Goal: Task Accomplishment & Management: Complete application form

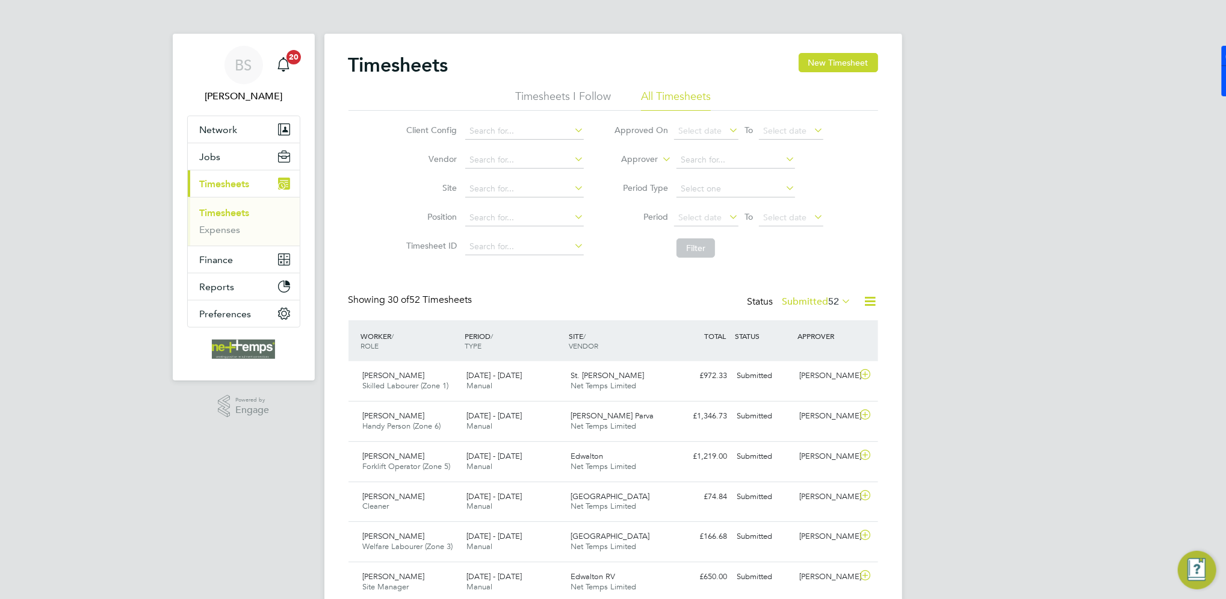
click at [853, 68] on button "New Timesheet" at bounding box center [838, 62] width 79 height 19
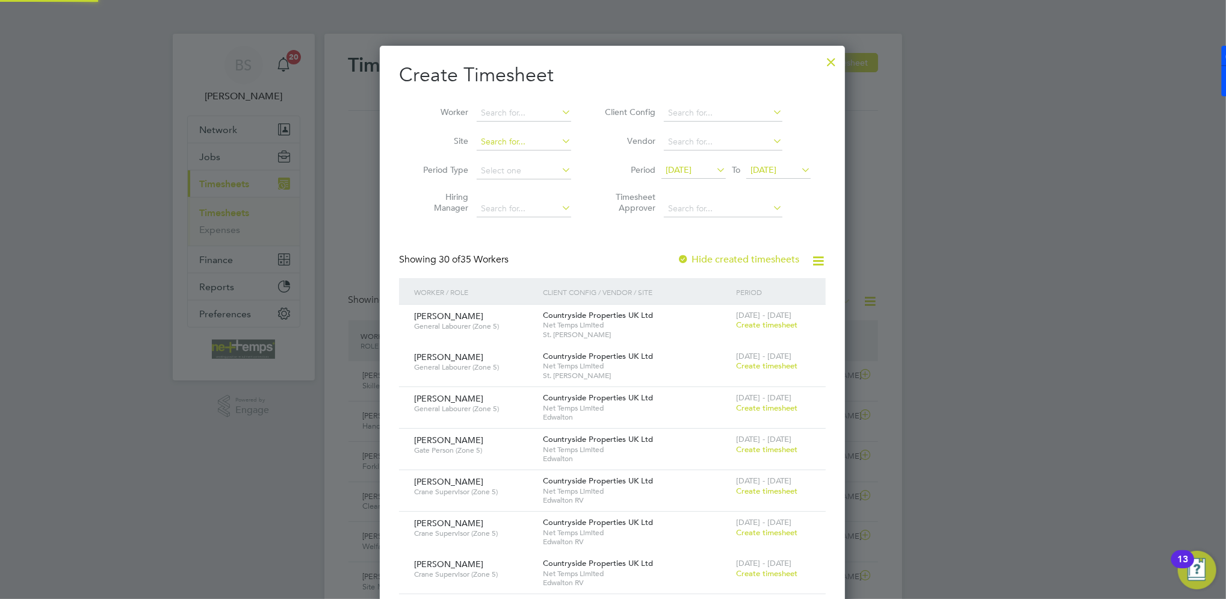
click at [537, 143] on input at bounding box center [524, 142] width 94 height 17
click at [537, 191] on li "Kirk stall Road" at bounding box center [593, 190] width 235 height 16
type input "[GEOGRAPHIC_DATA]"
click at [691, 170] on span "[DATE]" at bounding box center [679, 169] width 26 height 11
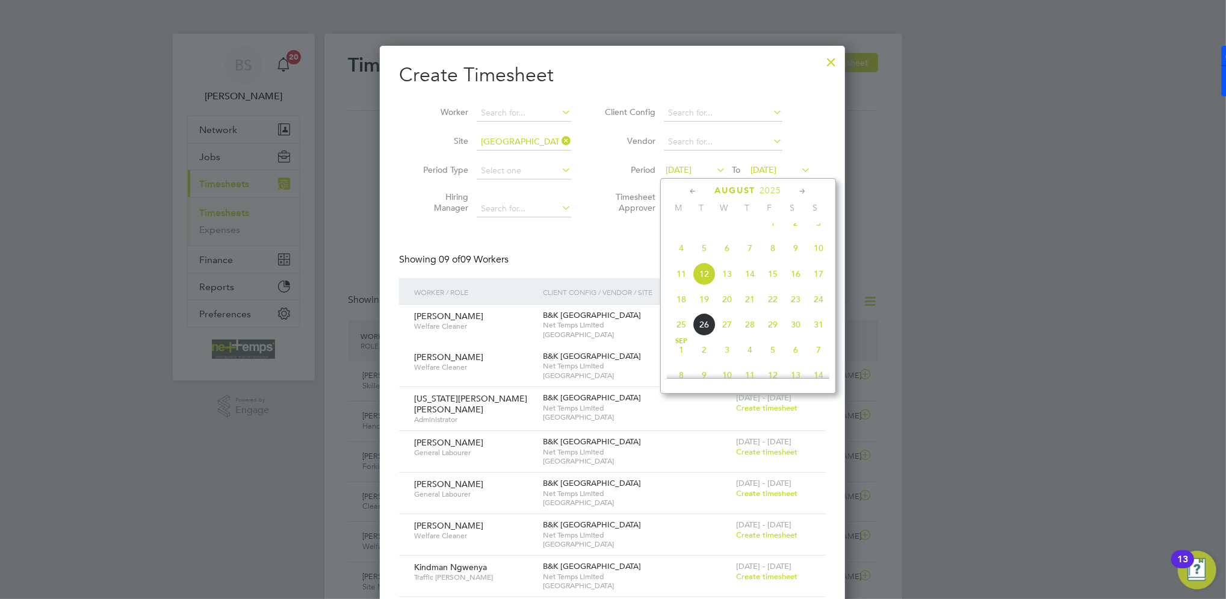
click at [680, 307] on span "18" at bounding box center [681, 299] width 23 height 23
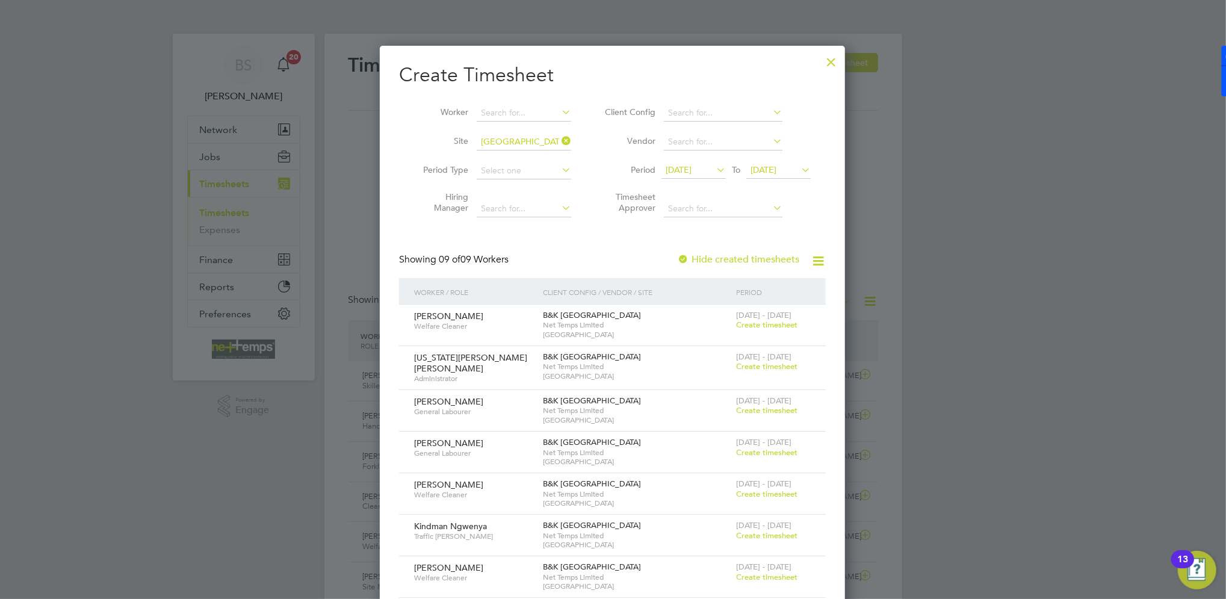
click at [604, 244] on div "Create Timesheet Worker Site Kirkstall Road Period Type Hiring Manager Client C…" at bounding box center [612, 372] width 427 height 619
click at [763, 410] on span "Create timesheet" at bounding box center [766, 410] width 61 height 10
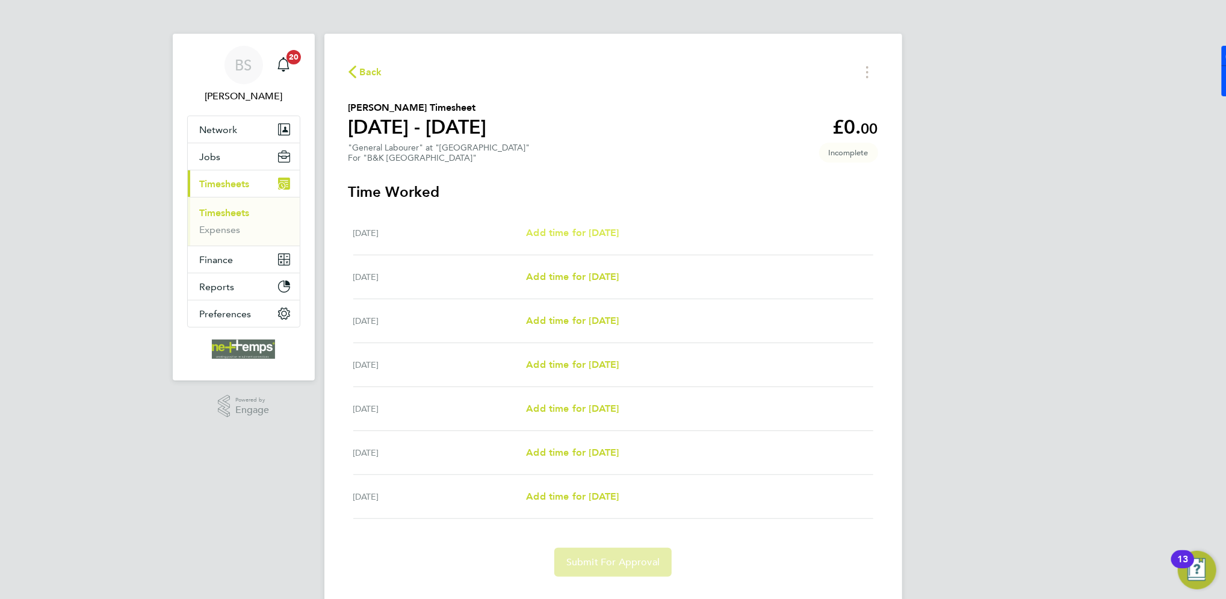
click at [573, 233] on span "Add time for [DATE]" at bounding box center [572, 232] width 93 height 11
select select "30"
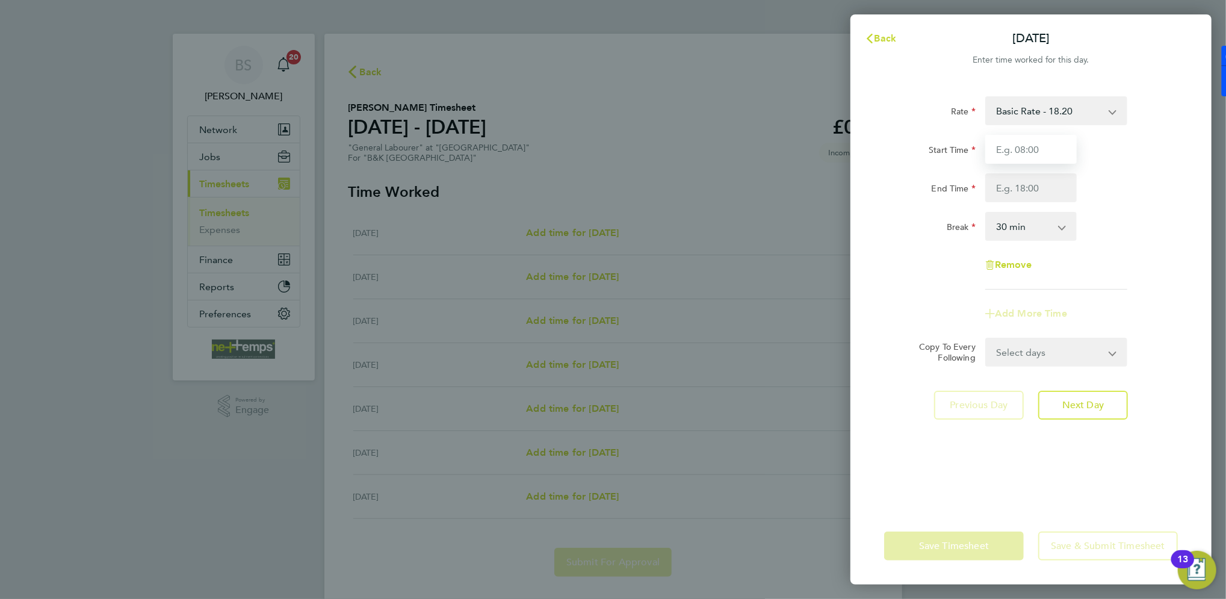
click at [1028, 159] on input "Start Time" at bounding box center [1030, 149] width 91 height 29
type input "07:30"
type input "."
type input "09:30"
click at [1036, 220] on select "0 min 15 min 30 min 45 min 60 min 75 min 90 min" at bounding box center [1023, 226] width 75 height 26
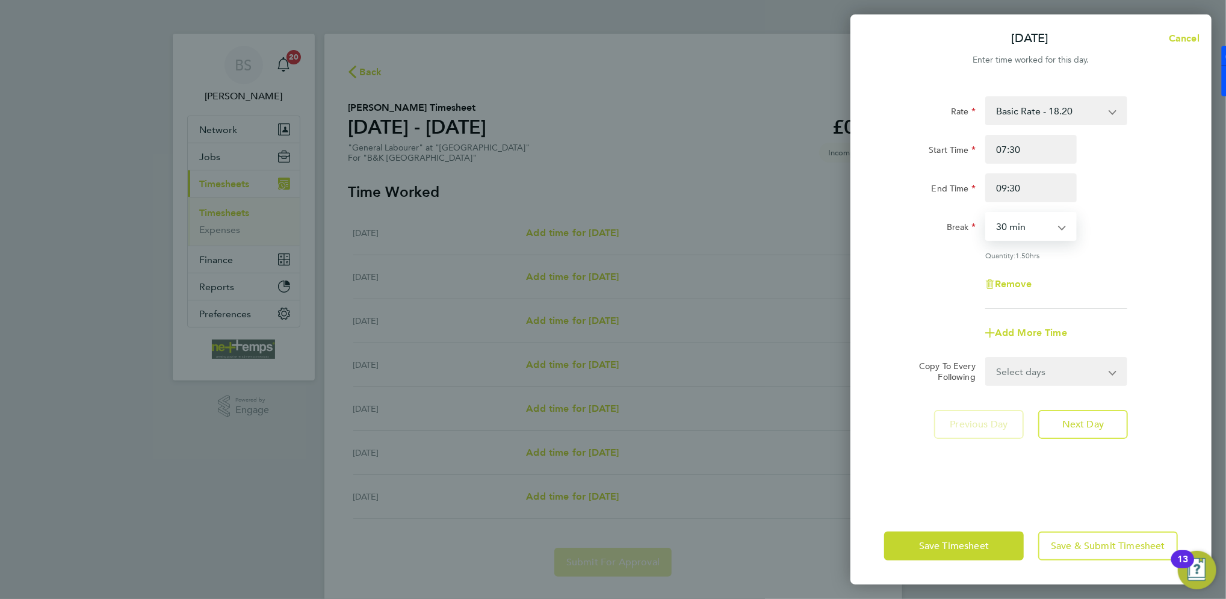
select select "0"
click at [986, 213] on select "0 min 15 min 30 min 45 min 60 min 75 min 90 min" at bounding box center [1023, 226] width 75 height 26
click at [1073, 425] on span "Next Day" at bounding box center [1083, 424] width 42 height 12
select select "30"
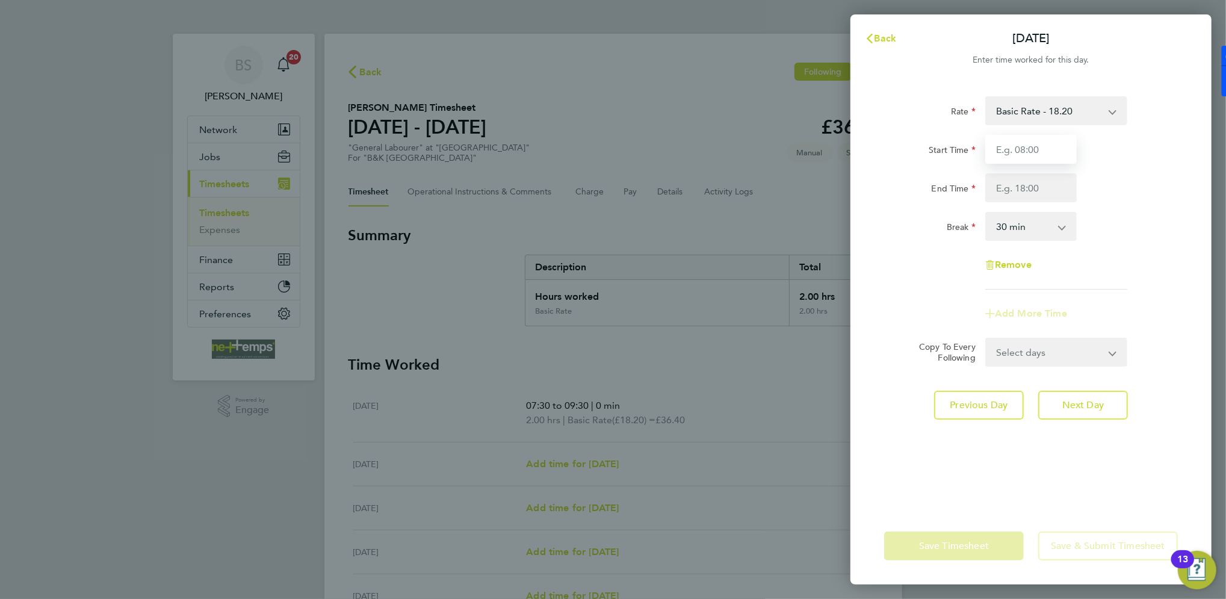
click at [1009, 146] on input "Start Time" at bounding box center [1030, 149] width 91 height 29
type input "07:30"
type input "."
type input "16:30"
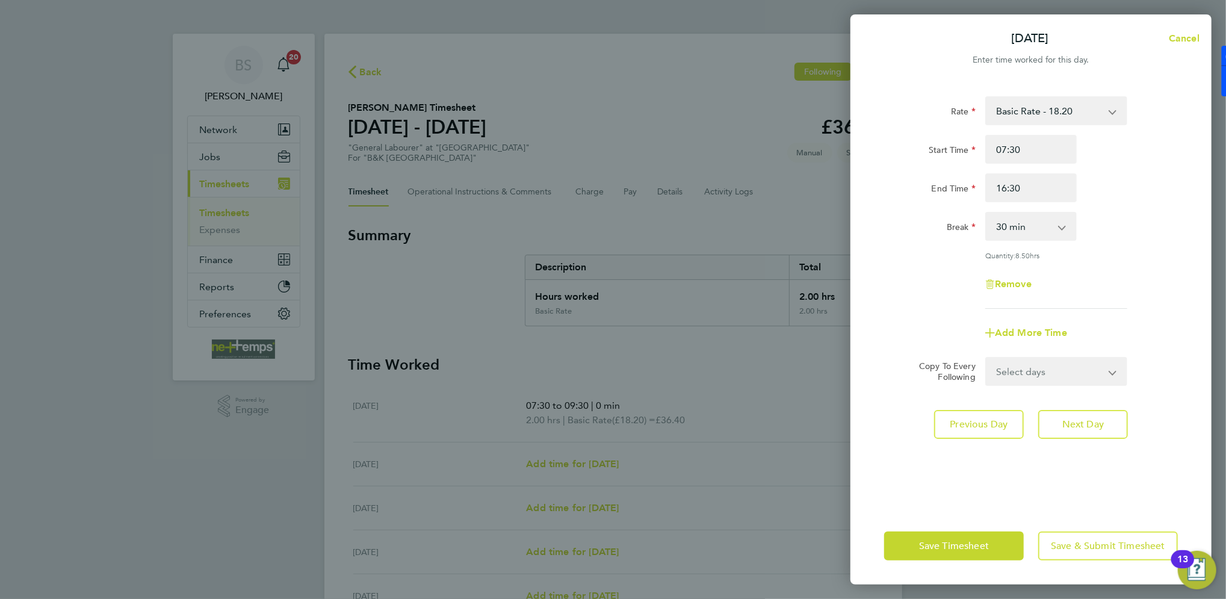
click at [1145, 153] on div "Start Time 07:30" at bounding box center [1030, 149] width 303 height 29
click at [1036, 188] on input "16:30" at bounding box center [1030, 187] width 91 height 29
click at [1025, 153] on input "07:30" at bounding box center [1030, 149] width 91 height 29
type input "07:00"
click at [1113, 171] on div "Start Time 07:00 End Time 16:30" at bounding box center [1030, 168] width 303 height 67
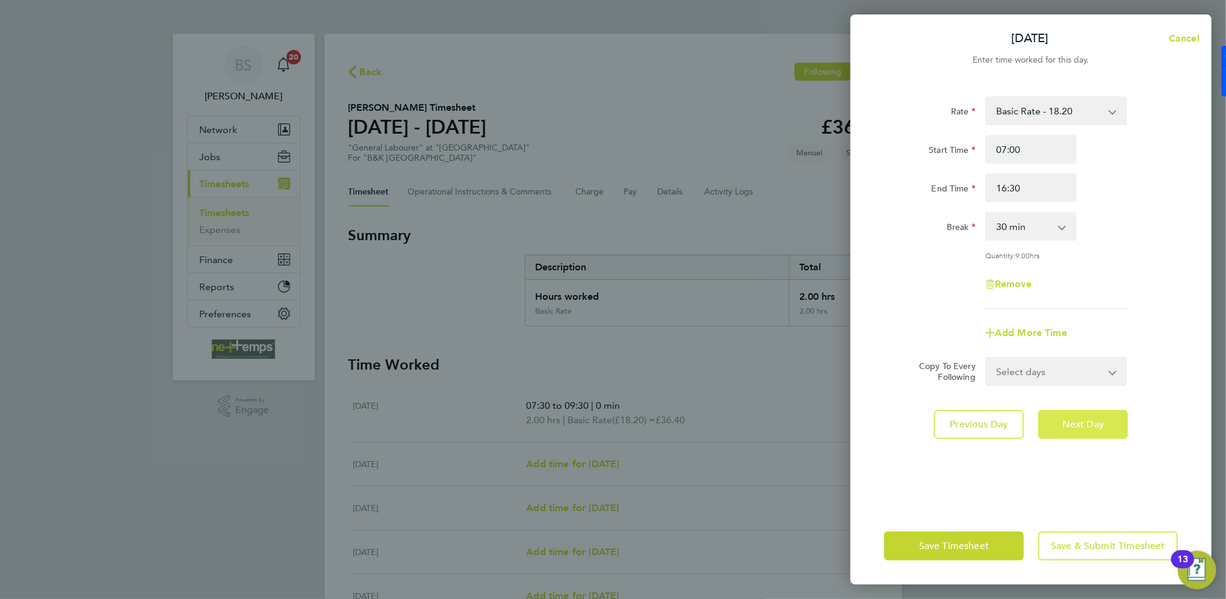
click at [1078, 422] on span "Next Day" at bounding box center [1083, 424] width 42 height 12
select select "30"
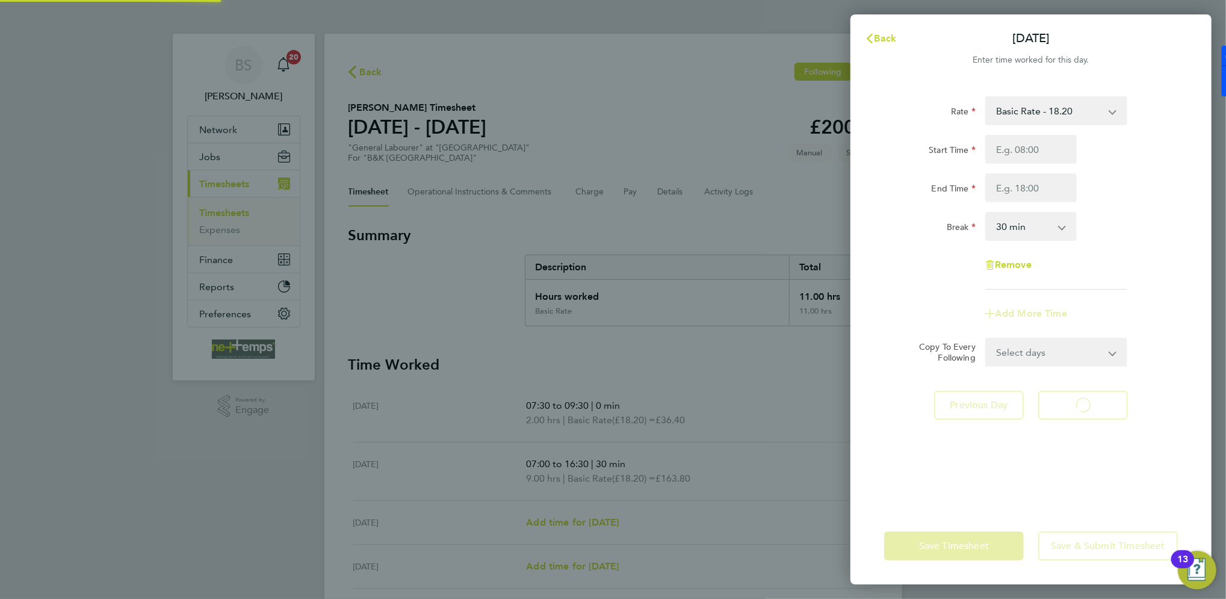
select select "30"
click at [1001, 147] on input "Start Time" at bounding box center [1030, 149] width 91 height 29
type input "07:30"
click at [1064, 181] on input "17.00" at bounding box center [1030, 187] width 91 height 29
type input "17:00"
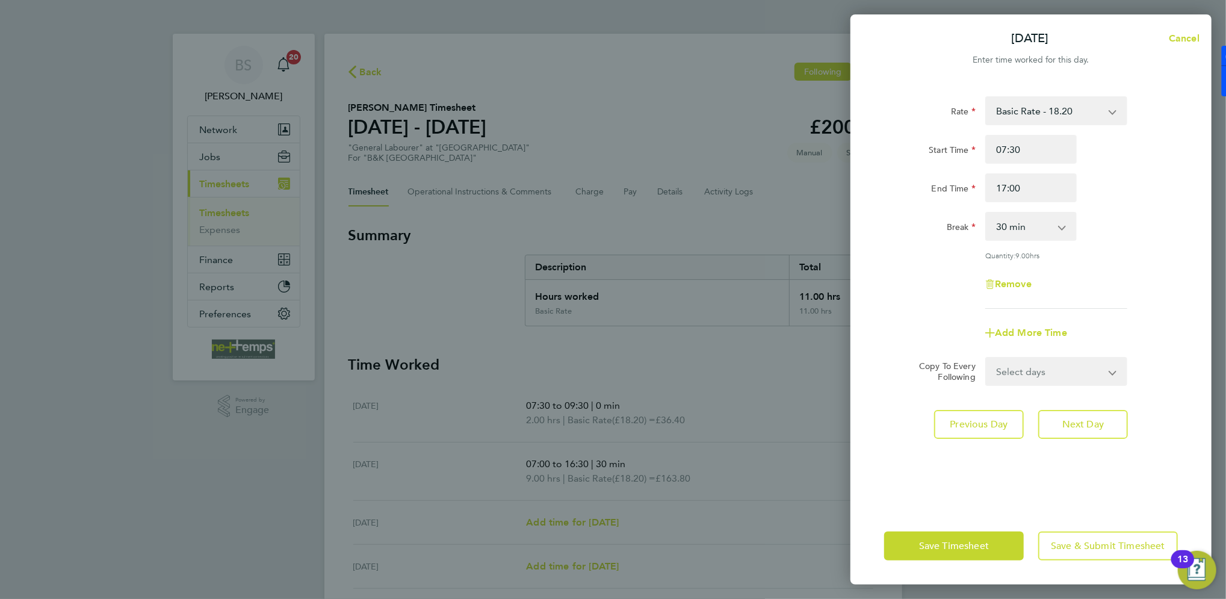
click at [1129, 200] on div "End Time 17:00" at bounding box center [1030, 187] width 303 height 29
click at [1086, 423] on span "Next Day" at bounding box center [1083, 424] width 42 height 12
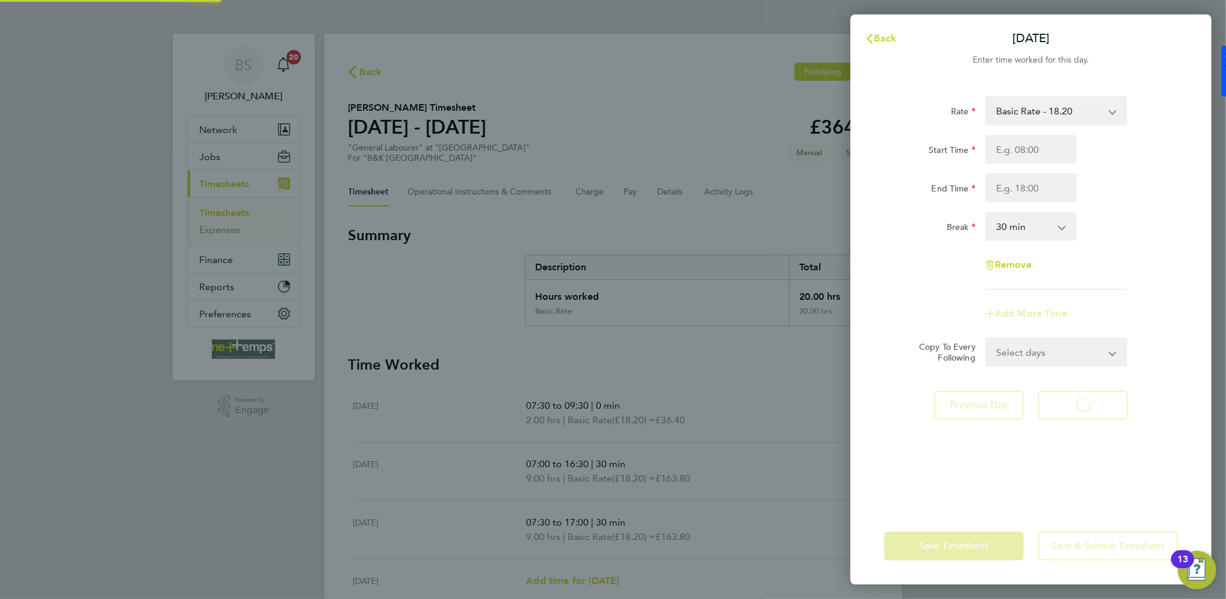
select select "30"
click at [1012, 147] on input "Start Time" at bounding box center [1030, 149] width 91 height 29
type input "07:30"
type input "13:30"
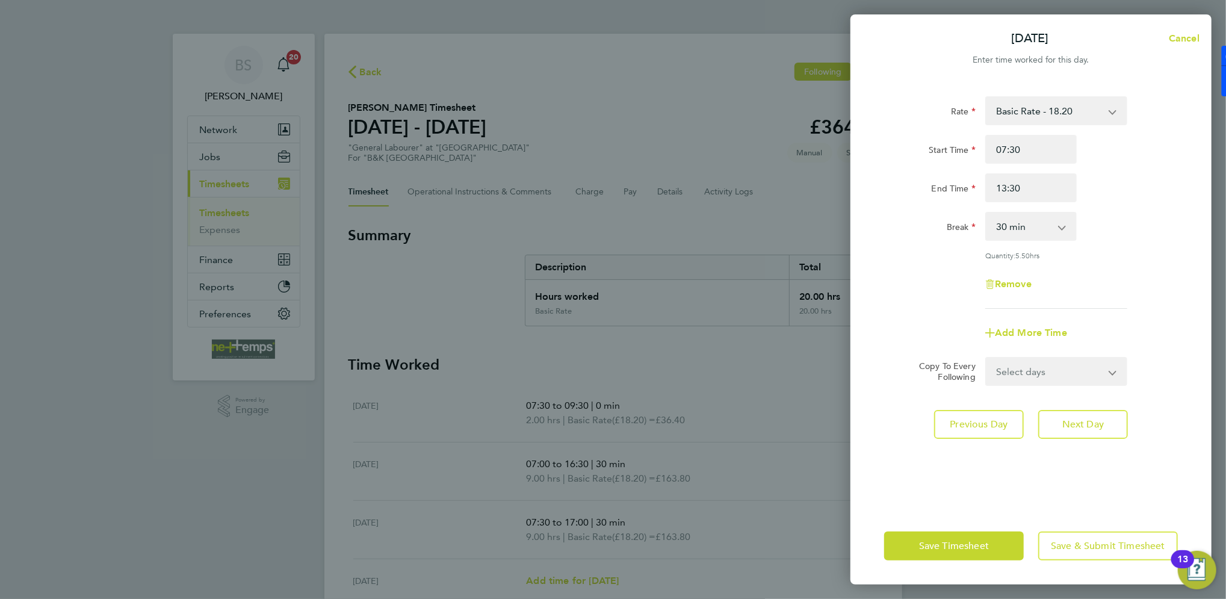
click at [1145, 259] on div "Rate Basic Rate - 18.20 Start Time 07:30 End Time 13:30 Break 0 min 15 min 30 m…" at bounding box center [1031, 202] width 294 height 212
click at [1095, 413] on button "Next Day" at bounding box center [1083, 424] width 90 height 29
select select "30"
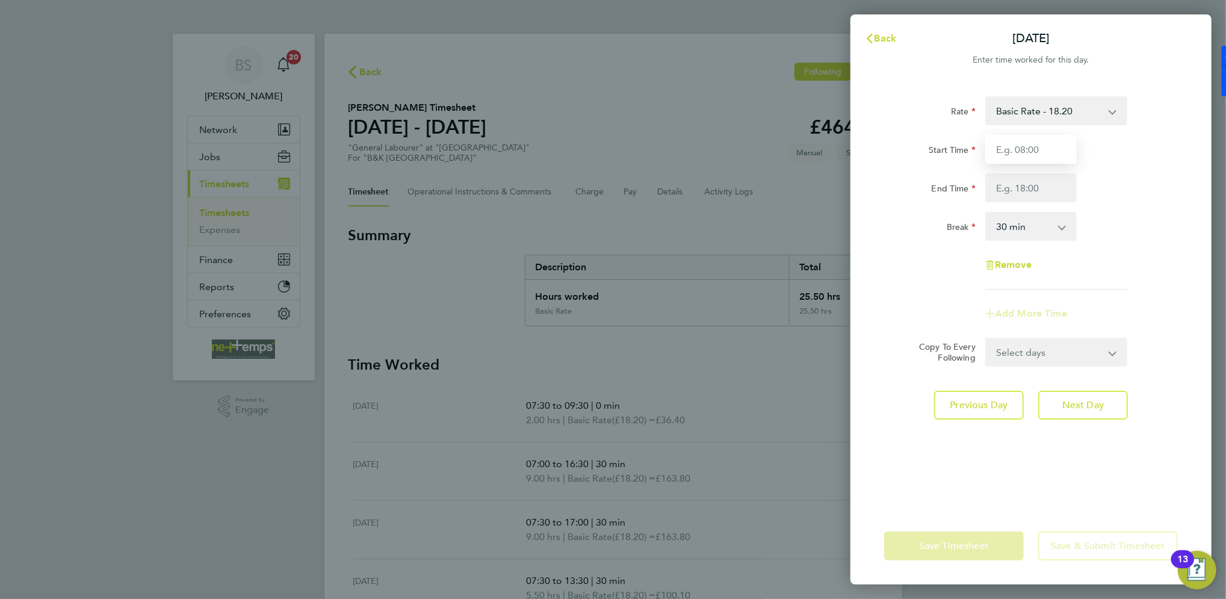
click at [1027, 144] on input "Start Time" at bounding box center [1030, 149] width 91 height 29
type input "09:30"
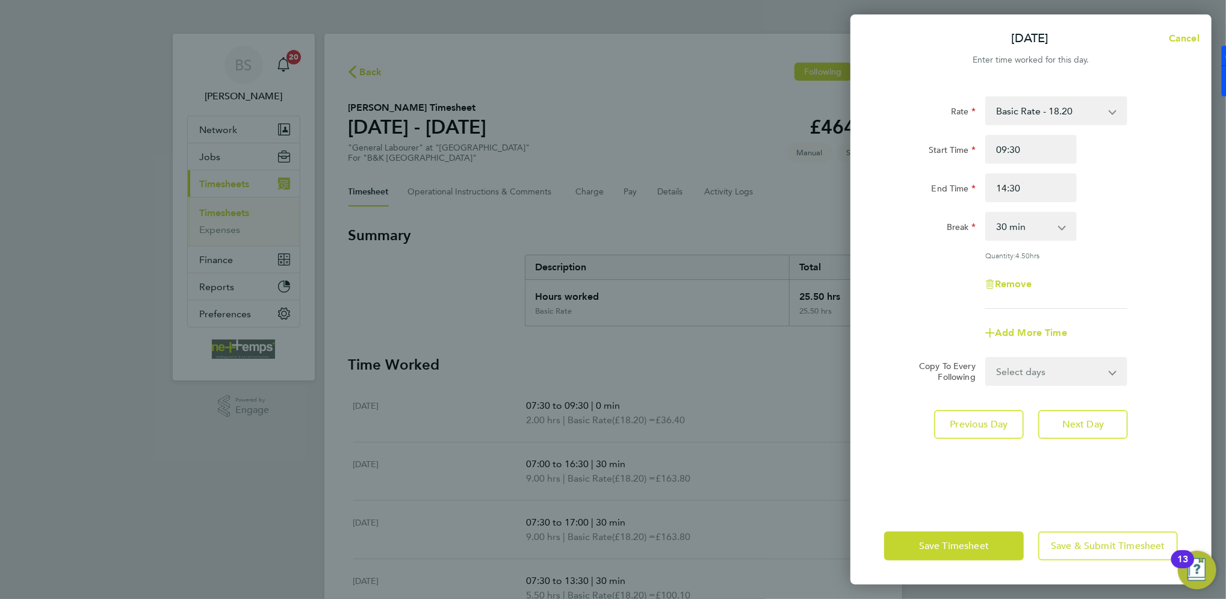
click at [1140, 205] on div "Rate Basic Rate - 18.20 Start Time 09:30 End Time 14:30 Break 0 min 15 min 30 m…" at bounding box center [1031, 202] width 294 height 212
click at [1042, 181] on input "14:30" at bounding box center [1030, 187] width 91 height 29
type input "14:00"
click at [986, 487] on div "Rate Basic Rate - 18.20 Start Time 09:30 End Time 14:00 Break 0 min 15 min 30 m…" at bounding box center [1030, 294] width 361 height 425
click at [971, 537] on button "Save Timesheet" at bounding box center [954, 545] width 140 height 29
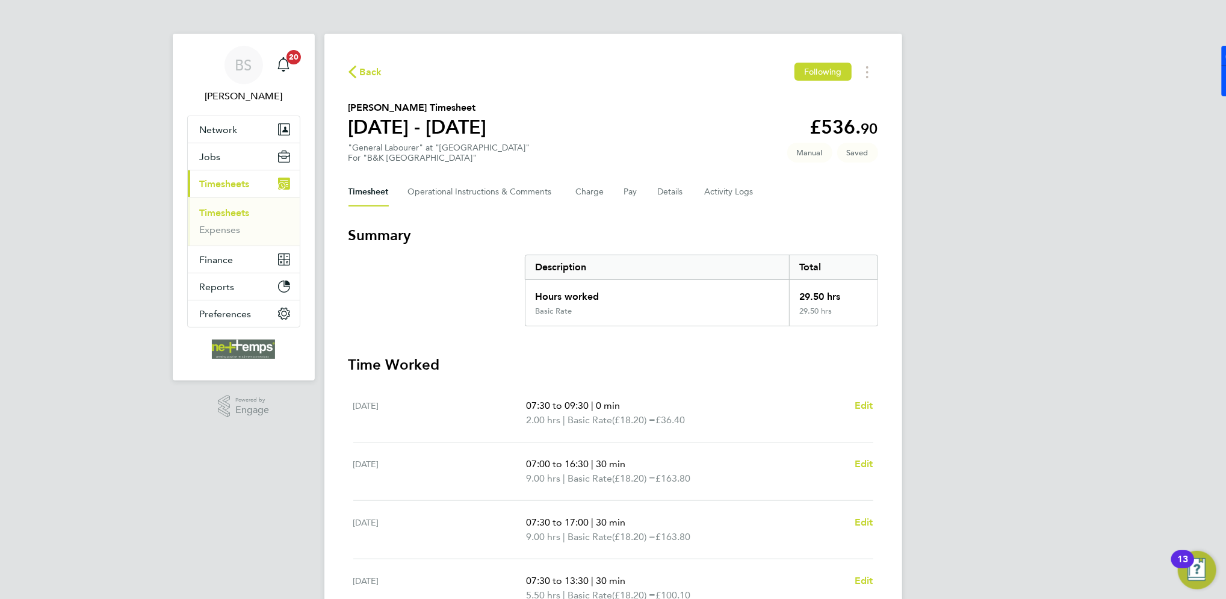
click at [1060, 395] on div "BS Brooke Sharp Notifications 20 Applications: Network Team Members Businesses …" at bounding box center [613, 435] width 1226 height 870
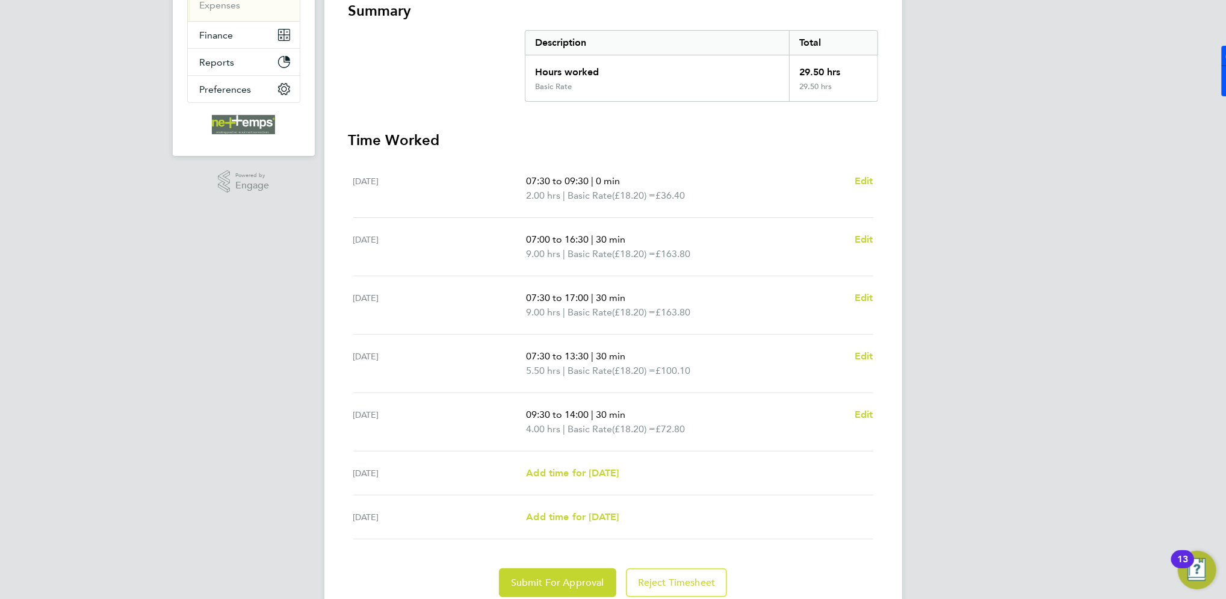
scroll to position [268, 0]
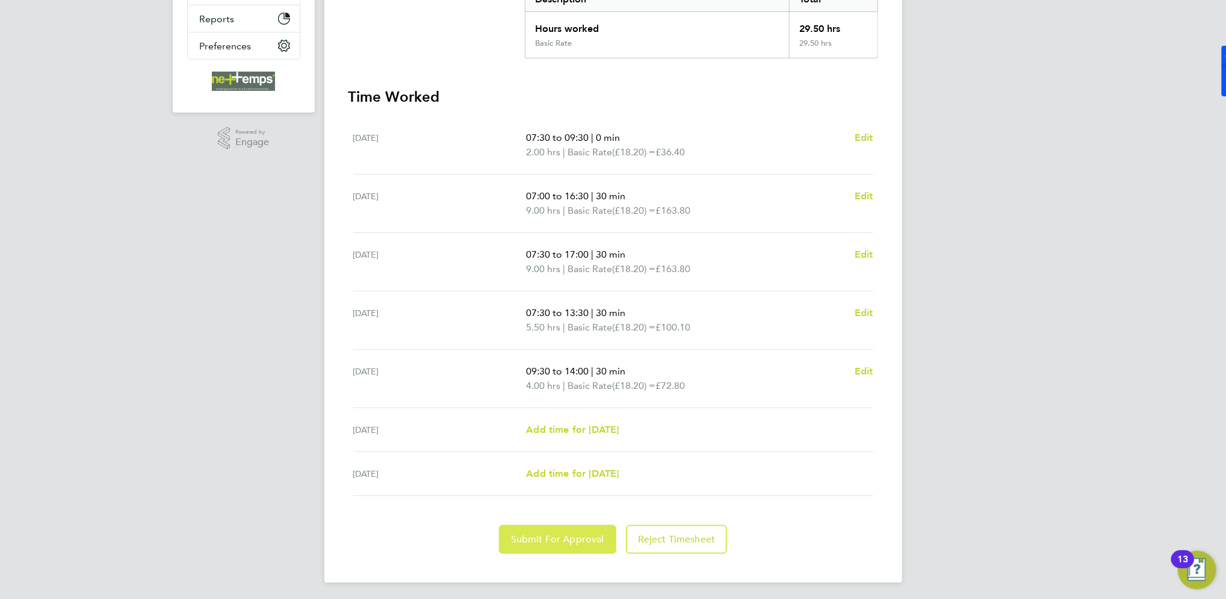
click at [560, 537] on span "Submit For Approval" at bounding box center [557, 539] width 93 height 12
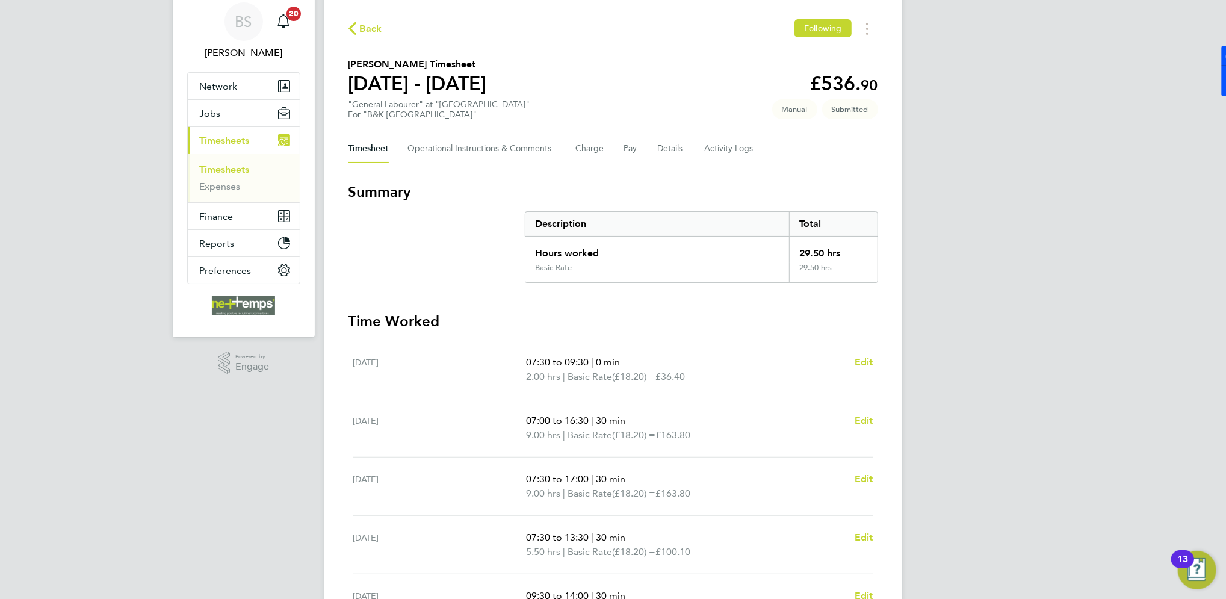
scroll to position [0, 0]
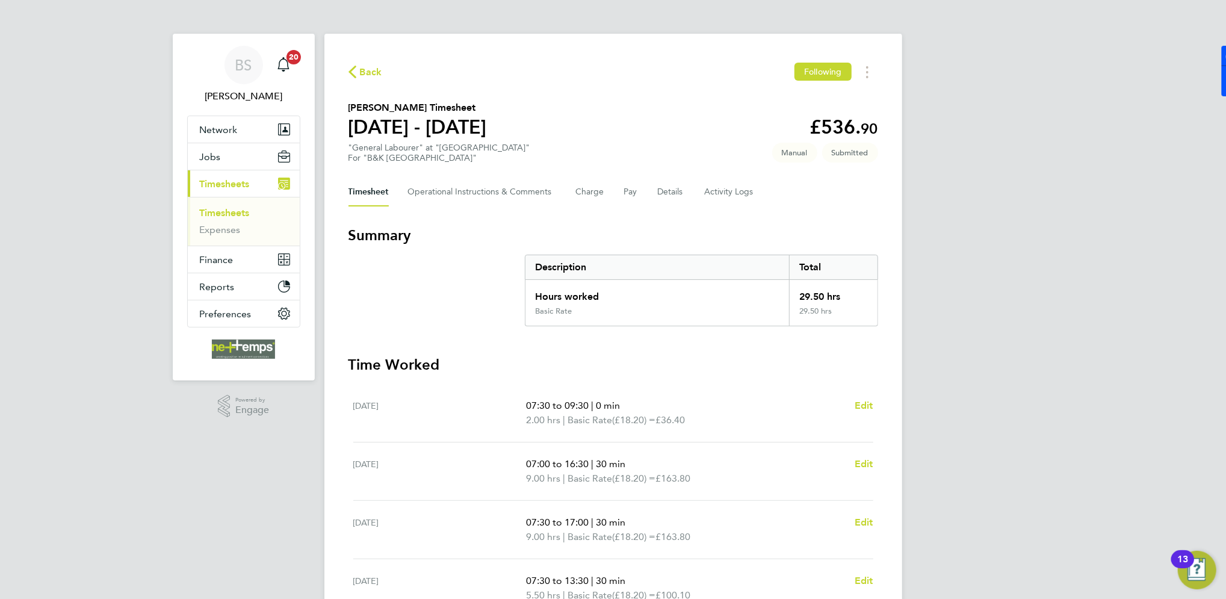
click at [375, 77] on span "Back" at bounding box center [371, 72] width 22 height 14
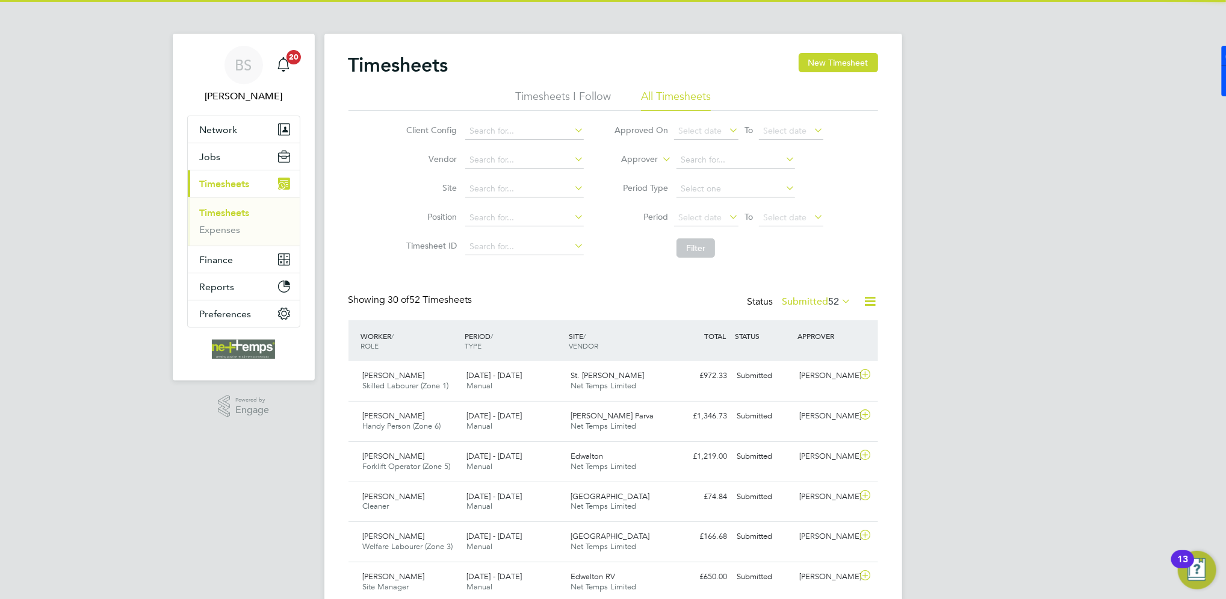
scroll to position [30, 104]
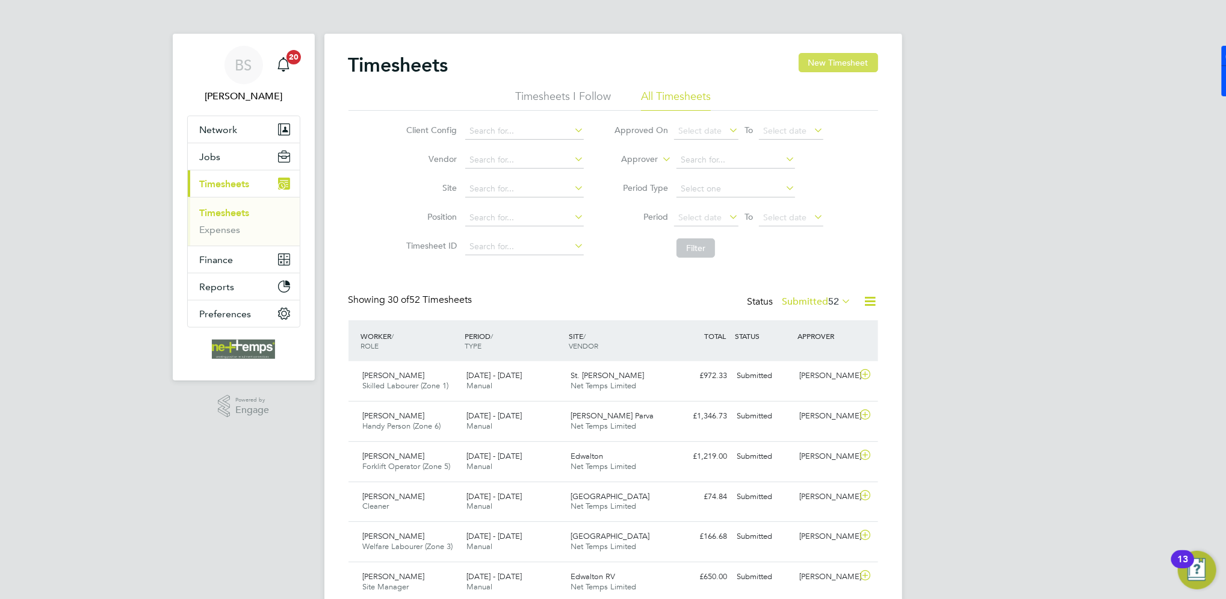
click at [836, 65] on button "New Timesheet" at bounding box center [838, 62] width 79 height 19
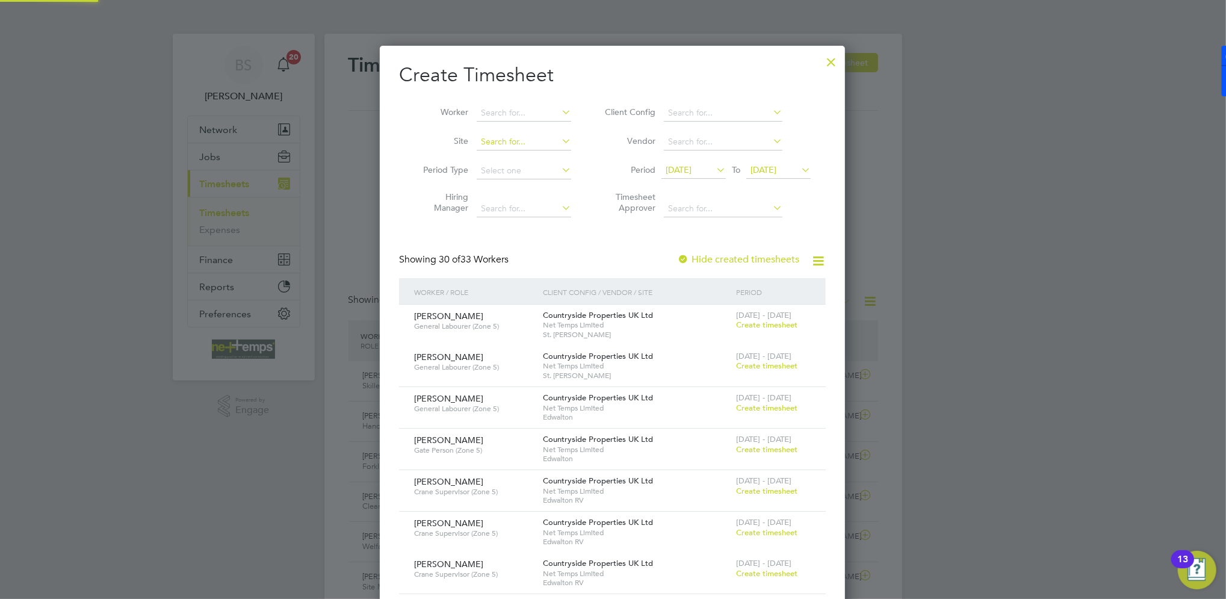
click at [524, 142] on input at bounding box center [524, 142] width 94 height 17
click at [524, 193] on li "Kirk stall Road" at bounding box center [593, 190] width 235 height 16
type input "[GEOGRAPHIC_DATA]"
click at [691, 170] on span "[DATE]" at bounding box center [679, 169] width 26 height 11
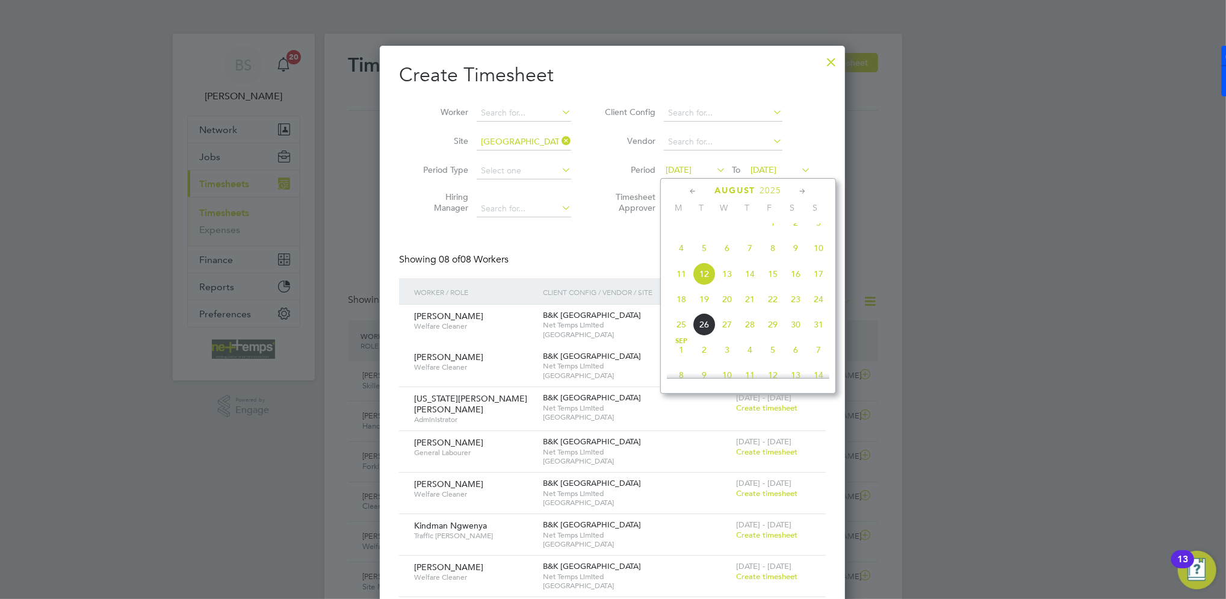
click at [676, 311] on span "18" at bounding box center [681, 299] width 23 height 23
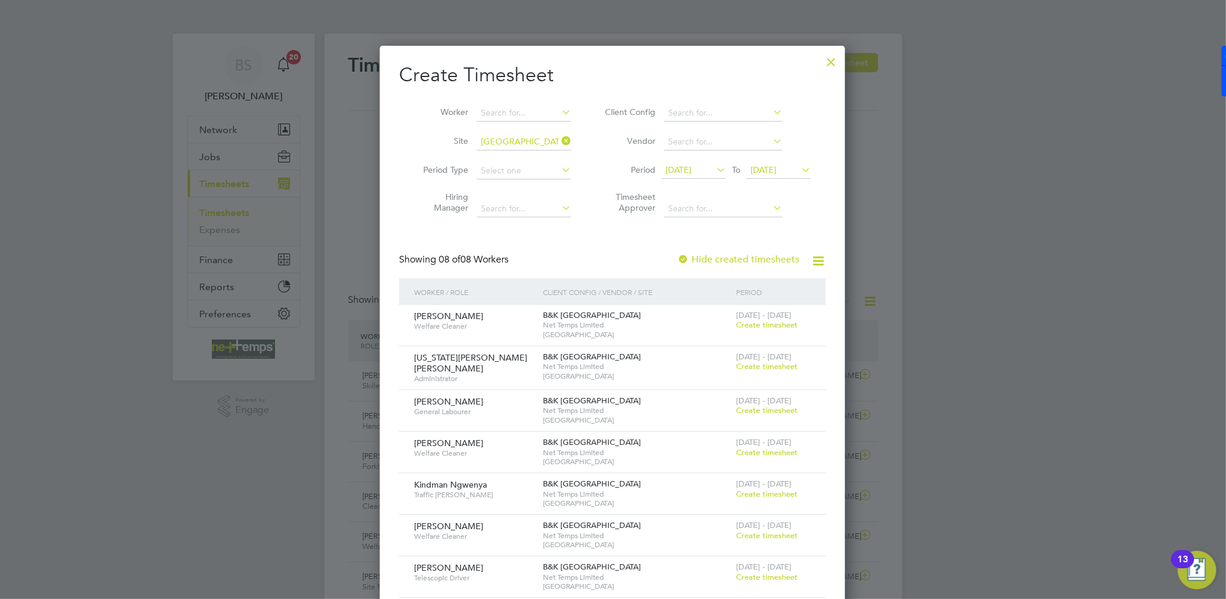
click at [765, 451] on span "Create timesheet" at bounding box center [766, 452] width 61 height 10
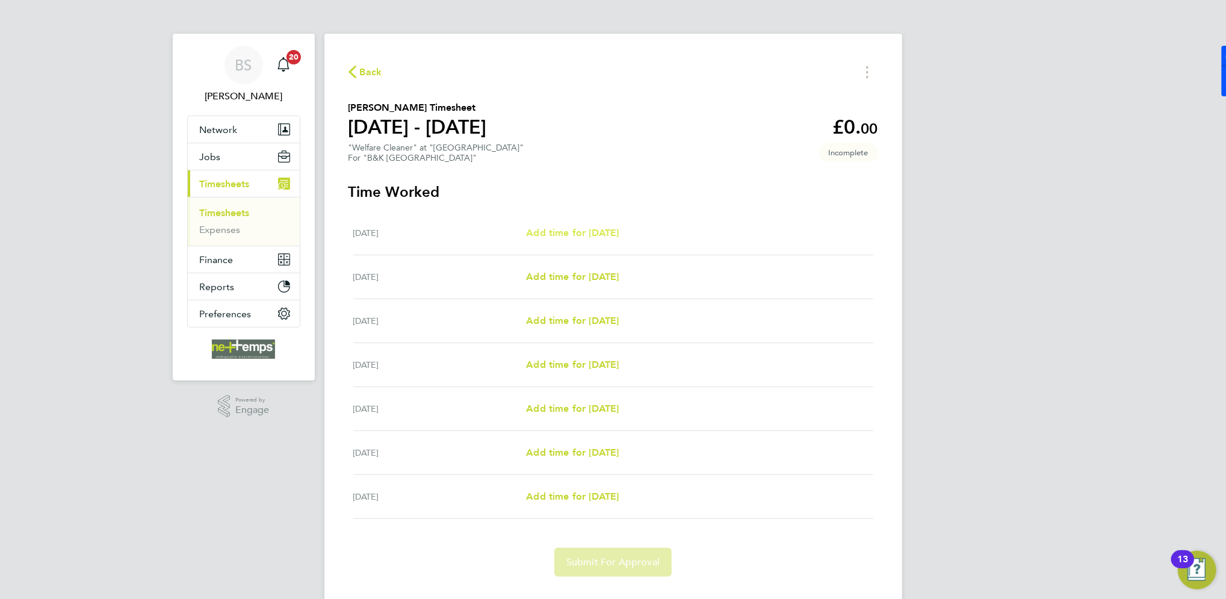
click at [603, 232] on span "Add time for [DATE]" at bounding box center [572, 232] width 93 height 11
select select "30"
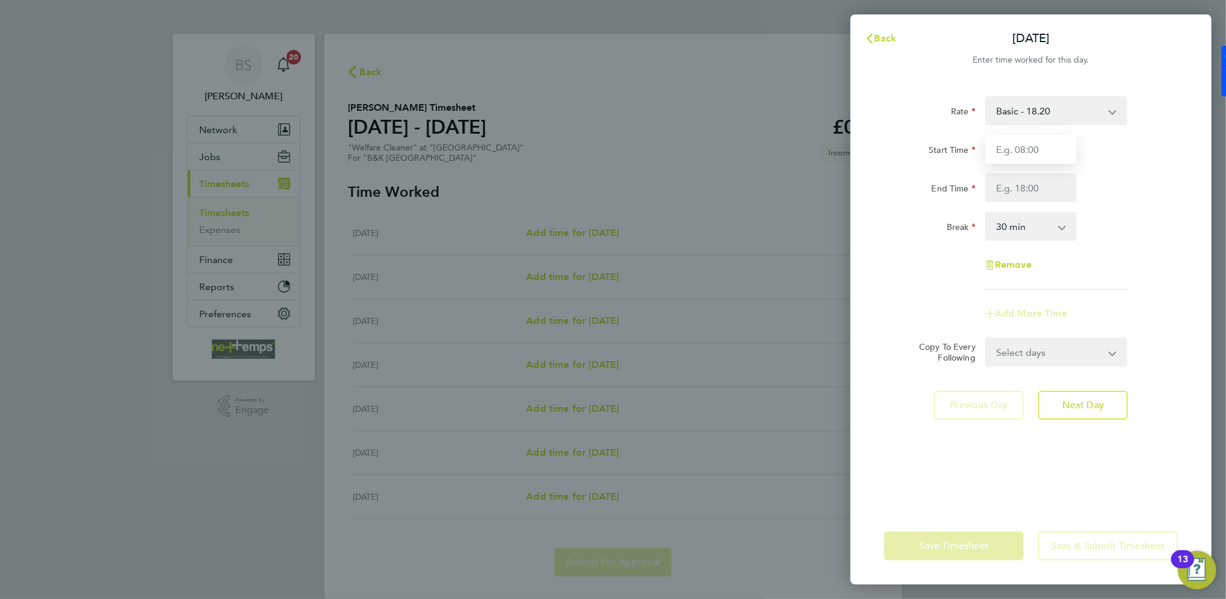
click at [1024, 148] on input "Start Time" at bounding box center [1030, 149] width 91 height 29
type input "08:00"
type input "16:00"
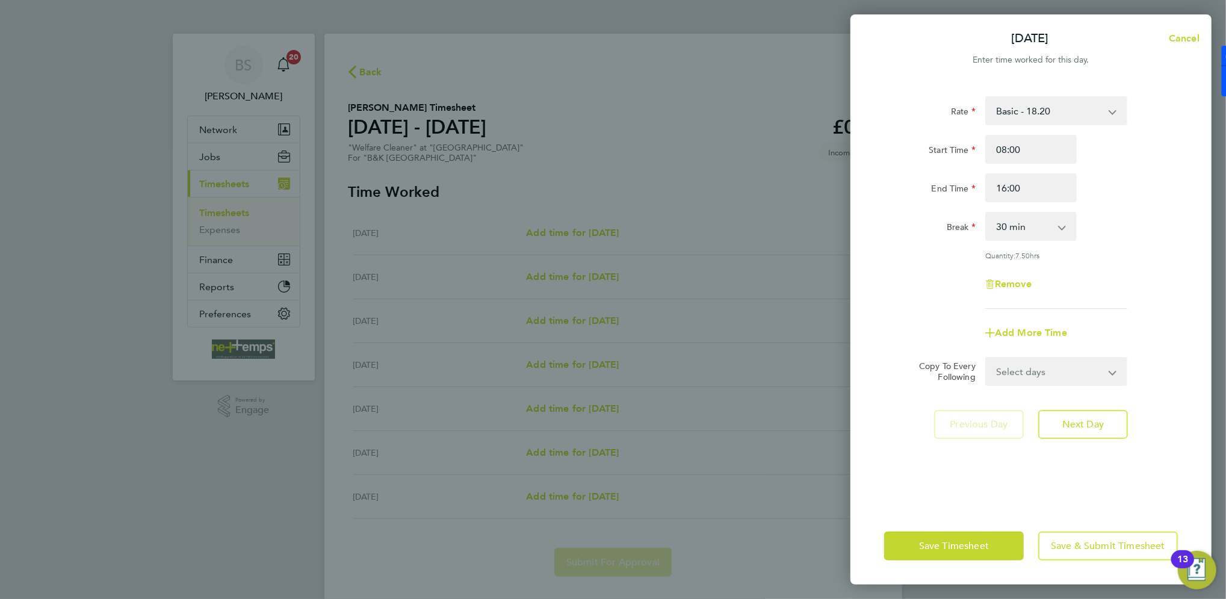
click at [1157, 159] on div "Start Time 08:00" at bounding box center [1030, 149] width 303 height 29
click at [1072, 425] on span "Next Day" at bounding box center [1083, 424] width 42 height 12
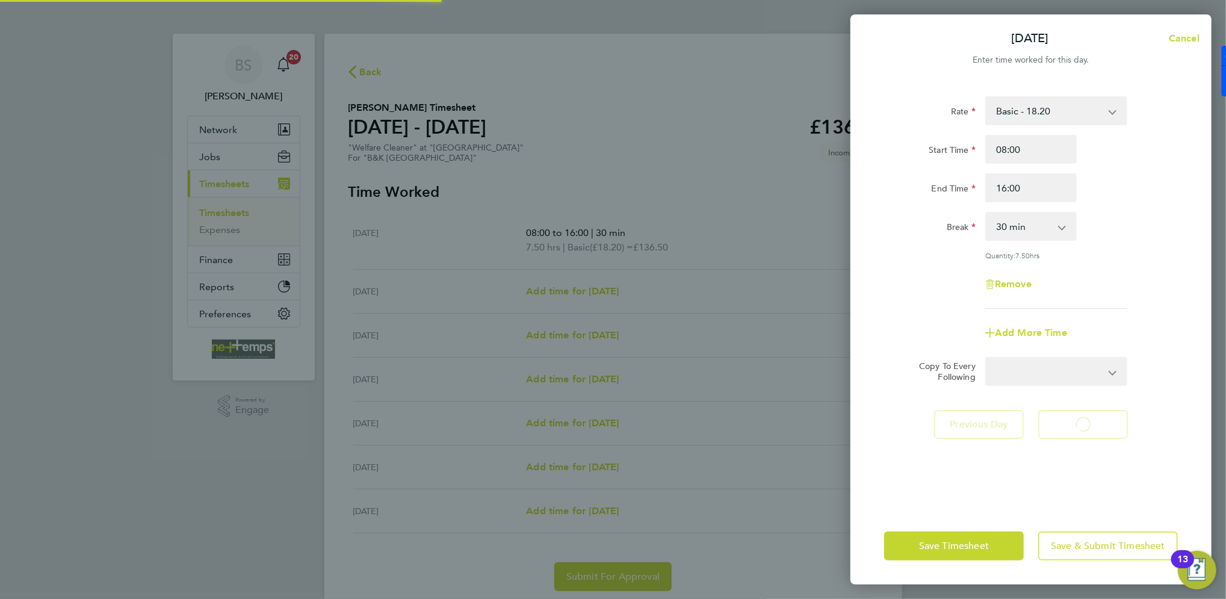
select select "30"
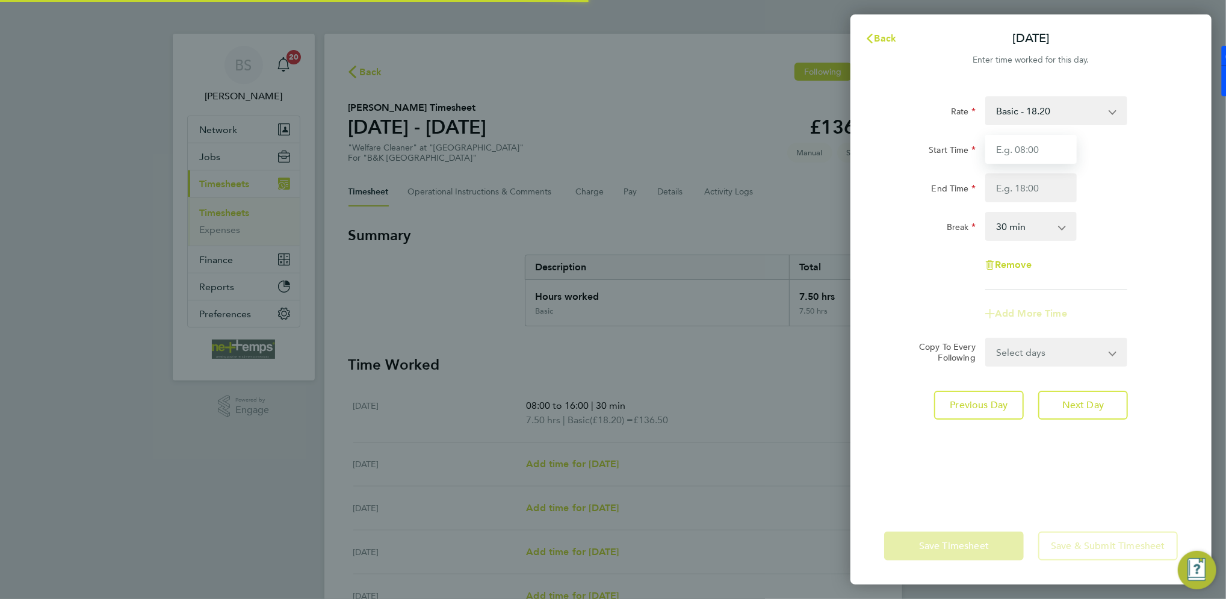
click at [1034, 156] on input "Start Time" at bounding box center [1030, 149] width 91 height 29
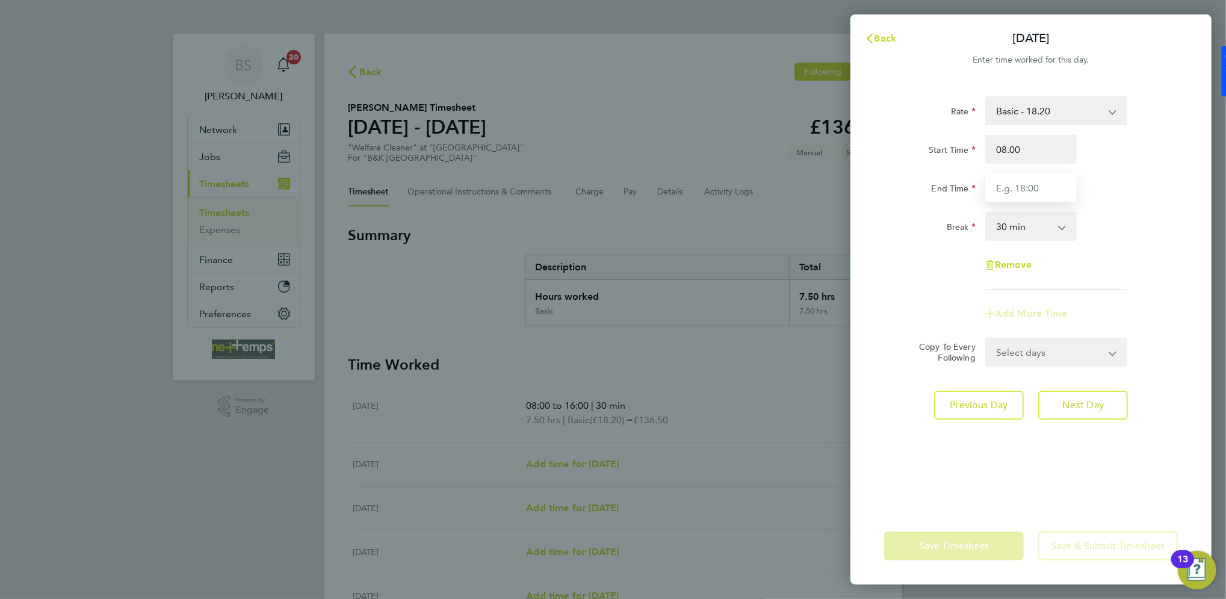
type input "08:00"
type input "16:00"
click at [1131, 164] on div "Start Time 08:00 End Time 16:00" at bounding box center [1030, 168] width 303 height 67
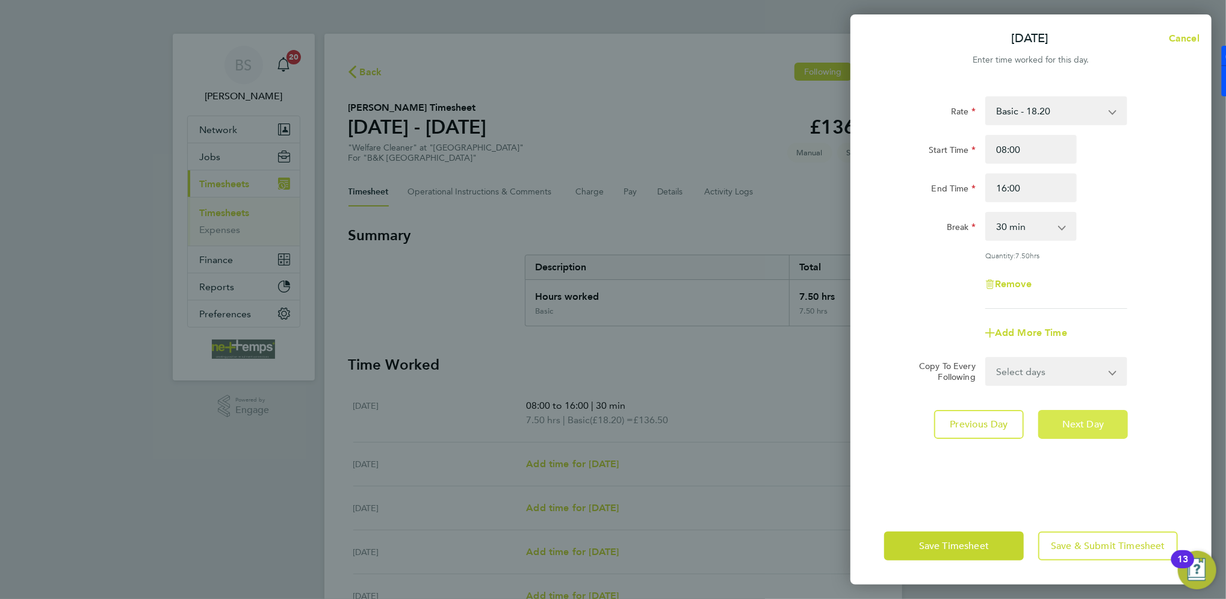
click at [1086, 420] on span "Next Day" at bounding box center [1083, 424] width 42 height 12
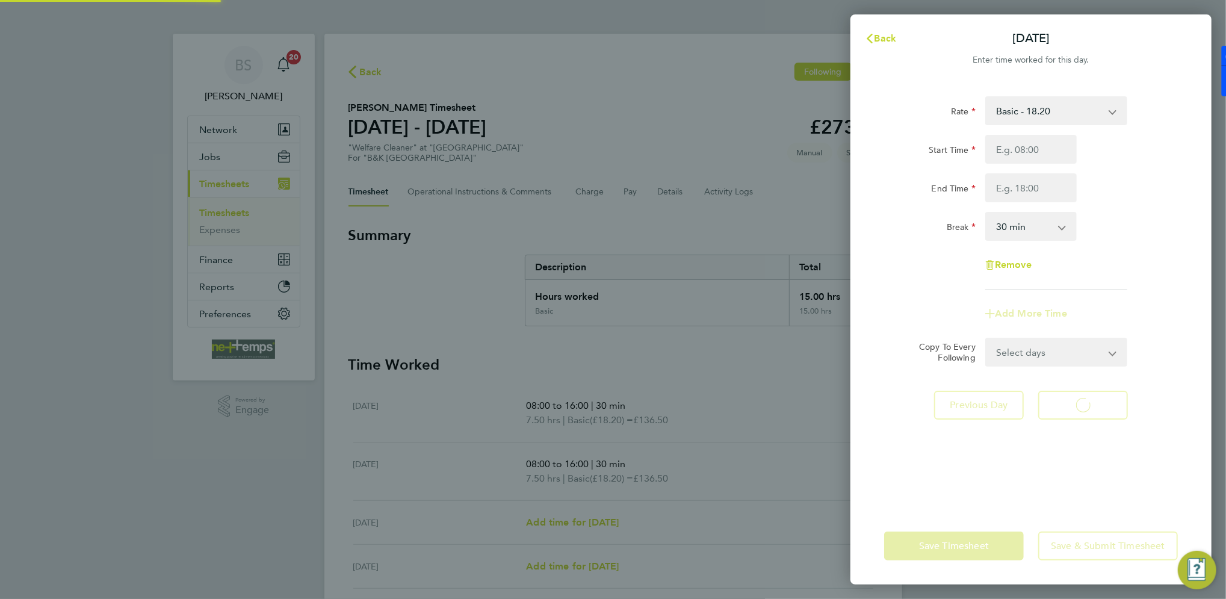
select select "30"
click at [1025, 152] on input "Start Time" at bounding box center [1030, 149] width 91 height 29
type input "08:00"
type input "16:00"
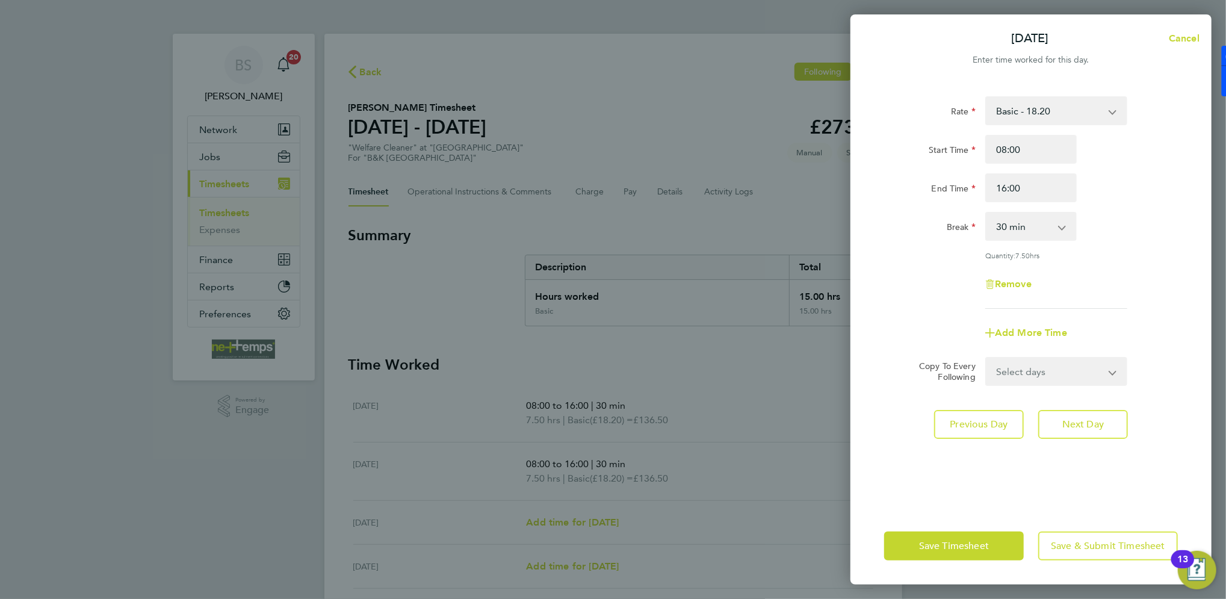
click at [1114, 156] on div "Start Time 08:00" at bounding box center [1030, 149] width 303 height 29
click at [1086, 418] on span "Next Day" at bounding box center [1083, 424] width 42 height 12
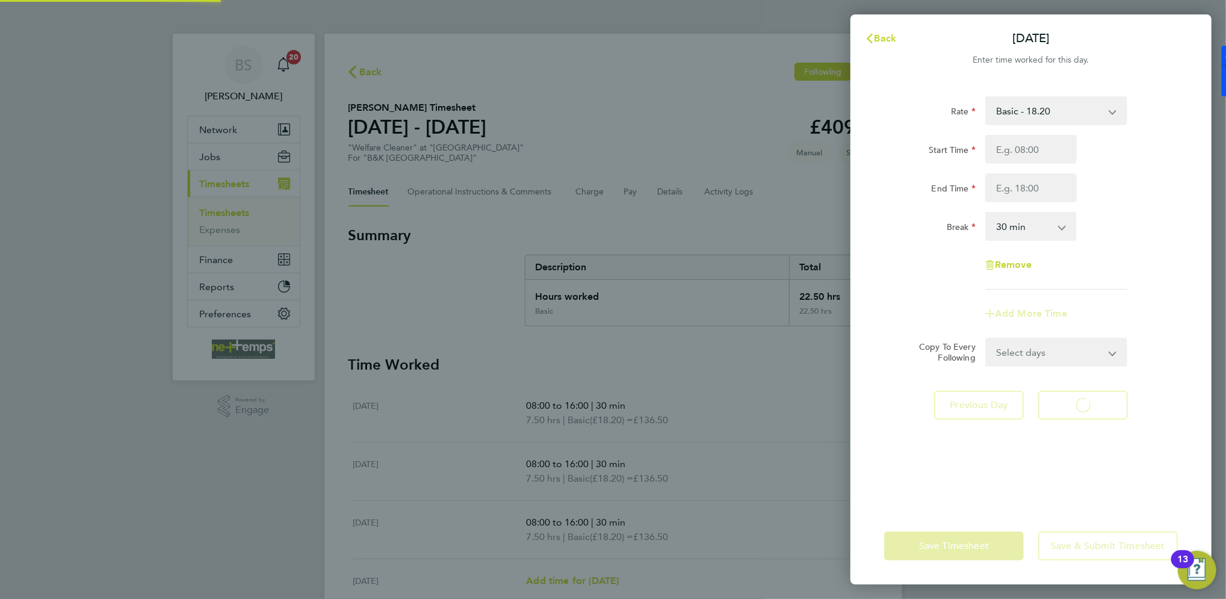
select select "30"
click at [1026, 147] on input "Start Time" at bounding box center [1030, 149] width 91 height 29
type input "07:30"
type input "16:00"
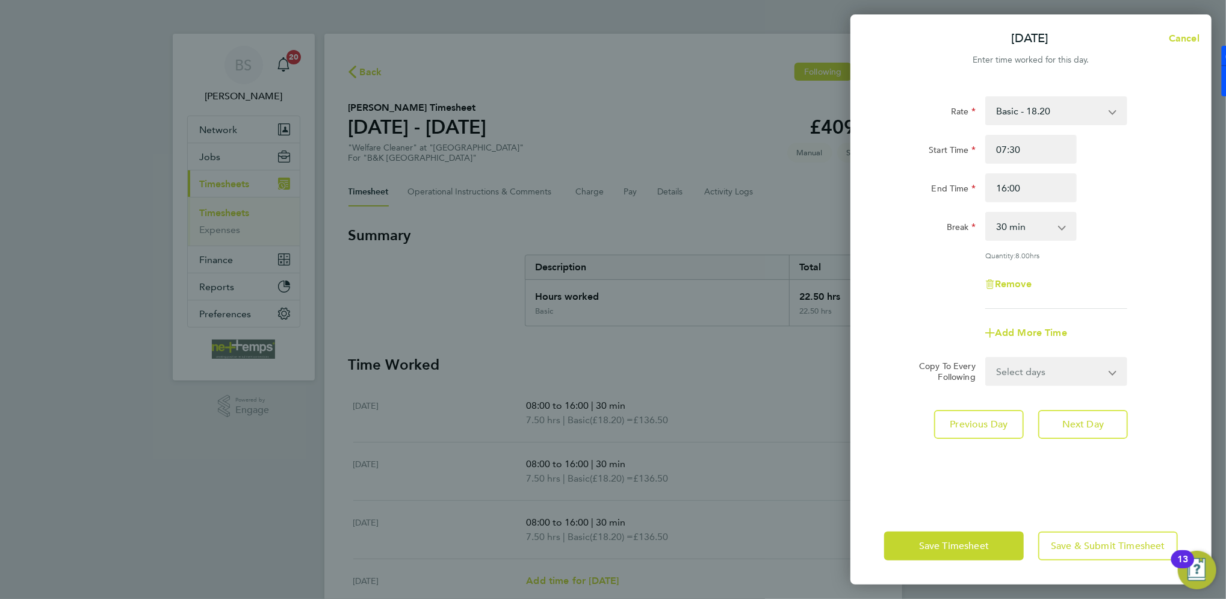
click at [1132, 157] on div "Start Time 07:30" at bounding box center [1030, 149] width 303 height 29
click at [1074, 422] on span "Next Day" at bounding box center [1083, 424] width 42 height 12
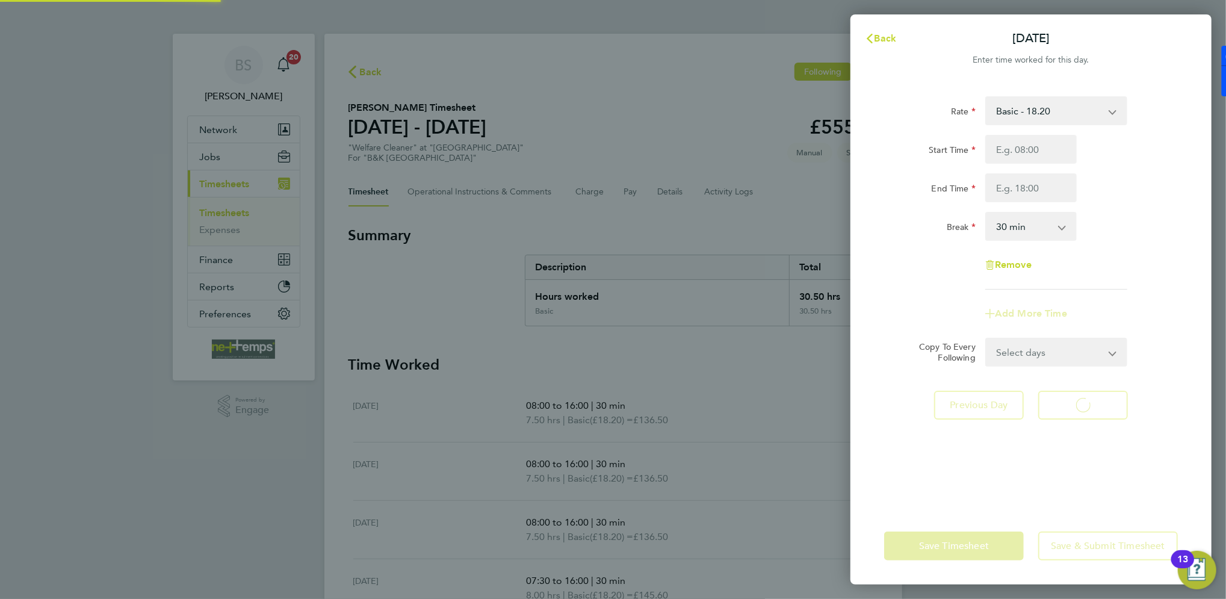
select select "30"
click at [1033, 153] on input "Start Time" at bounding box center [1030, 149] width 91 height 29
type input "08:00"
type input "15:00"
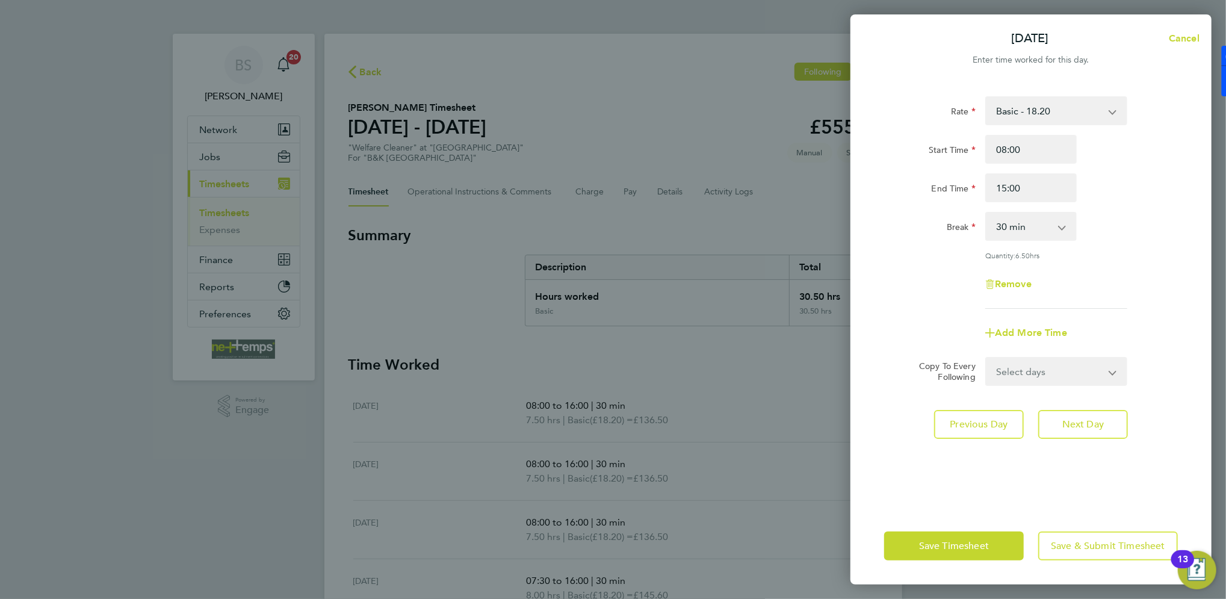
click at [1099, 167] on div "Start Time 08:00 End Time 15:00" at bounding box center [1030, 168] width 303 height 67
click at [915, 545] on button "Save Timesheet" at bounding box center [954, 545] width 140 height 29
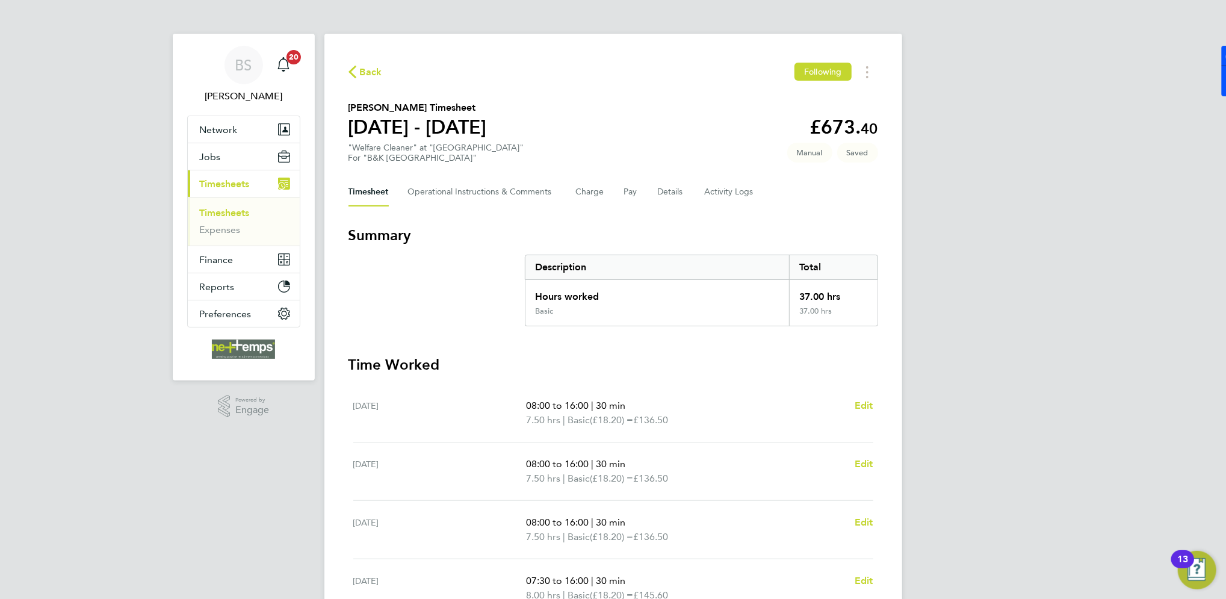
click at [879, 437] on div "Back Following Sharon Jones's Timesheet 18 - 24 Aug 2025 £673. 40 "Welfare Clea…" at bounding box center [613, 442] width 578 height 817
click at [985, 391] on div "BS Brooke Sharp Notifications 20 Applications: Network Team Members Businesses …" at bounding box center [613, 435] width 1226 height 870
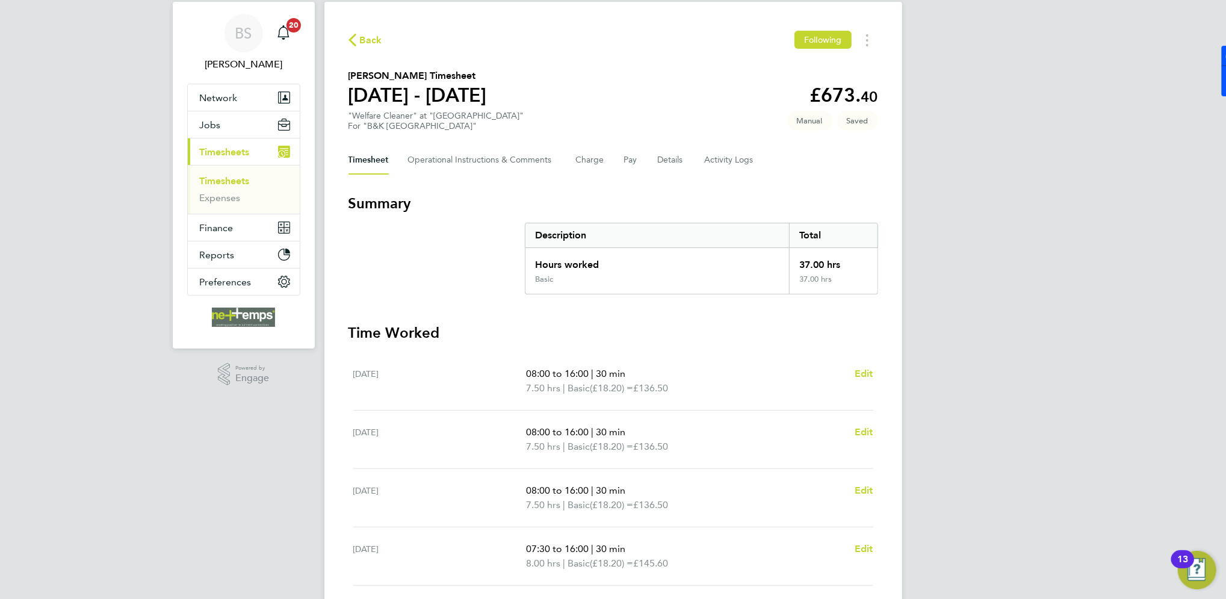
scroll to position [268, 0]
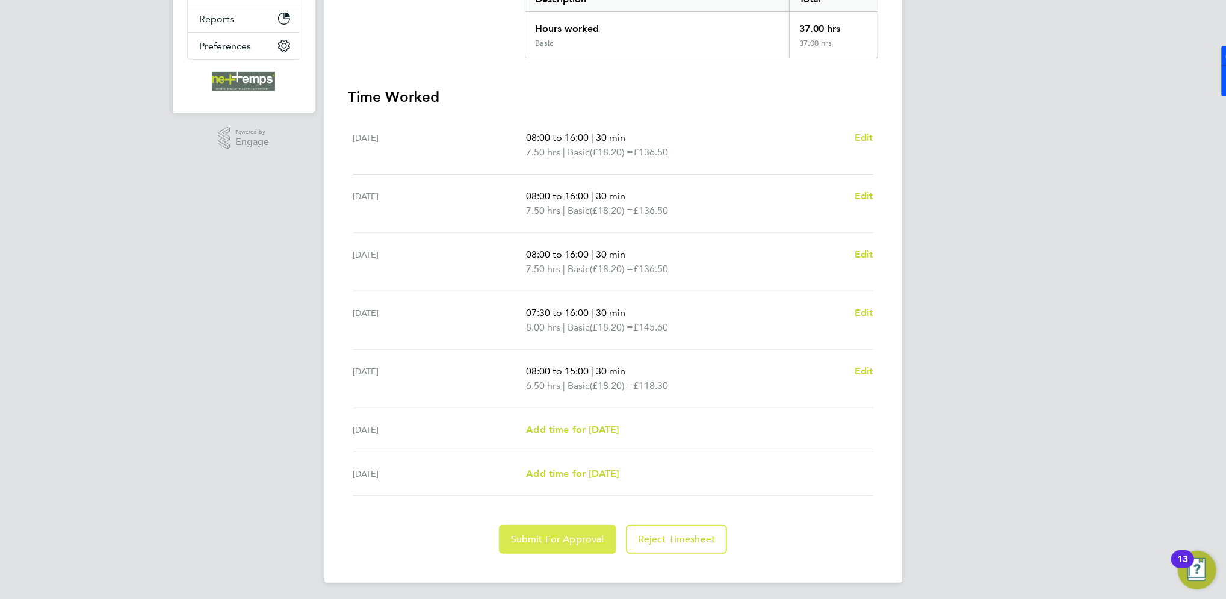
click at [531, 538] on span "Submit For Approval" at bounding box center [557, 539] width 93 height 12
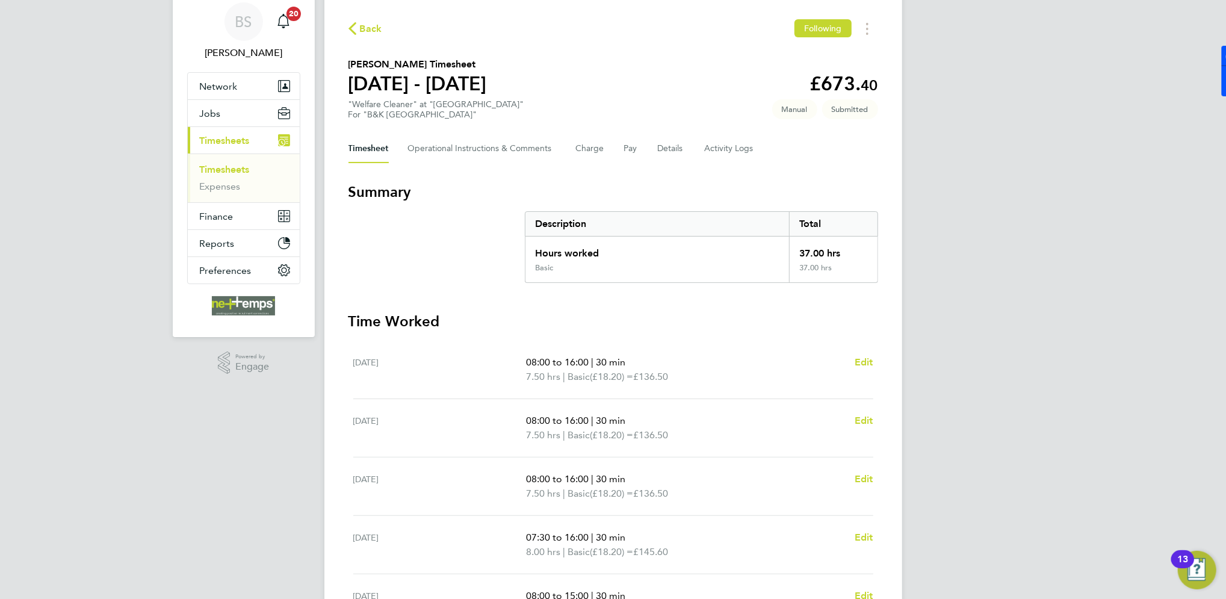
scroll to position [0, 0]
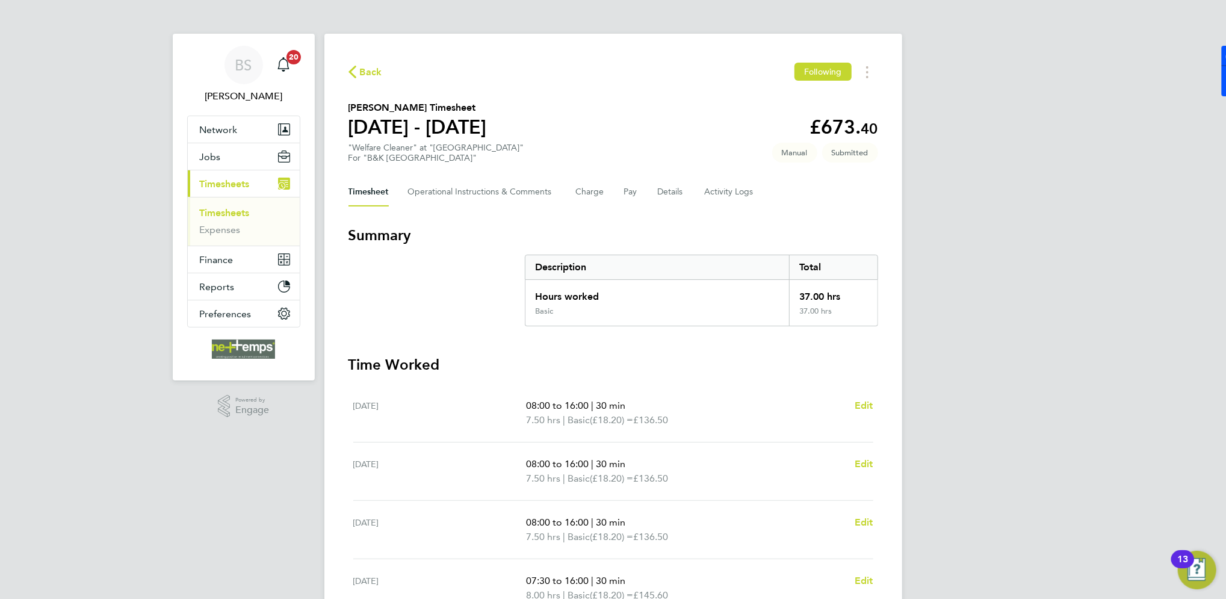
click at [366, 70] on span "Back" at bounding box center [371, 72] width 22 height 14
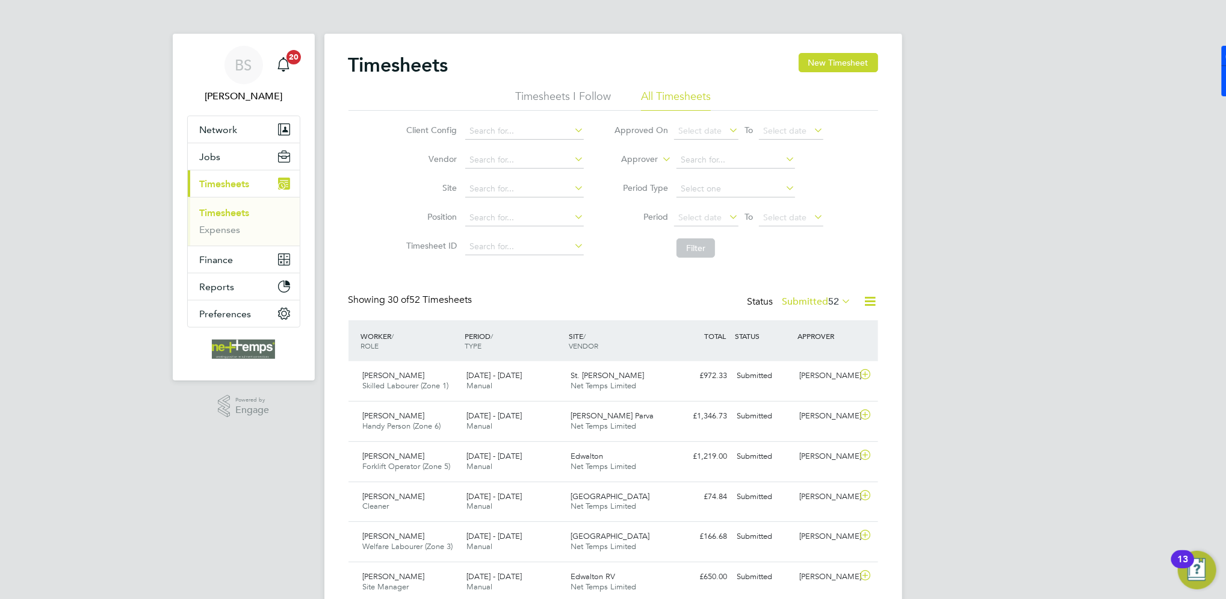
scroll to position [30, 104]
click at [850, 68] on button "New Timesheet" at bounding box center [838, 62] width 79 height 19
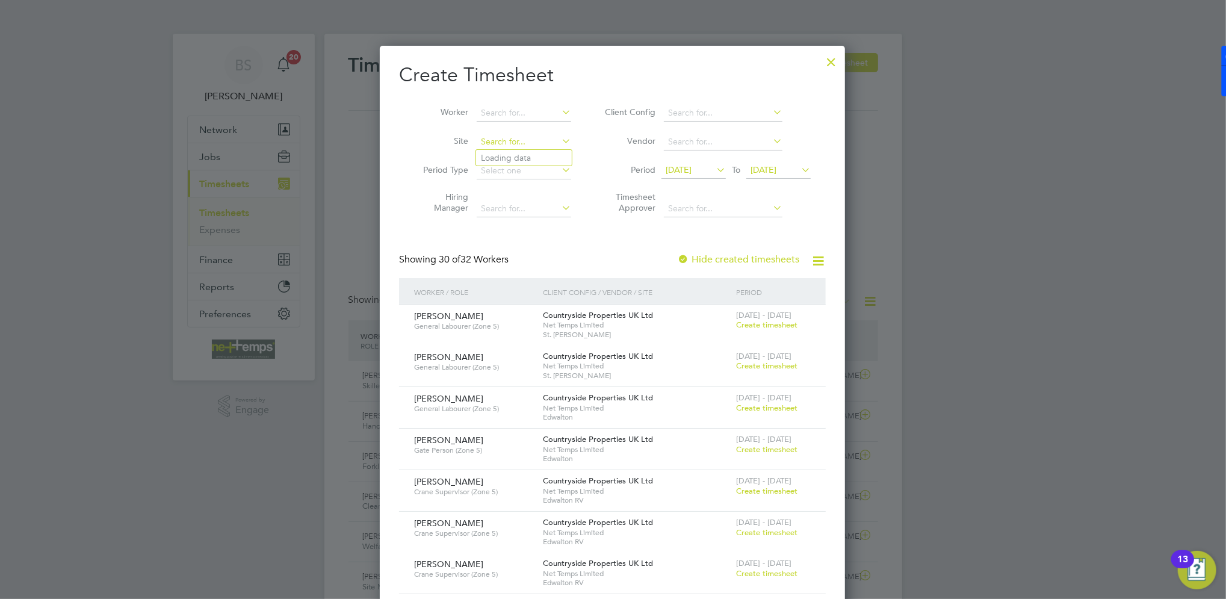
click at [528, 144] on input at bounding box center [524, 142] width 94 height 17
type input "i"
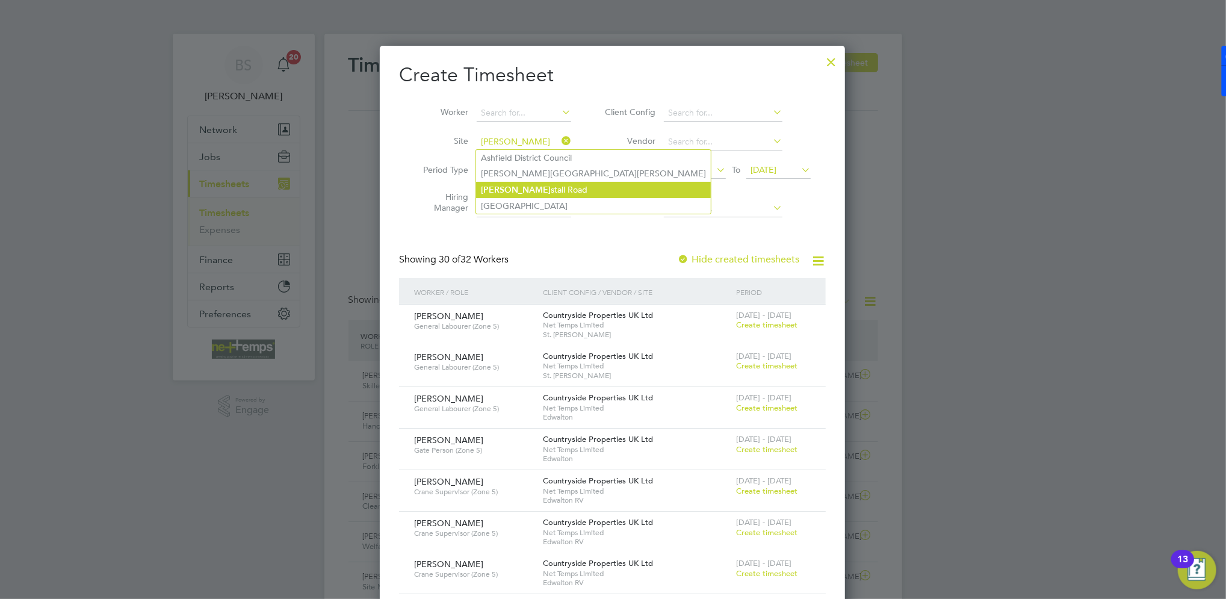
click at [524, 191] on li "Kirk stall Road" at bounding box center [593, 190] width 235 height 16
type input "[GEOGRAPHIC_DATA]"
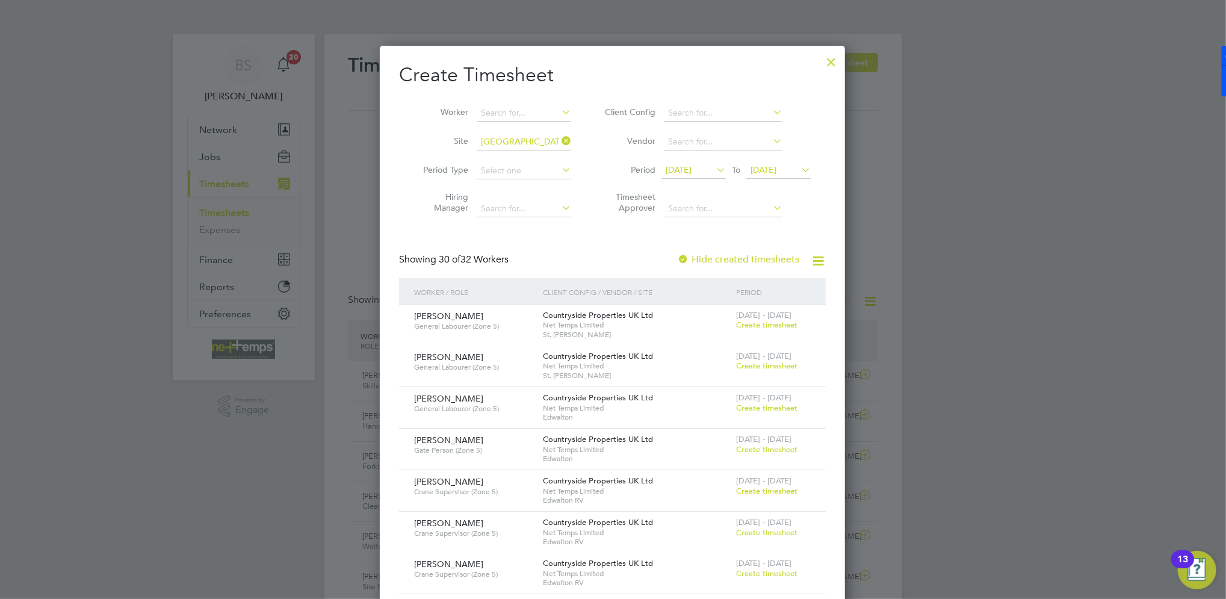
click at [690, 167] on span "[DATE]" at bounding box center [679, 169] width 26 height 11
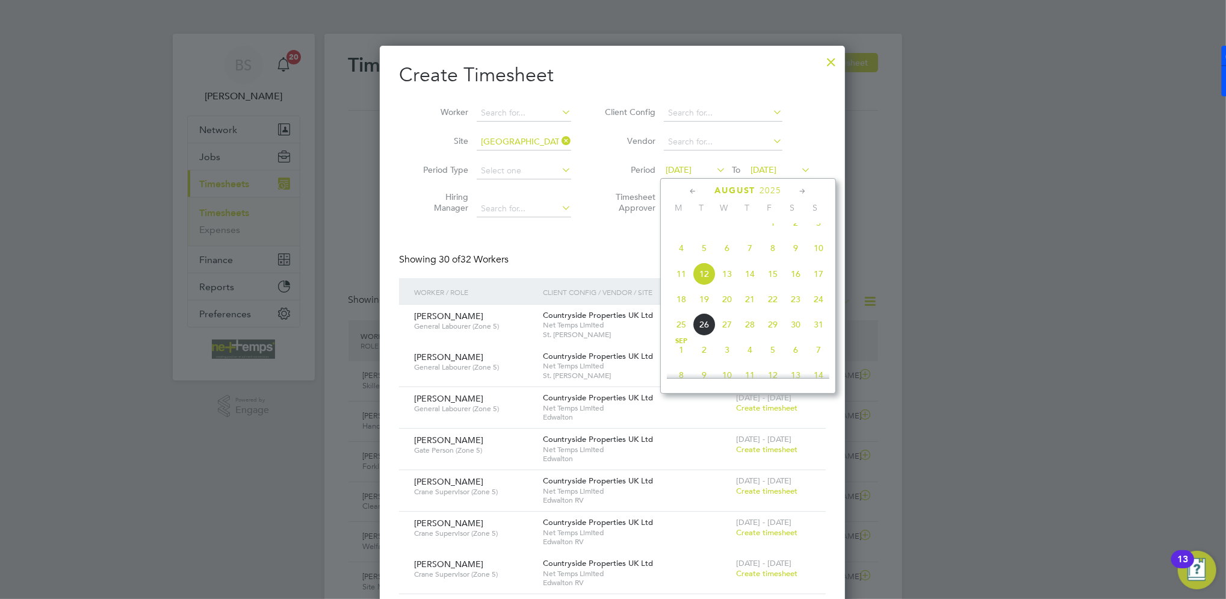
click at [678, 309] on span "18" at bounding box center [681, 299] width 23 height 23
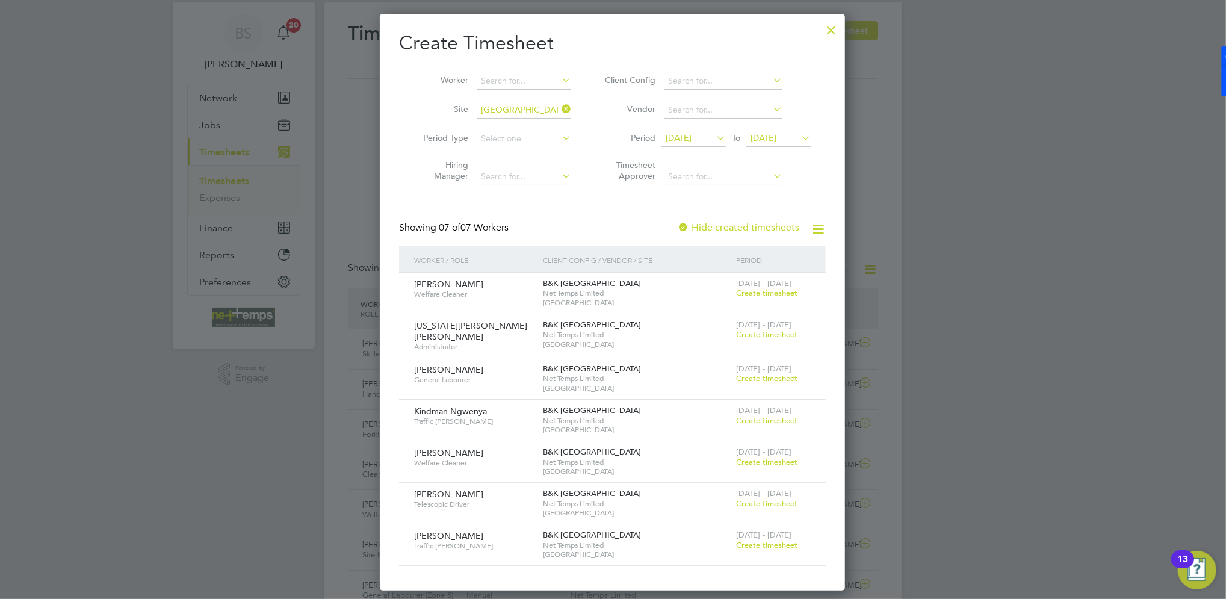
click at [781, 457] on span "Create timesheet" at bounding box center [766, 462] width 61 height 10
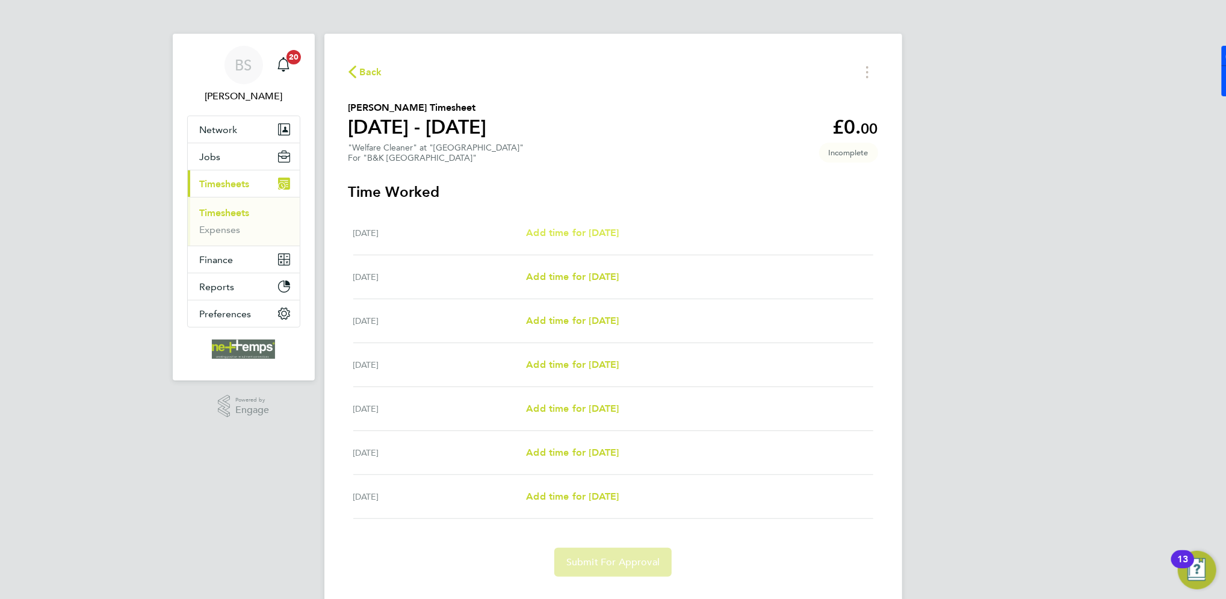
click at [575, 230] on span "Add time for [DATE]" at bounding box center [572, 232] width 93 height 11
select select "30"
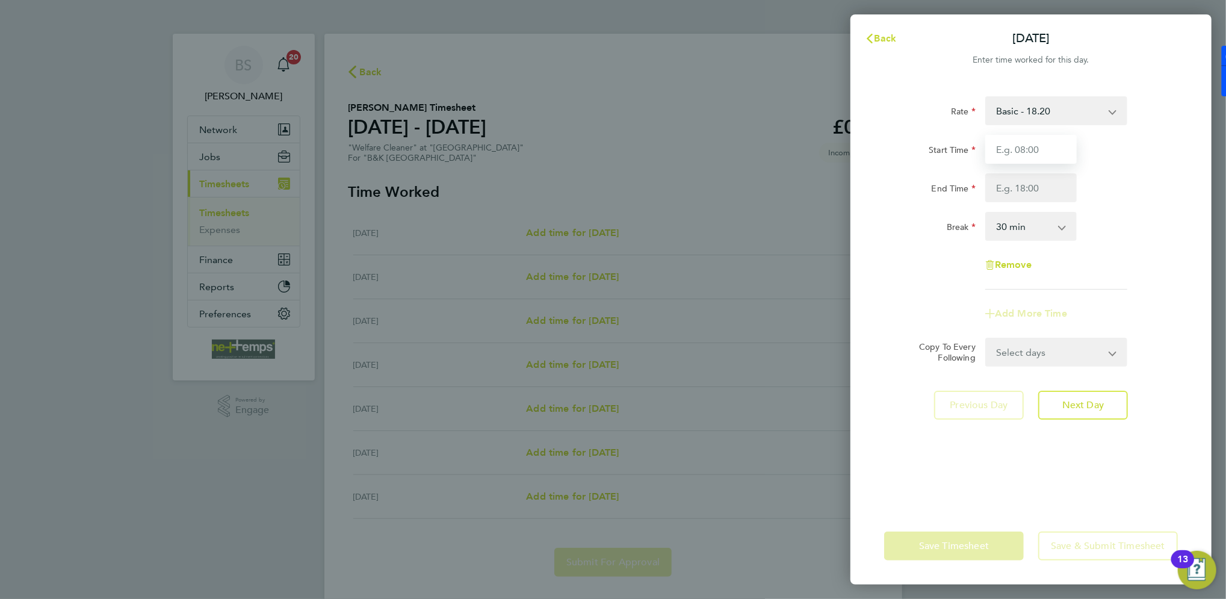
click at [1025, 144] on input "Start Time" at bounding box center [1030, 149] width 91 height 29
type input "12:00"
type input "16:00"
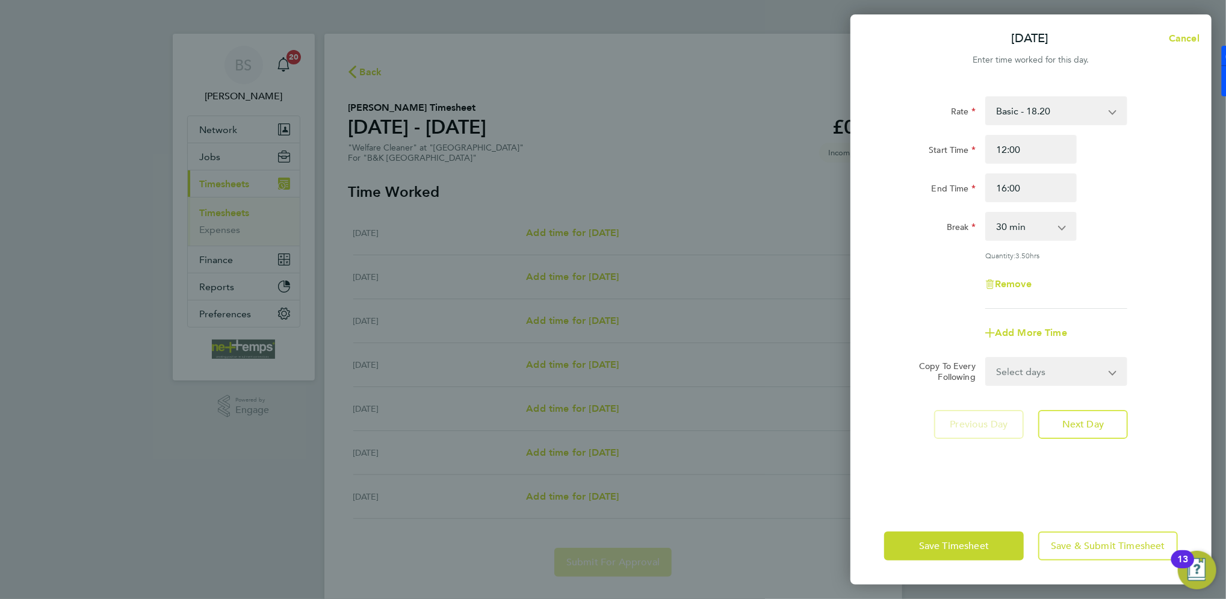
click at [1108, 175] on div "End Time 16:00" at bounding box center [1030, 187] width 303 height 29
click at [1049, 224] on select "0 min 15 min 30 min 45 min 60 min 75 min 90 min" at bounding box center [1023, 226] width 75 height 26
select select "0"
click at [986, 213] on select "0 min 15 min 30 min 45 min 60 min 75 min 90 min" at bounding box center [1023, 226] width 75 height 26
click at [1061, 420] on button "Next Day" at bounding box center [1083, 424] width 90 height 29
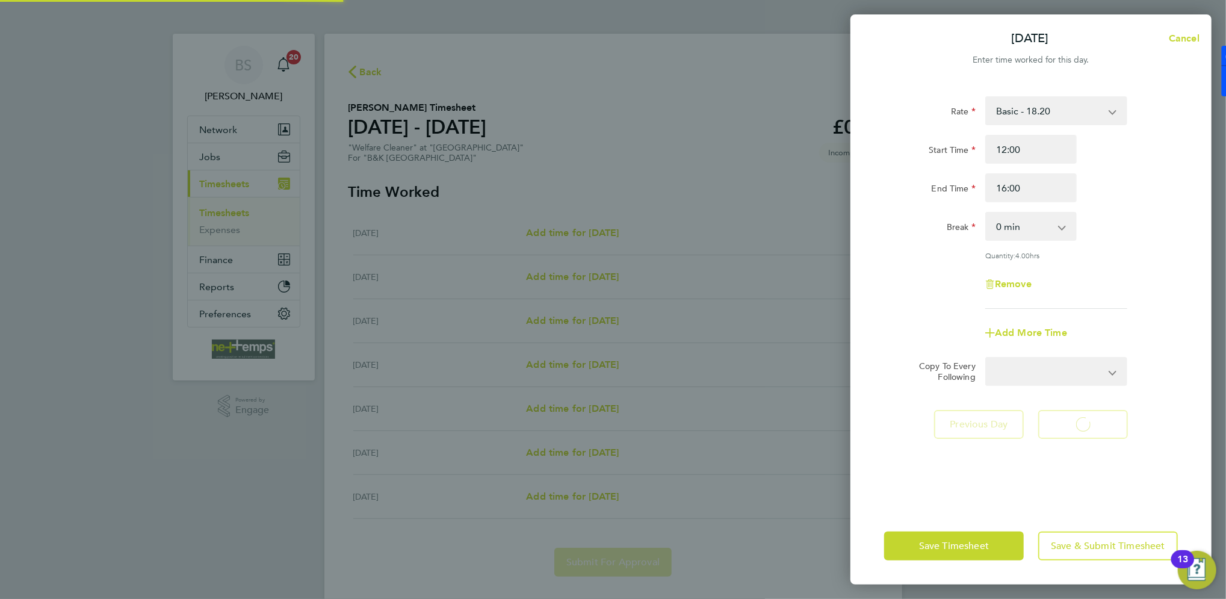
select select "30"
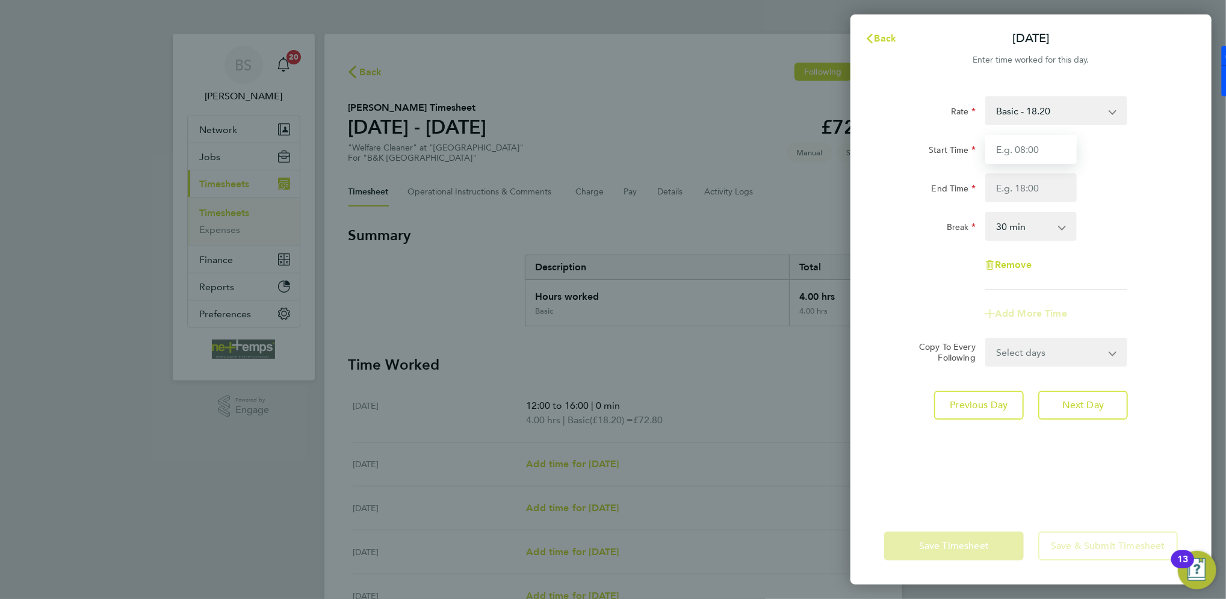
click at [1016, 152] on input "Start Time" at bounding box center [1030, 149] width 91 height 29
type input "`"
type input "12:00"
type input "16:30"
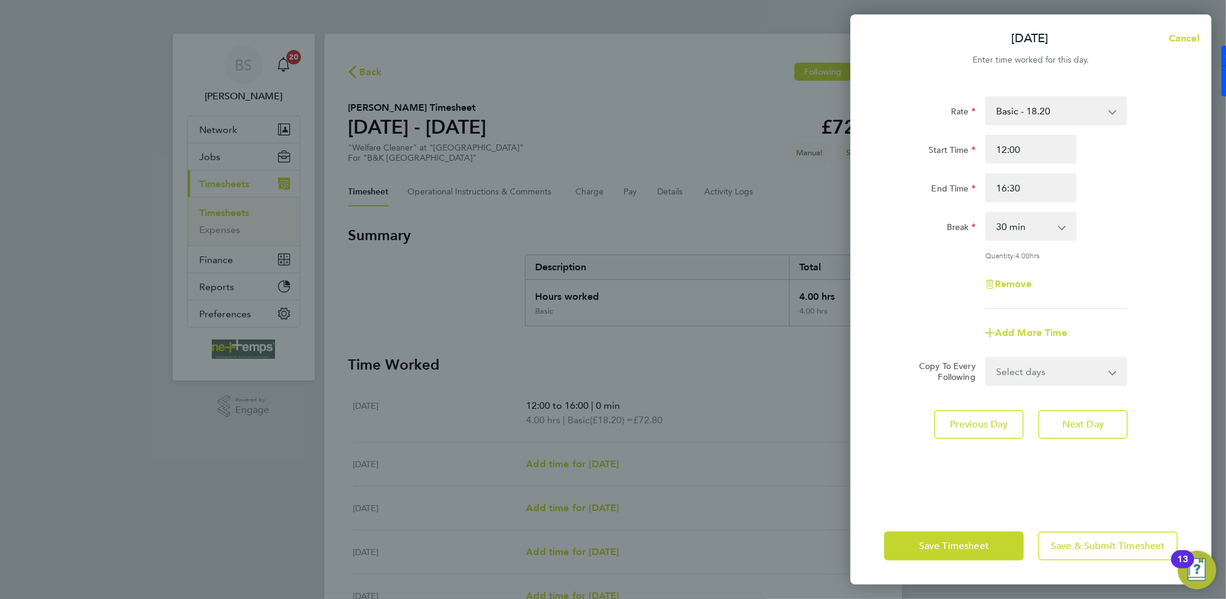
click at [1136, 208] on div "Rate Basic - 18.20 Start Time 12:00 End Time 16:30 Break 0 min 15 min 30 min 45…" at bounding box center [1031, 202] width 294 height 212
click at [1054, 225] on select "0 min 15 min 30 min 45 min 60 min 75 min 90 min" at bounding box center [1023, 226] width 75 height 26
select select "0"
click at [986, 213] on select "0 min 15 min 30 min 45 min 60 min 75 min 90 min" at bounding box center [1023, 226] width 75 height 26
click at [1071, 425] on span "Next Day" at bounding box center [1083, 424] width 42 height 12
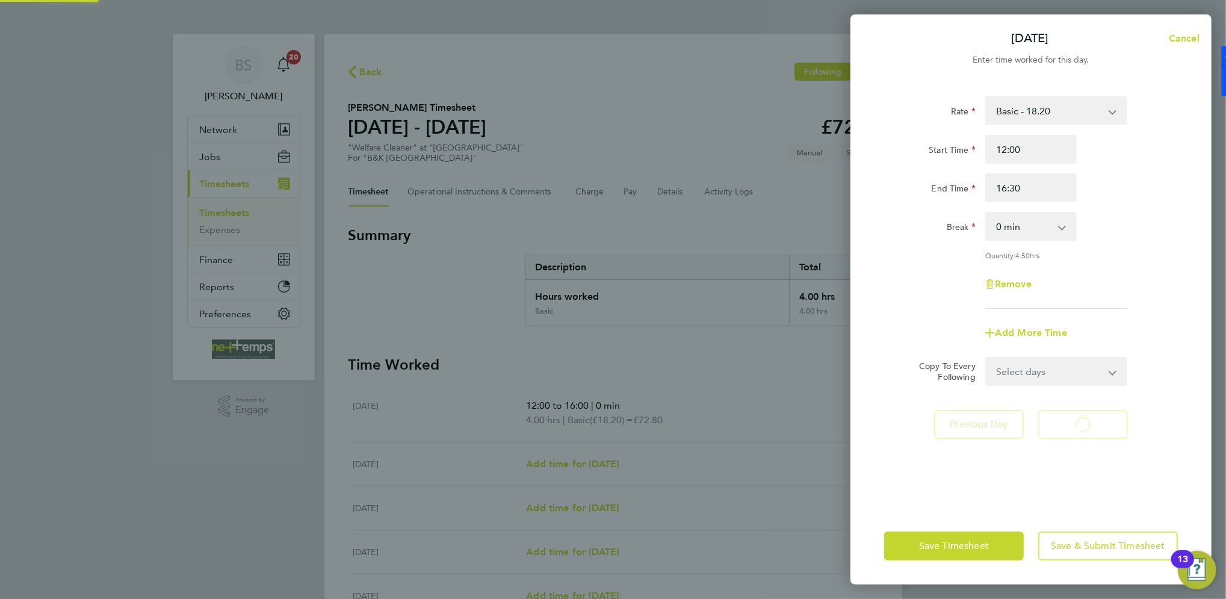
select select "30"
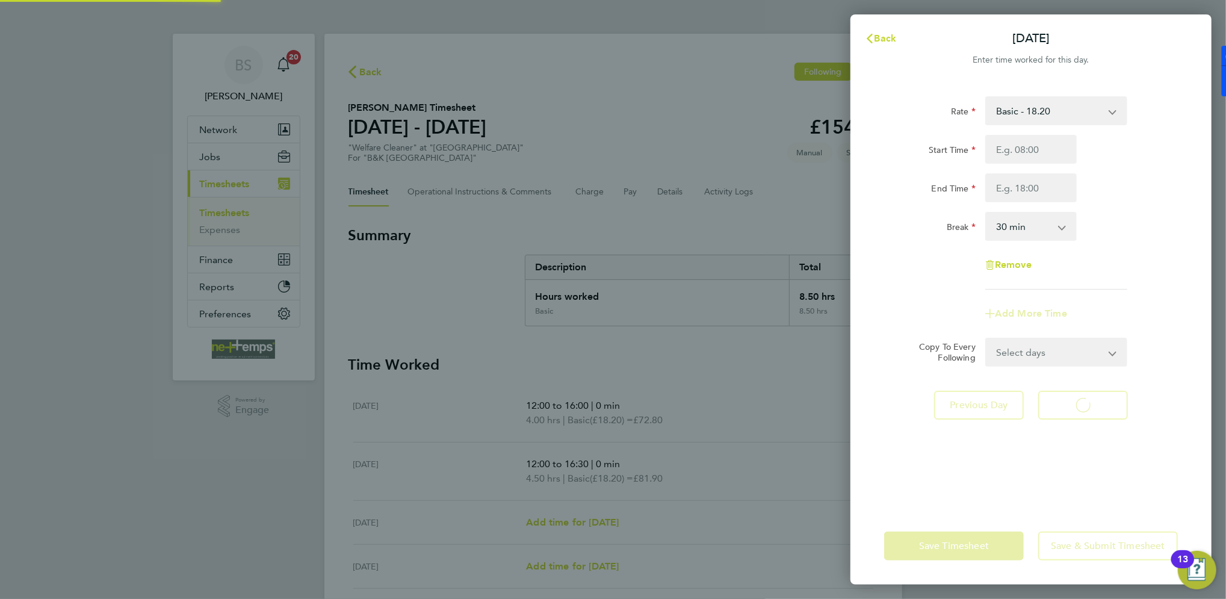
select select "30"
click at [1047, 140] on input "Start Time" at bounding box center [1030, 149] width 91 height 29
type input "12:30"
type input "16:00"
click at [1115, 182] on div "End Time 16:00" at bounding box center [1030, 187] width 303 height 29
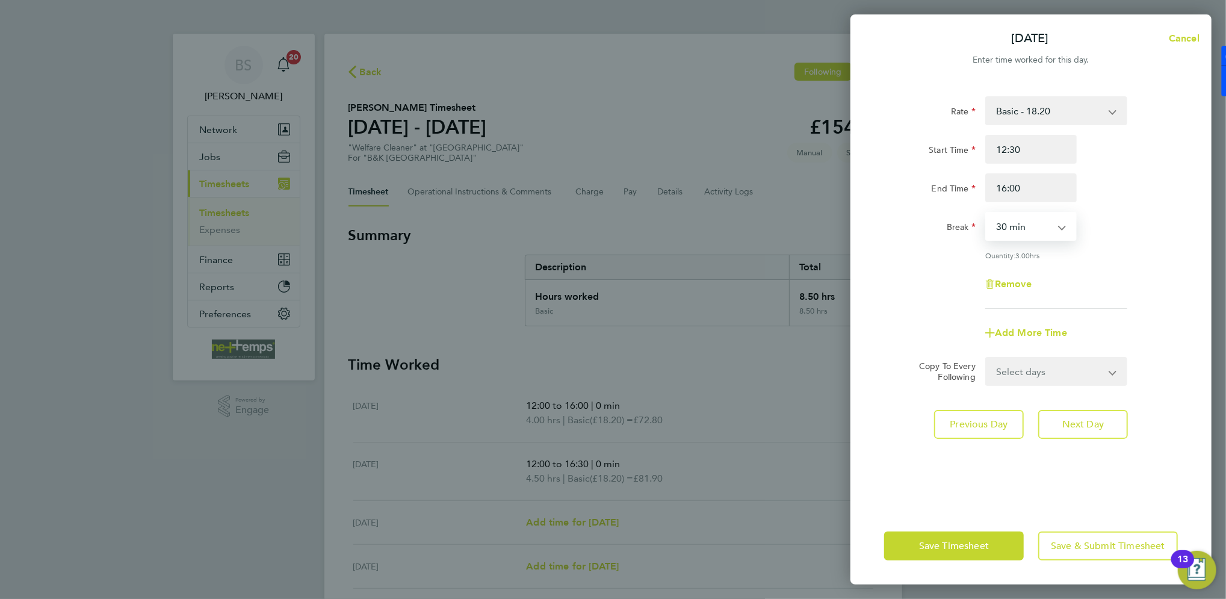
click at [1040, 231] on select "0 min 15 min 30 min 45 min 60 min 75 min 90 min" at bounding box center [1023, 226] width 75 height 26
select select "0"
click at [986, 213] on select "0 min 15 min 30 min 45 min 60 min 75 min 90 min" at bounding box center [1023, 226] width 75 height 26
click at [1089, 419] on span "Next Day" at bounding box center [1083, 424] width 42 height 12
select select "30"
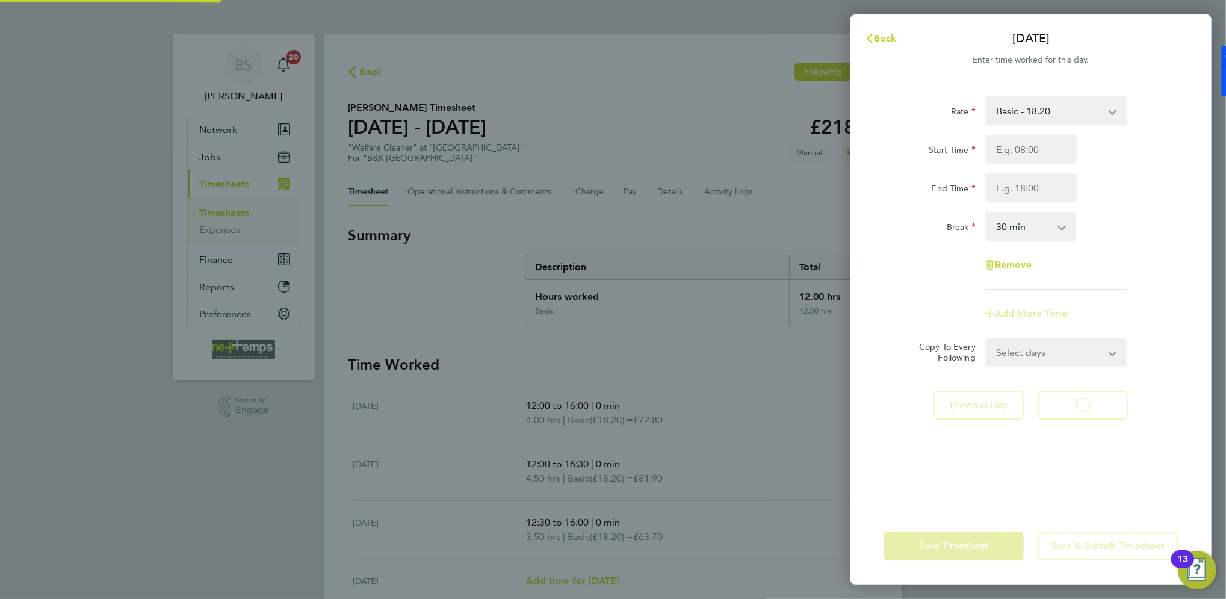
select select "30"
click at [1035, 154] on input "Start Time" at bounding box center [1030, 149] width 91 height 29
type input "09:00"
type input "16:00"
click at [1134, 159] on div "Start Time 09:00" at bounding box center [1030, 149] width 303 height 29
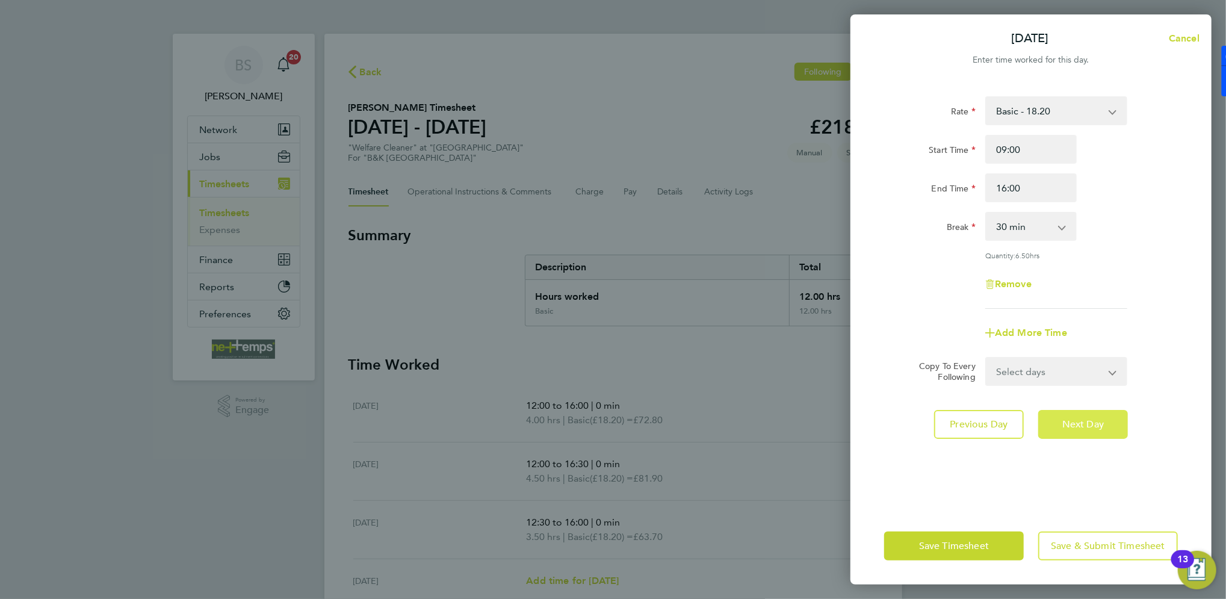
click at [1081, 422] on span "Next Day" at bounding box center [1083, 424] width 42 height 12
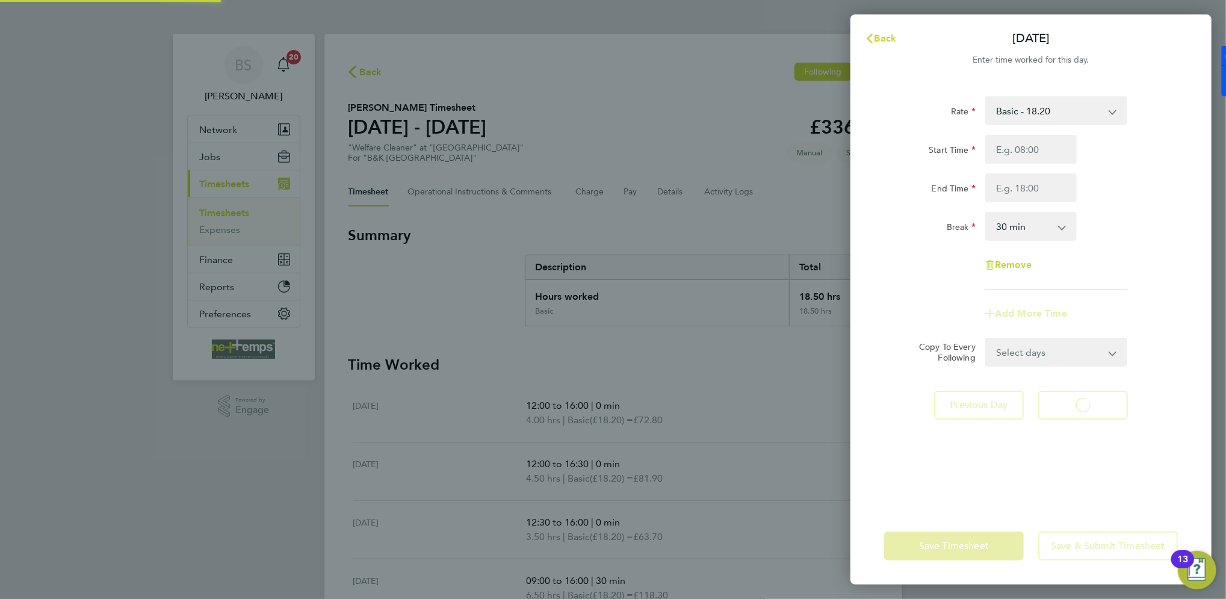
select select "30"
click at [1048, 153] on input "Start Time" at bounding box center [1030, 149] width 91 height 29
type input "09:00"
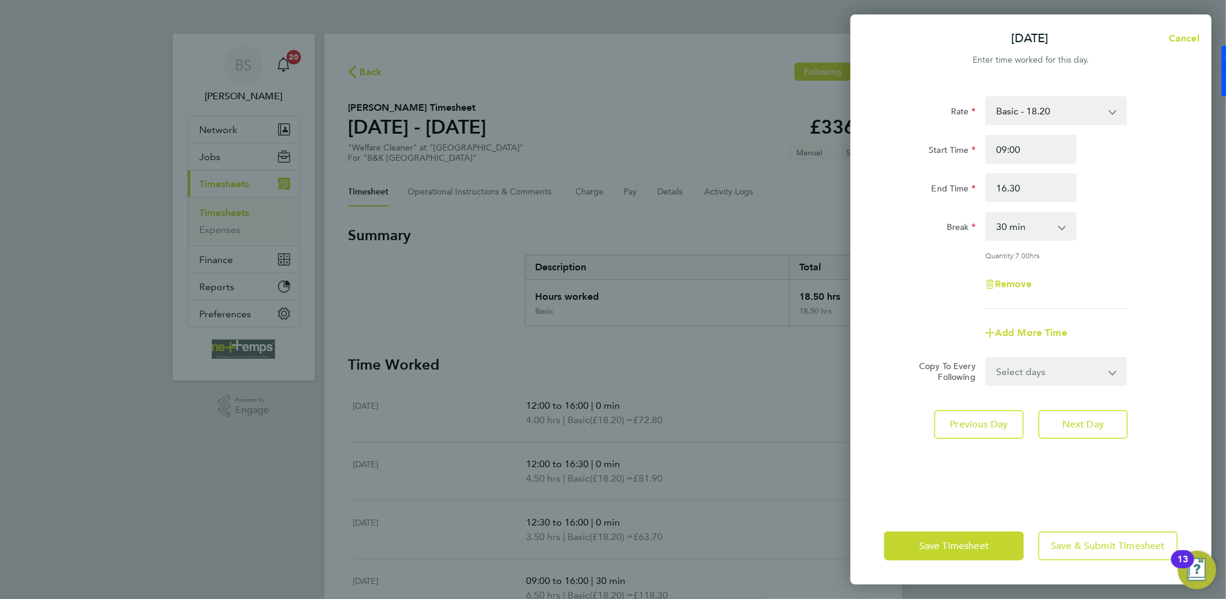
type input "16:30"
click at [1105, 167] on div "Start Time 09:00 End Time 16:30" at bounding box center [1030, 168] width 303 height 67
click at [1046, 228] on select "0 min 15 min 30 min 45 min 60 min 75 min 90 min" at bounding box center [1023, 226] width 75 height 26
select select "0"
click at [986, 213] on select "0 min 15 min 30 min 45 min 60 min 75 min 90 min" at bounding box center [1023, 226] width 75 height 26
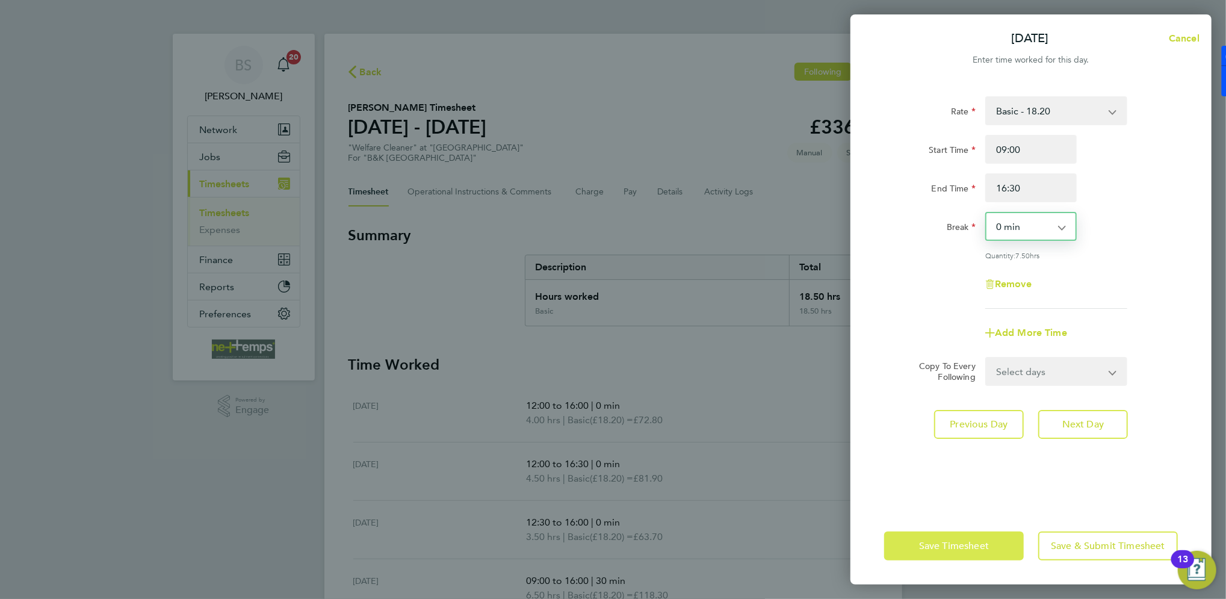
click at [964, 549] on span "Save Timesheet" at bounding box center [954, 546] width 70 height 12
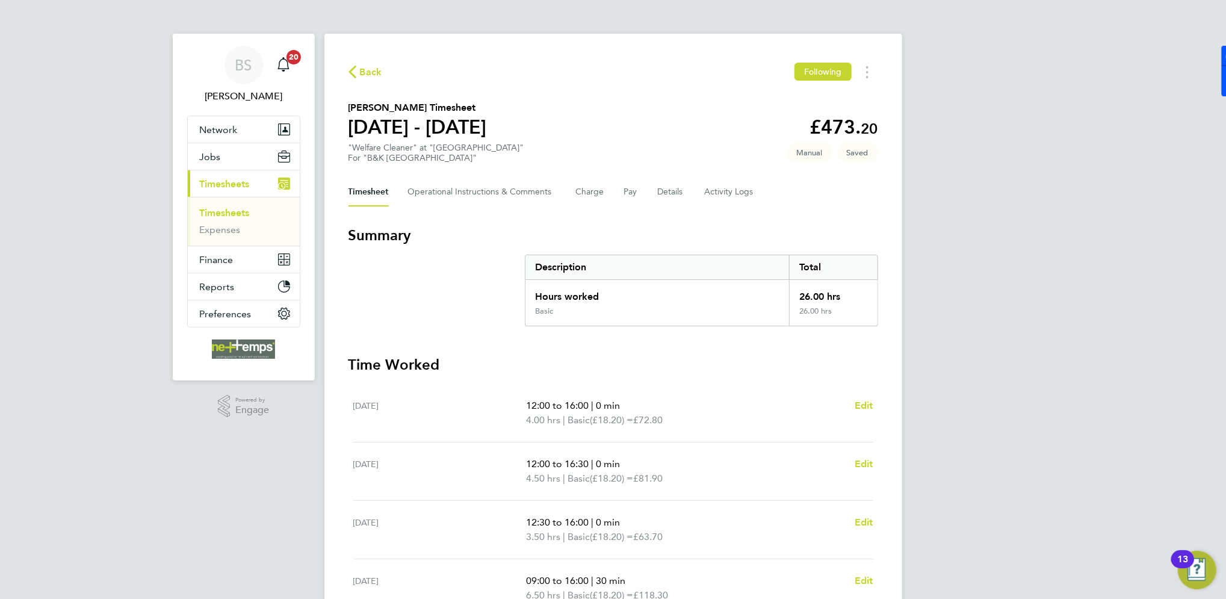
click at [997, 368] on div "BS Brooke Sharp Notifications 20 Applications: Network Team Members Businesses …" at bounding box center [613, 435] width 1226 height 870
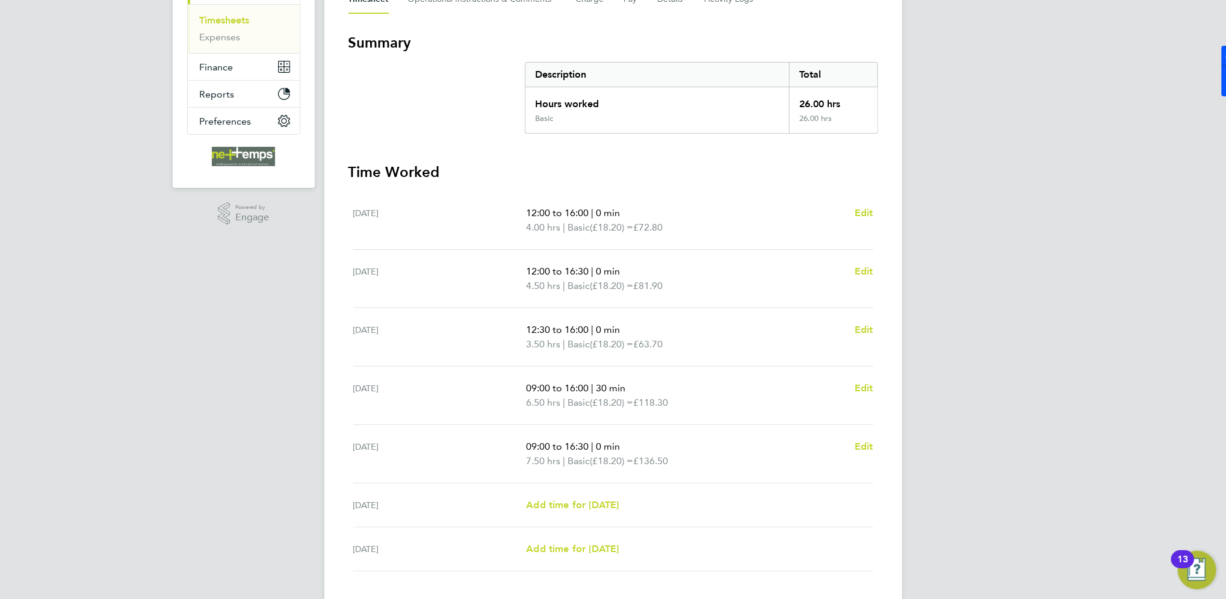
scroll to position [268, 0]
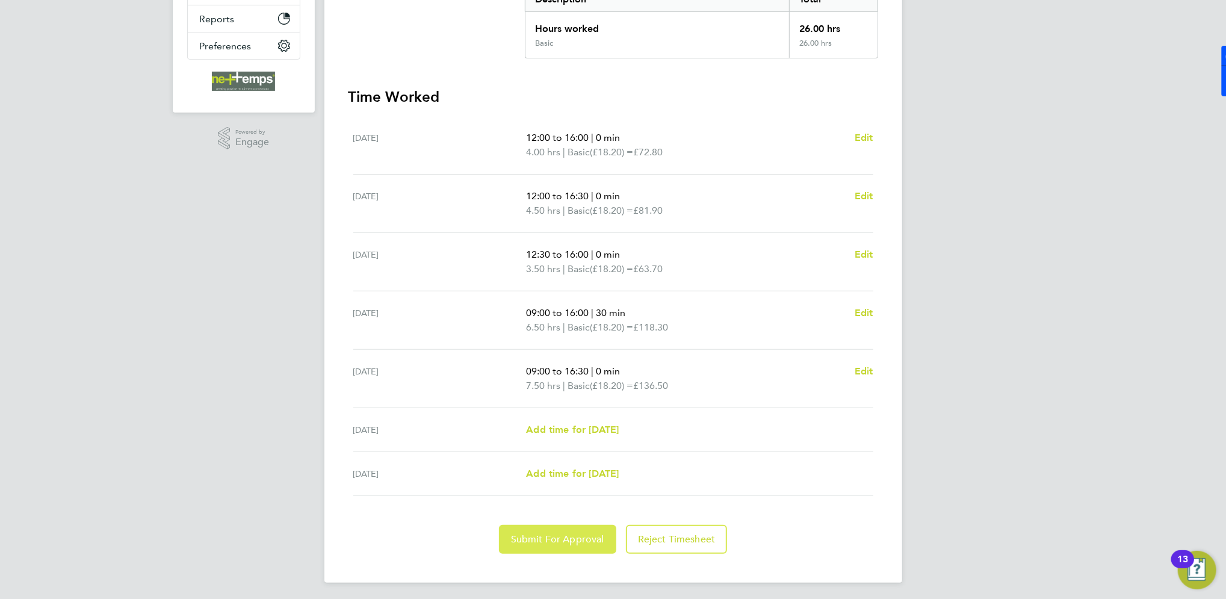
click at [573, 533] on span "Submit For Approval" at bounding box center [557, 539] width 93 height 12
click at [983, 432] on div "BS Brooke Sharp Notifications 20 Applications: Network Team Members Businesses …" at bounding box center [613, 167] width 1226 height 870
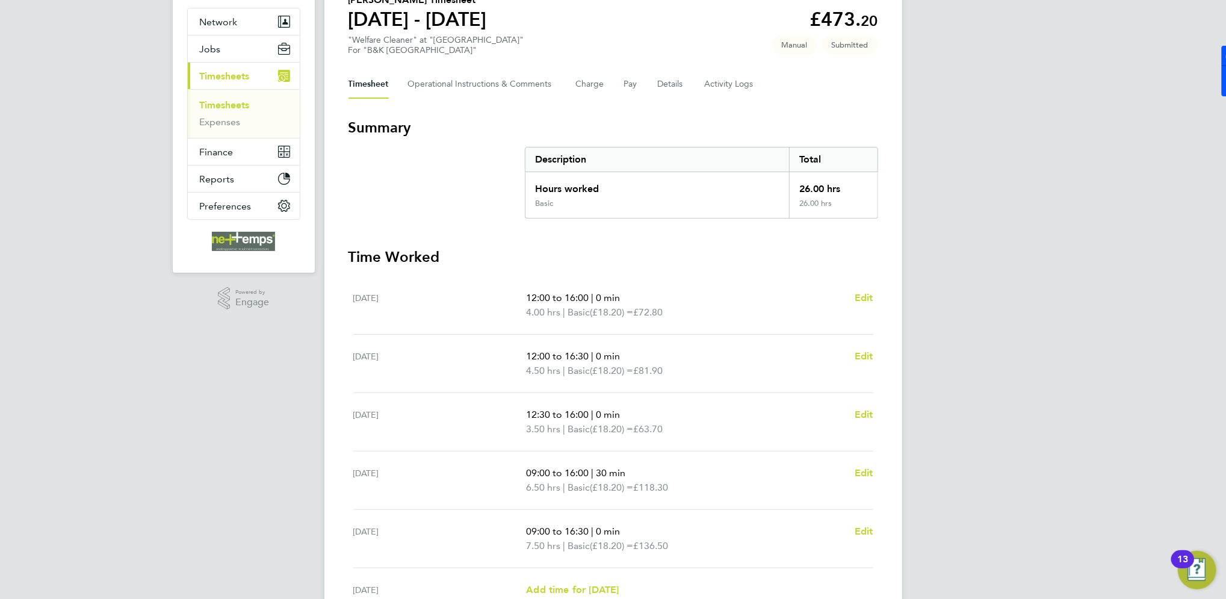
scroll to position [0, 0]
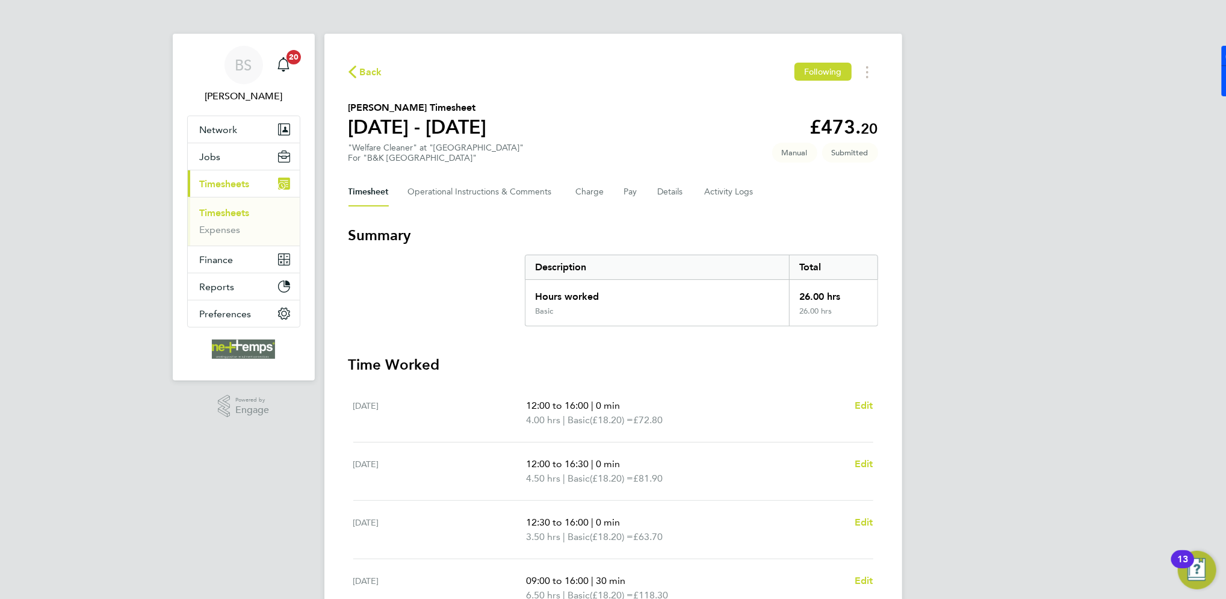
click at [363, 70] on span "Back" at bounding box center [371, 72] width 22 height 14
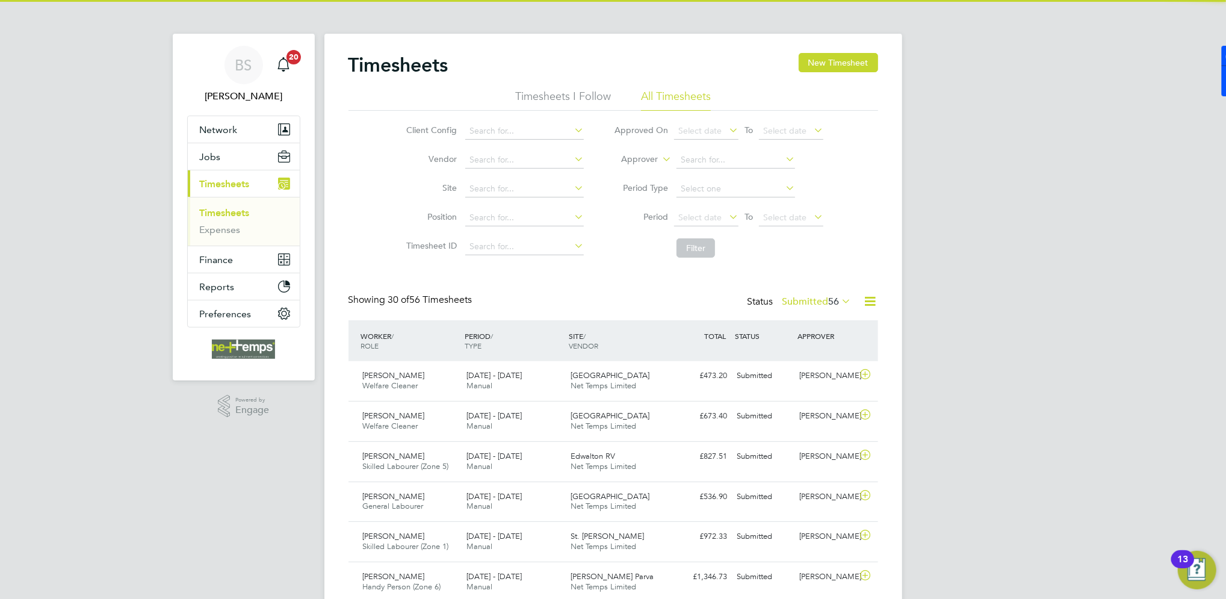
scroll to position [30, 104]
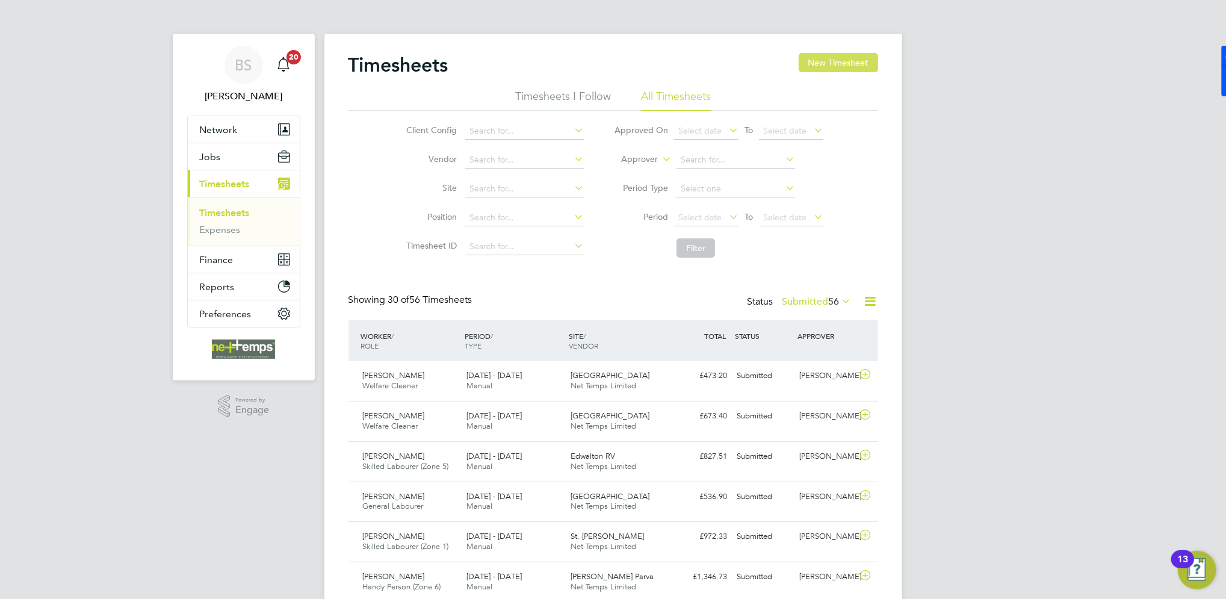
click at [821, 58] on button "New Timesheet" at bounding box center [838, 62] width 79 height 19
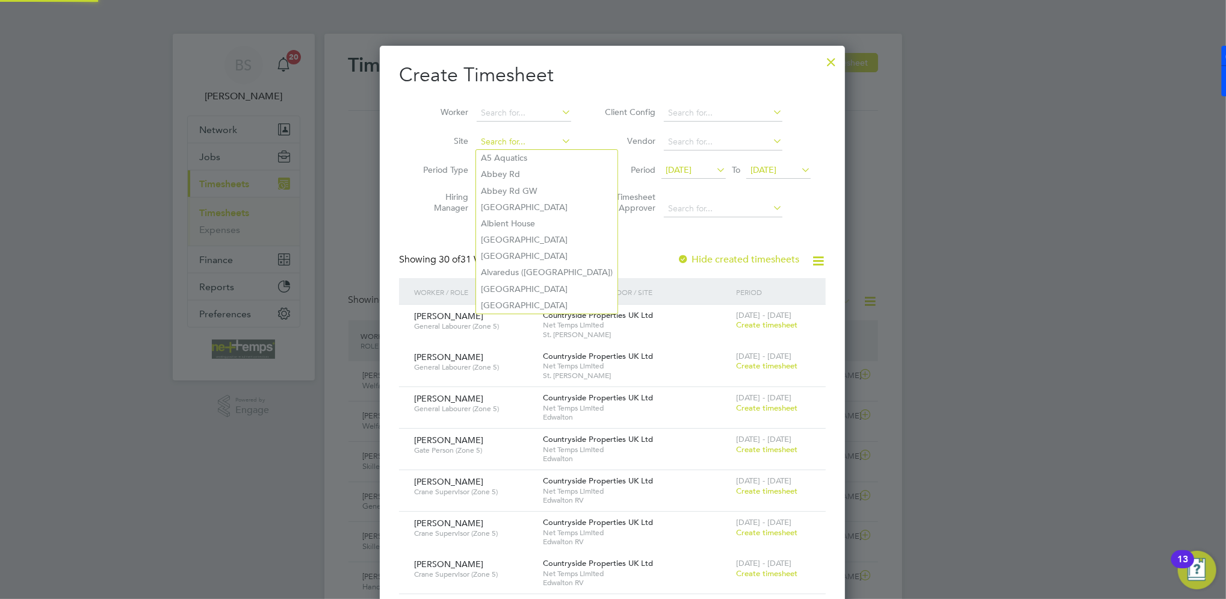
click at [504, 140] on input at bounding box center [524, 142] width 94 height 17
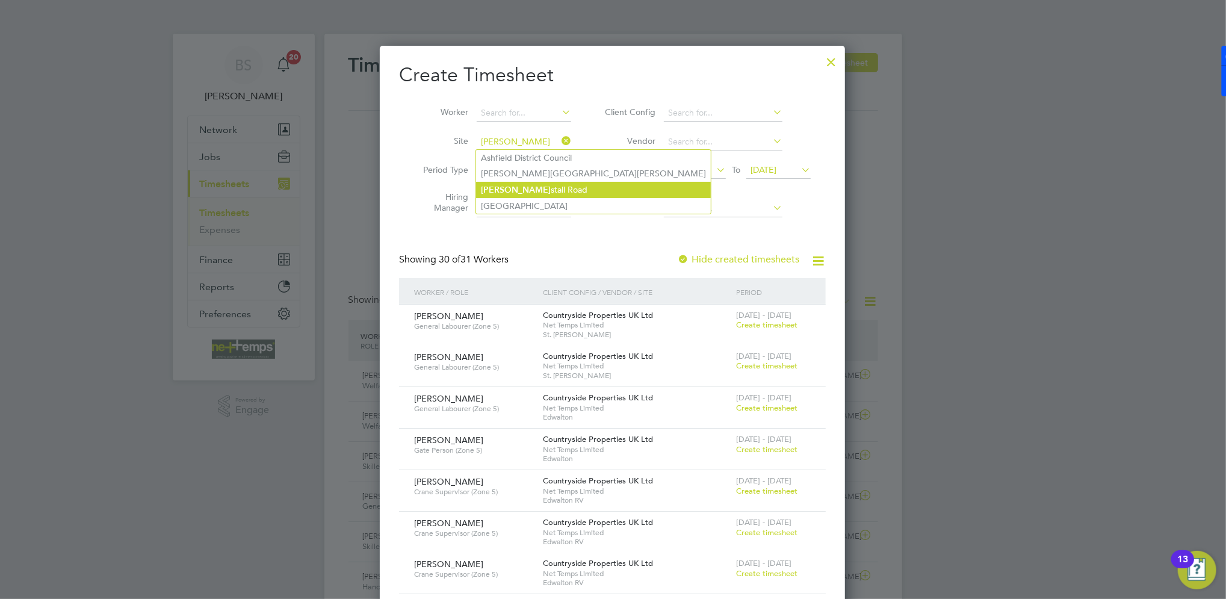
click at [507, 188] on li "Kirk stall Road" at bounding box center [593, 190] width 235 height 16
type input "[GEOGRAPHIC_DATA]"
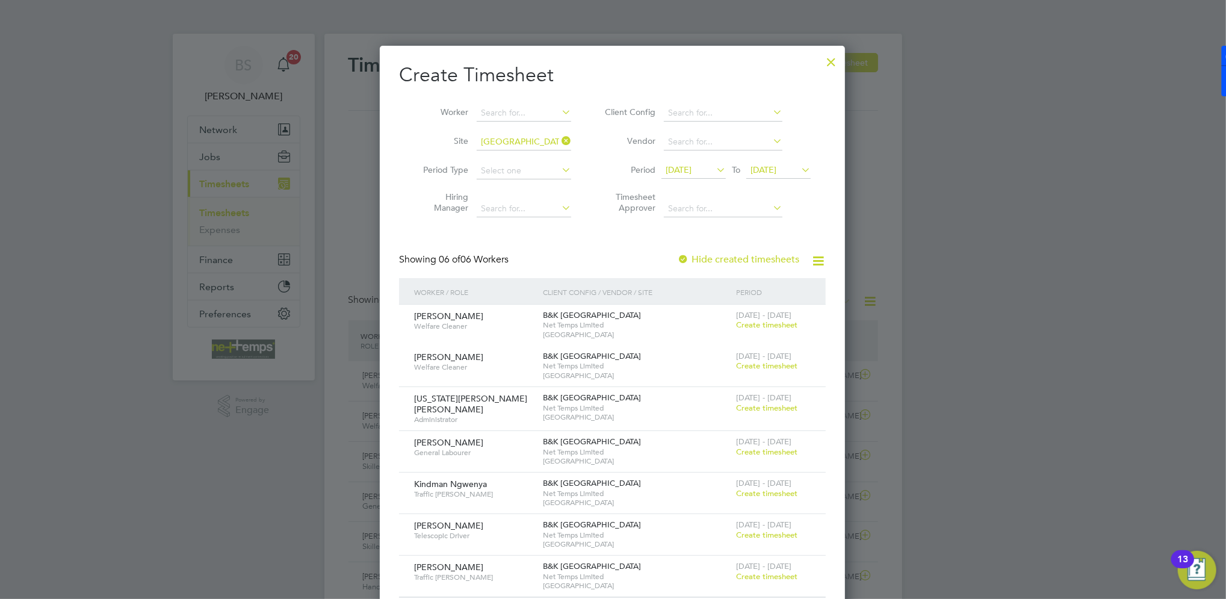
click at [690, 165] on span "[DATE]" at bounding box center [679, 169] width 26 height 11
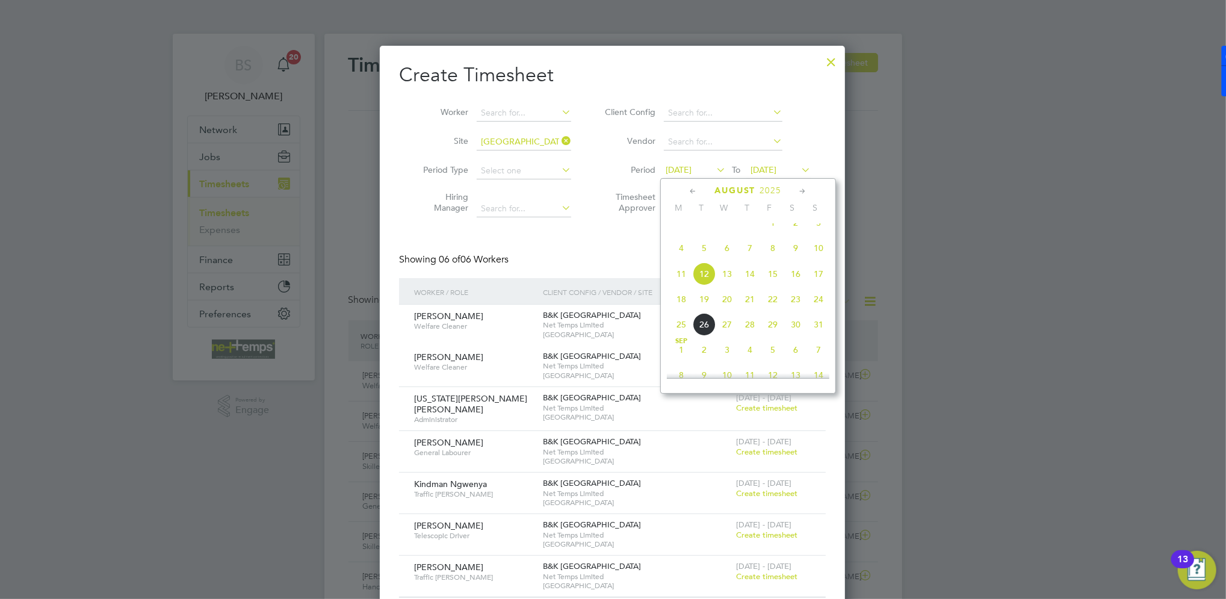
click at [686, 309] on span "18" at bounding box center [681, 299] width 23 height 23
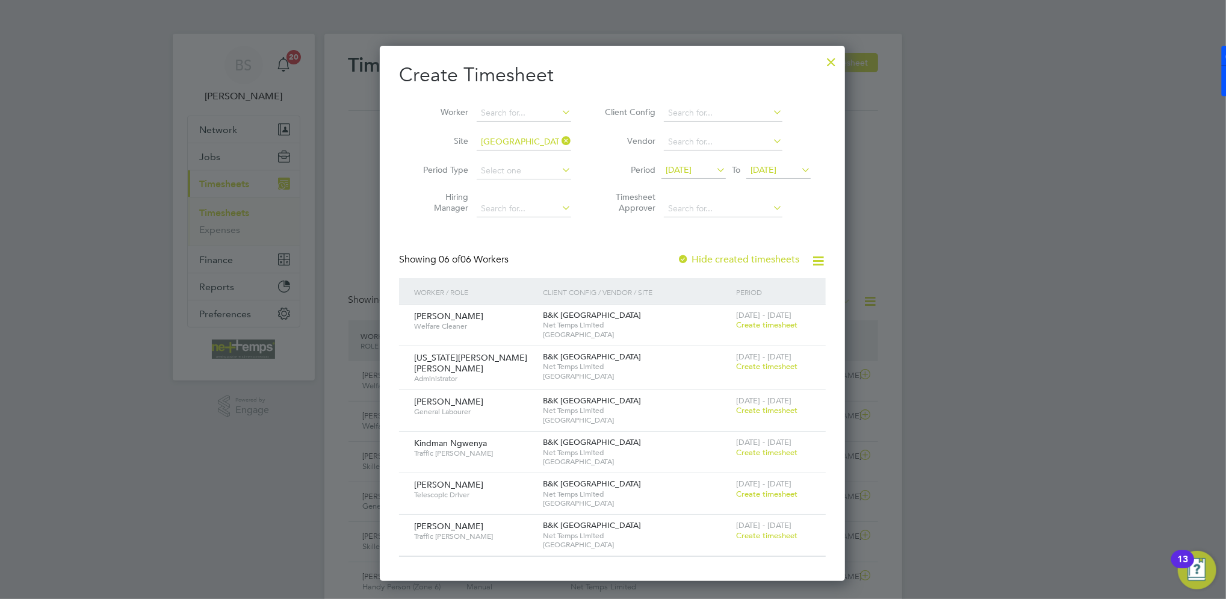
click at [781, 410] on span "Create timesheet" at bounding box center [766, 410] width 61 height 10
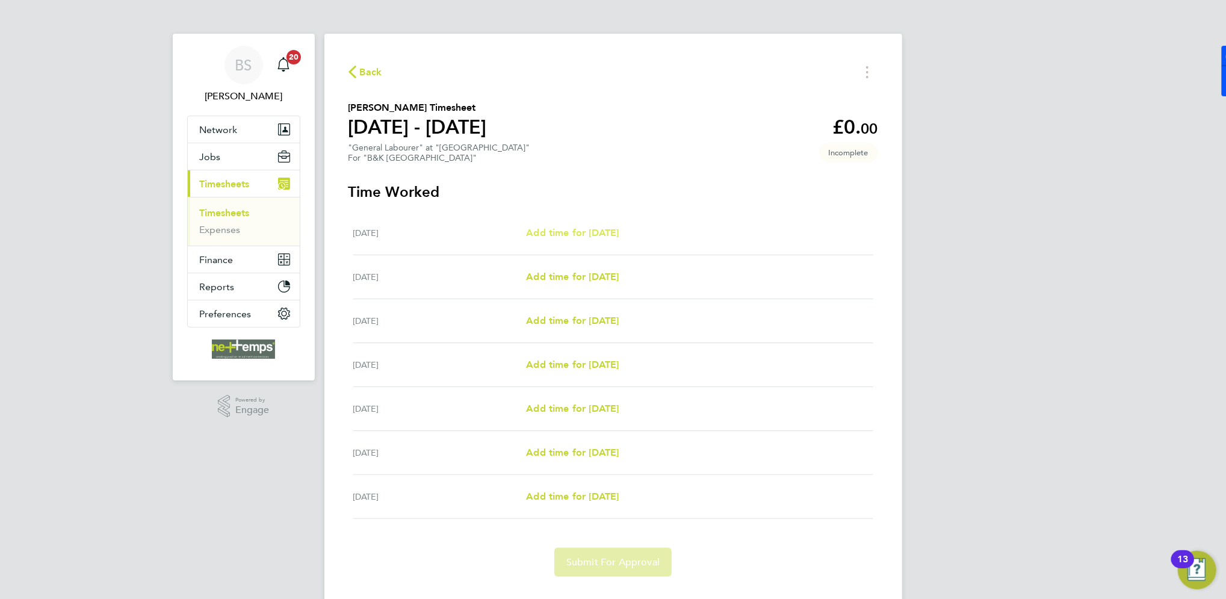
click at [558, 232] on span "Add time for [DATE]" at bounding box center [572, 232] width 93 height 11
select select "30"
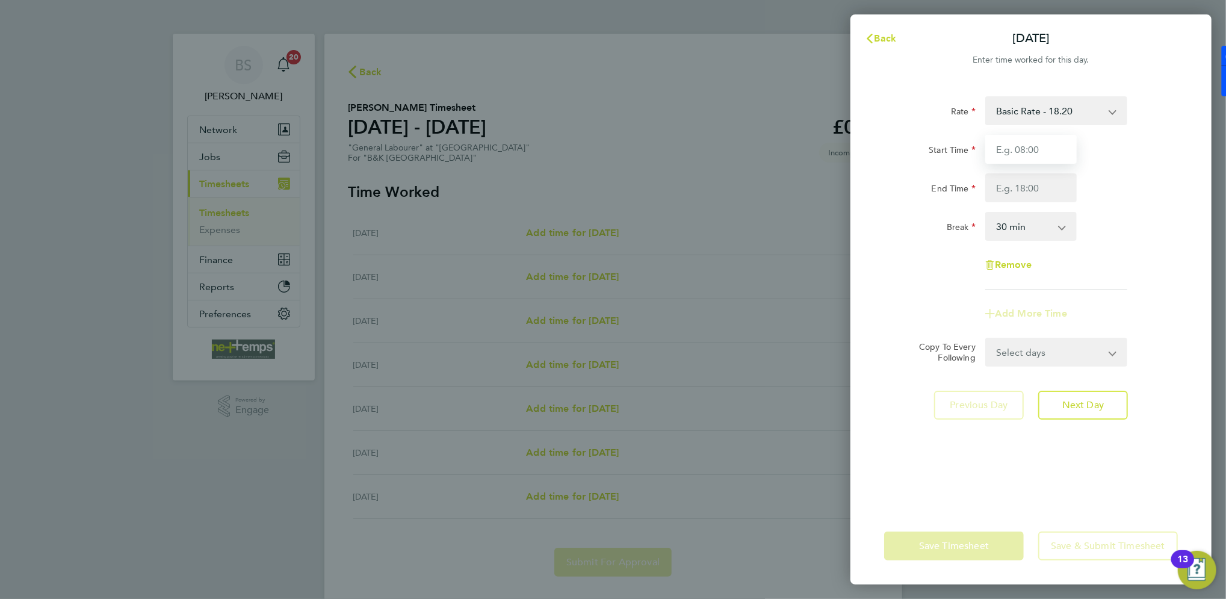
click at [1032, 148] on input "Start Time" at bounding box center [1030, 149] width 91 height 29
type input "07:30"
type input "17:00"
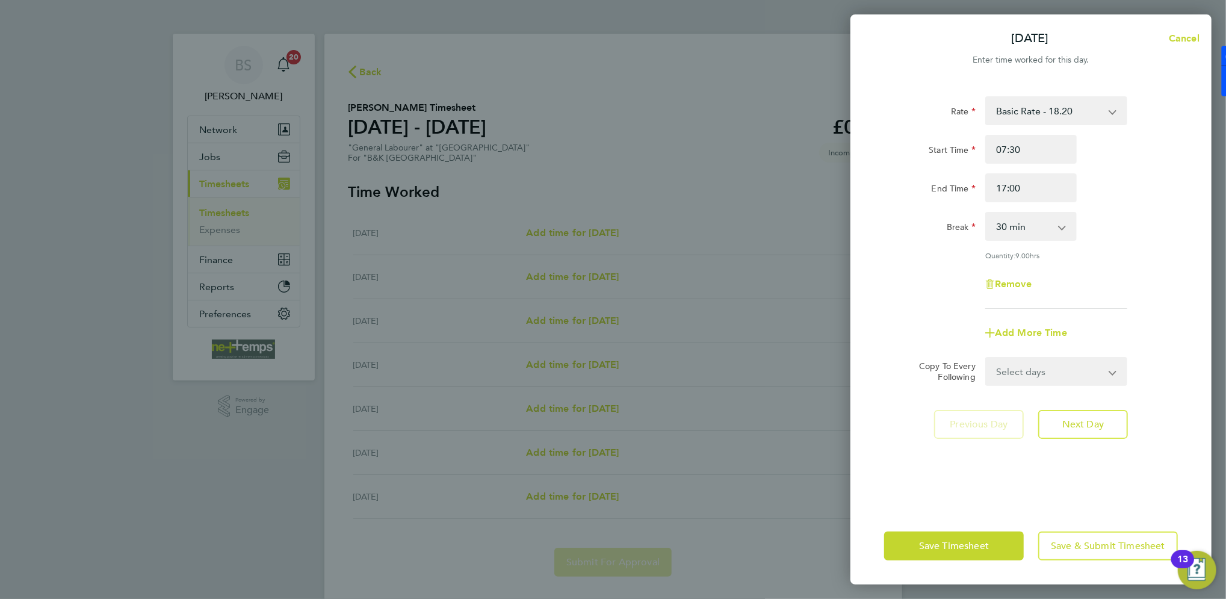
click at [1054, 366] on div "Rate Basic Rate - 18.20 Start Time 07:30 End Time 17:00 Break 0 min 15 min 30 m…" at bounding box center [1030, 294] width 361 height 425
click at [1054, 366] on select "Select days Day Weekday (Mon-Fri) Weekend (Sat-Sun) Tuesday Wednesday Thursday …" at bounding box center [1049, 371] width 126 height 26
select select "WED"
click at [986, 358] on select "Select days Day Weekday (Mon-Fri) Weekend (Sat-Sun) Tuesday Wednesday Thursday …" at bounding box center [1049, 371] width 126 height 26
select select "2025-08-24"
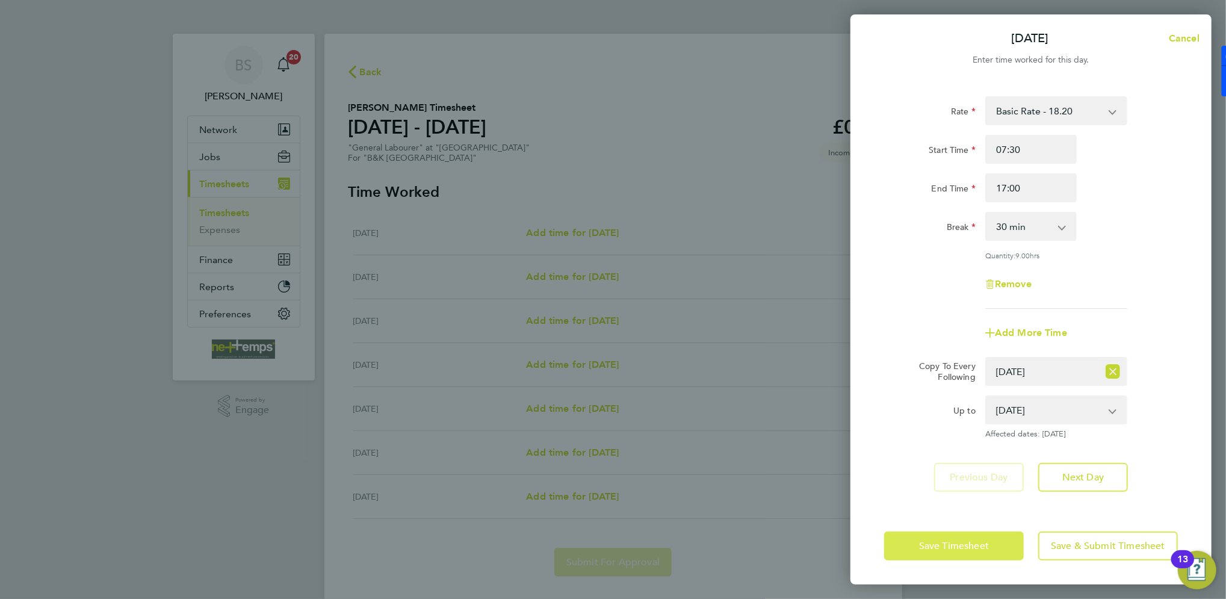
click at [987, 547] on span "Save Timesheet" at bounding box center [954, 546] width 70 height 12
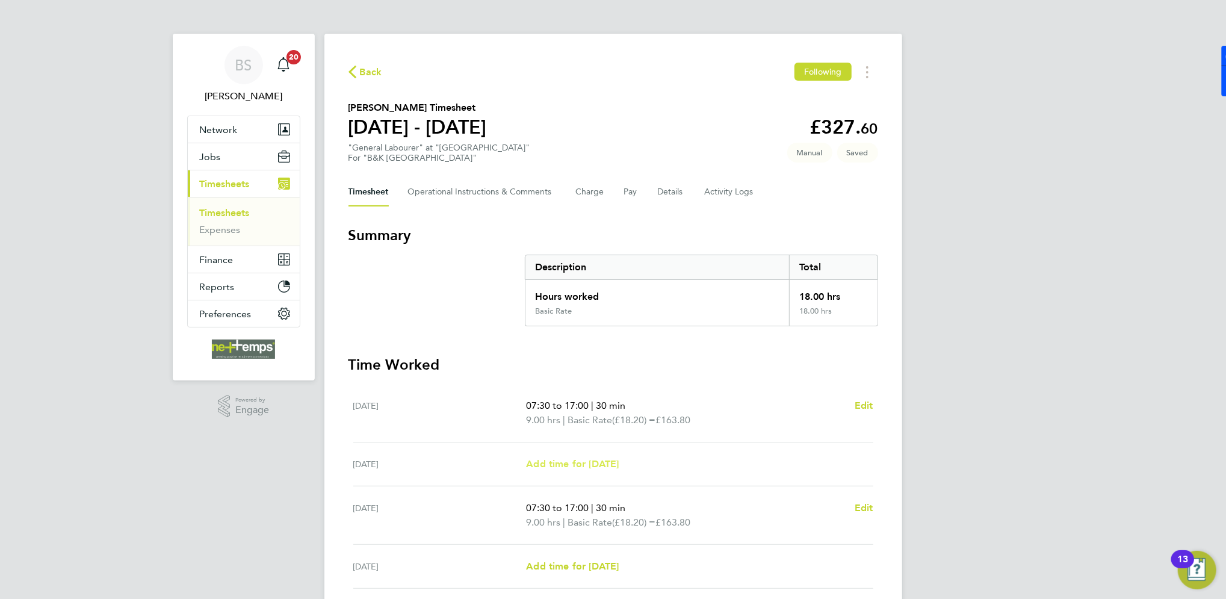
click at [613, 462] on span "Add time for [DATE]" at bounding box center [572, 463] width 93 height 11
select select "30"
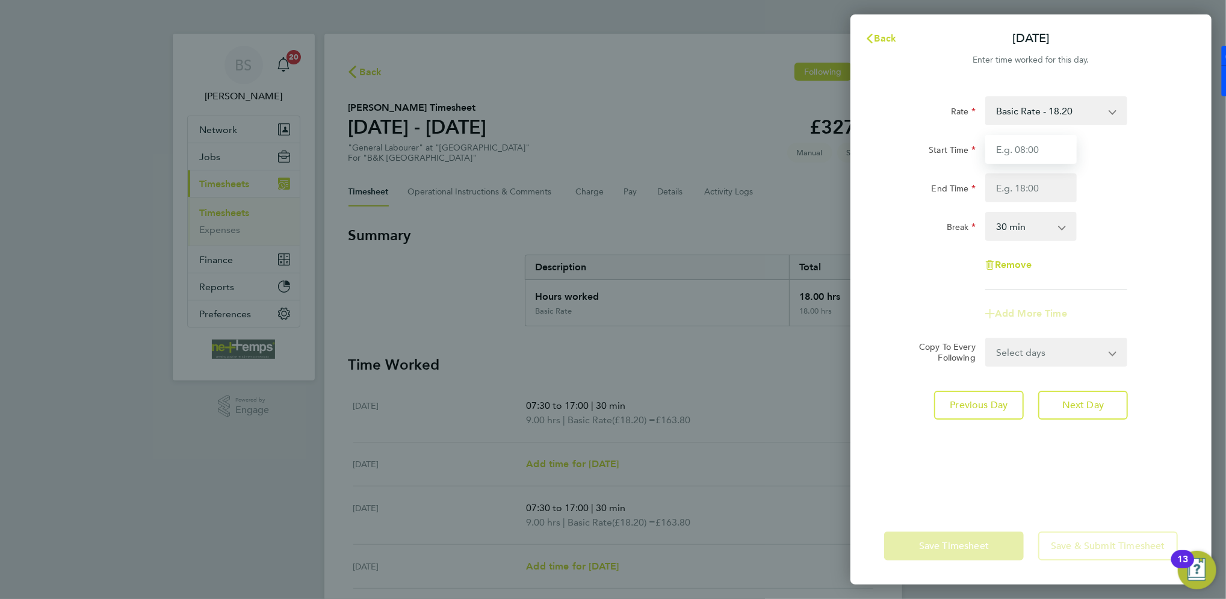
click at [1039, 143] on input "Start Time" at bounding box center [1030, 149] width 91 height 29
type input "07:30"
type input "17:00"
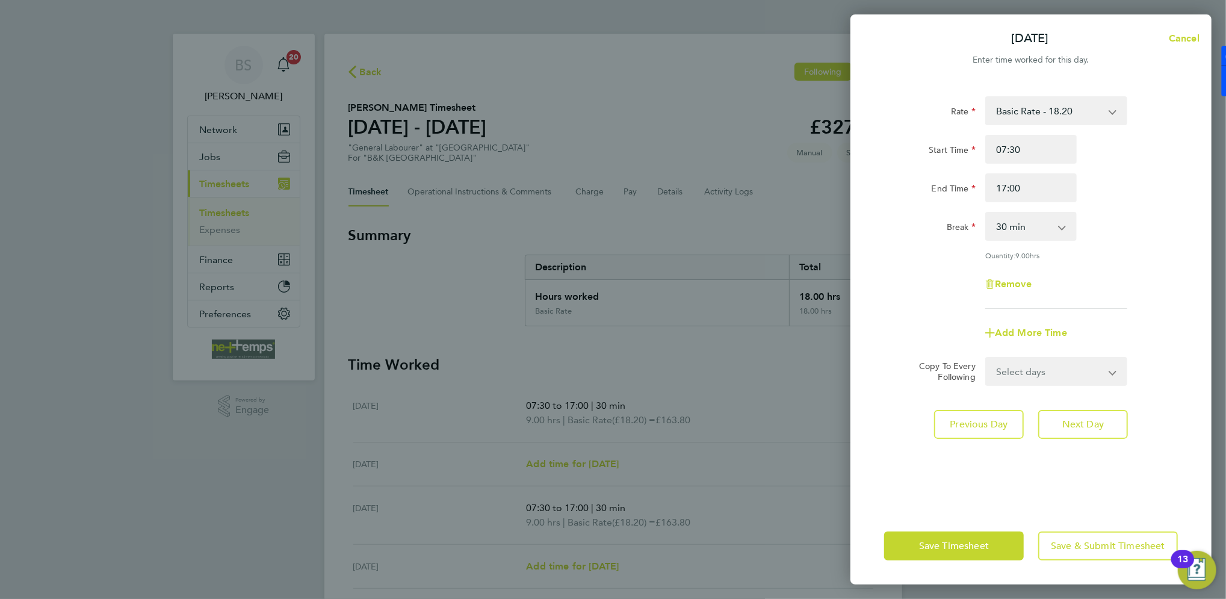
click at [944, 497] on div "Rate Basic Rate - 18.20 Start Time 07:30 End Time 17:00 Break 0 min 15 min 30 m…" at bounding box center [1030, 294] width 361 height 425
click at [1064, 560] on app-form-button "Save & Submit Timesheet" at bounding box center [1104, 545] width 147 height 29
click at [1072, 557] on button "Save & Submit Timesheet" at bounding box center [1108, 545] width 140 height 29
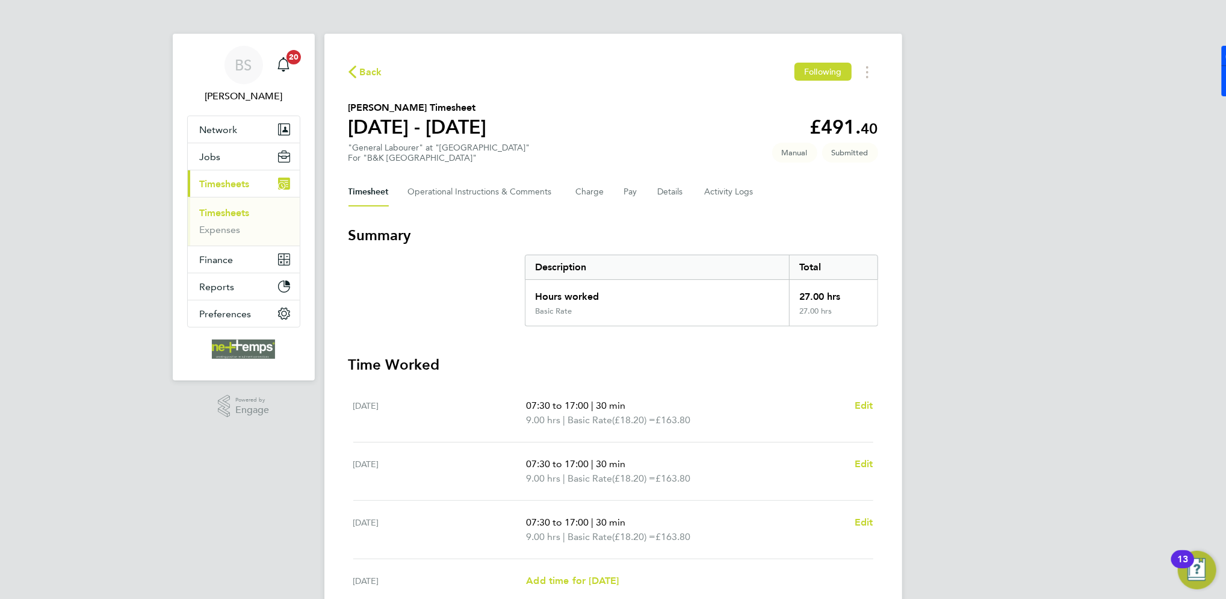
click at [362, 69] on span "Back" at bounding box center [371, 72] width 22 height 14
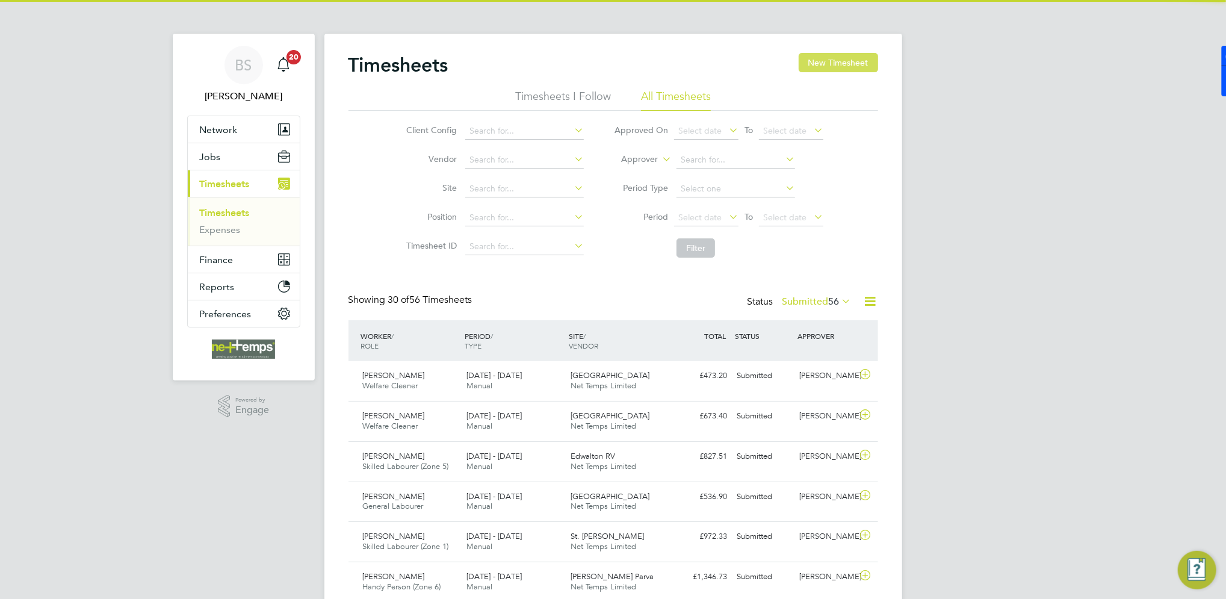
scroll to position [30, 104]
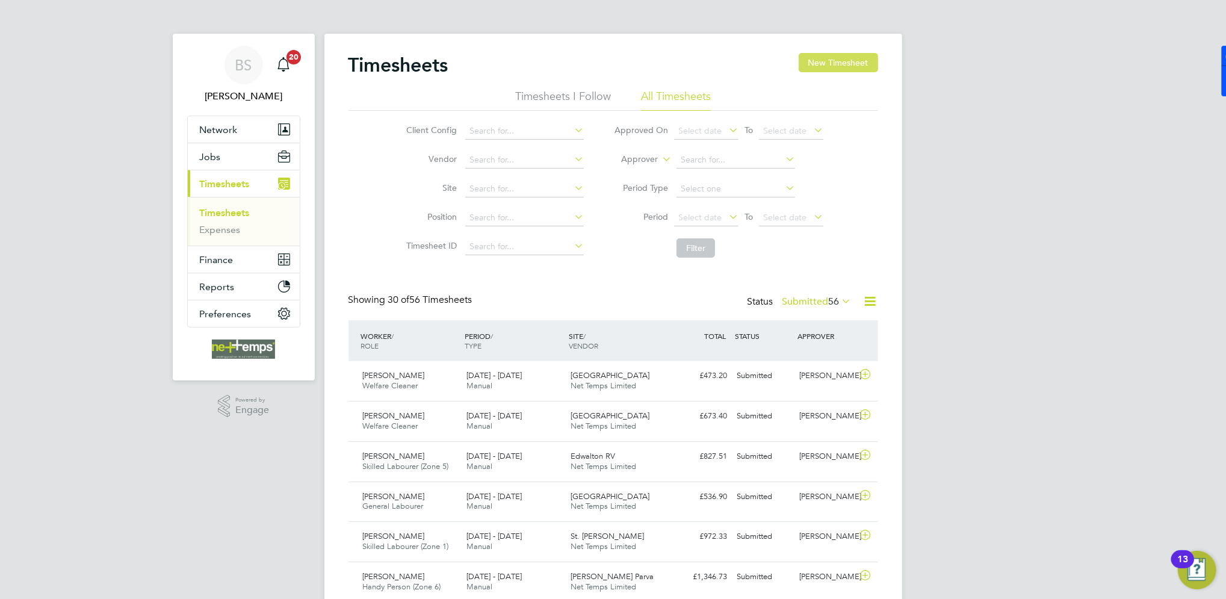
click at [839, 55] on button "New Timesheet" at bounding box center [838, 62] width 79 height 19
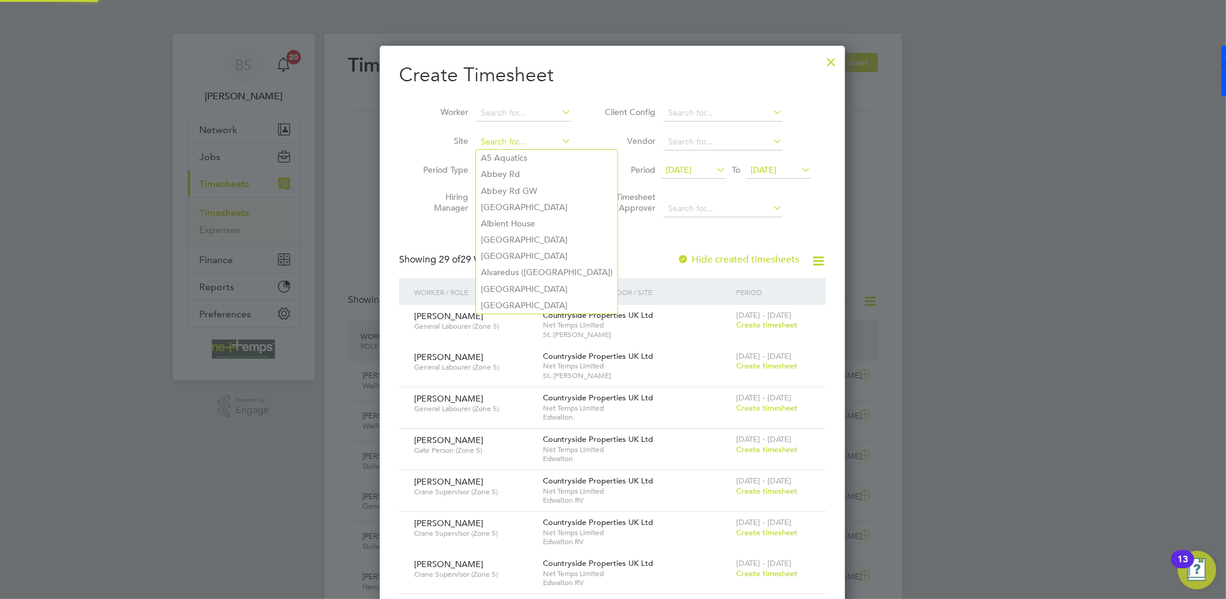
click at [518, 138] on input at bounding box center [524, 142] width 94 height 17
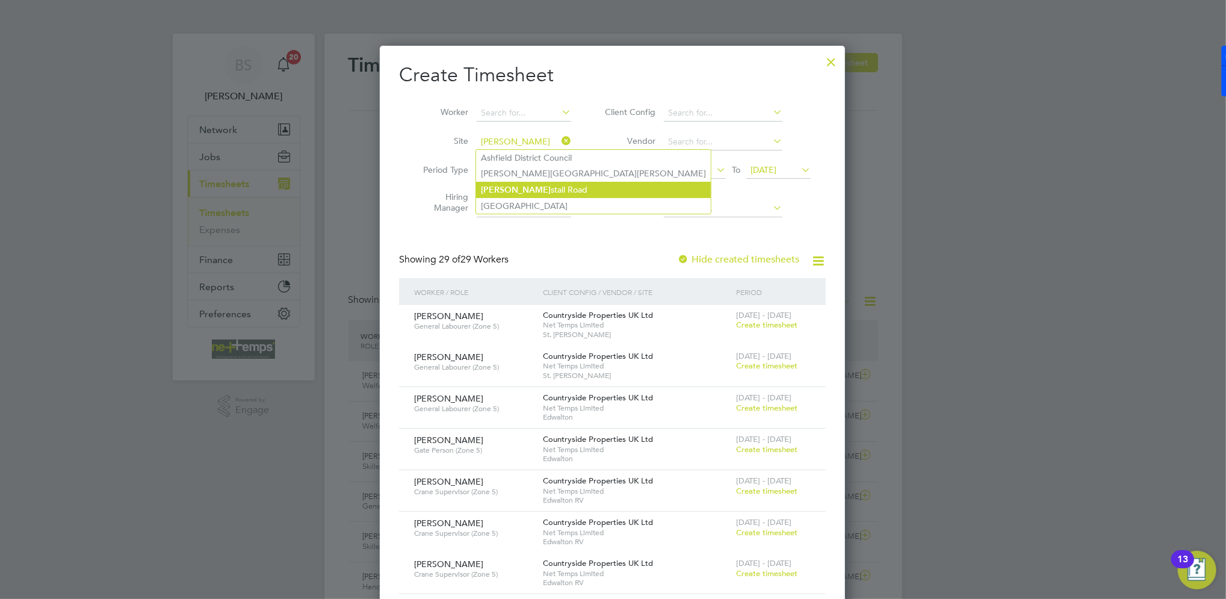
click at [533, 189] on li "Kirk stall Road" at bounding box center [593, 190] width 235 height 16
type input "[GEOGRAPHIC_DATA]"
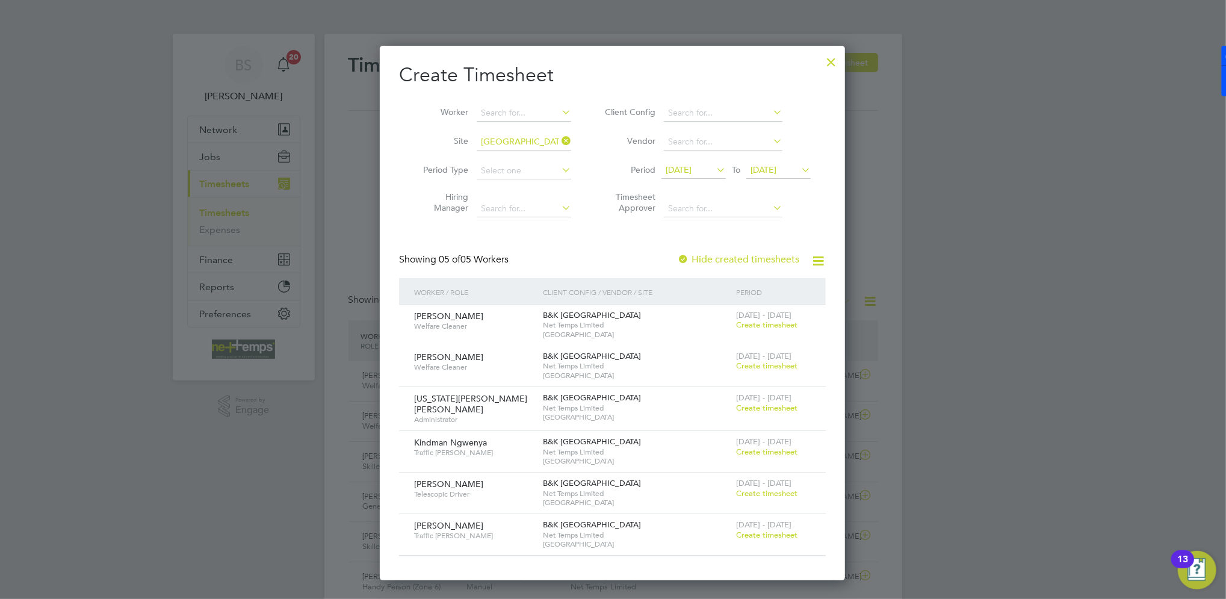
click at [687, 166] on span "[DATE]" at bounding box center [679, 169] width 26 height 11
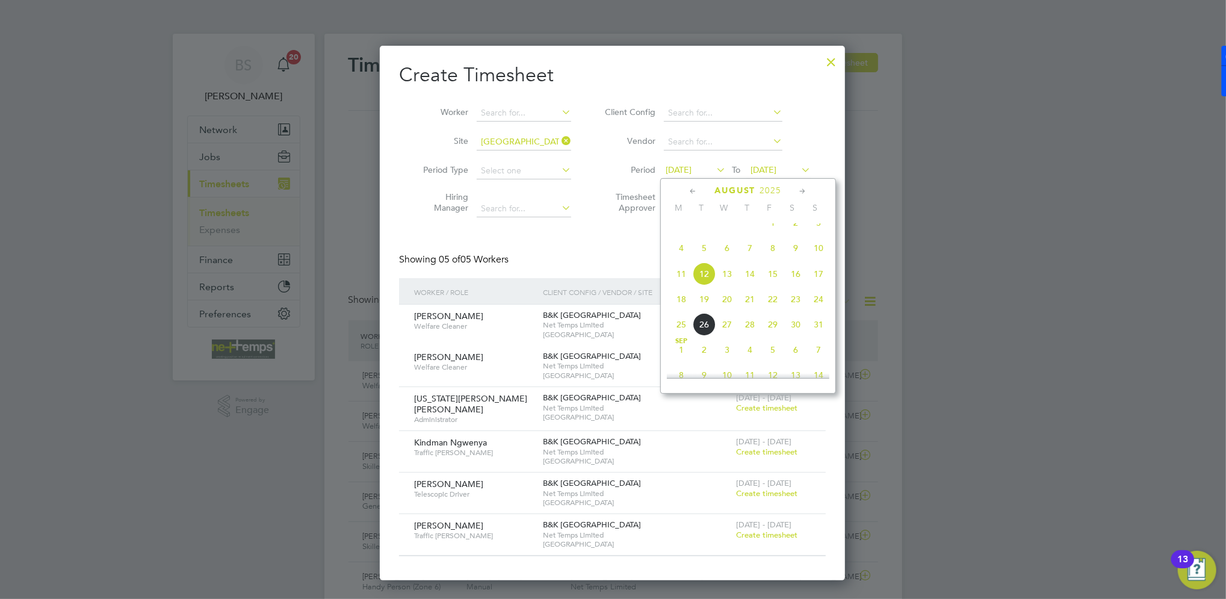
click at [681, 307] on span "18" at bounding box center [681, 299] width 23 height 23
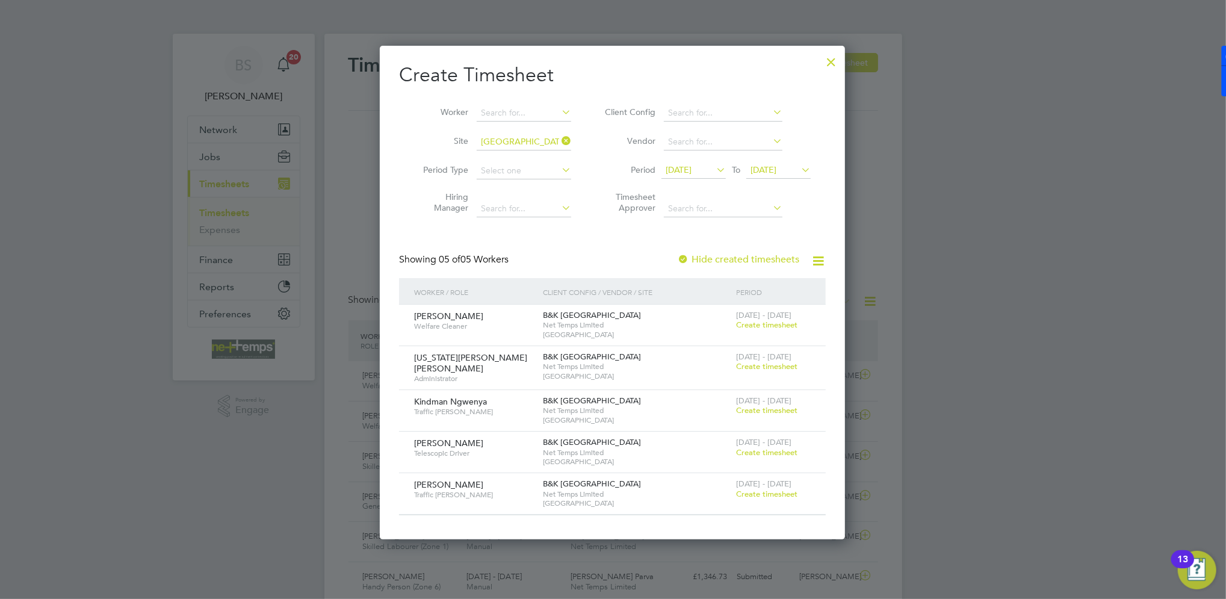
click at [756, 408] on span "Create timesheet" at bounding box center [766, 410] width 61 height 10
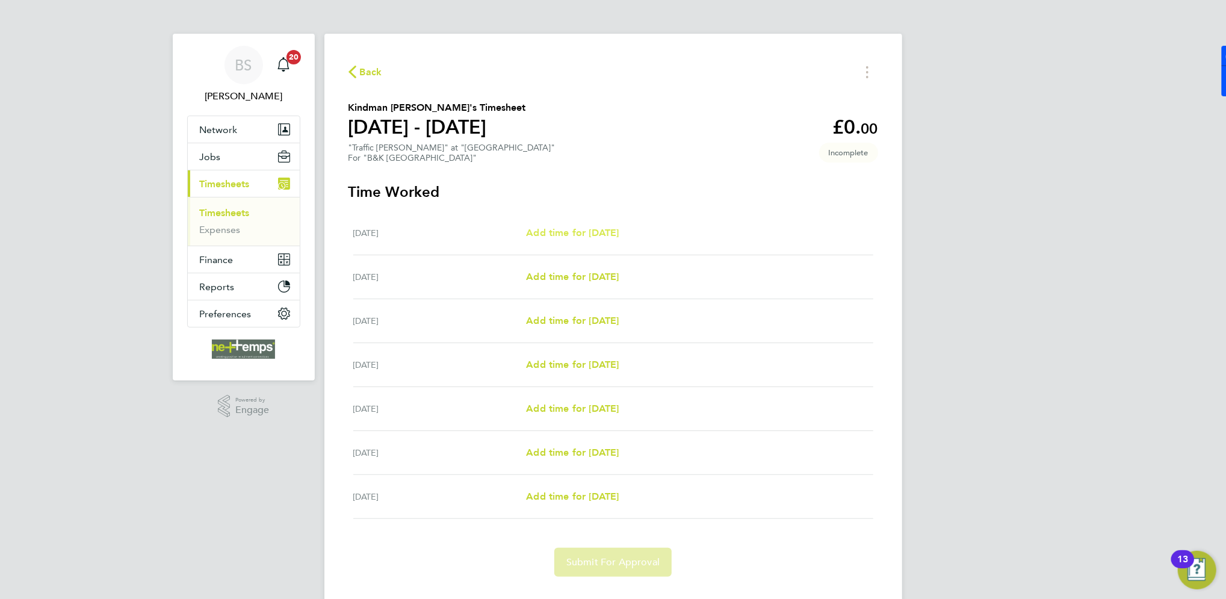
click at [589, 234] on span "Add time for [DATE]" at bounding box center [572, 232] width 93 height 11
select select "30"
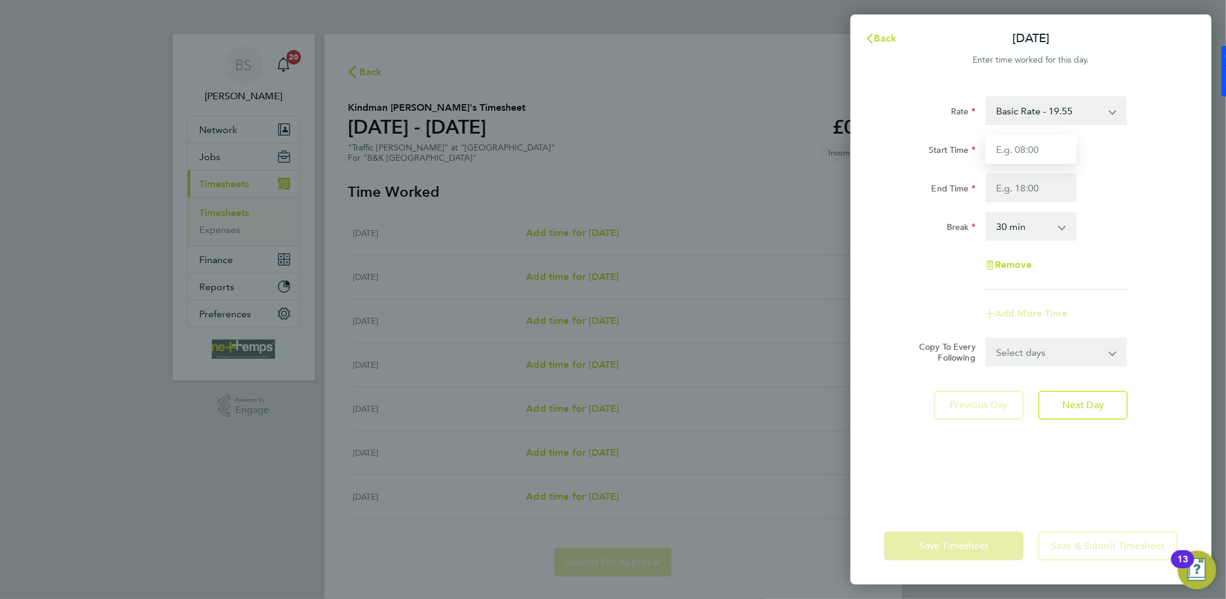
click at [1022, 155] on input "Start Time" at bounding box center [1030, 149] width 91 height 29
type input "07:30"
type input "17:00"
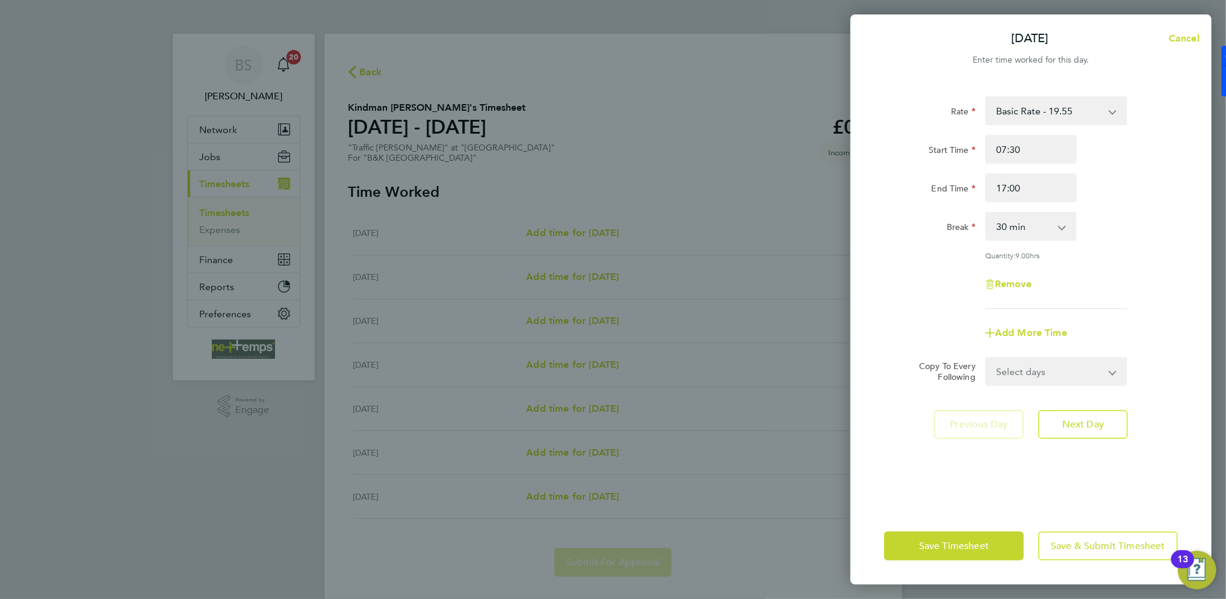
click at [894, 284] on div "Rate Basic Rate - 19.55 Start Time 07:30 End Time 17:00 Break 0 min 15 min 30 m…" at bounding box center [1031, 202] width 294 height 212
click at [1100, 418] on span "Next Day" at bounding box center [1083, 424] width 42 height 12
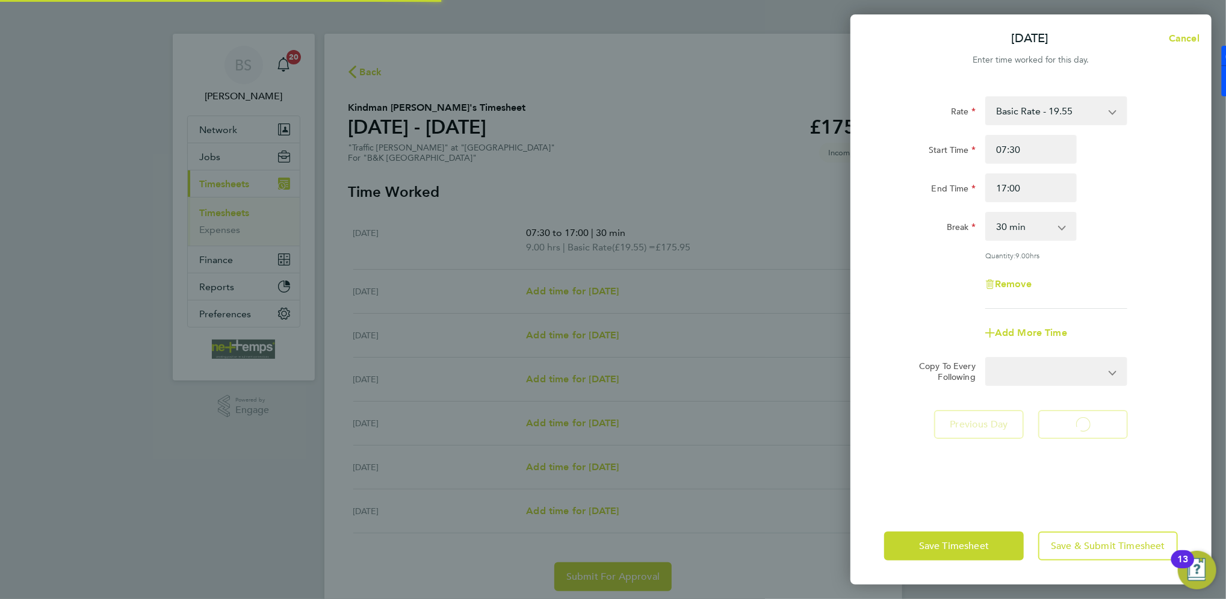
select select "30"
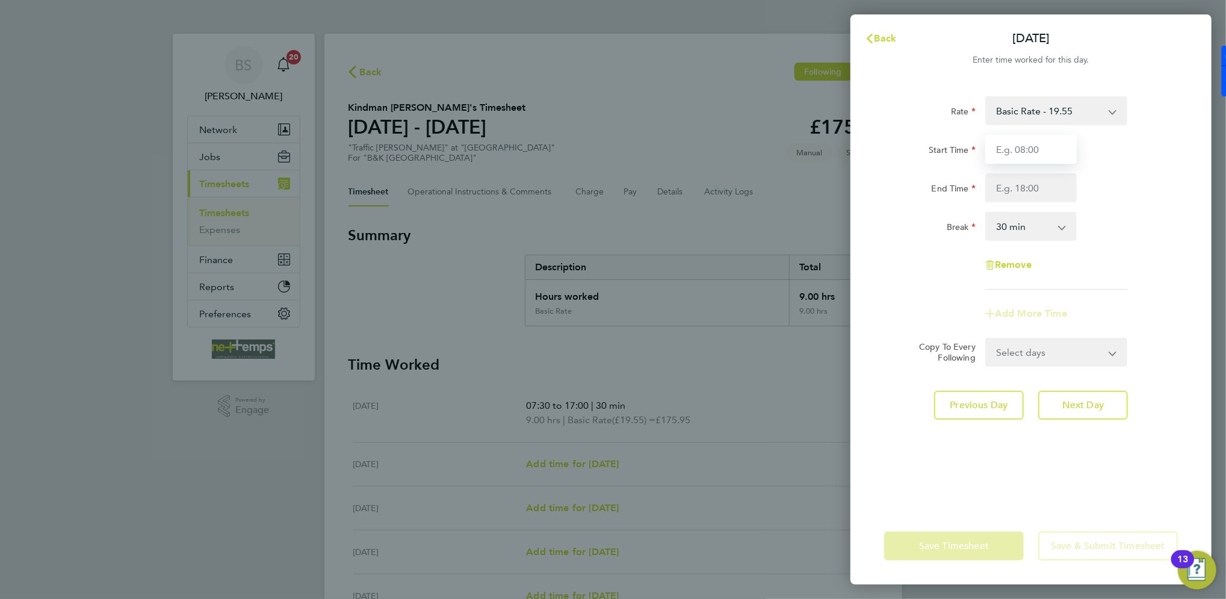
click at [1032, 153] on input "Start Time" at bounding box center [1030, 149] width 91 height 29
type input "07:30"
type input "17:30"
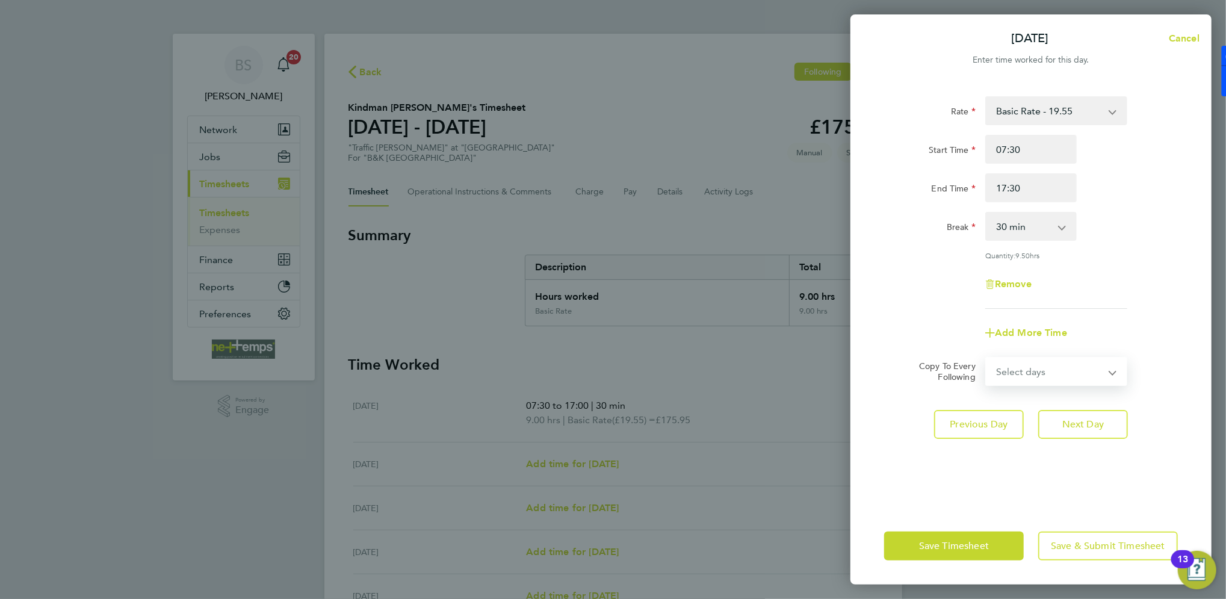
click at [1098, 380] on select "Select days Day Weekday (Mon-Fri) Weekend (Sat-Sun) Wednesday Thursday Friday S…" at bounding box center [1049, 371] width 126 height 26
select select "WED"
click at [986, 358] on select "Select days Day Weekday (Mon-Fri) Weekend (Sat-Sun) Wednesday Thursday Friday S…" at bounding box center [1049, 371] width 126 height 26
select select "2025-08-24"
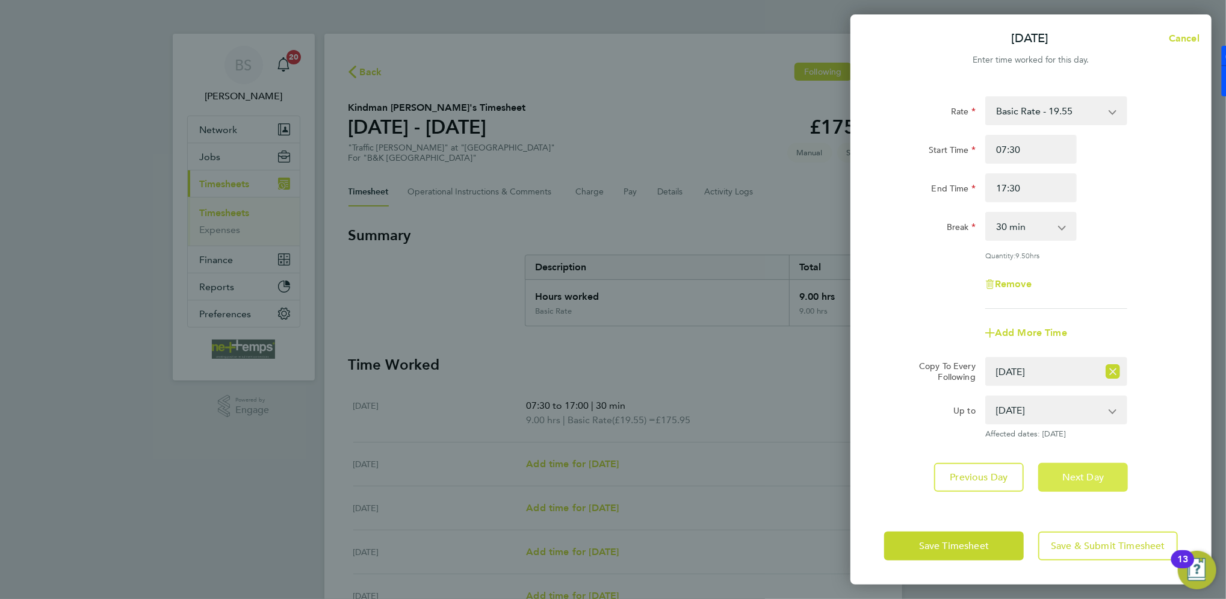
click at [1072, 475] on span "Next Day" at bounding box center [1083, 477] width 42 height 12
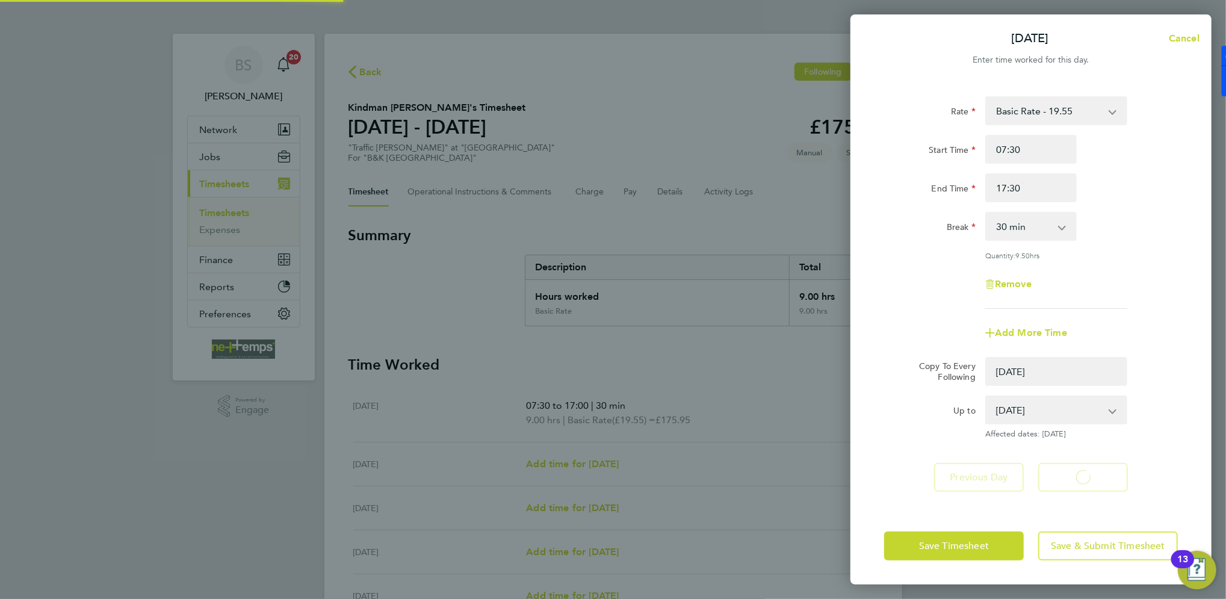
select select "0: null"
select select "30"
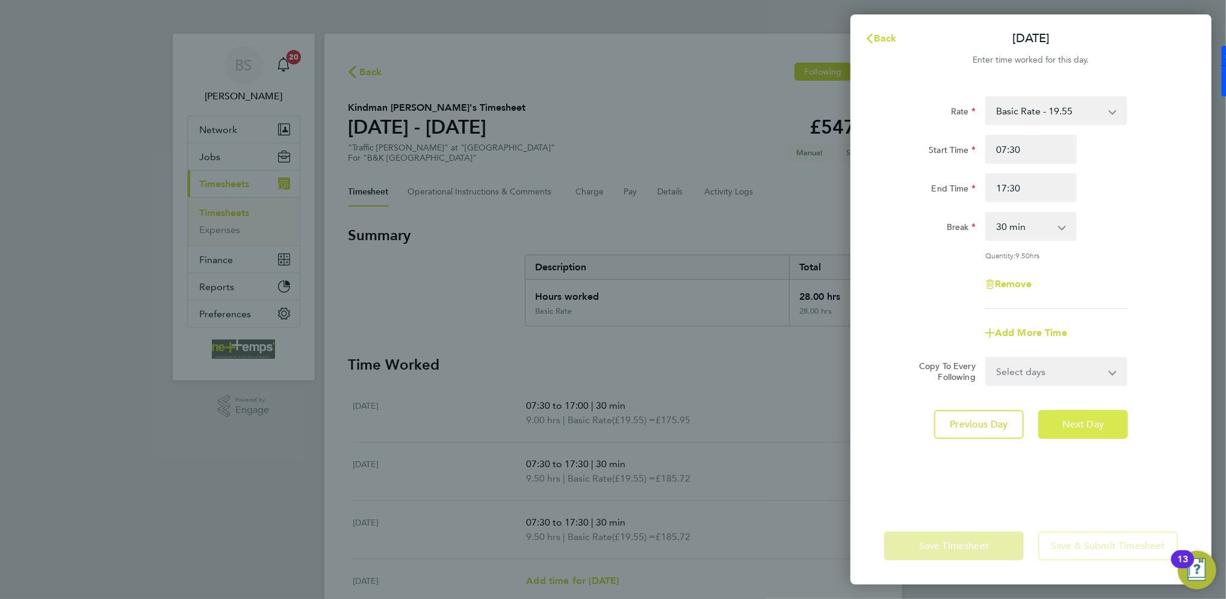
click at [1080, 418] on span "Next Day" at bounding box center [1083, 424] width 42 height 12
select select "30"
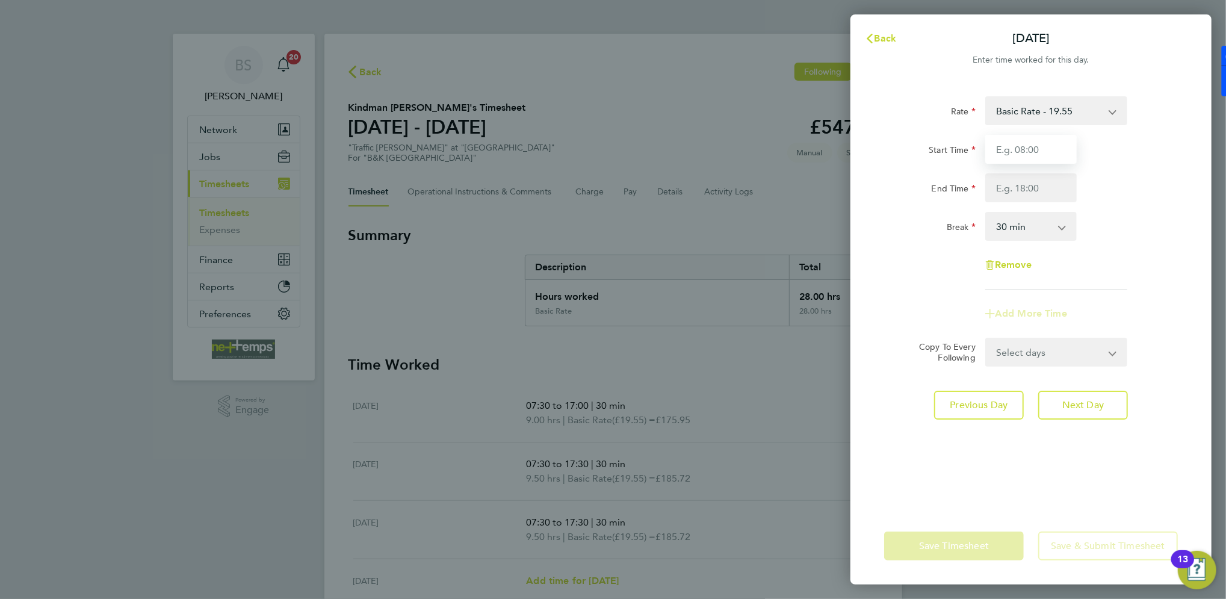
click at [1048, 142] on input "Start Time" at bounding box center [1030, 149] width 91 height 29
type input "07:30"
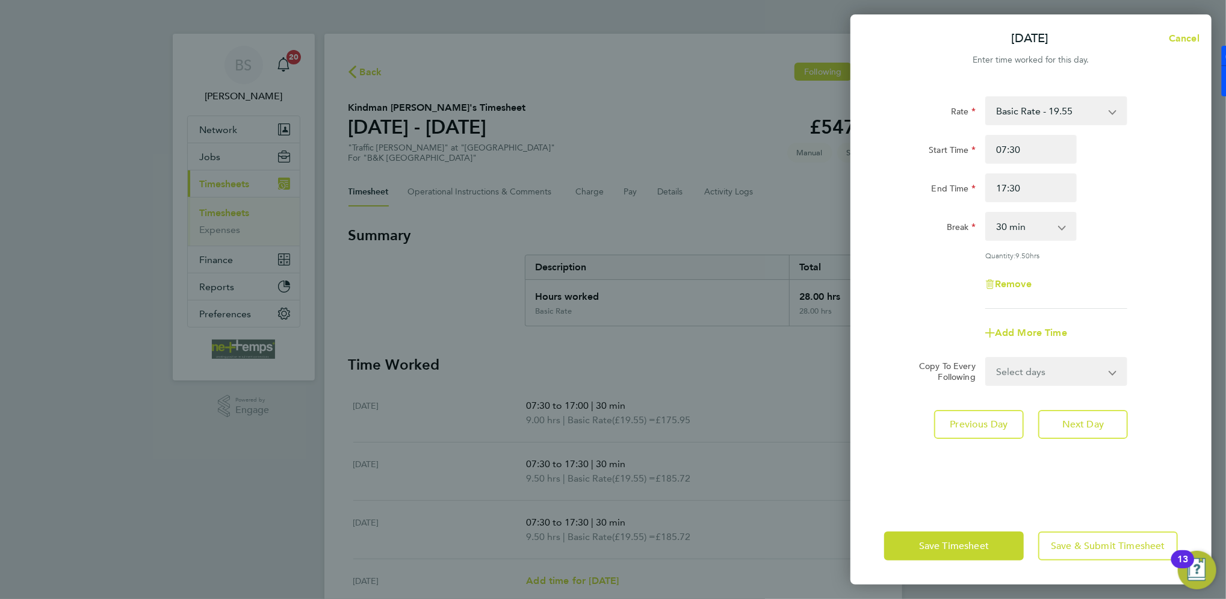
click at [1137, 213] on div "Break 0 min 15 min 30 min 45 min 60 min 75 min 90 min" at bounding box center [1030, 226] width 303 height 29
click at [1034, 199] on input "17:30" at bounding box center [1030, 187] width 91 height 29
type input "17:00"
click at [1116, 208] on div "Rate Basic Rate - 19.55 Start Time 07:30 End Time 17:00 Break 0 min 15 min 30 m…" at bounding box center [1031, 202] width 294 height 212
click at [1083, 422] on span "Next Day" at bounding box center [1083, 424] width 42 height 12
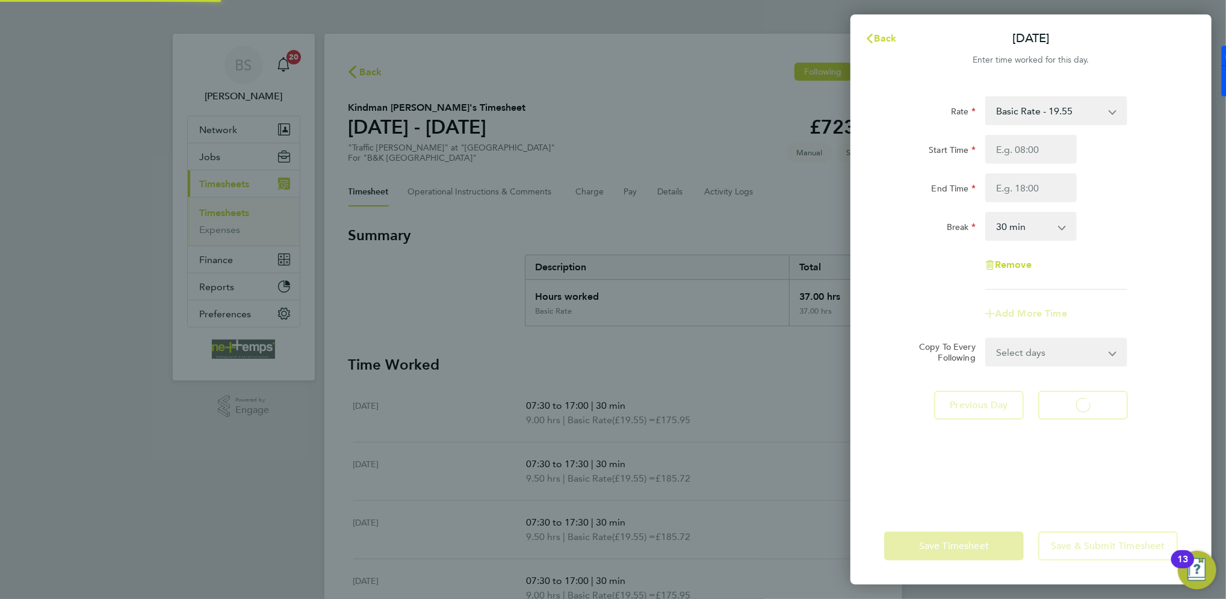
select select "30"
click at [1024, 159] on input "Start Time" at bounding box center [1030, 149] width 91 height 29
type input "07:30"
type input "16:00"
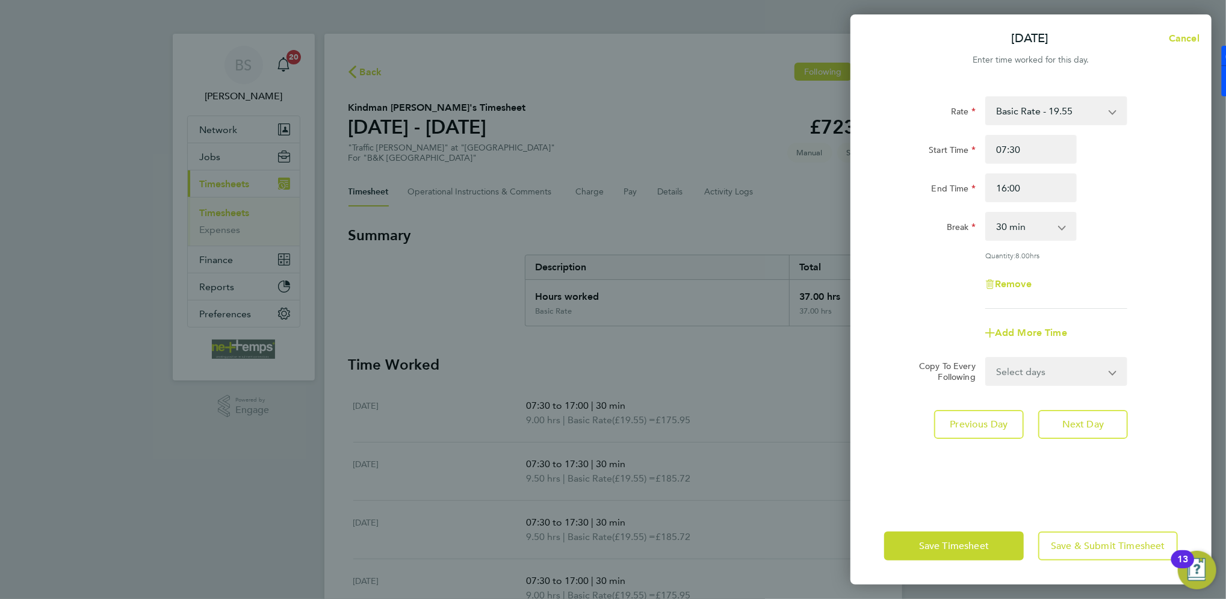
click at [1120, 163] on div "Start Time 07:30" at bounding box center [1030, 149] width 303 height 29
click at [1085, 542] on span "Save & Submit Timesheet" at bounding box center [1108, 546] width 114 height 12
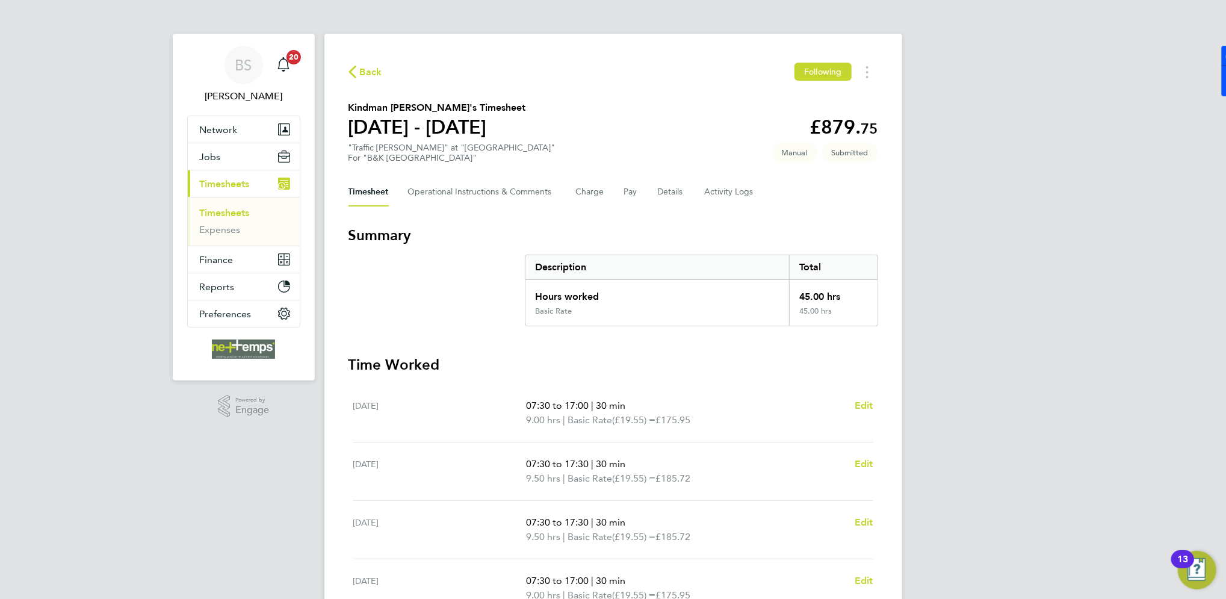
click at [360, 75] on span "Back" at bounding box center [371, 72] width 22 height 14
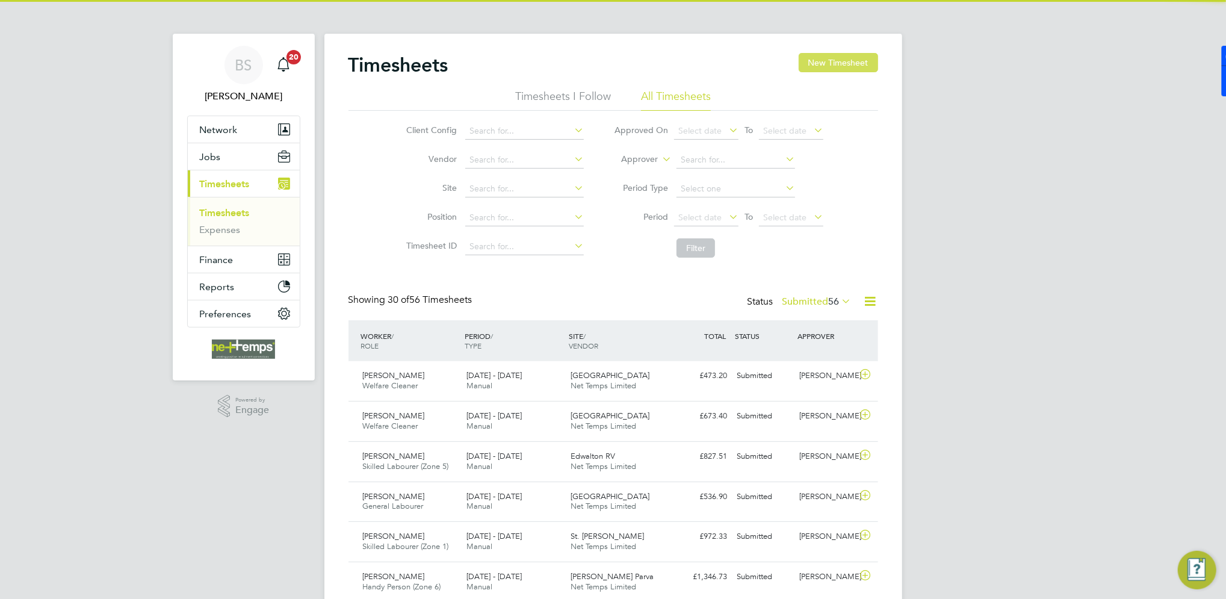
scroll to position [30, 104]
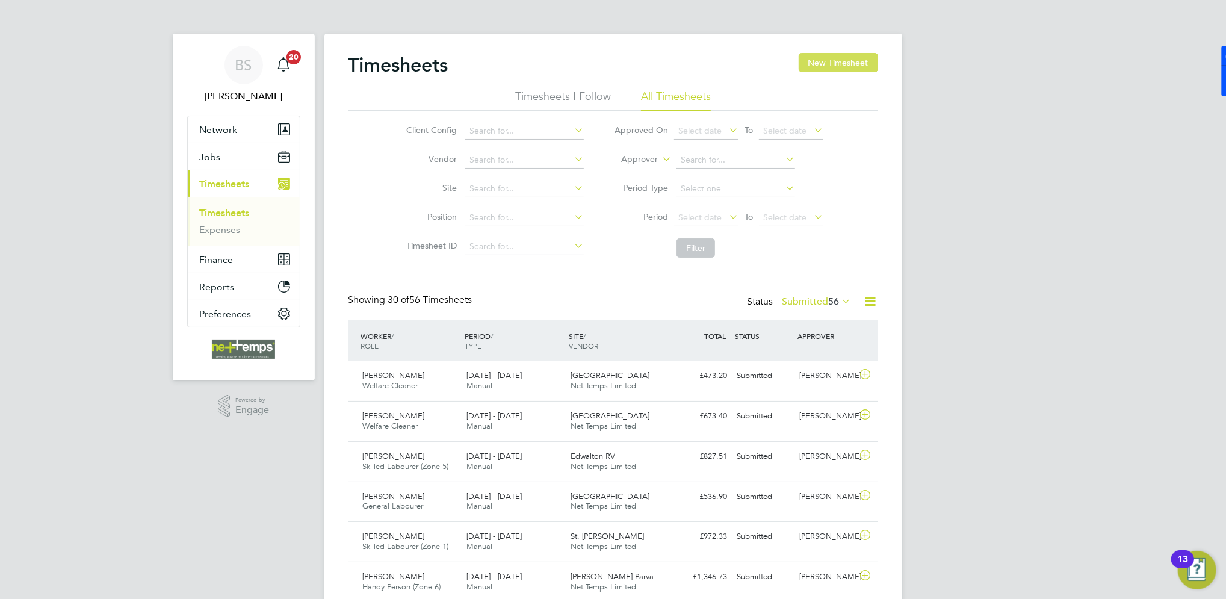
click at [852, 67] on button "New Timesheet" at bounding box center [838, 62] width 79 height 19
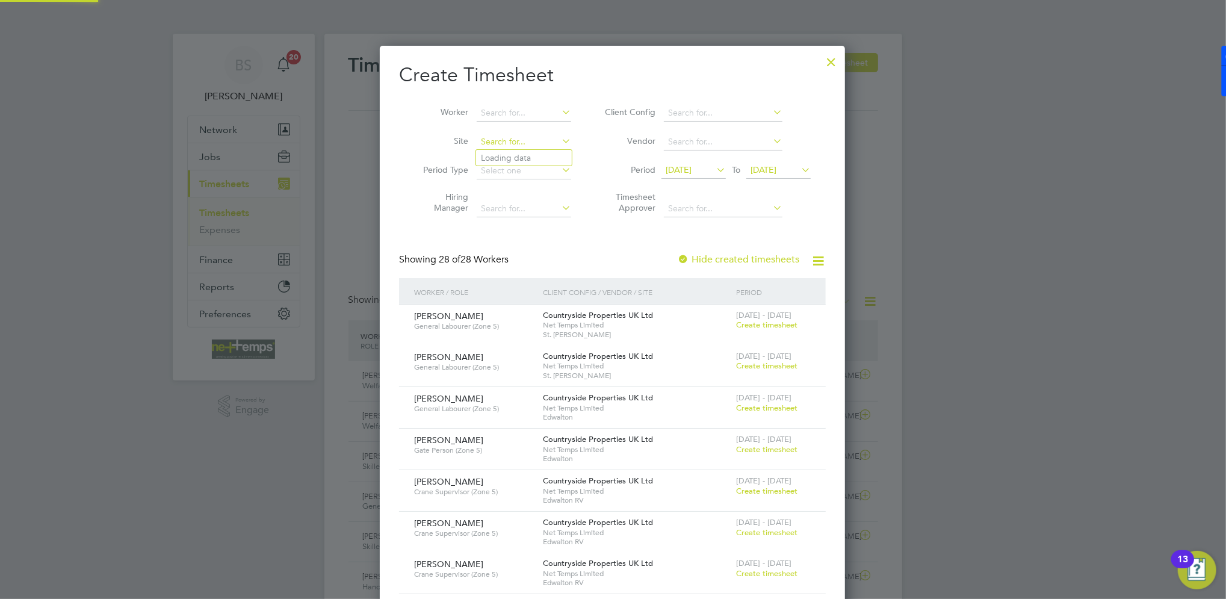
click at [527, 134] on input at bounding box center [524, 142] width 94 height 17
click at [525, 193] on li "Kirk stall Road" at bounding box center [593, 190] width 235 height 16
type input "[GEOGRAPHIC_DATA]"
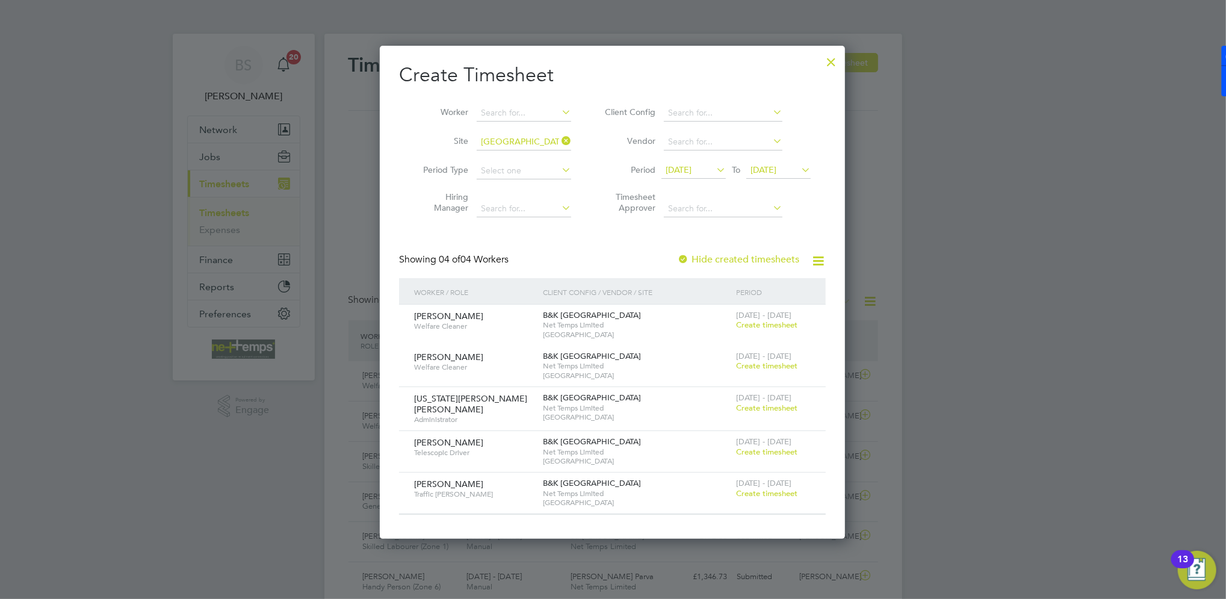
click at [765, 488] on span "Create timesheet" at bounding box center [766, 493] width 61 height 10
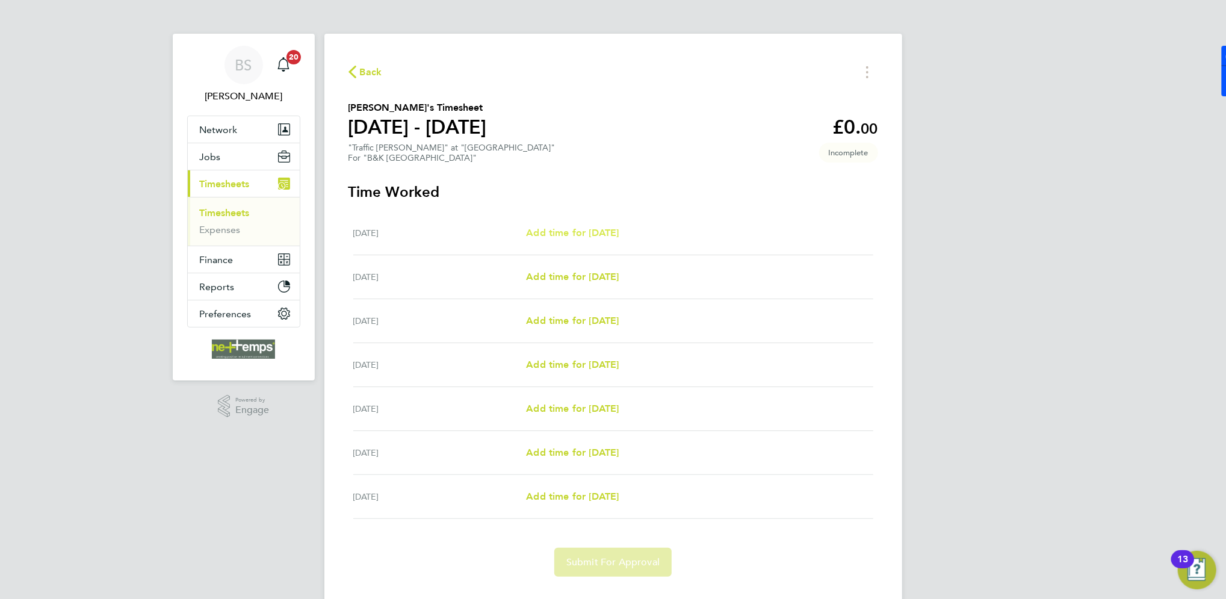
click at [570, 227] on span "Add time for [DATE]" at bounding box center [572, 232] width 93 height 11
select select "30"
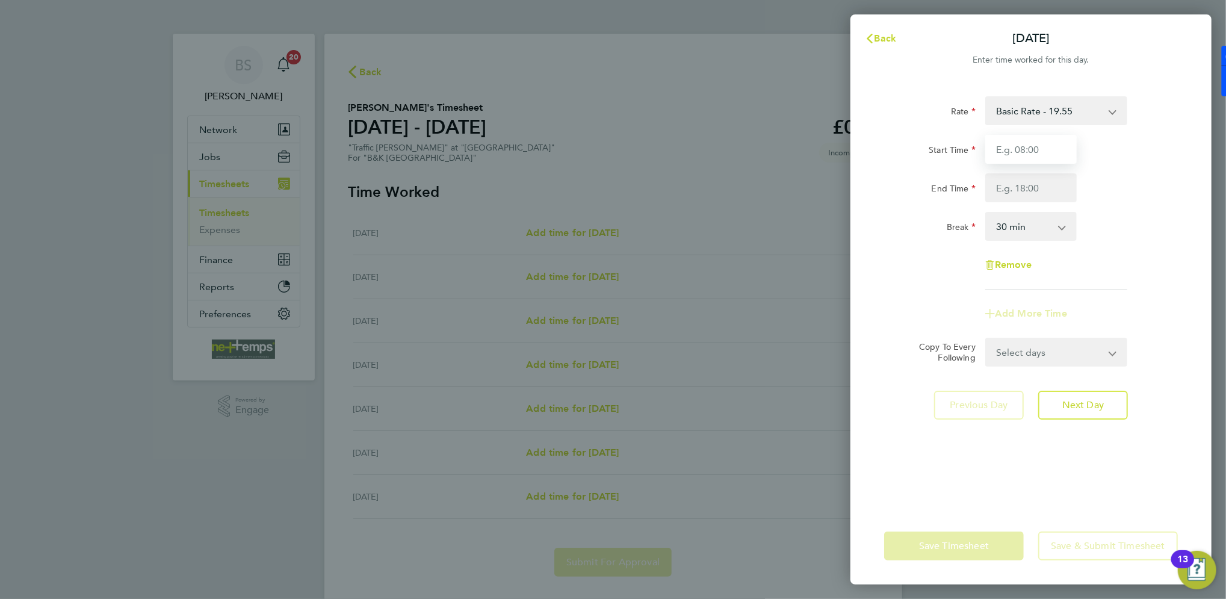
click at [1031, 153] on input "Start Time" at bounding box center [1030, 149] width 91 height 29
type input "07:30"
type input "17:00"
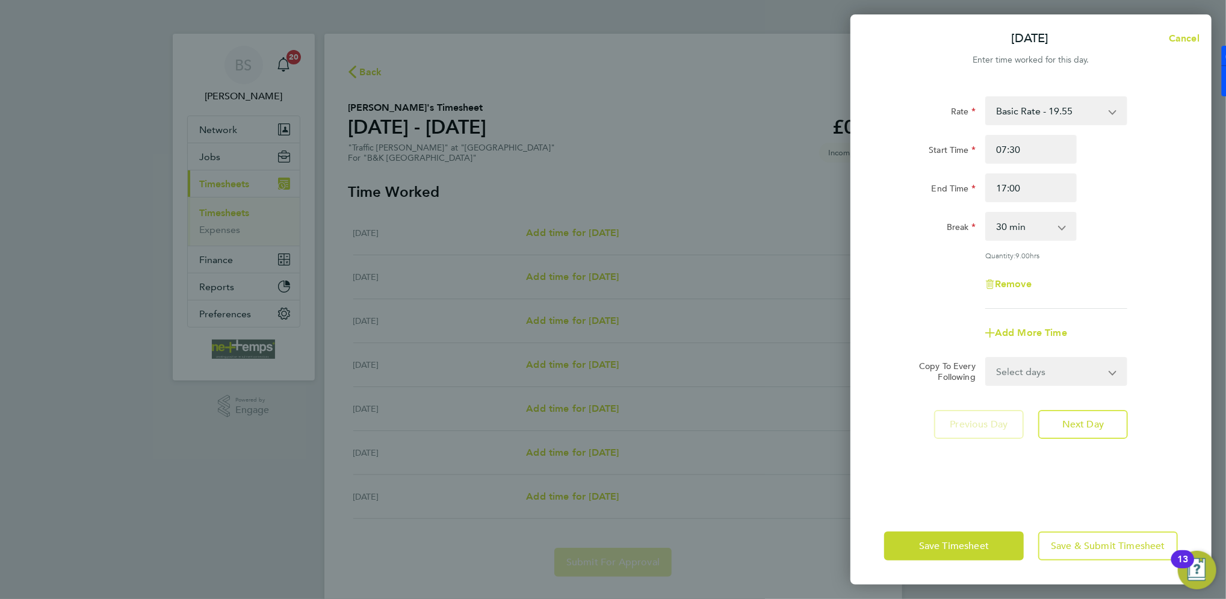
click at [1134, 182] on div "End Time 17:00" at bounding box center [1030, 187] width 303 height 29
click at [1034, 364] on select "Select days Day Weekday (Mon-Fri) Weekend (Sat-Sun) Tuesday Wednesday Thursday …" at bounding box center [1049, 371] width 126 height 26
select select "WEEKDAY"
click at [986, 358] on select "Select days Day Weekday (Mon-Fri) Weekend (Sat-Sun) Tuesday Wednesday Thursday …" at bounding box center [1049, 371] width 126 height 26
select select "2025-08-24"
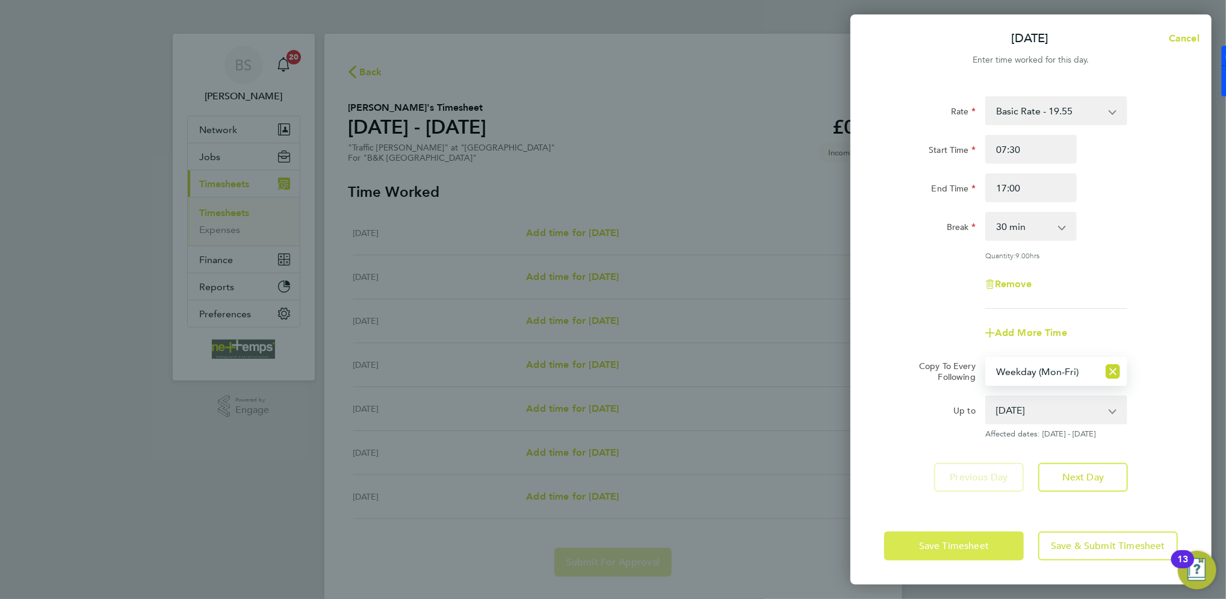
click at [951, 544] on span "Save Timesheet" at bounding box center [954, 546] width 70 height 12
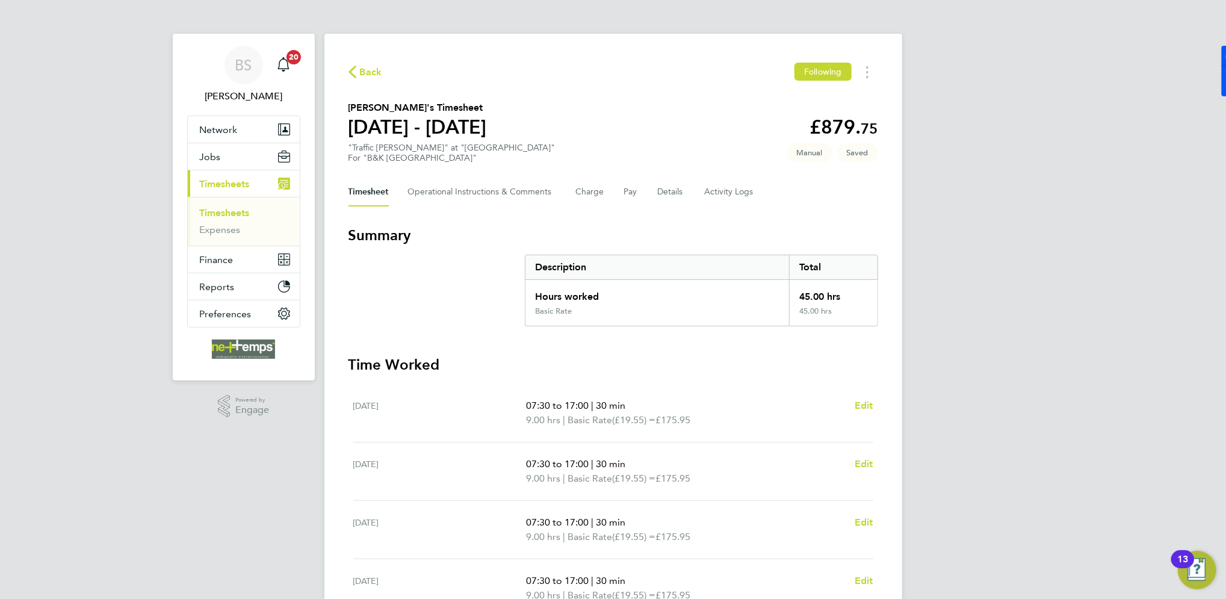
click at [926, 334] on div "BS Brooke Sharp Notifications 20 Applications: Network Team Members Businesses …" at bounding box center [613, 435] width 1226 height 870
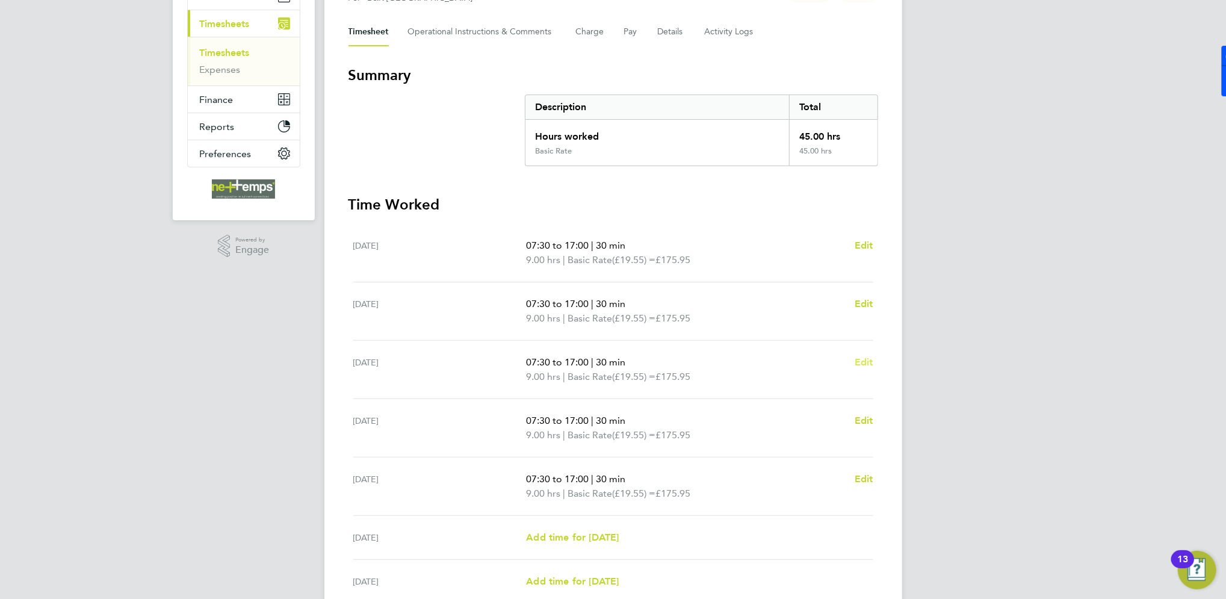
click at [865, 363] on span "Edit" at bounding box center [863, 361] width 19 height 11
select select "30"
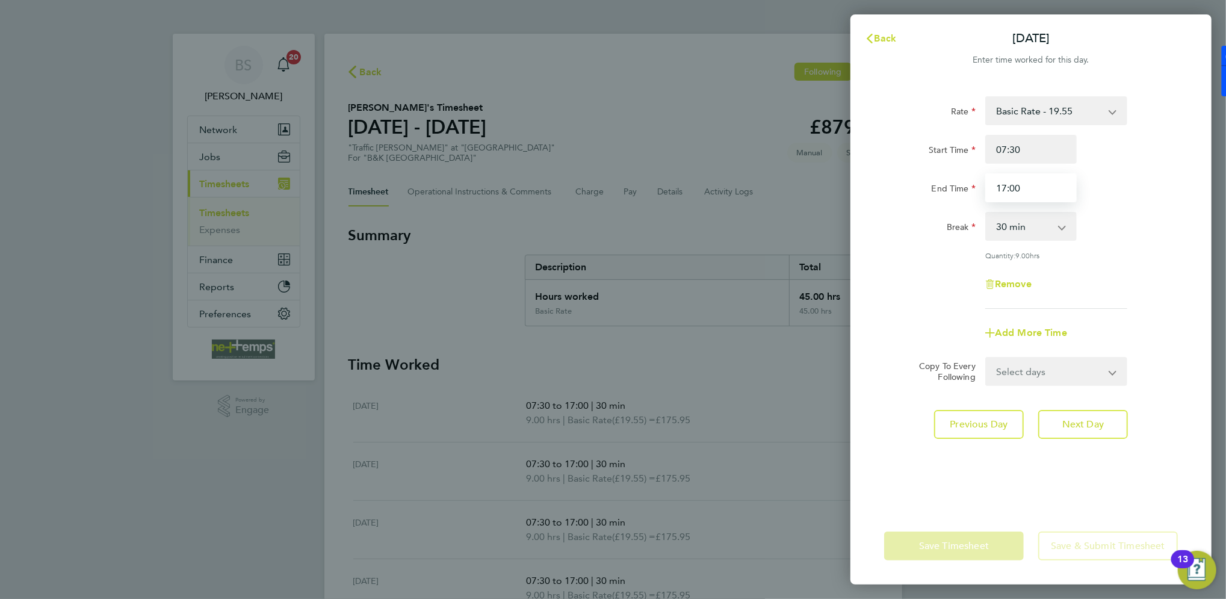
drag, startPoint x: 1039, startPoint y: 192, endPoint x: 843, endPoint y: 198, distance: 195.7
click at [843, 198] on div "Back Wed 20 Aug Enter time worked for this day. Rate Basic Rate - 19.55 Start T…" at bounding box center [613, 299] width 1226 height 599
type input "14:00"
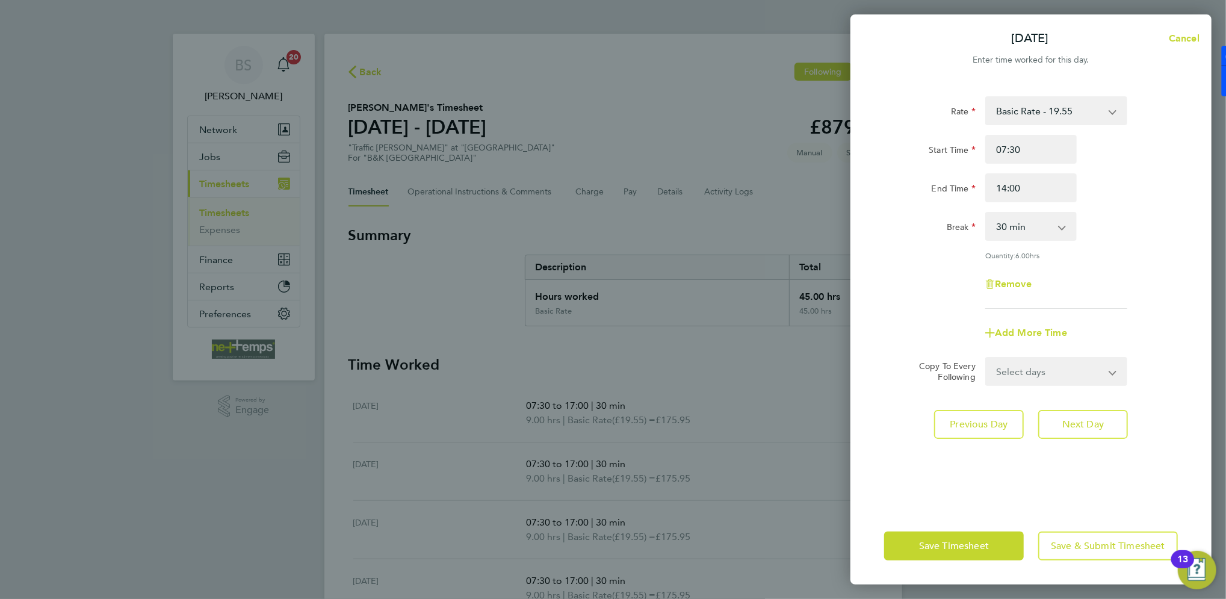
click at [1090, 233] on div "Break 0 min 15 min 30 min 45 min 60 min 75 min 90 min" at bounding box center [1030, 226] width 303 height 29
click at [1076, 421] on span "Next Day" at bounding box center [1083, 424] width 42 height 12
select select "30"
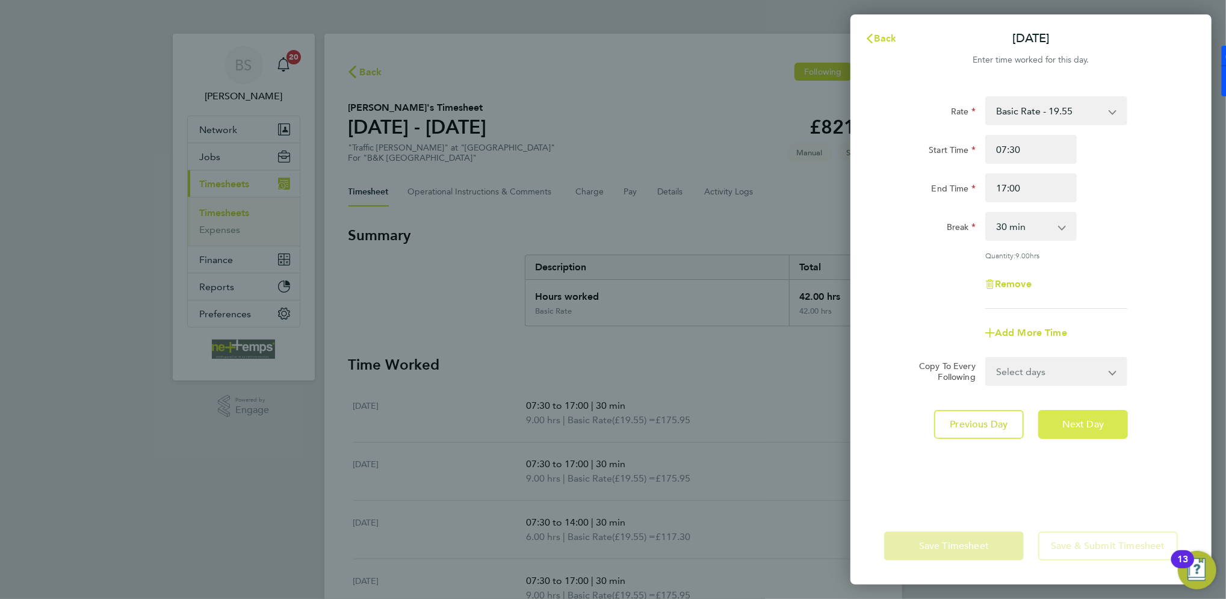
click at [1076, 421] on span "Next Day" at bounding box center [1083, 424] width 42 height 12
select select "30"
drag, startPoint x: 1034, startPoint y: 190, endPoint x: 858, endPoint y: 167, distance: 177.3
click at [858, 167] on div "Rate Basic Rate - 19.55 Start Time 07:30 End Time 17:00 Break 0 min 15 min 30 m…" at bounding box center [1030, 294] width 361 height 425
click at [909, 247] on div "Rate Basic Rate - 19.55 Start Time 07:30 End Time 14:00 Break 0 min 15 min 30 m…" at bounding box center [1031, 202] width 294 height 212
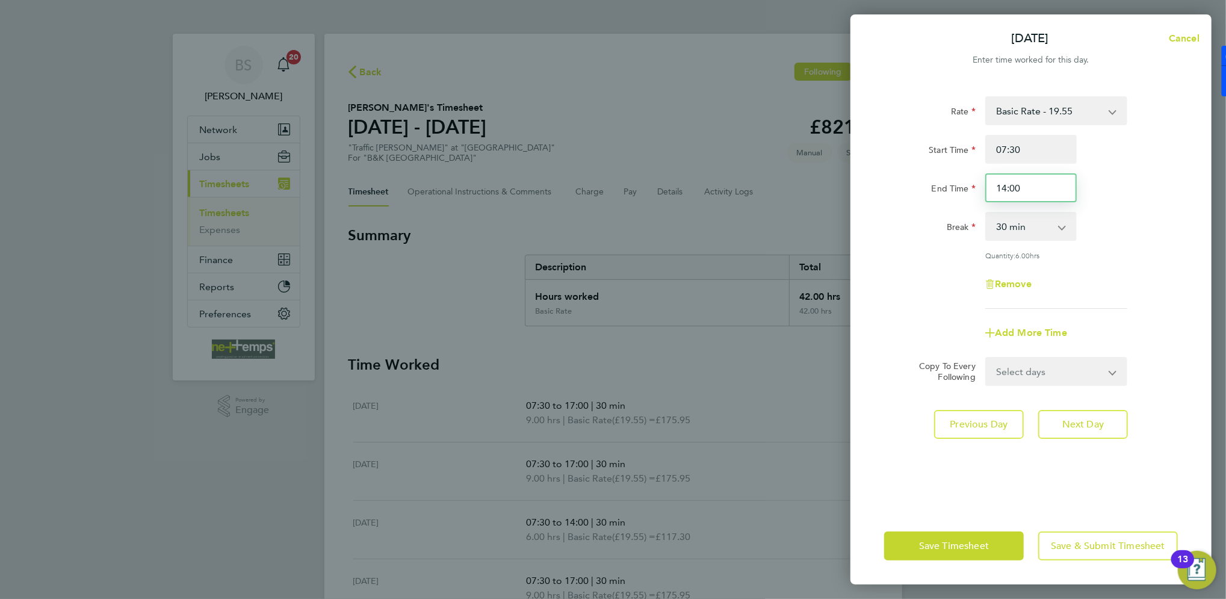
drag, startPoint x: 1060, startPoint y: 193, endPoint x: 883, endPoint y: 176, distance: 178.4
click at [883, 176] on div "End Time 14:00" at bounding box center [1030, 187] width 303 height 29
type input "16:00"
click at [901, 215] on div "Break" at bounding box center [929, 224] width 91 height 24
click at [1085, 548] on span "Save & Submit Timesheet" at bounding box center [1108, 546] width 114 height 12
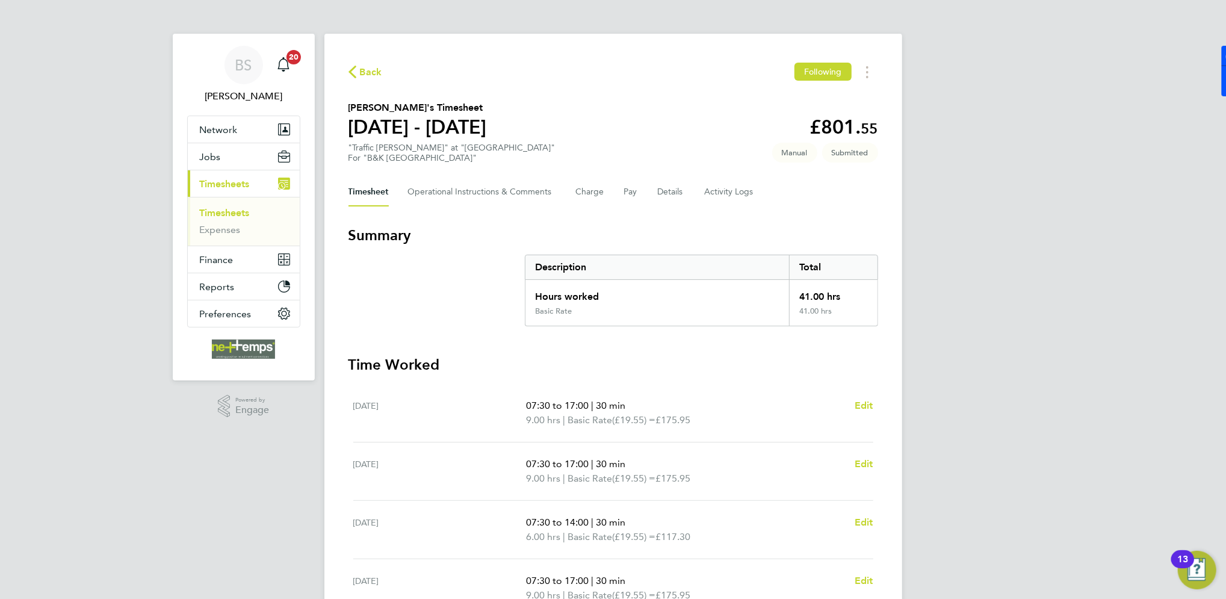
click at [354, 73] on icon "button" at bounding box center [352, 72] width 8 height 13
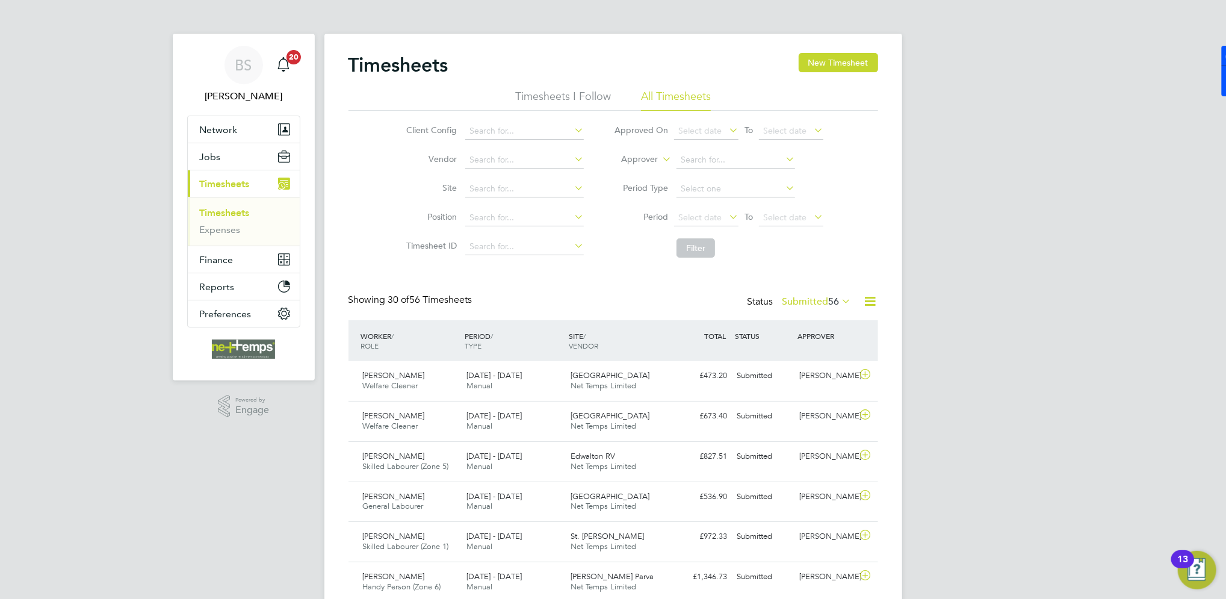
scroll to position [30, 104]
click at [854, 64] on button "New Timesheet" at bounding box center [838, 62] width 79 height 19
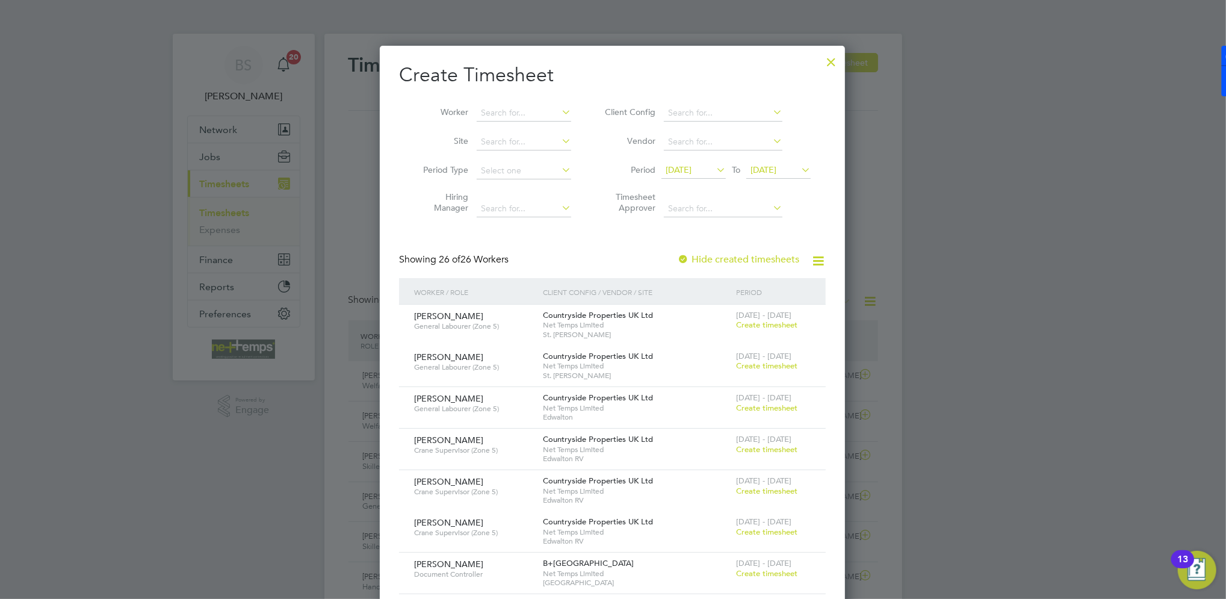
click at [685, 171] on span "[DATE]" at bounding box center [679, 169] width 26 height 11
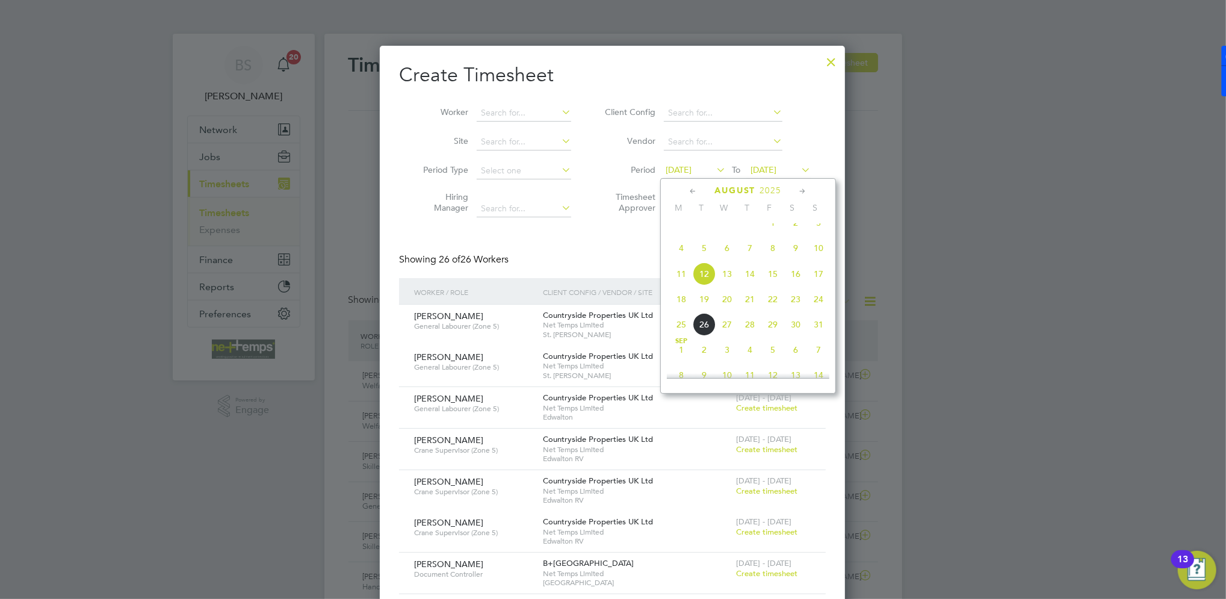
click at [679, 311] on span "18" at bounding box center [681, 299] width 23 height 23
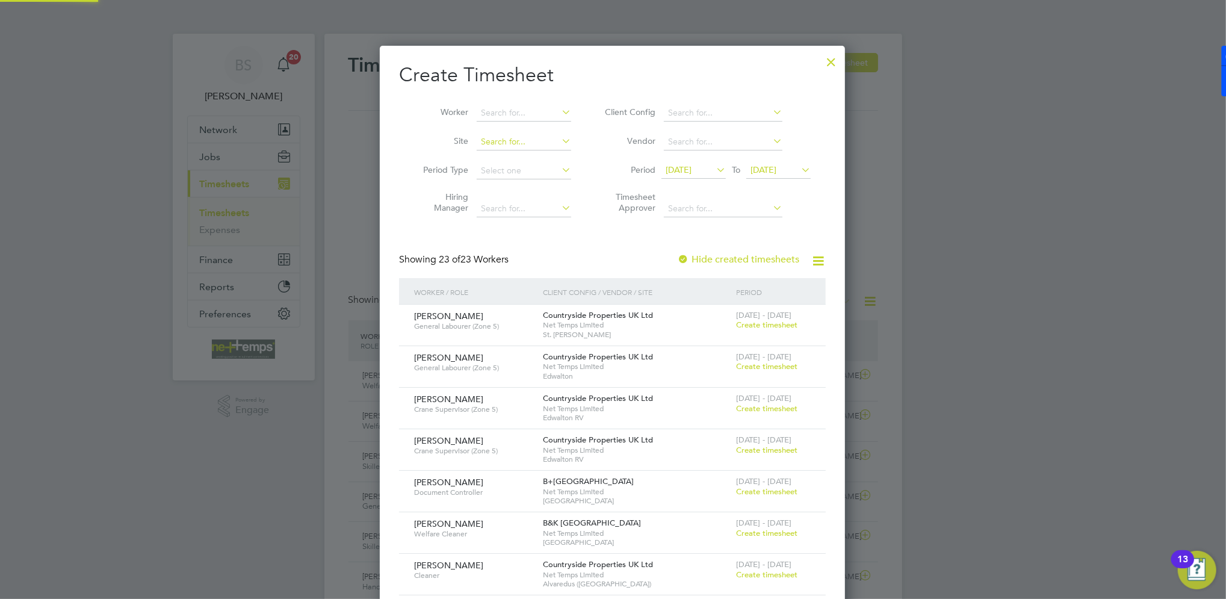
click at [526, 143] on input at bounding box center [524, 142] width 94 height 17
click at [505, 186] on li "Kirk stall Road" at bounding box center [593, 190] width 235 height 16
type input "[GEOGRAPHIC_DATA]"
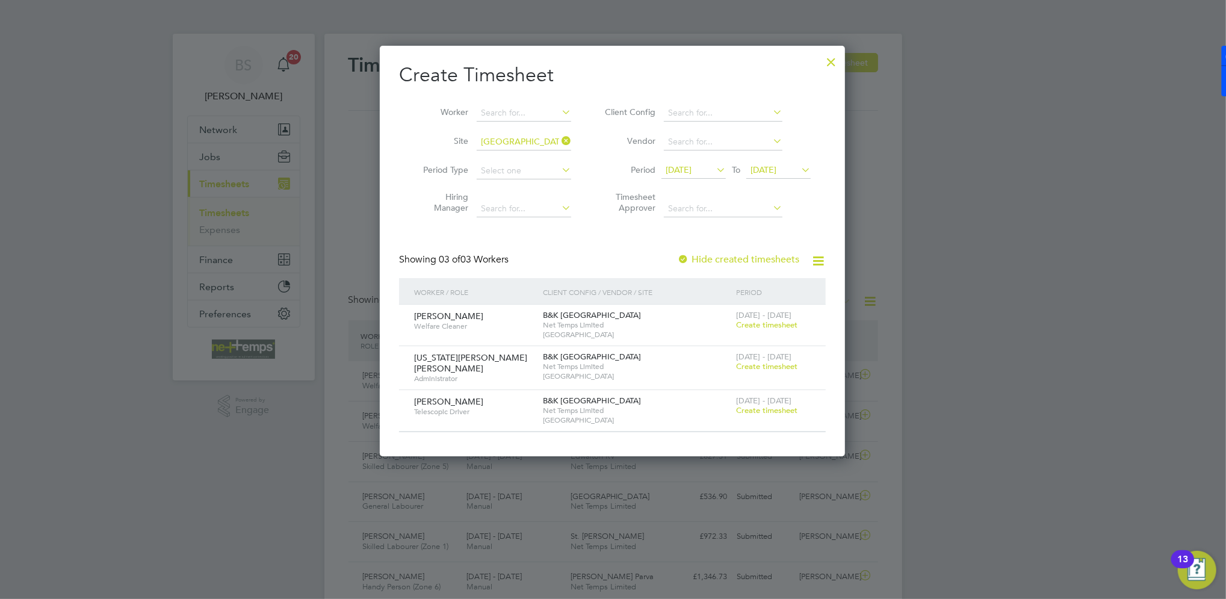
click at [774, 365] on span "Create timesheet" at bounding box center [766, 366] width 61 height 10
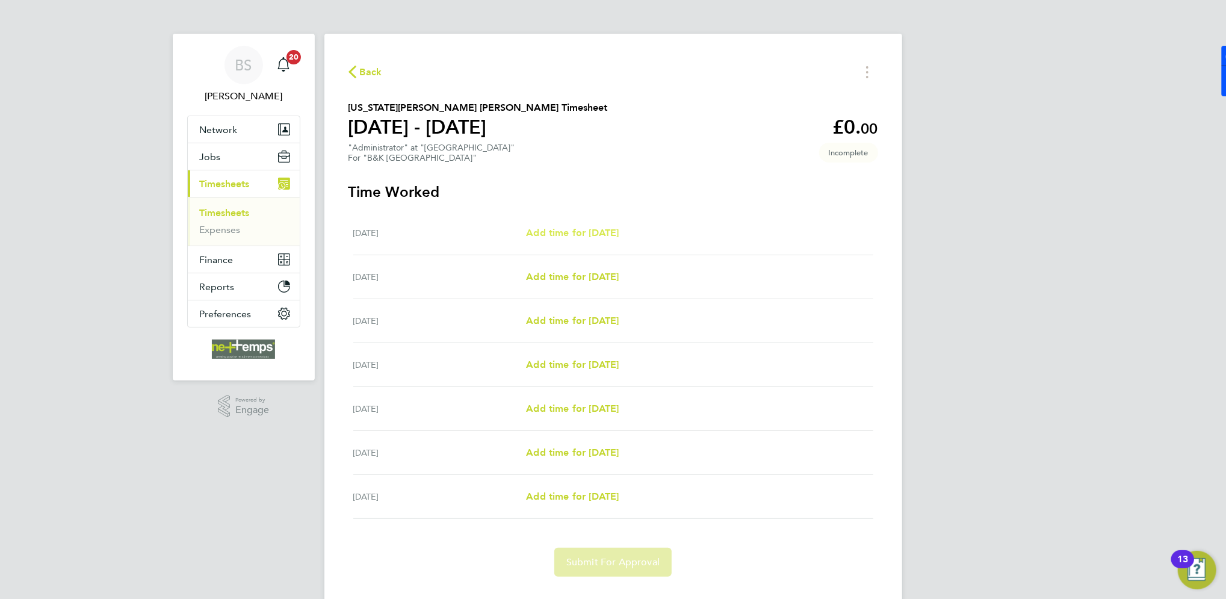
click at [586, 233] on span "Add time for [DATE]" at bounding box center [572, 232] width 93 height 11
select select "30"
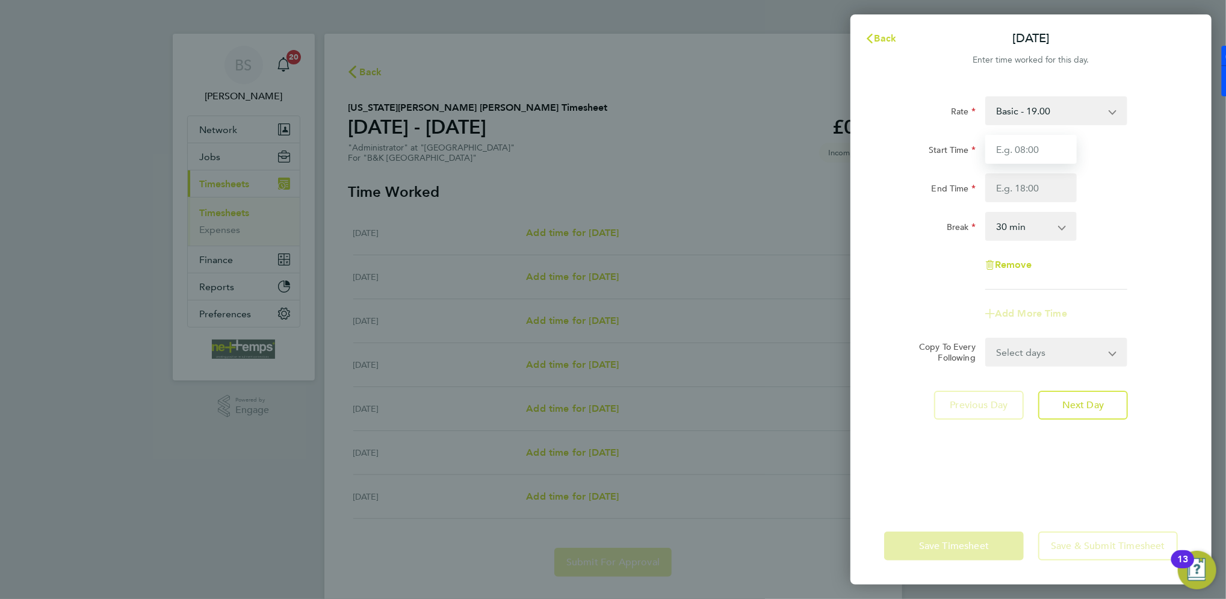
click at [1024, 140] on input "Start Time" at bounding box center [1030, 149] width 91 height 29
type input "07:30"
type input "15:30"
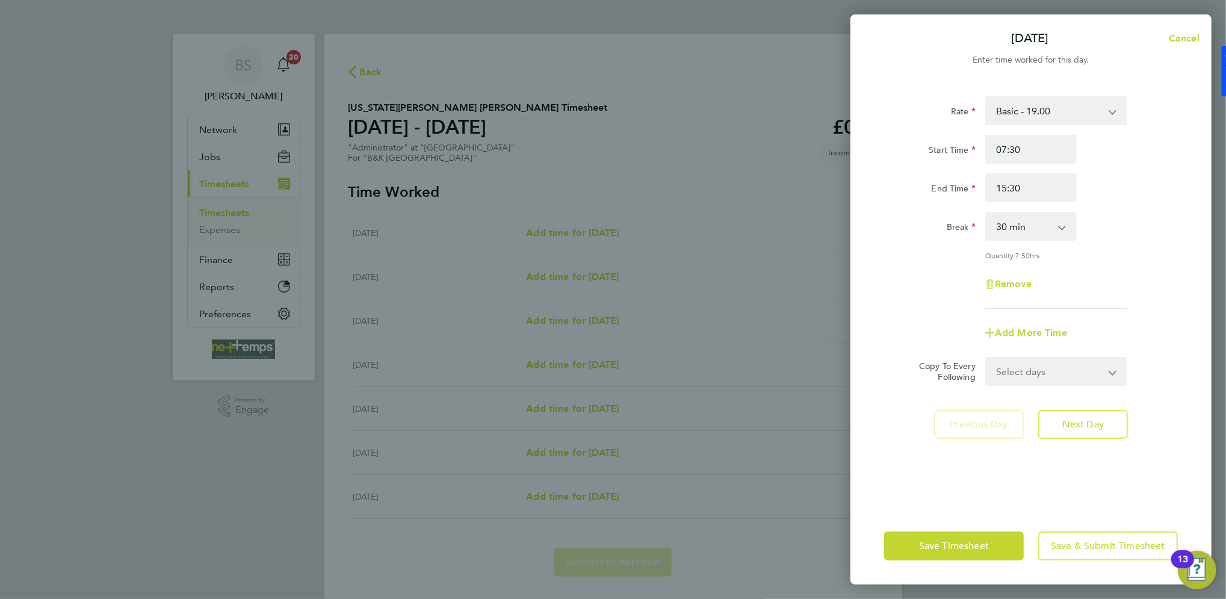
click at [1150, 167] on div "Start Time 07:30 End Time 15:30" at bounding box center [1030, 168] width 303 height 67
click at [1027, 378] on select "Select days Day Weekday (Mon-Fri) Weekend (Sat-Sun) Tuesday Wednesday Thursday …" at bounding box center [1049, 371] width 126 height 26
select select "WEEKDAY"
click at [986, 358] on select "Select days Day Weekday (Mon-Fri) Weekend (Sat-Sun) Tuesday Wednesday Thursday …" at bounding box center [1049, 371] width 126 height 26
select select "2025-08-24"
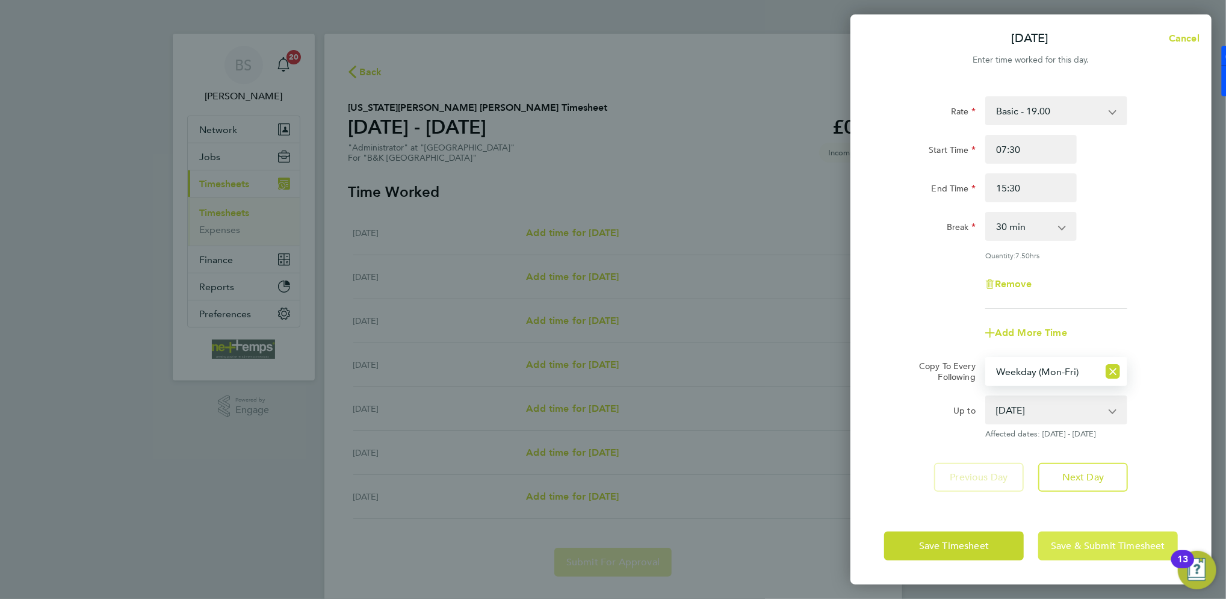
click at [1090, 551] on button "Save & Submit Timesheet" at bounding box center [1108, 545] width 140 height 29
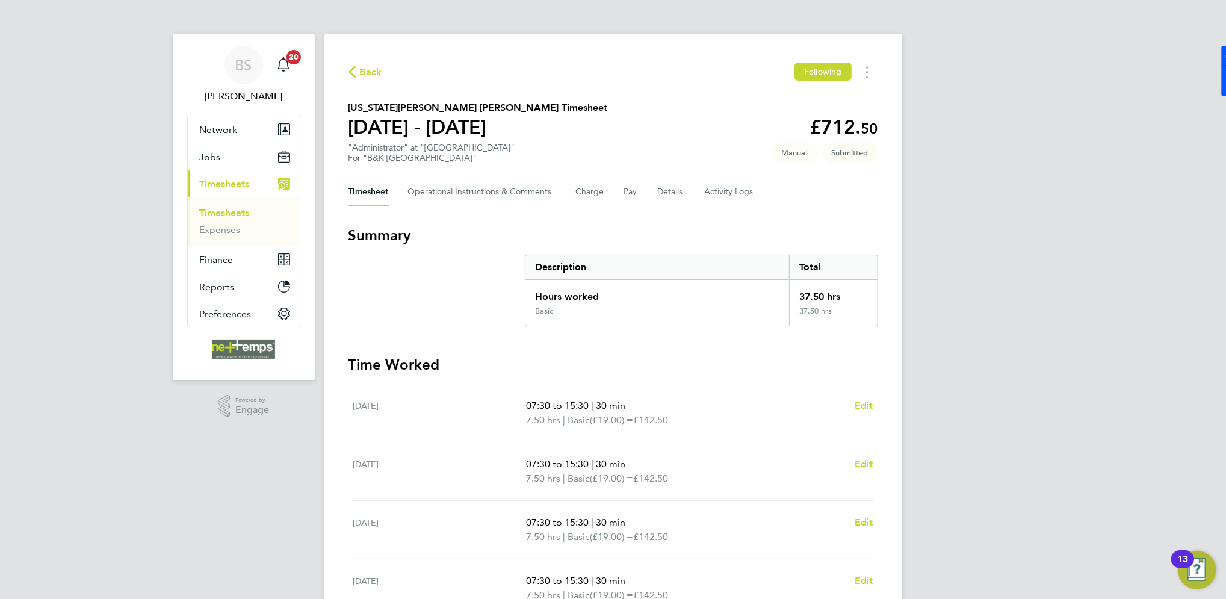
click at [374, 71] on span "Back" at bounding box center [371, 72] width 22 height 14
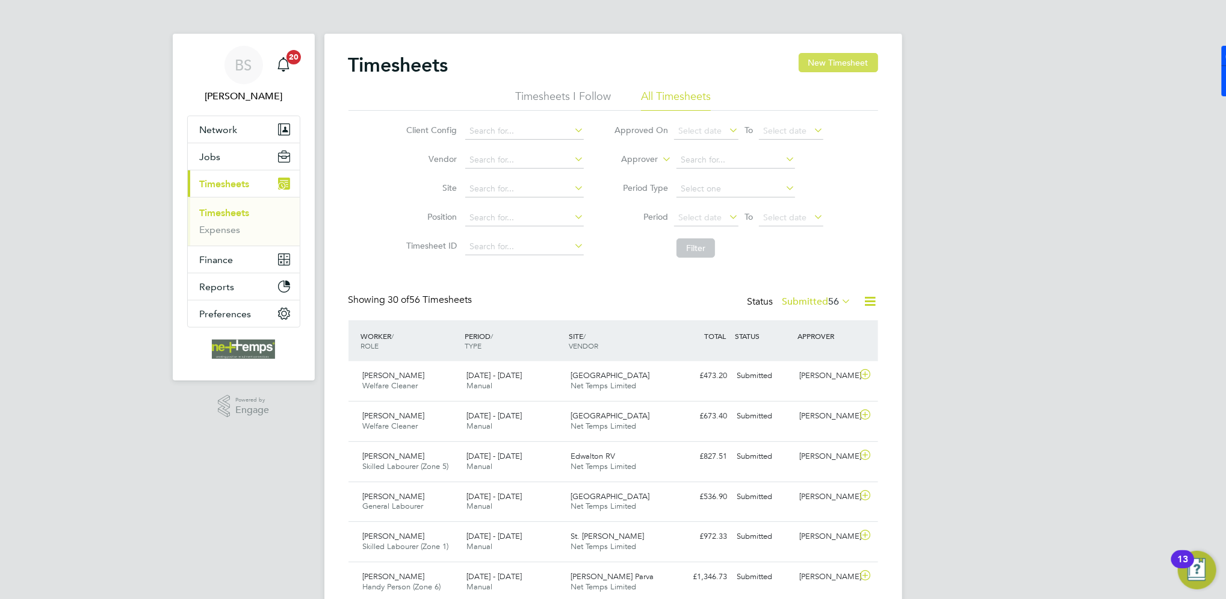
click at [839, 65] on button "New Timesheet" at bounding box center [838, 62] width 79 height 19
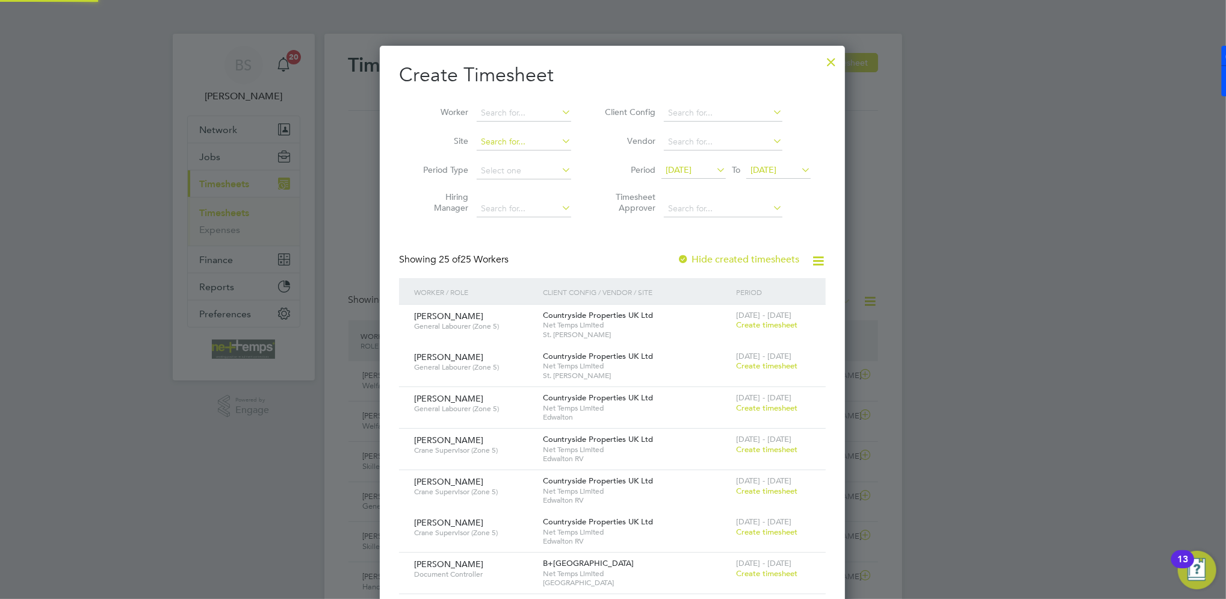
click at [514, 135] on input at bounding box center [524, 142] width 94 height 17
click at [533, 198] on li "Tattershall" at bounding box center [593, 206] width 235 height 16
type input "Tattershall"
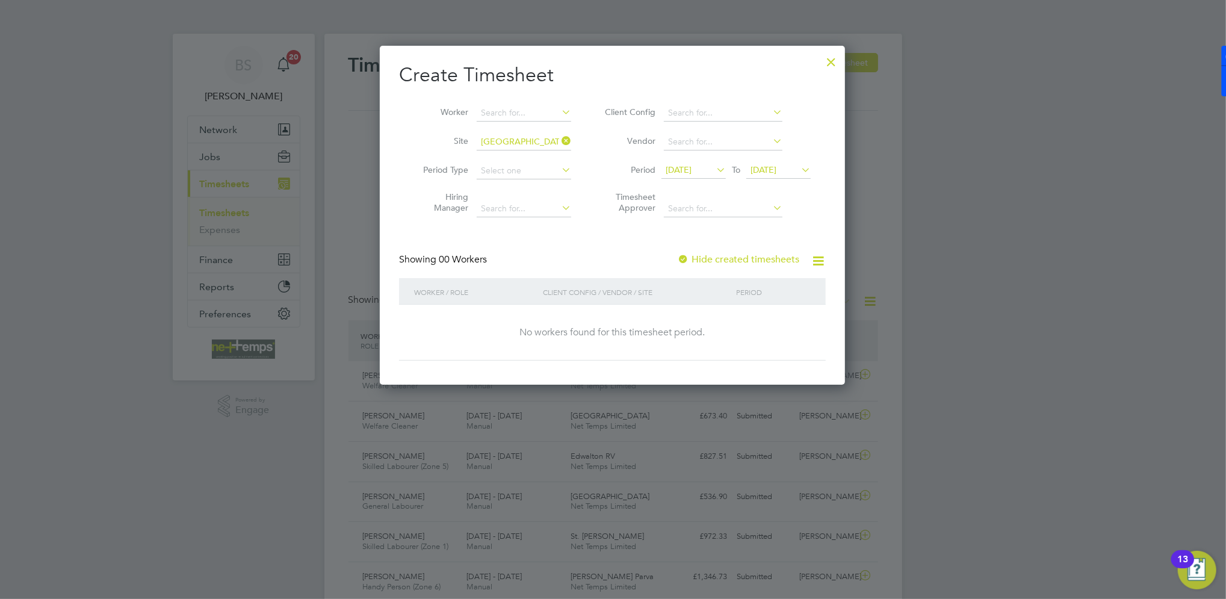
click at [559, 138] on icon at bounding box center [559, 140] width 0 height 17
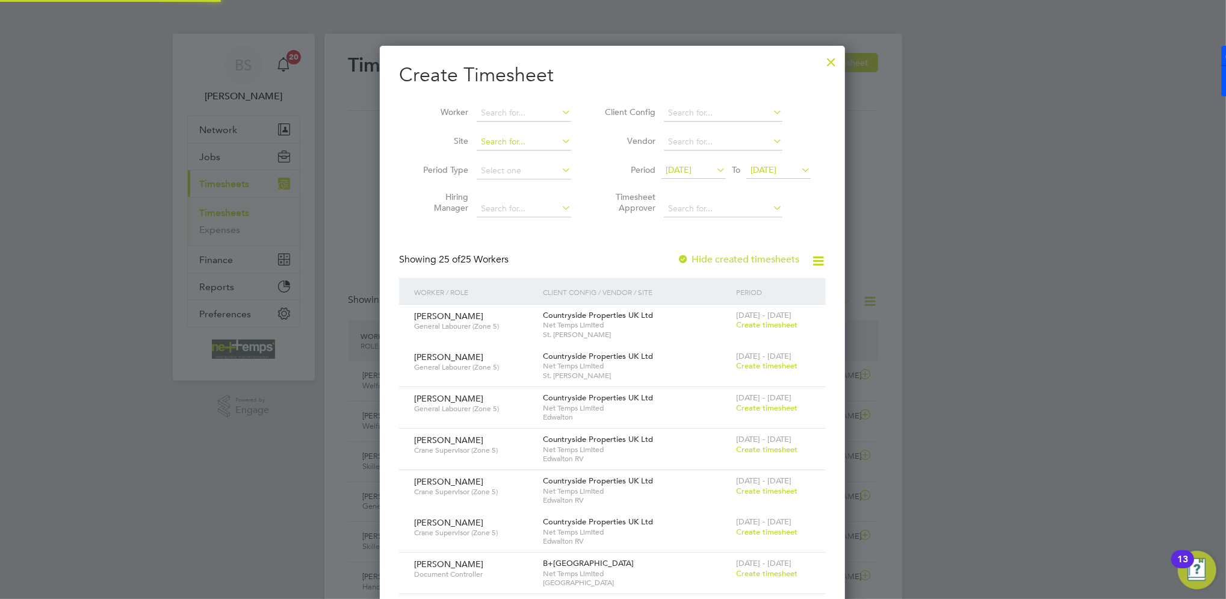
click at [536, 138] on input at bounding box center [524, 142] width 94 height 17
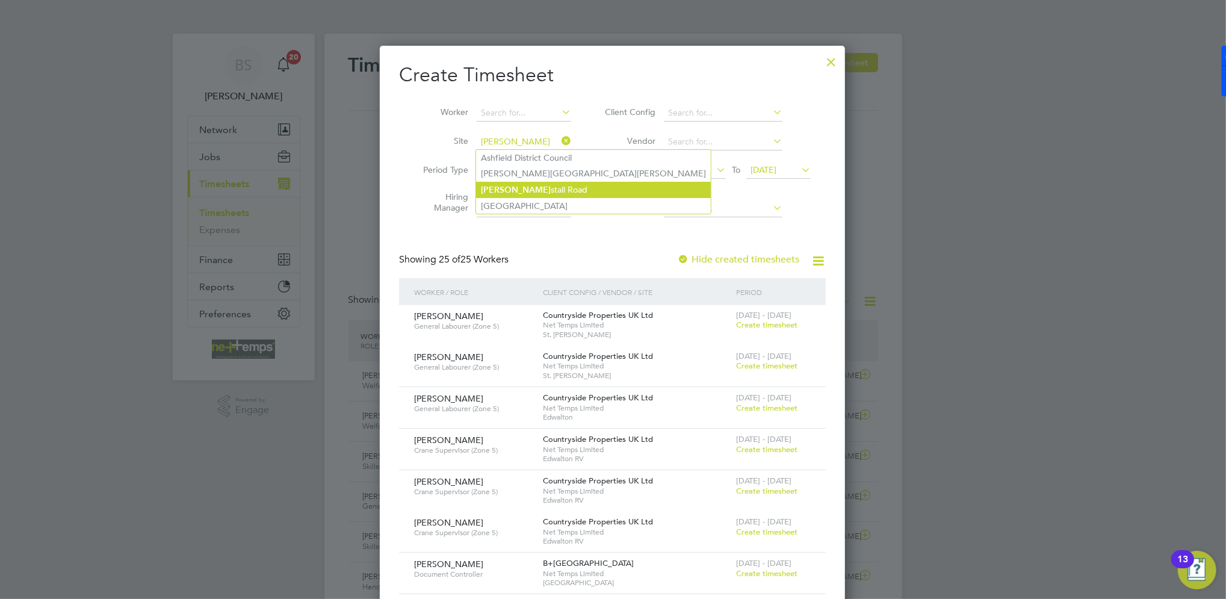
click at [536, 192] on li "Kirk stall Road" at bounding box center [593, 190] width 235 height 16
type input "[GEOGRAPHIC_DATA]"
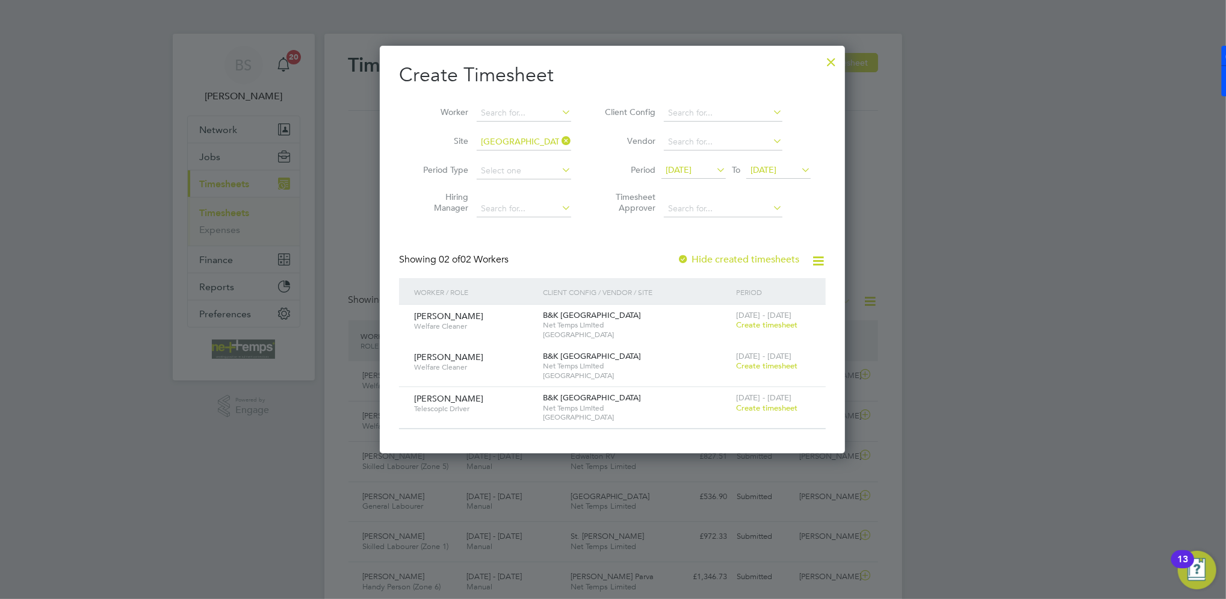
click at [762, 403] on span "Create timesheet" at bounding box center [766, 408] width 61 height 10
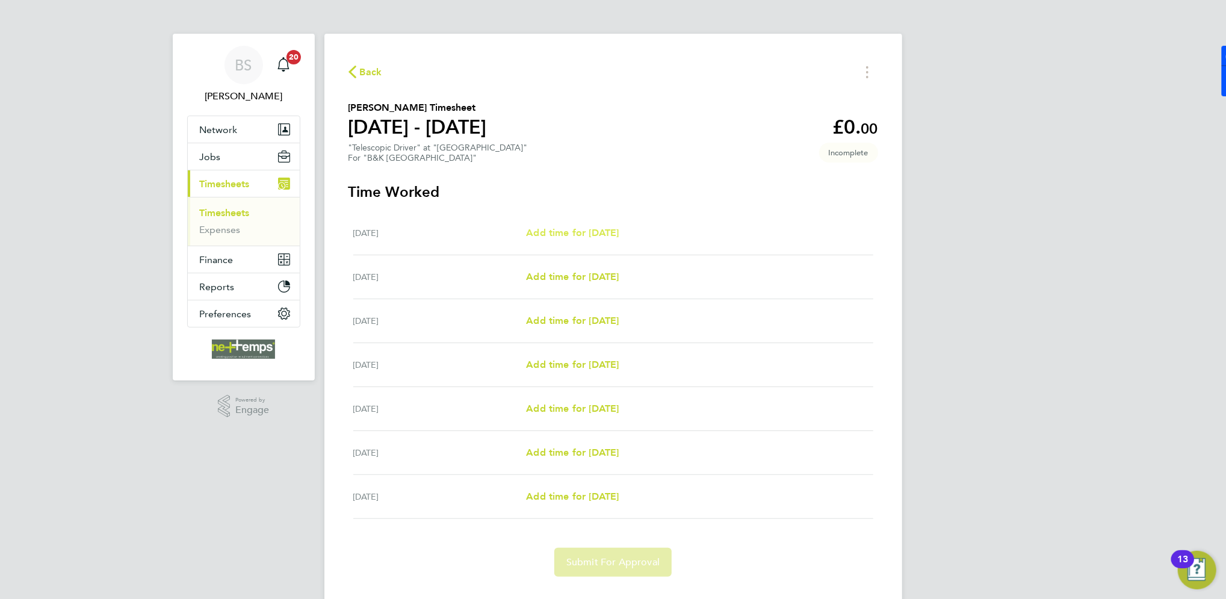
click at [589, 227] on span "Add time for [DATE]" at bounding box center [572, 232] width 93 height 11
select select "30"
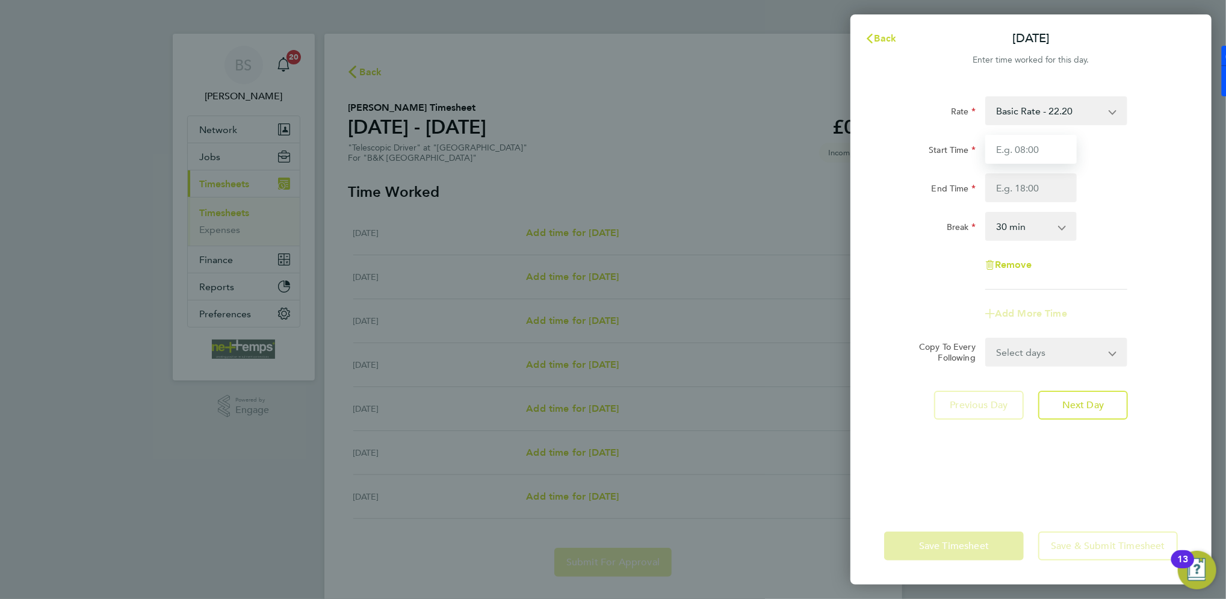
click at [1015, 145] on input "Start Time" at bounding box center [1030, 149] width 91 height 29
type input "07:30"
type input "16:30"
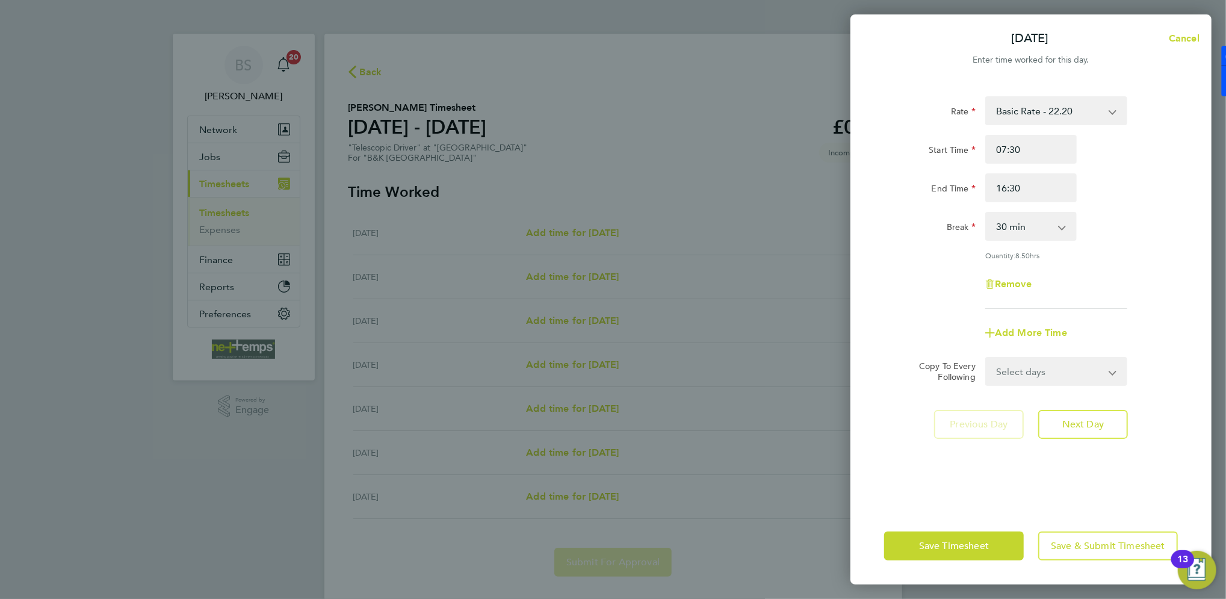
click at [1172, 209] on div "Rate Basic Rate - 22.20 Start Time 07:30 End Time 16:30 Break 0 min 15 min 30 m…" at bounding box center [1031, 202] width 294 height 212
click at [1092, 538] on button "Save & Submit Timesheet" at bounding box center [1108, 545] width 140 height 29
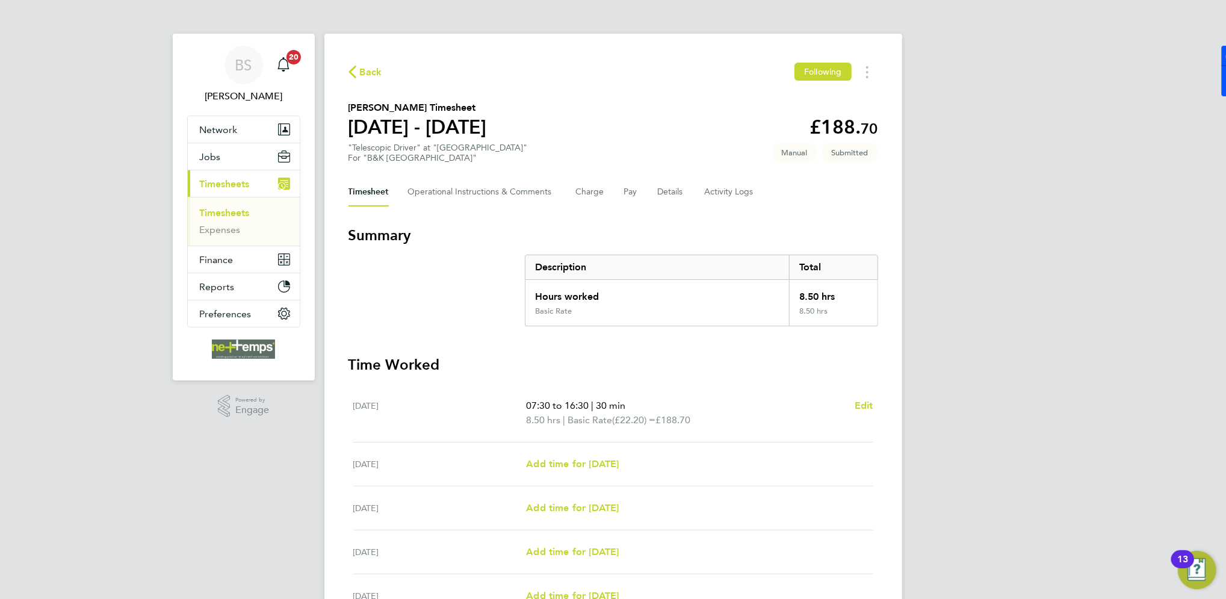
click at [366, 73] on span "Back" at bounding box center [371, 72] width 22 height 14
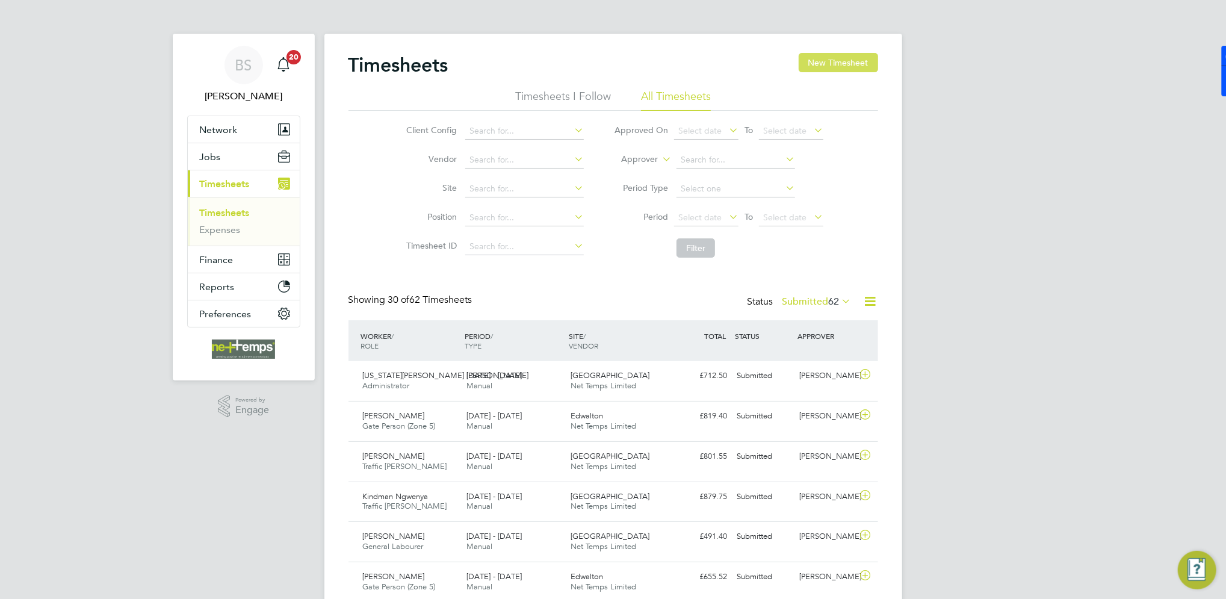
scroll to position [30, 104]
click at [840, 60] on button "New Timesheet" at bounding box center [838, 62] width 79 height 19
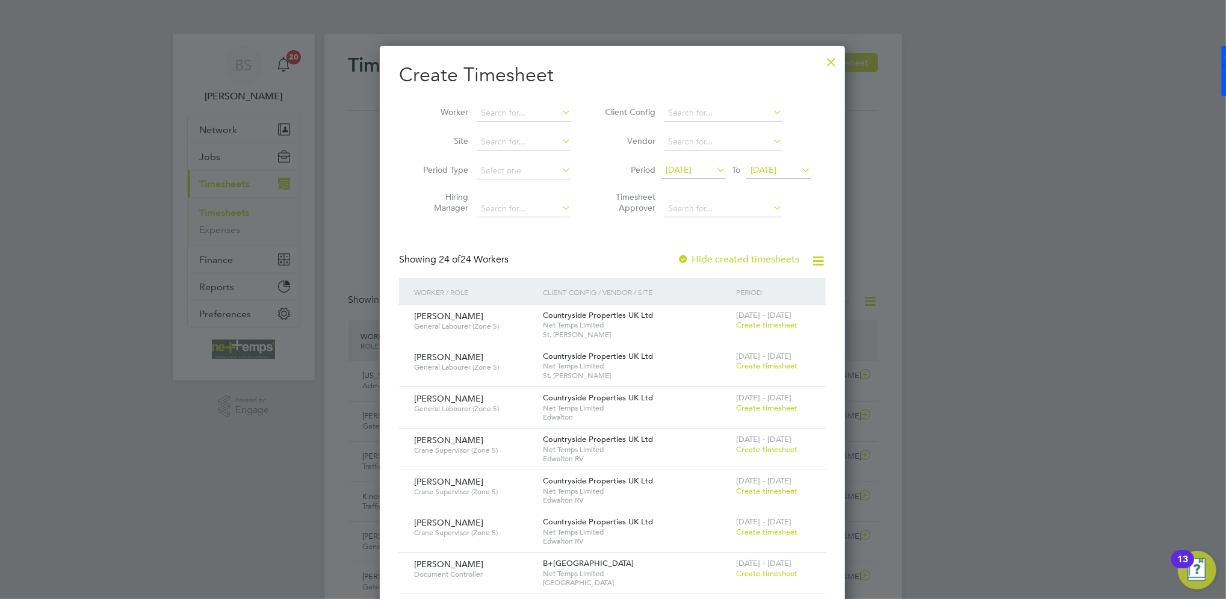
click at [691, 173] on span "[DATE]" at bounding box center [679, 169] width 26 height 11
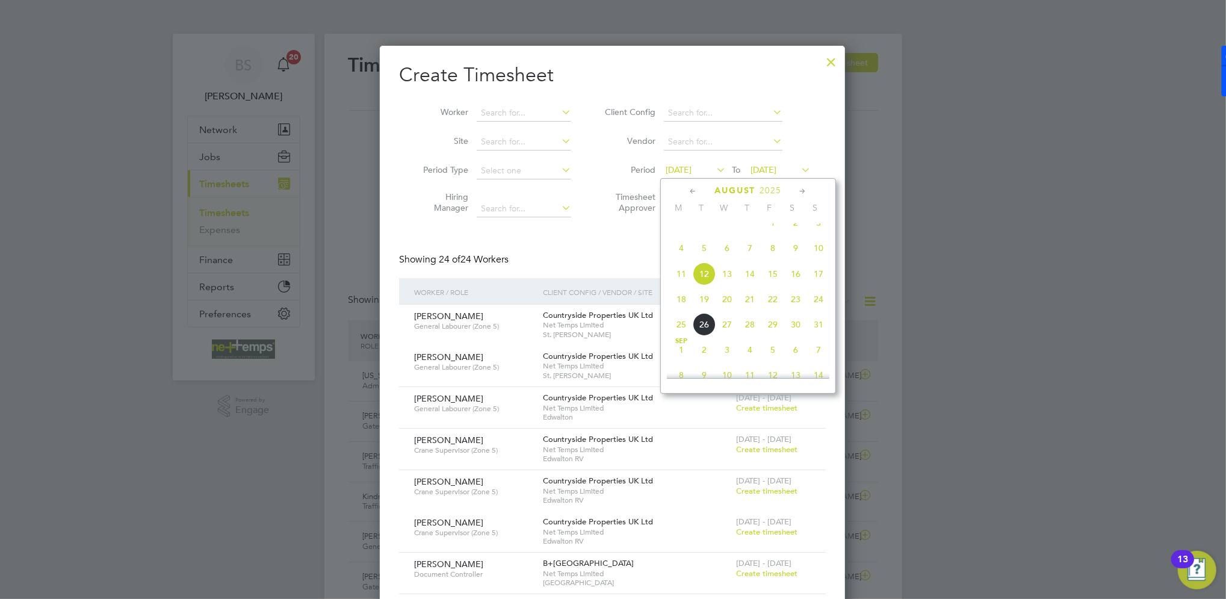
click at [674, 306] on span "18" at bounding box center [681, 299] width 23 height 23
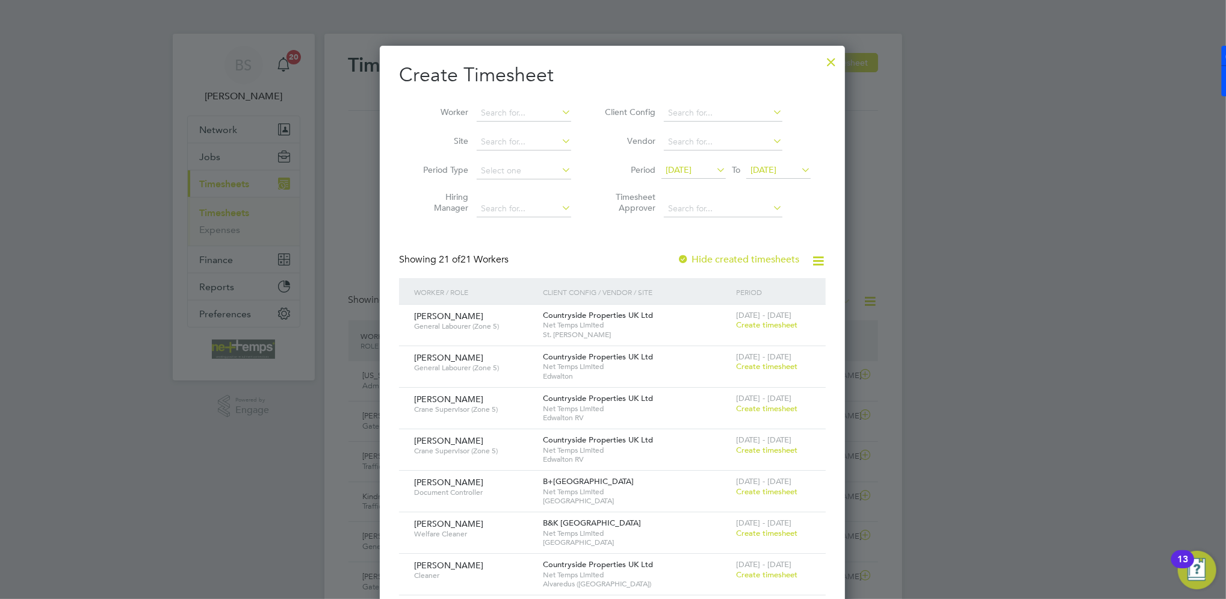
click at [776, 170] on span "[DATE]" at bounding box center [763, 169] width 26 height 11
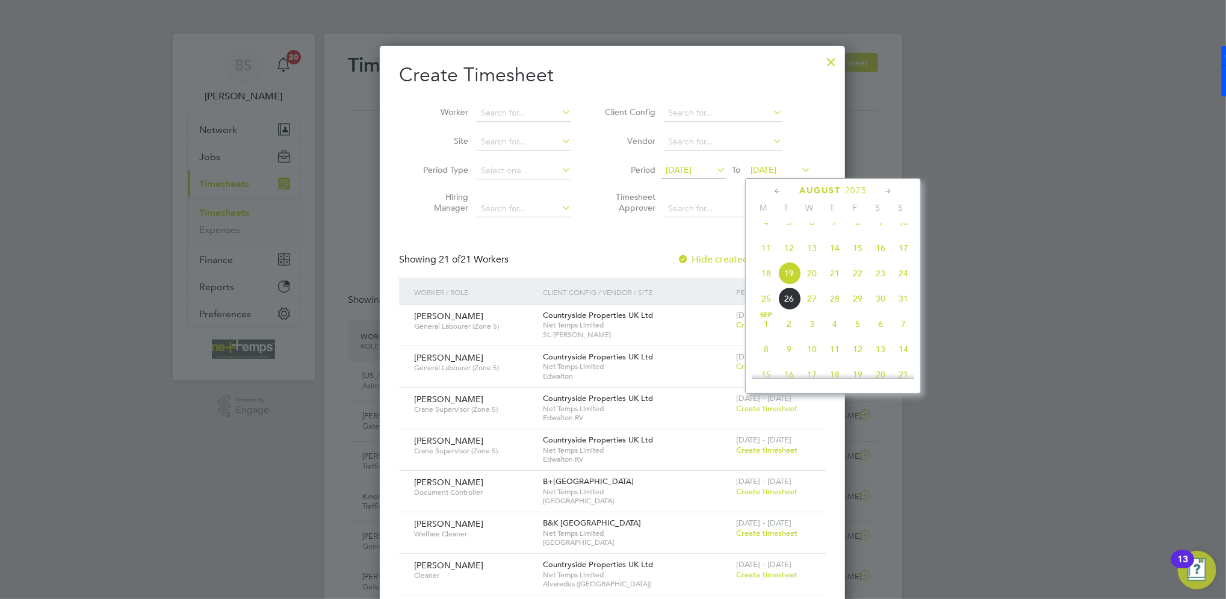
click at [906, 280] on span "24" at bounding box center [903, 273] width 23 height 23
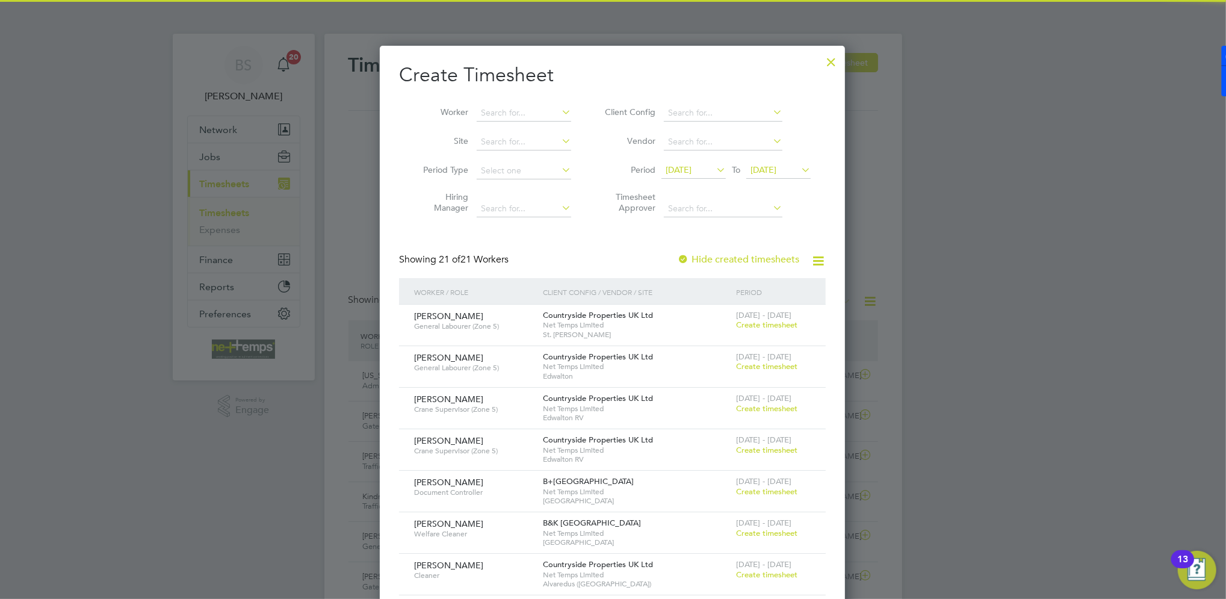
click at [570, 253] on div "Showing 21 of 21 Workers Hide created timesheets" at bounding box center [612, 265] width 427 height 25
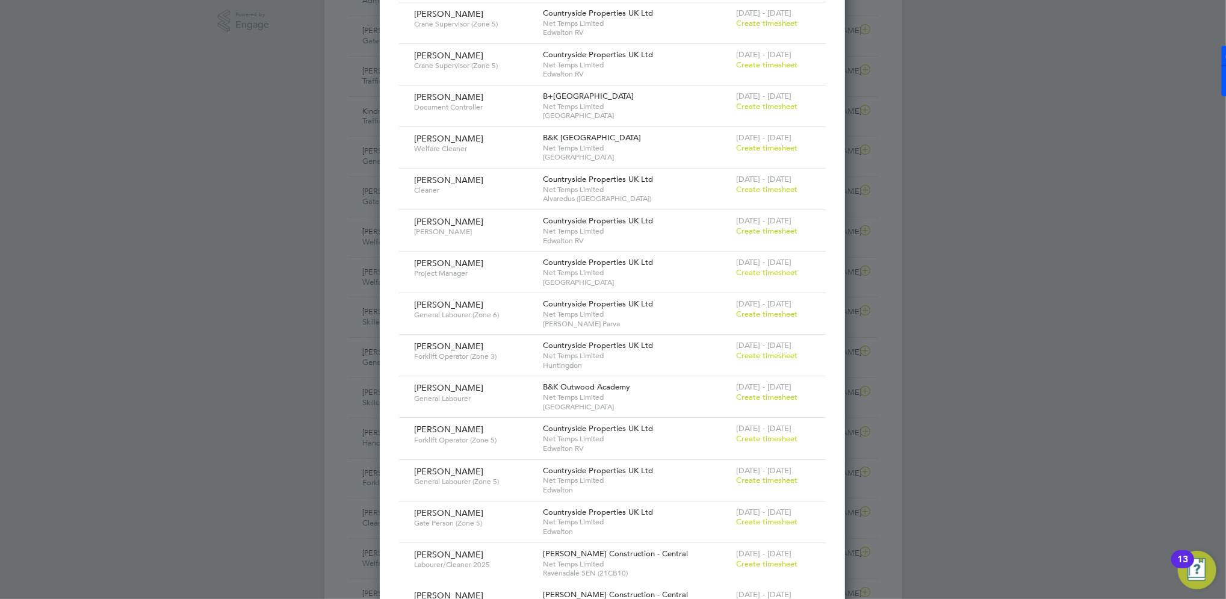
scroll to position [321, 0]
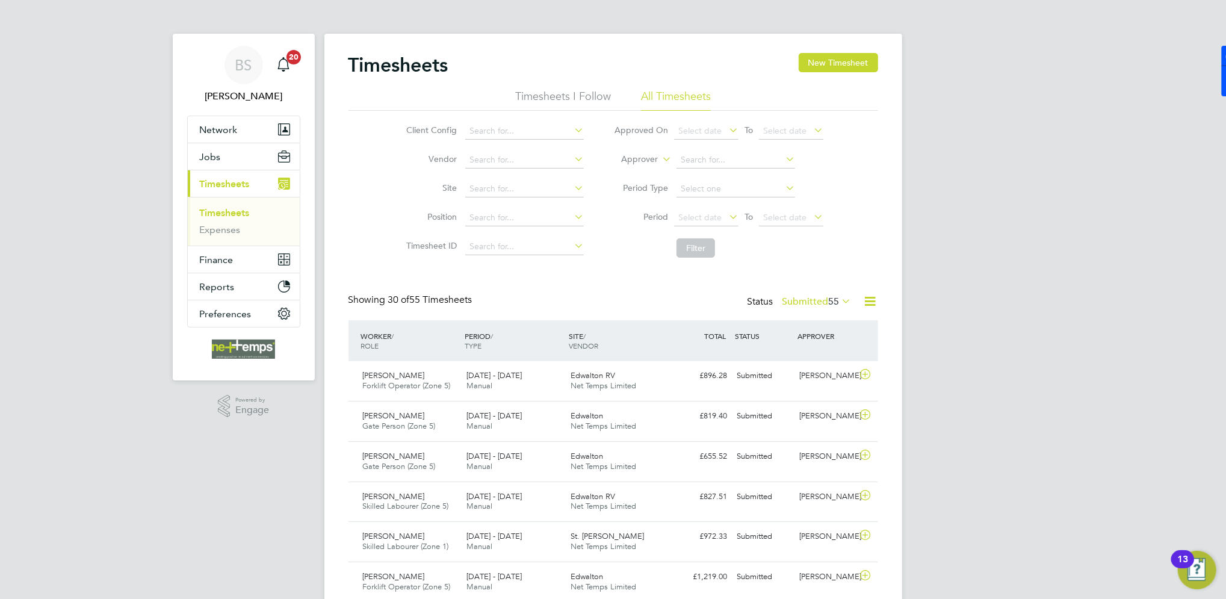
click at [874, 302] on icon at bounding box center [870, 301] width 15 height 15
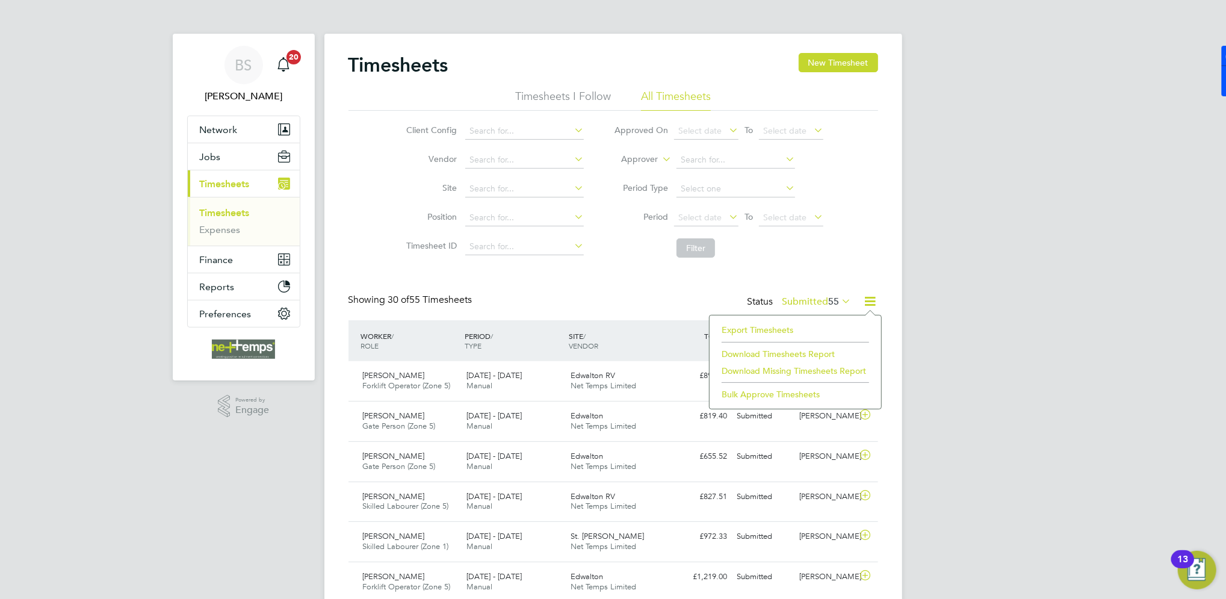
click at [734, 327] on li "Export Timesheets" at bounding box center [794, 329] width 159 height 17
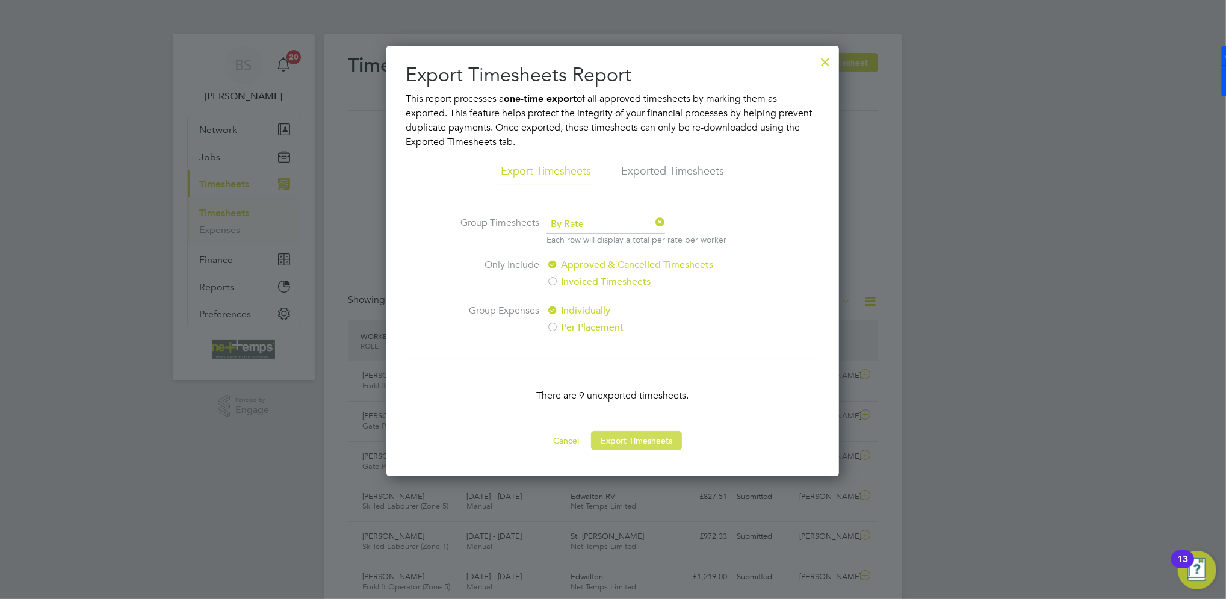
click at [652, 445] on button "Export Timesheets" at bounding box center [636, 440] width 91 height 19
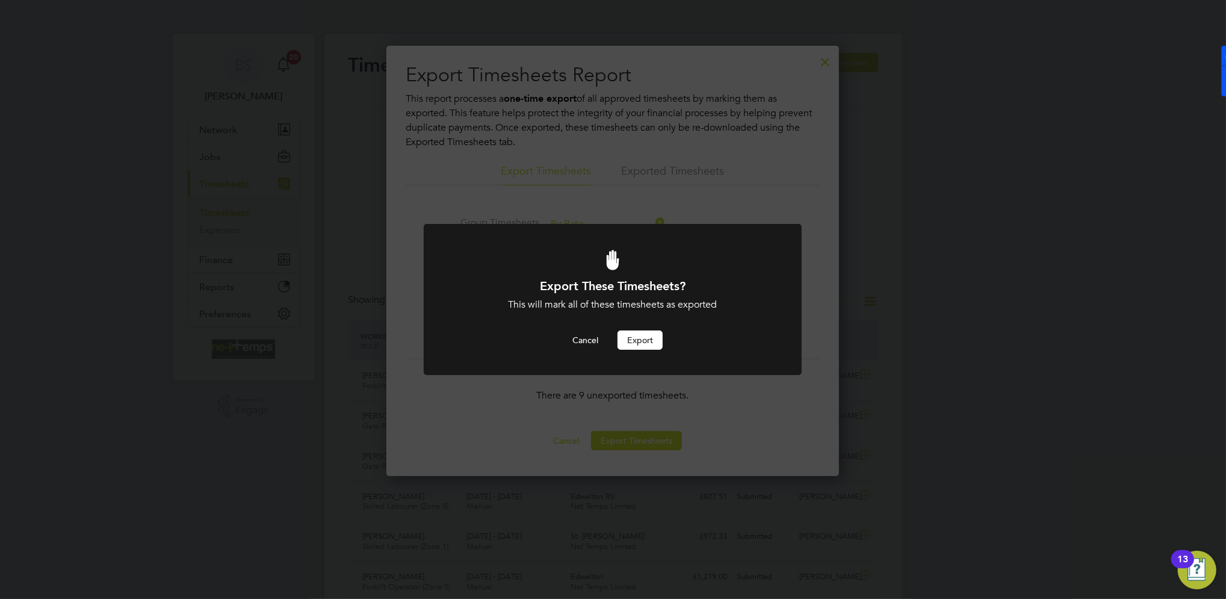
click at [646, 341] on button "Export" at bounding box center [639, 339] width 45 height 19
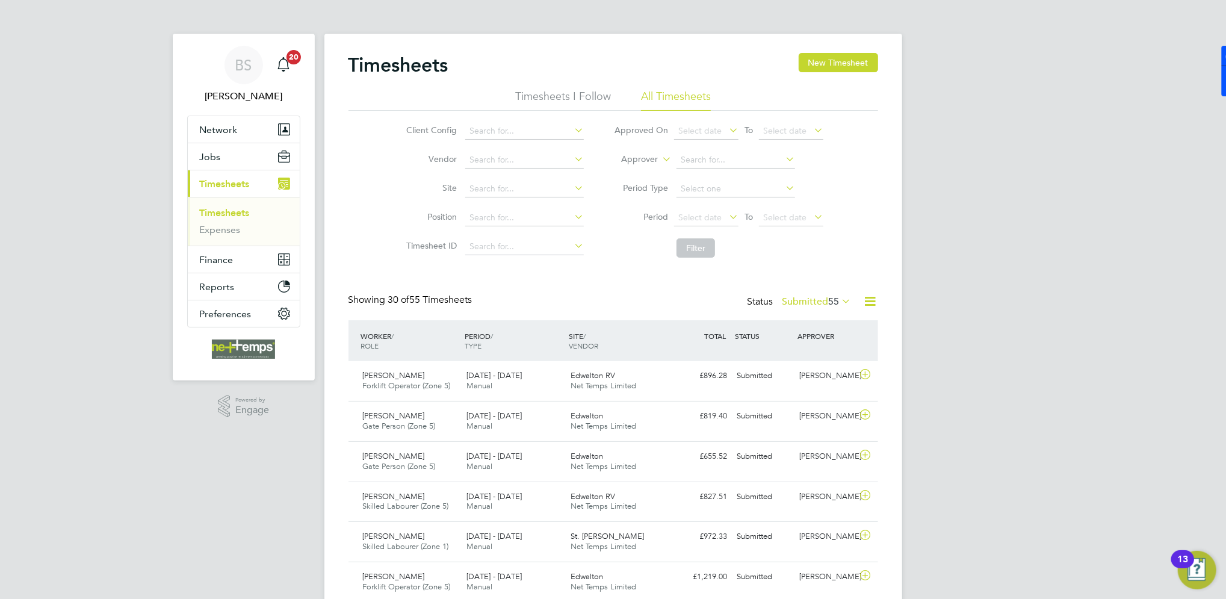
click at [865, 301] on icon at bounding box center [870, 301] width 15 height 15
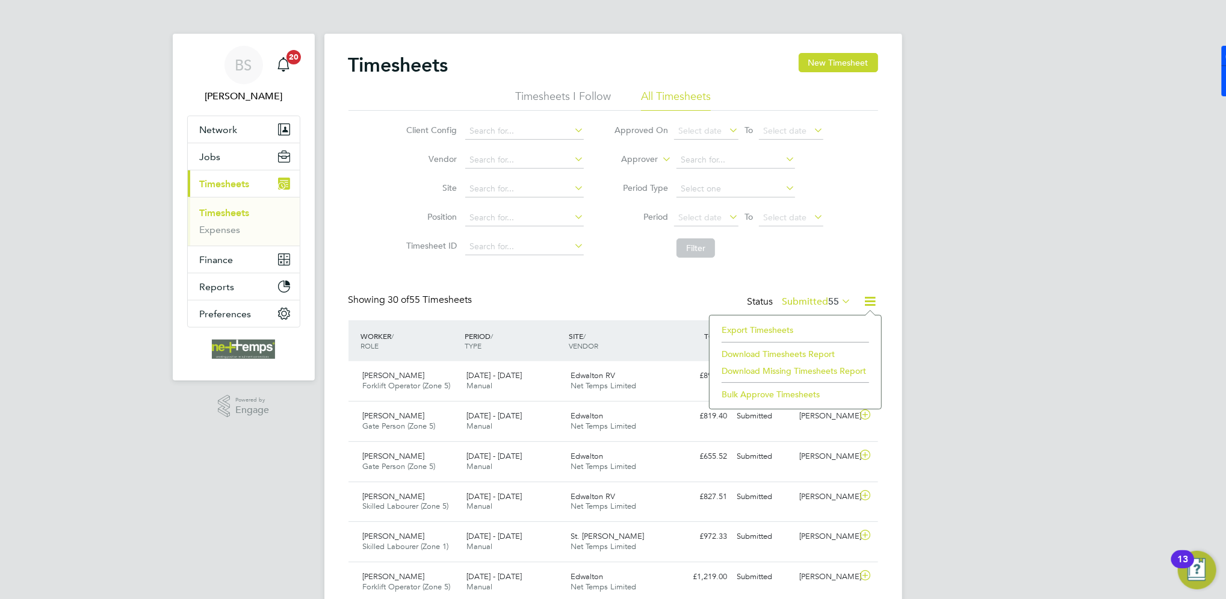
click at [774, 327] on li "Export Timesheets" at bounding box center [794, 329] width 159 height 17
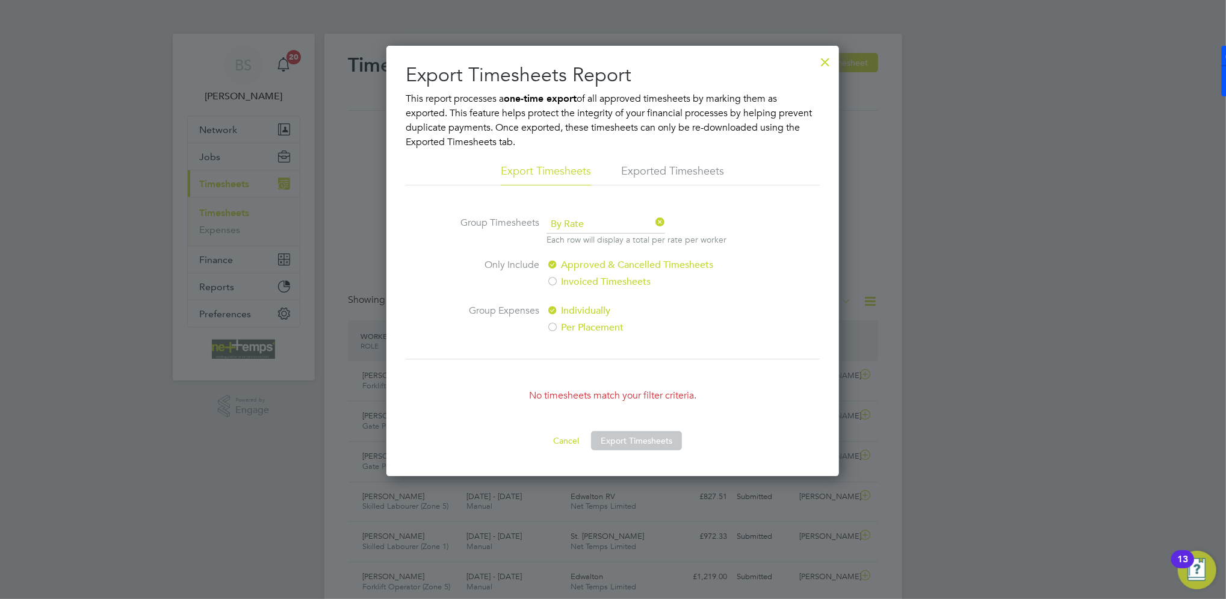
click at [824, 54] on div at bounding box center [825, 59] width 22 height 22
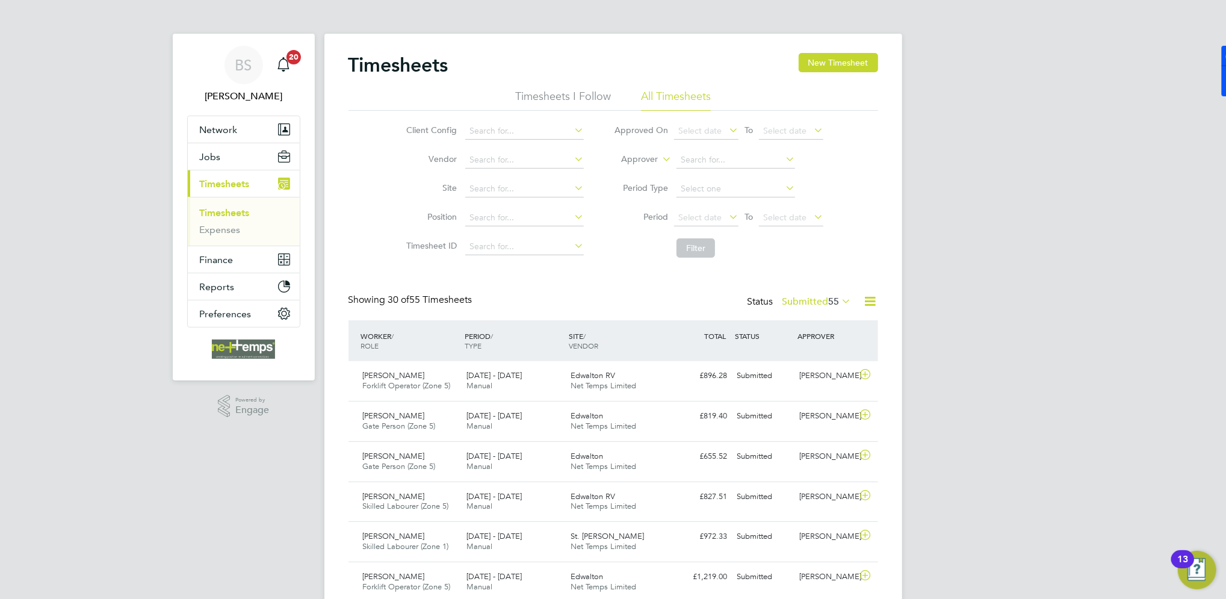
click at [850, 65] on button "New Timesheet" at bounding box center [838, 62] width 79 height 19
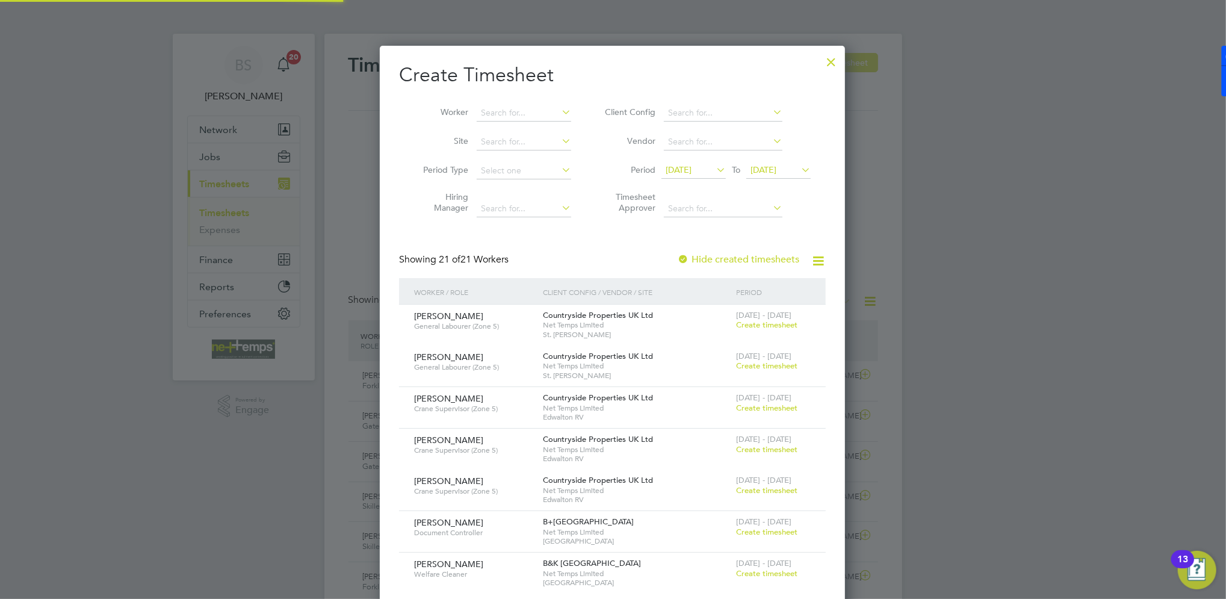
scroll to position [1403, 466]
click at [501, 137] on input at bounding box center [524, 142] width 94 height 17
click at [544, 111] on input at bounding box center [524, 113] width 94 height 17
click at [540, 164] on li "[PERSON_NAME]" at bounding box center [552, 162] width 152 height 16
type input "[PERSON_NAME]"
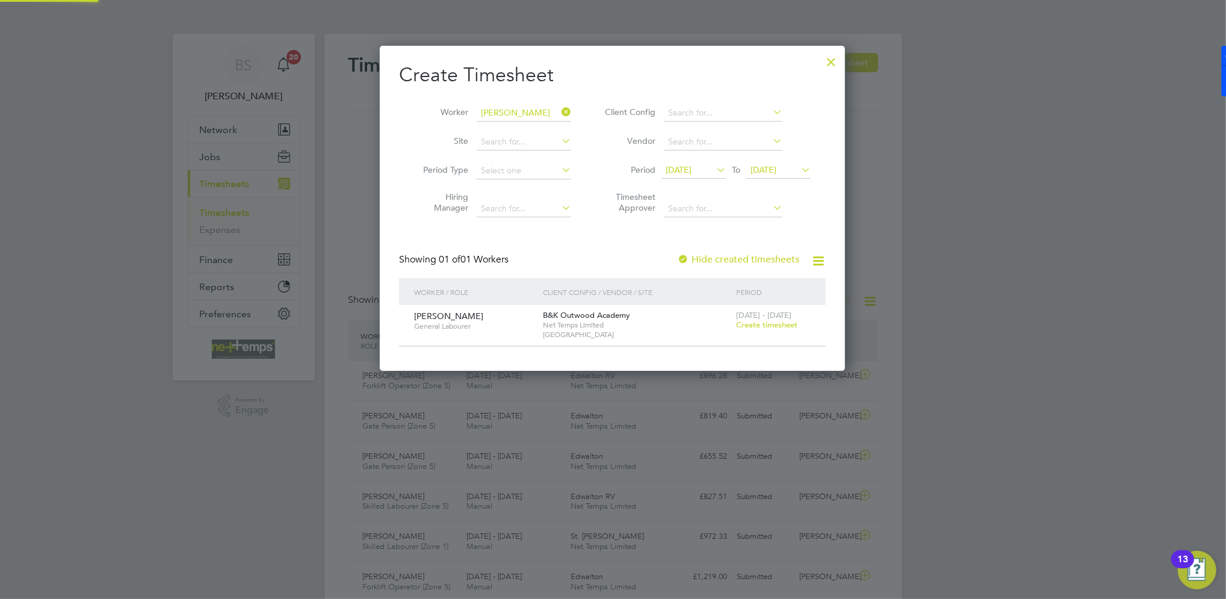
scroll to position [324, 466]
click at [771, 321] on span "Create timesheet" at bounding box center [766, 325] width 61 height 10
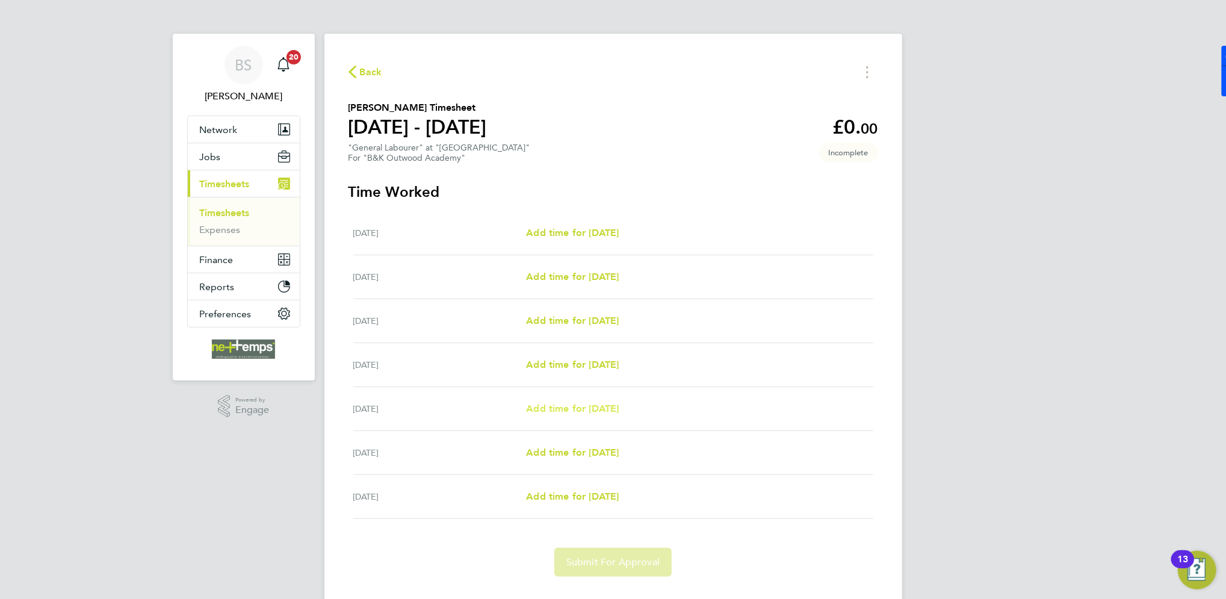
click at [591, 409] on span "Add time for [DATE]" at bounding box center [572, 408] width 93 height 11
select select "30"
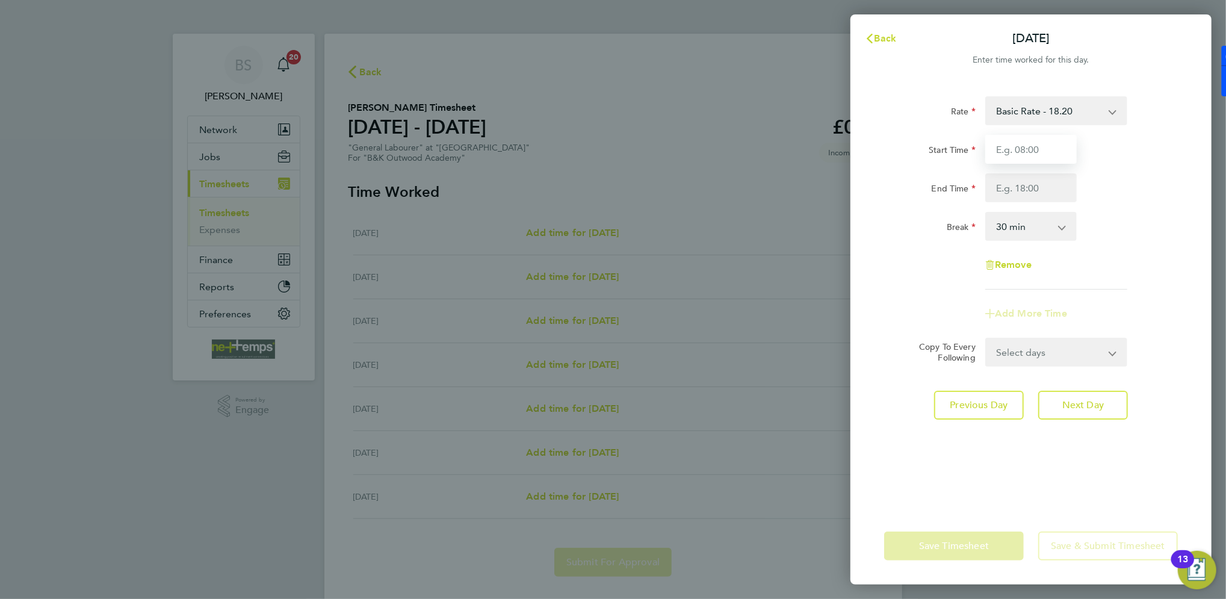
click at [1037, 152] on input "Start Time" at bounding box center [1030, 149] width 91 height 29
type input "07:30"
type input "15:00"
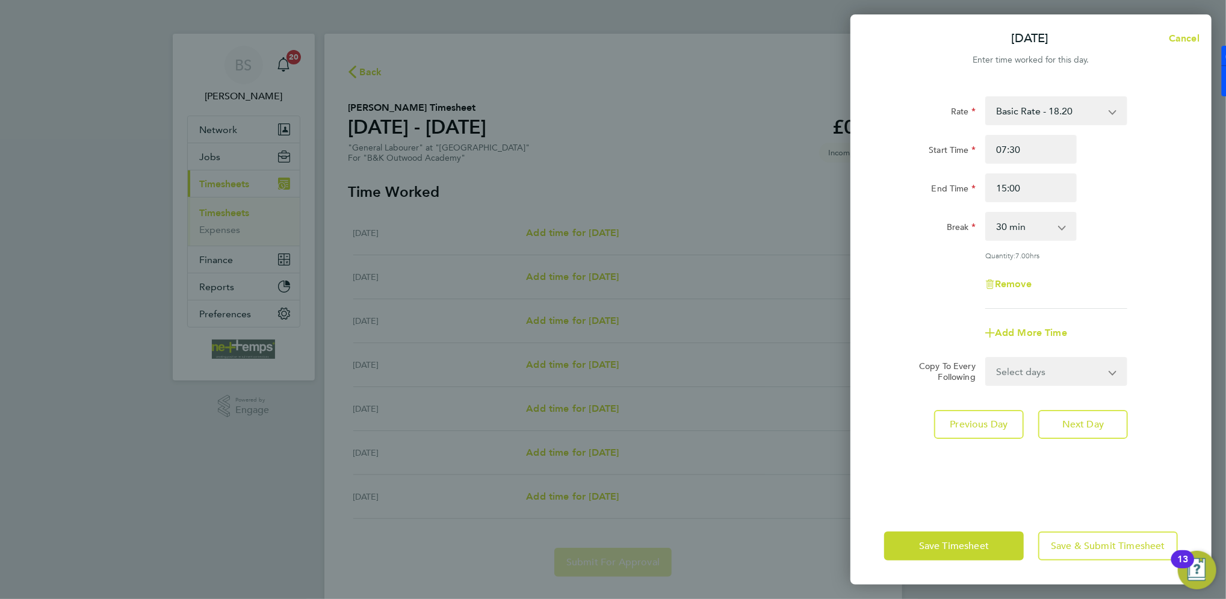
click at [1124, 200] on div "End Time 15:00" at bounding box center [1030, 187] width 303 height 29
click at [1084, 549] on span "Save & Submit Timesheet" at bounding box center [1108, 546] width 114 height 12
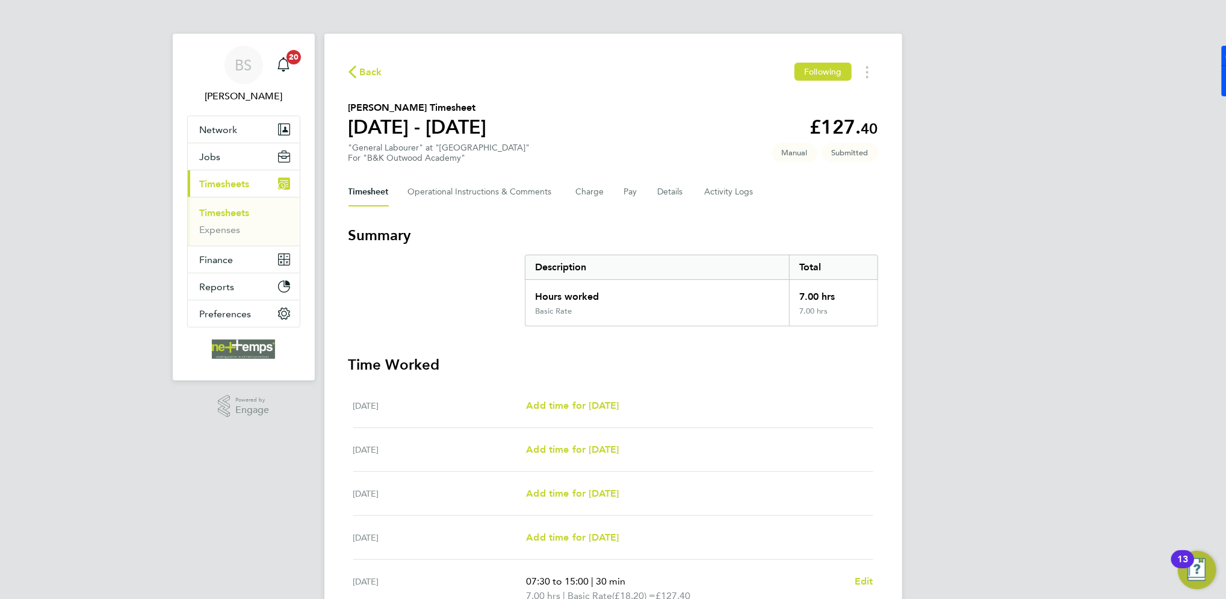
click at [358, 67] on span "Back" at bounding box center [365, 71] width 34 height 11
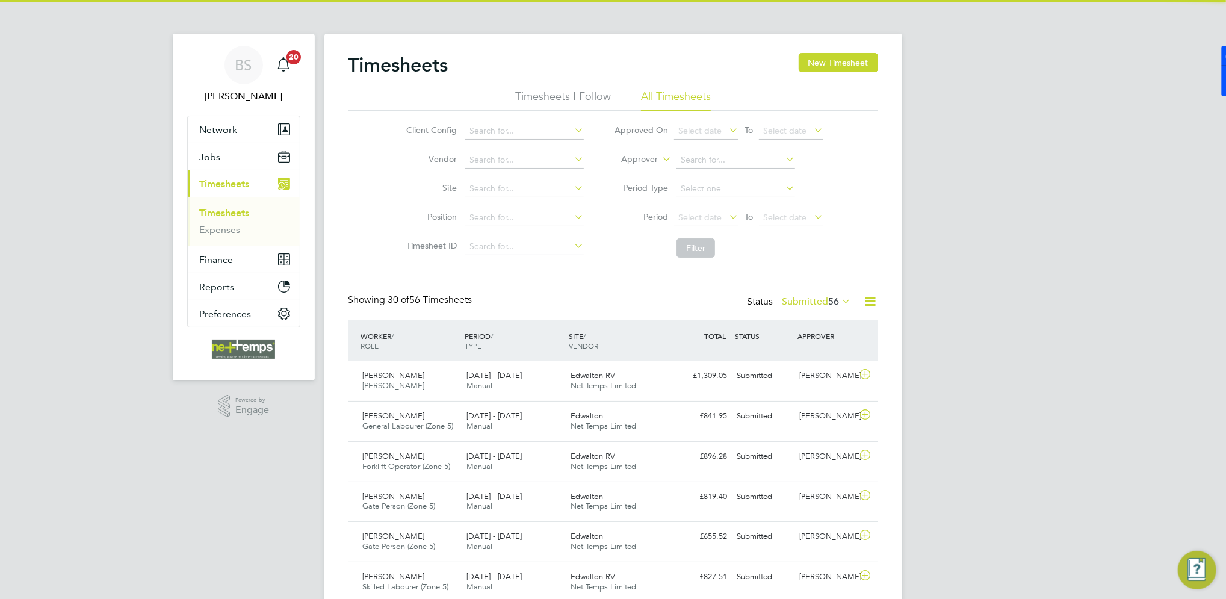
scroll to position [30, 104]
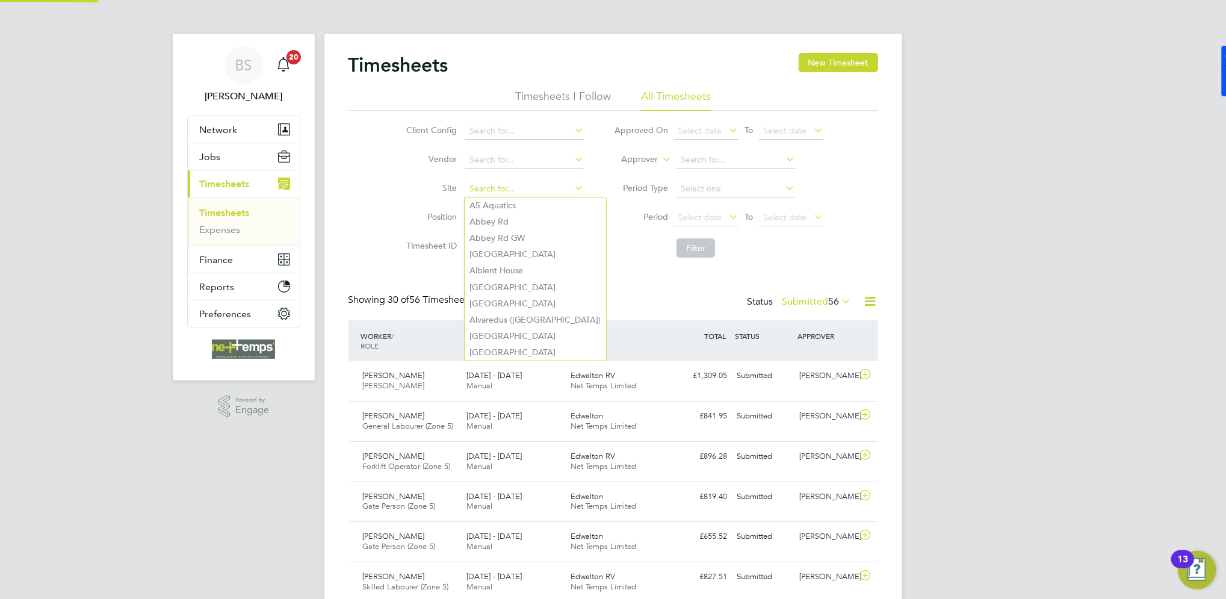
click at [495, 184] on input at bounding box center [524, 189] width 119 height 17
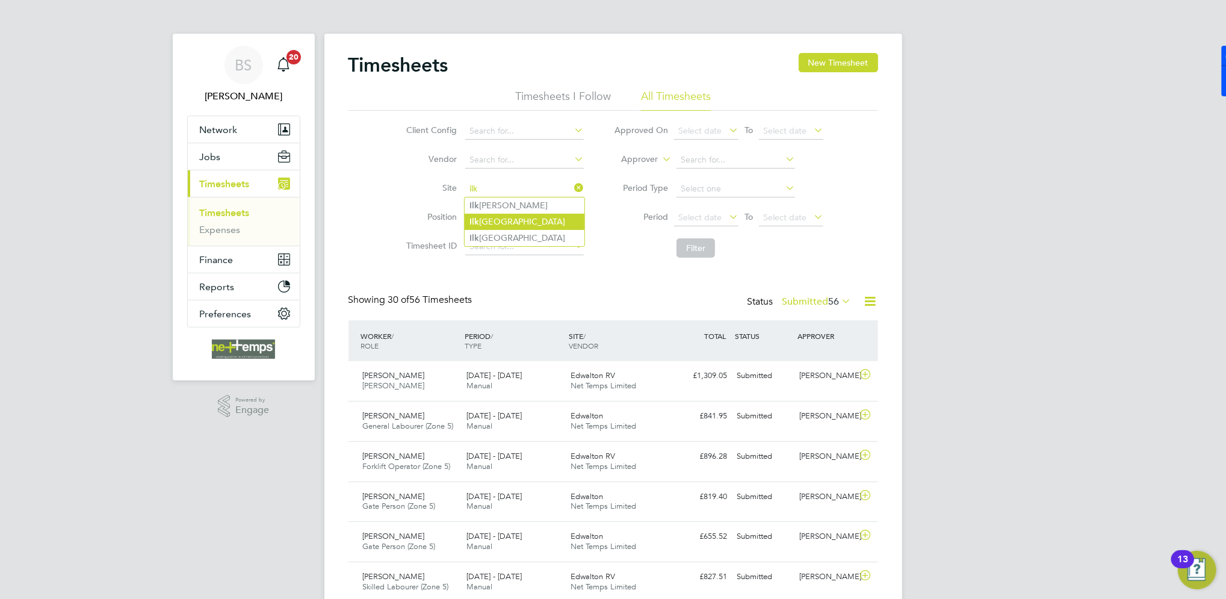
click at [509, 220] on li "[GEOGRAPHIC_DATA]" at bounding box center [525, 222] width 120 height 16
type input "[GEOGRAPHIC_DATA]"
click at [701, 243] on button "Filter" at bounding box center [695, 247] width 39 height 19
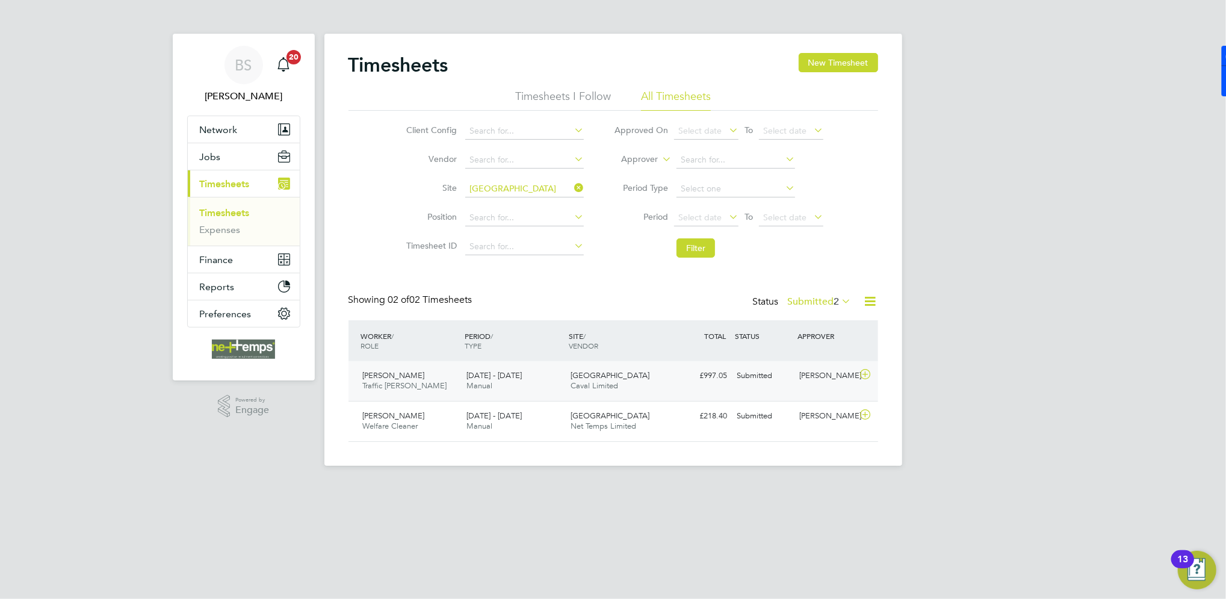
click at [663, 379] on div "[GEOGRAPHIC_DATA] Caval Limited" at bounding box center [618, 381] width 104 height 30
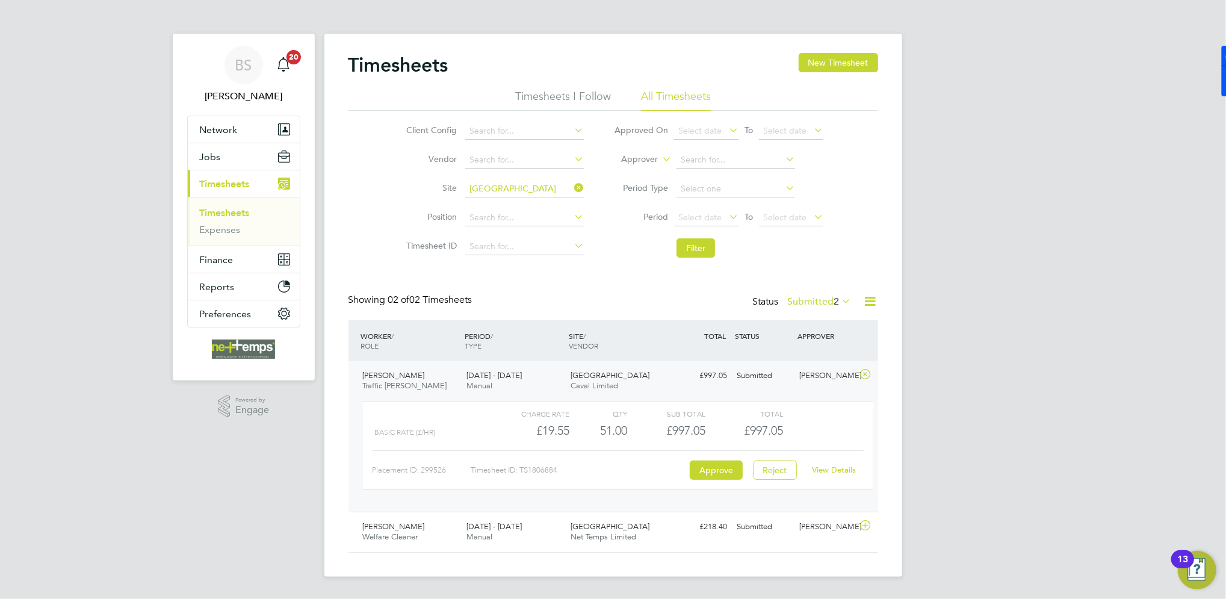
click at [833, 470] on link "View Details" at bounding box center [834, 470] width 44 height 10
click at [42, 138] on div "BS [PERSON_NAME] Notifications 20 Applications: Network Team Members Businesses…" at bounding box center [613, 298] width 1226 height 596
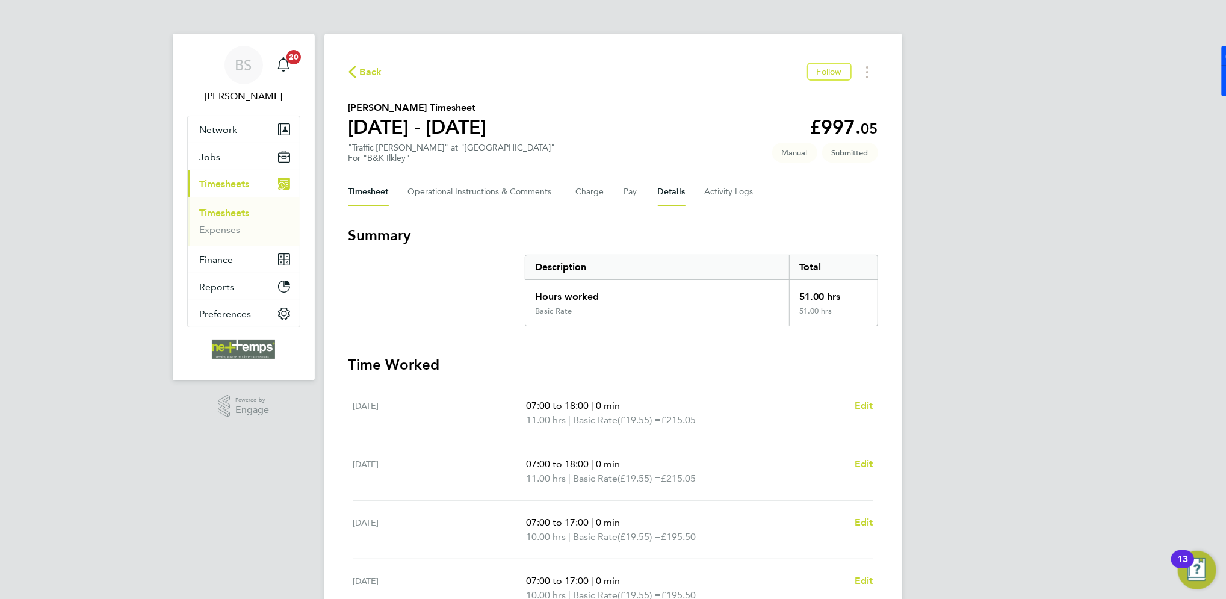
click at [677, 190] on button "Details" at bounding box center [672, 192] width 28 height 29
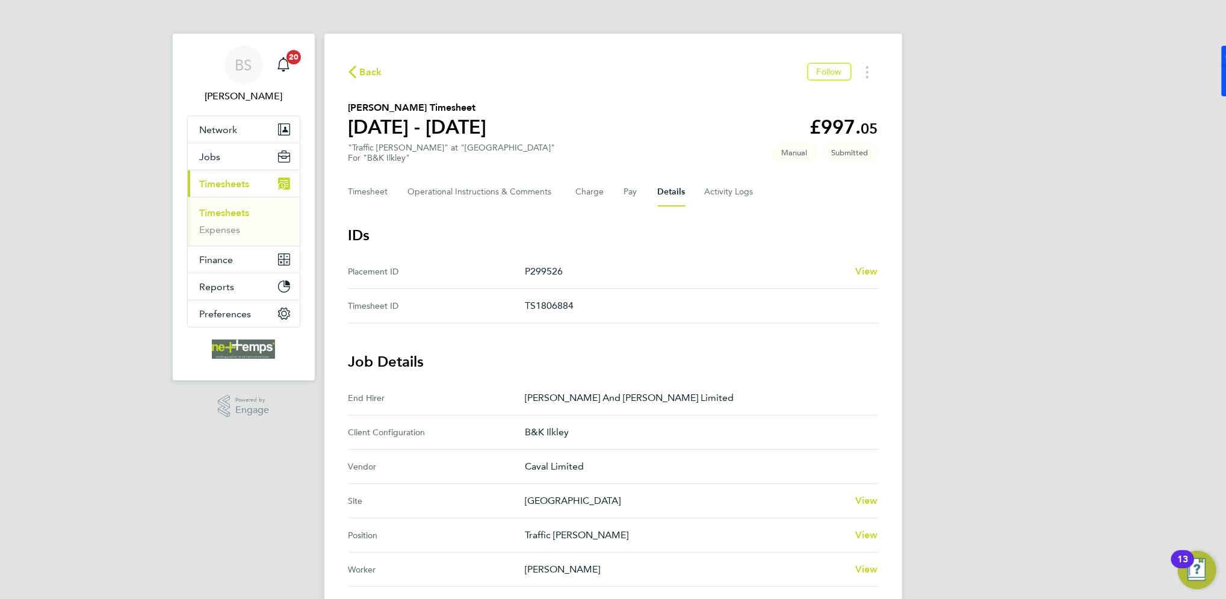
click at [951, 233] on div "BS Brooke Sharp Notifications 20 Applications: Network Team Members Businesses …" at bounding box center [613, 460] width 1226 height 921
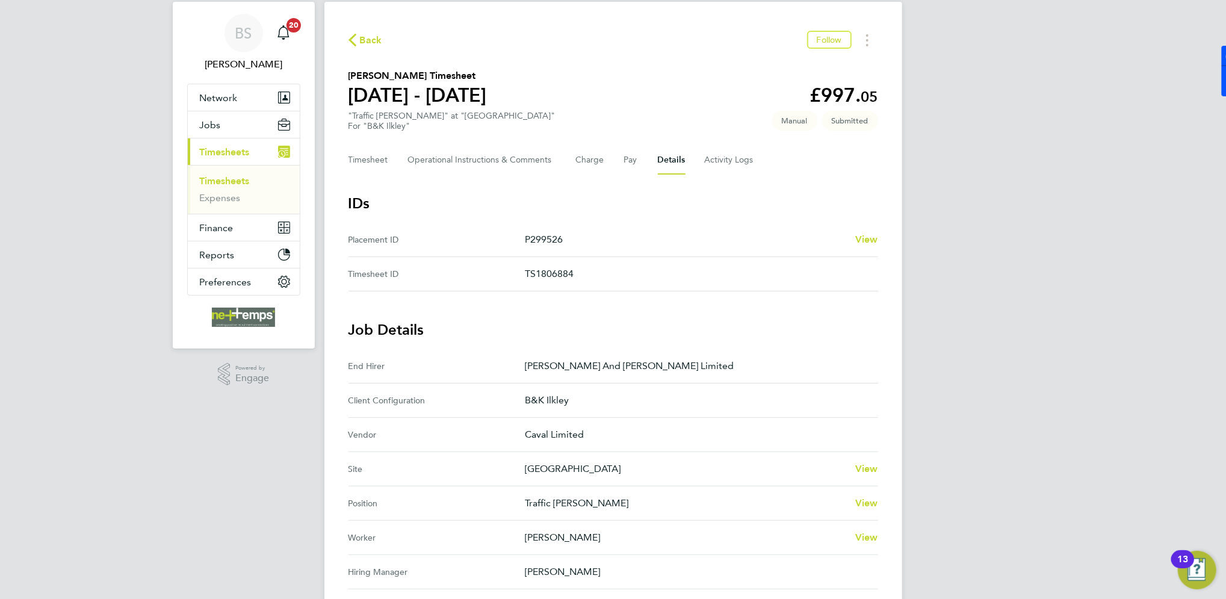
scroll to position [320, 0]
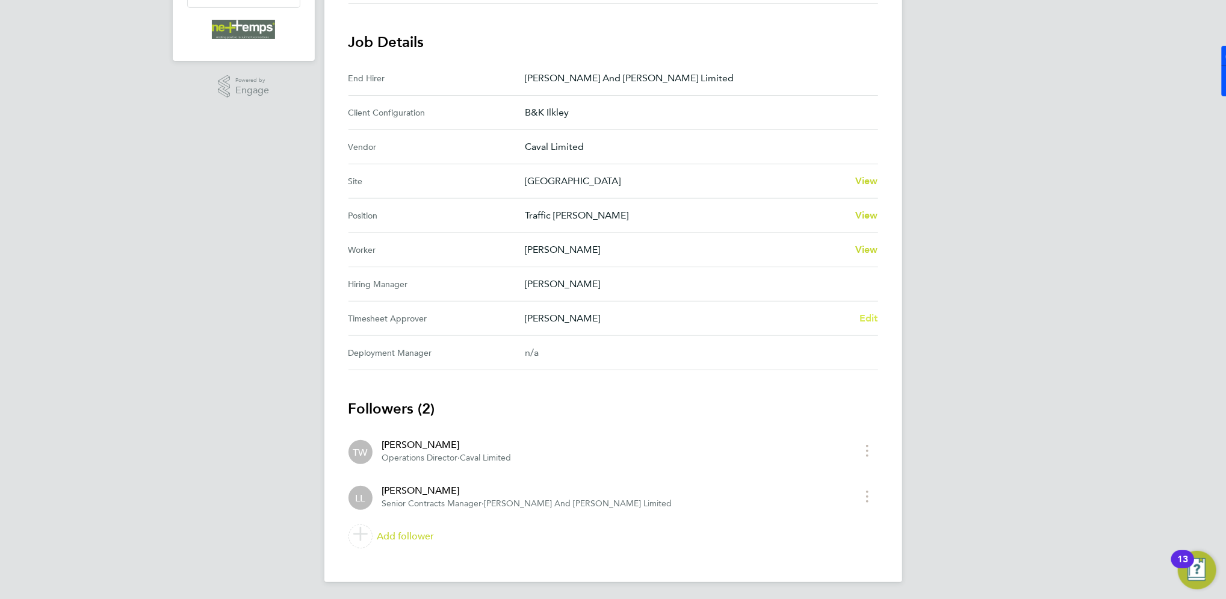
click at [864, 318] on span "Edit" at bounding box center [868, 317] width 19 height 11
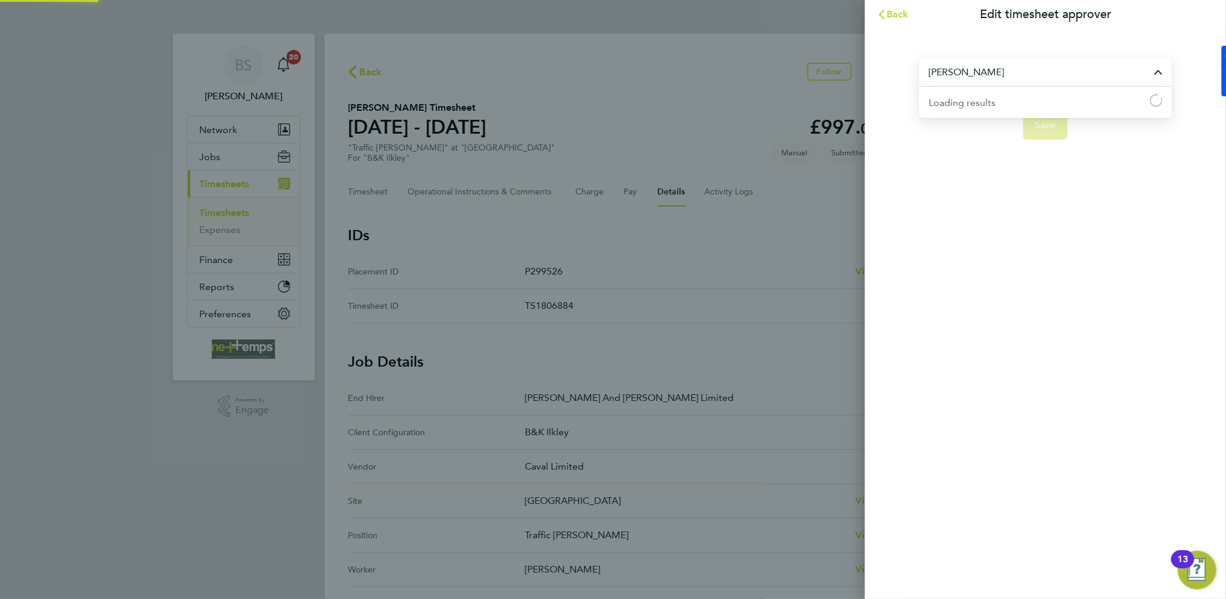
click at [993, 85] on input "[PERSON_NAME]" at bounding box center [1045, 72] width 253 height 28
click at [990, 107] on li "[PERSON_NAME]" at bounding box center [1045, 101] width 253 height 29
type input "[PERSON_NAME]"
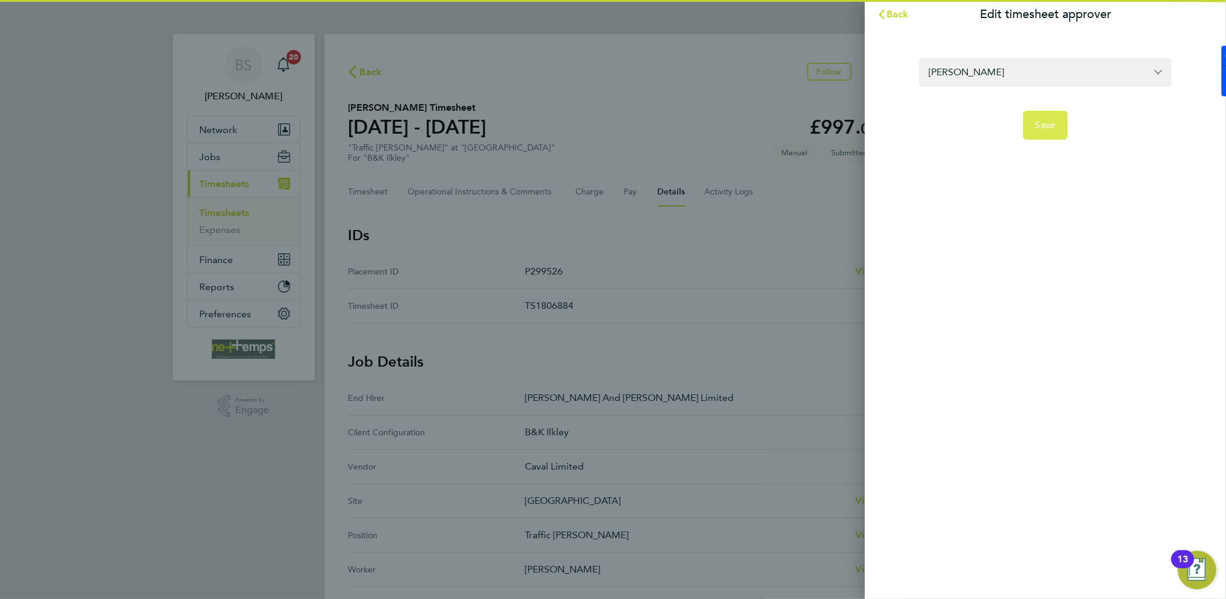
click at [1025, 126] on button "Save" at bounding box center [1045, 125] width 45 height 29
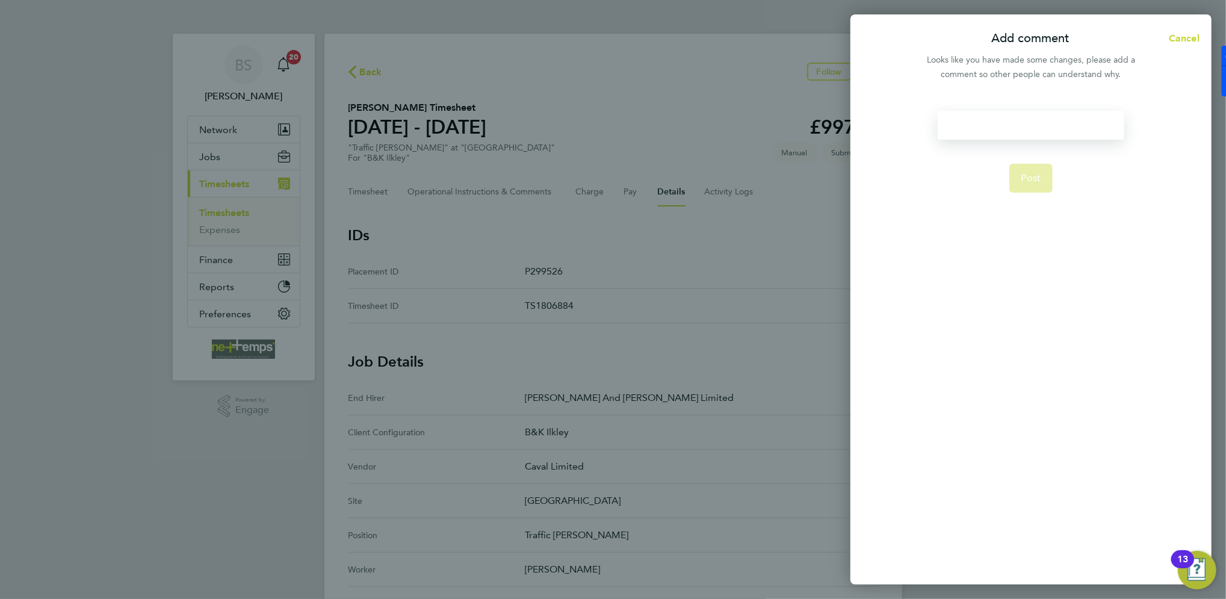
click at [992, 129] on div at bounding box center [1031, 125] width 186 height 29
click at [1022, 179] on span "Post" at bounding box center [1031, 178] width 20 height 12
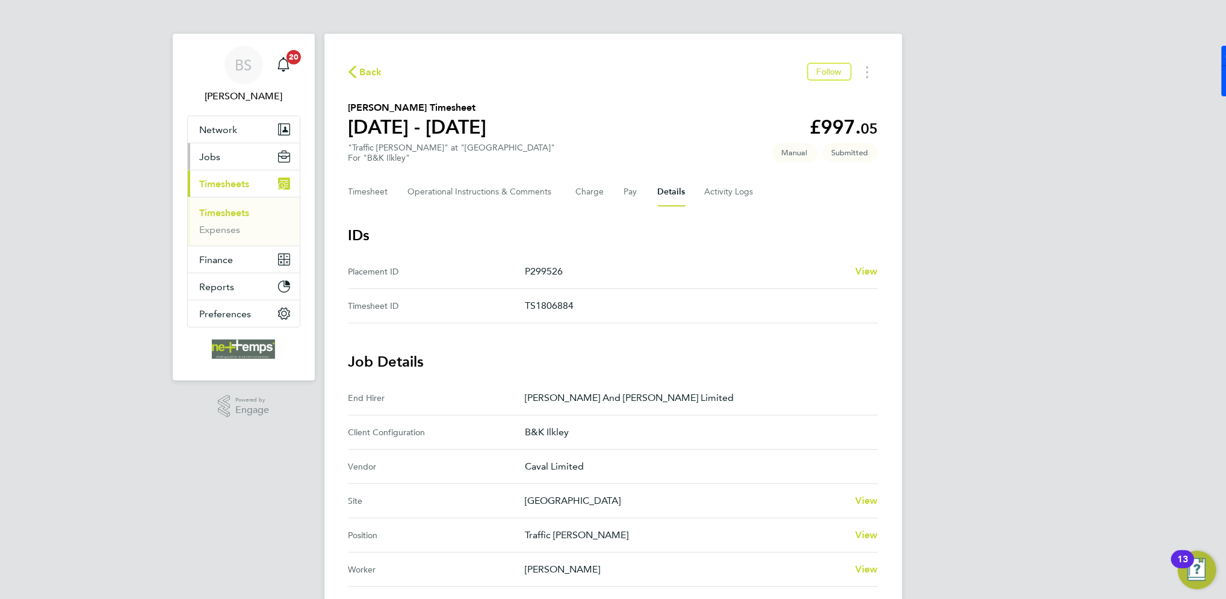
click at [236, 151] on button "Jobs" at bounding box center [244, 156] width 112 height 26
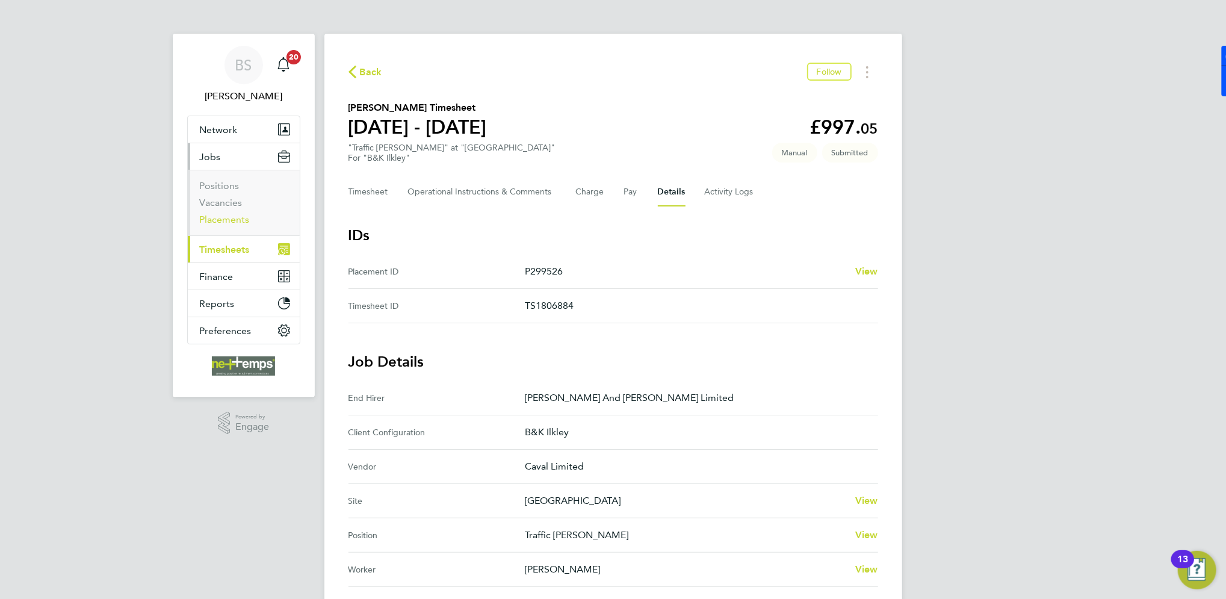
click at [230, 222] on link "Placements" at bounding box center [225, 219] width 50 height 11
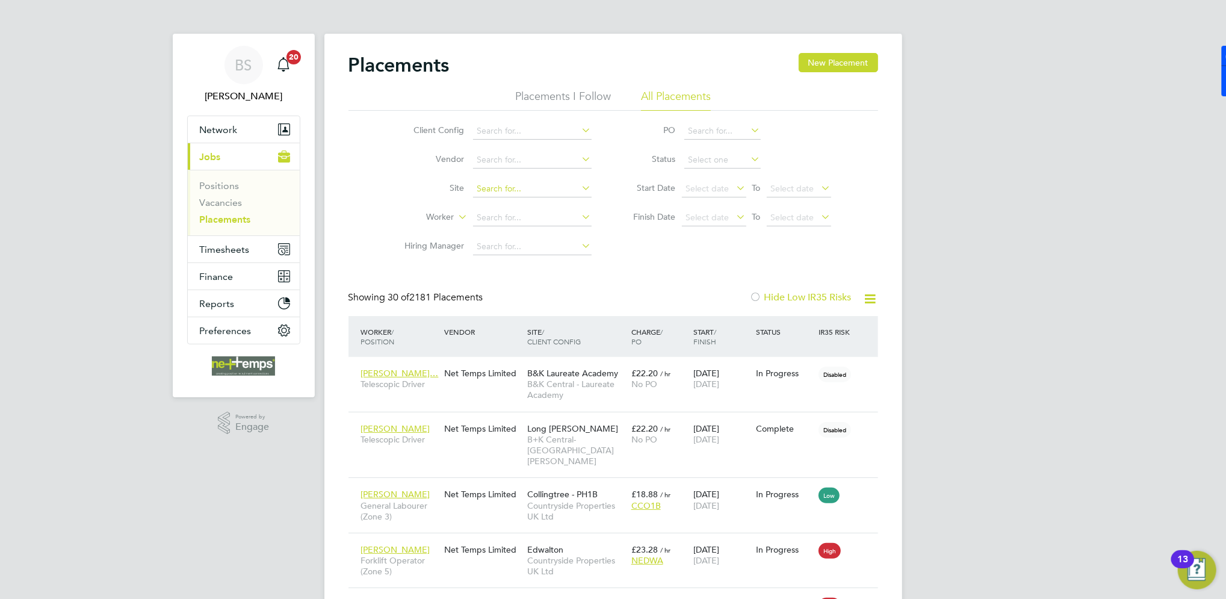
click at [520, 184] on input at bounding box center [532, 189] width 119 height 17
click at [518, 208] on li "Ilkl ey Grammar School" at bounding box center [532, 205] width 120 height 16
type input "[GEOGRAPHIC_DATA]"
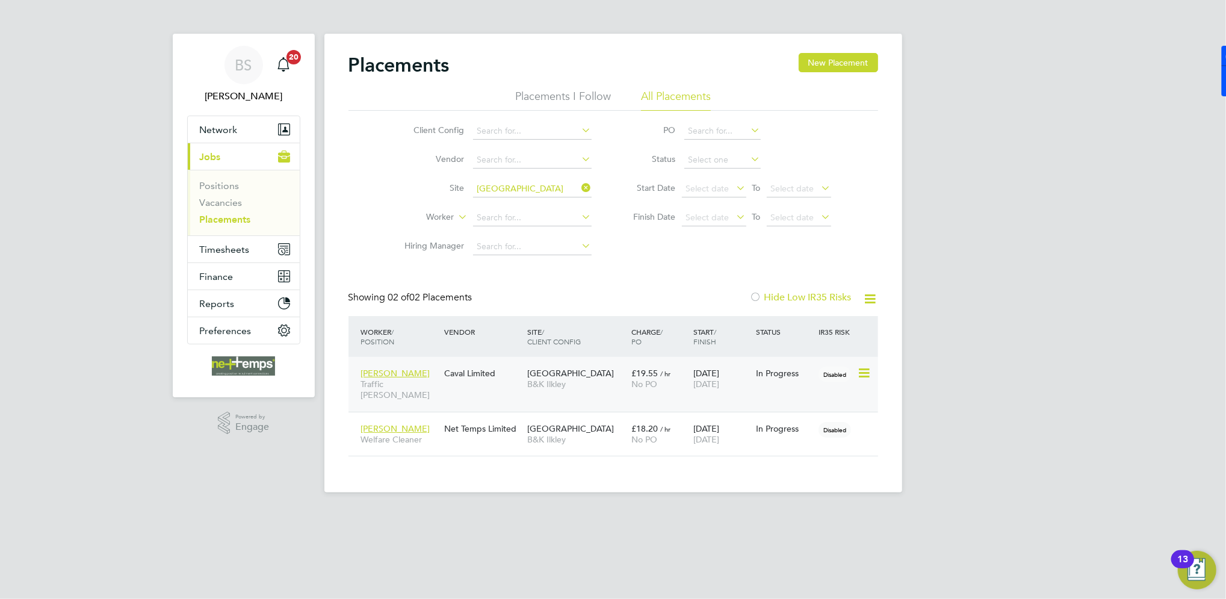
click at [643, 379] on span "No PO" at bounding box center [644, 383] width 26 height 11
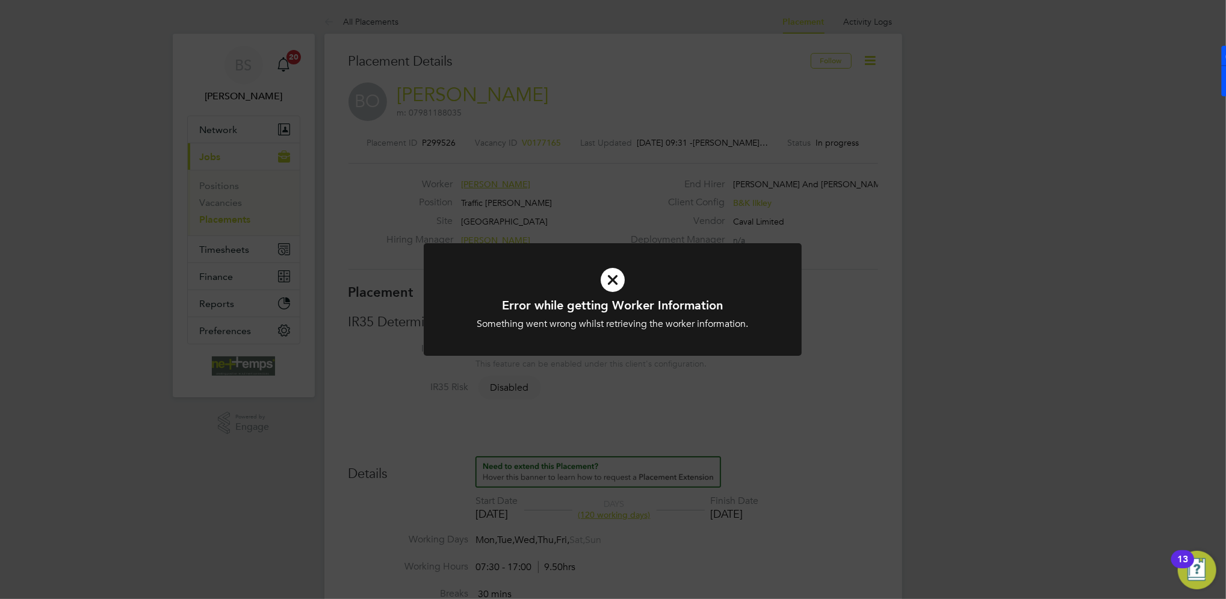
click at [907, 193] on div "Error while getting Worker Information Something went wrong whilst retrieving t…" at bounding box center [613, 299] width 1226 height 599
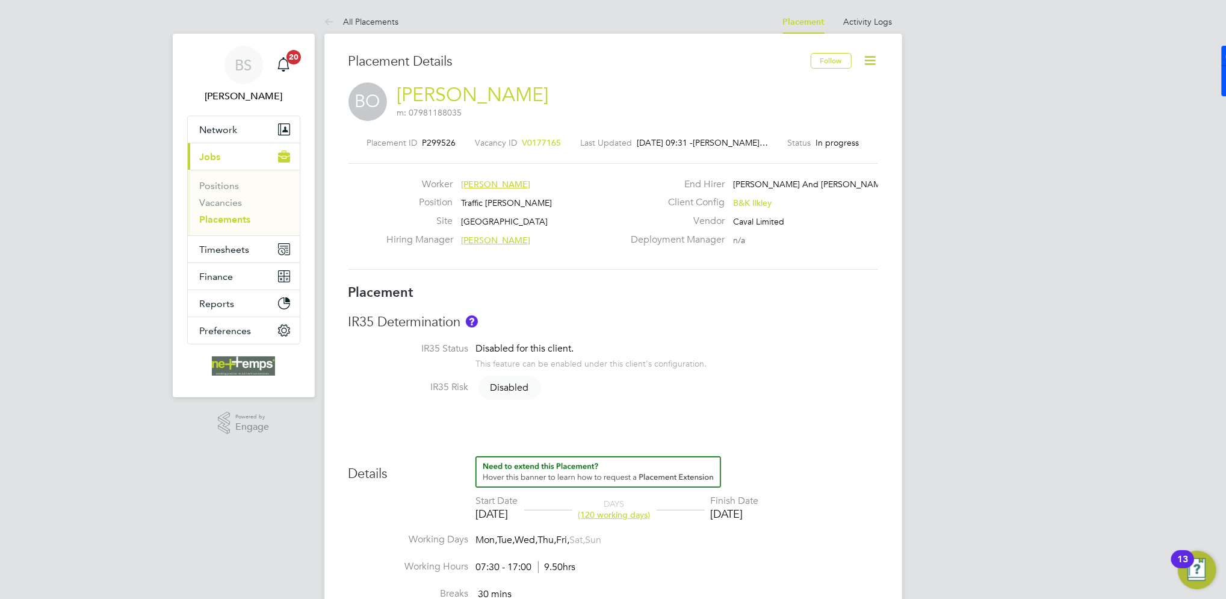
click at [868, 58] on icon at bounding box center [870, 60] width 15 height 15
click at [809, 87] on li "Edit Placement e" at bounding box center [831, 89] width 88 height 17
type input "[PERSON_NAME]"
type input "14 Jul 2025"
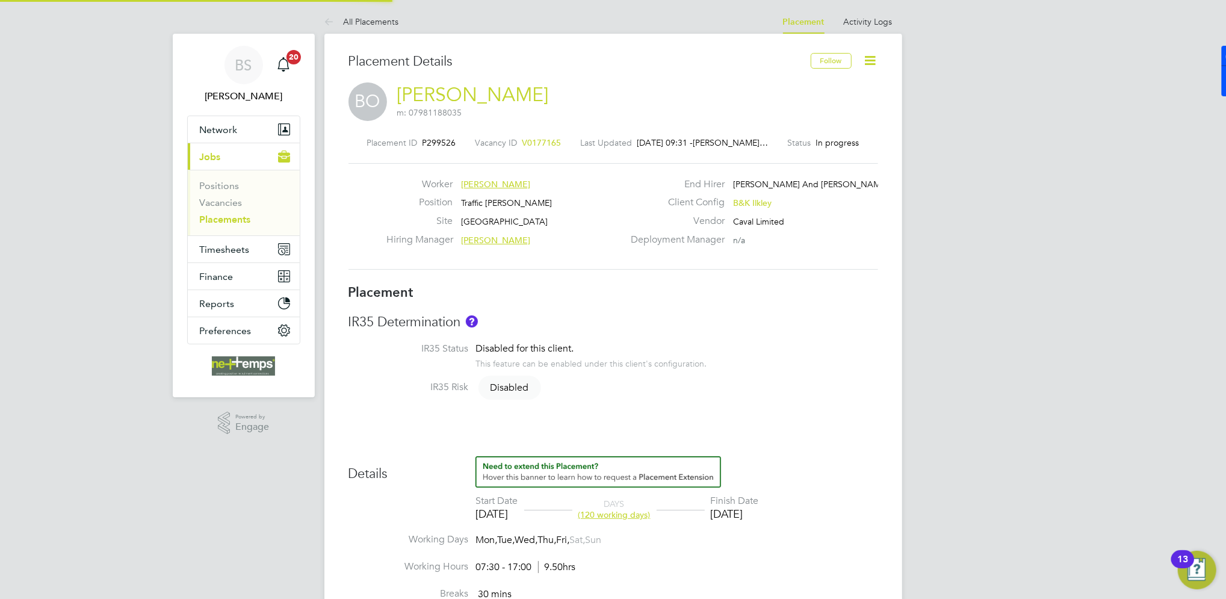
type input "28 Dec 2025"
type input "07:30"
type input "17:00"
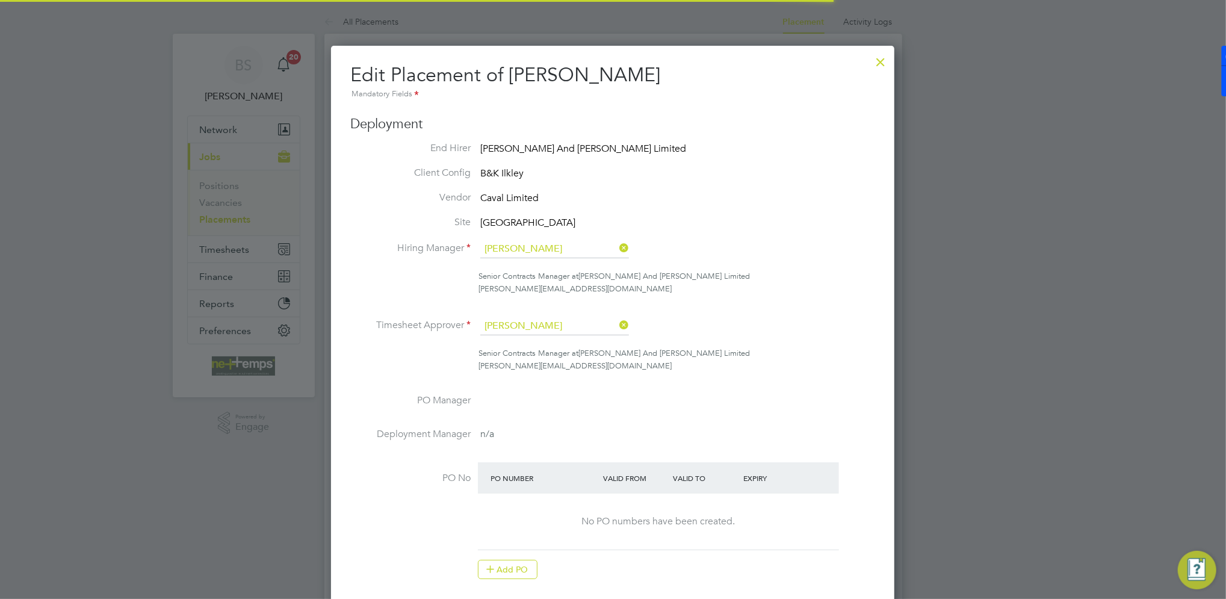
scroll to position [6, 6]
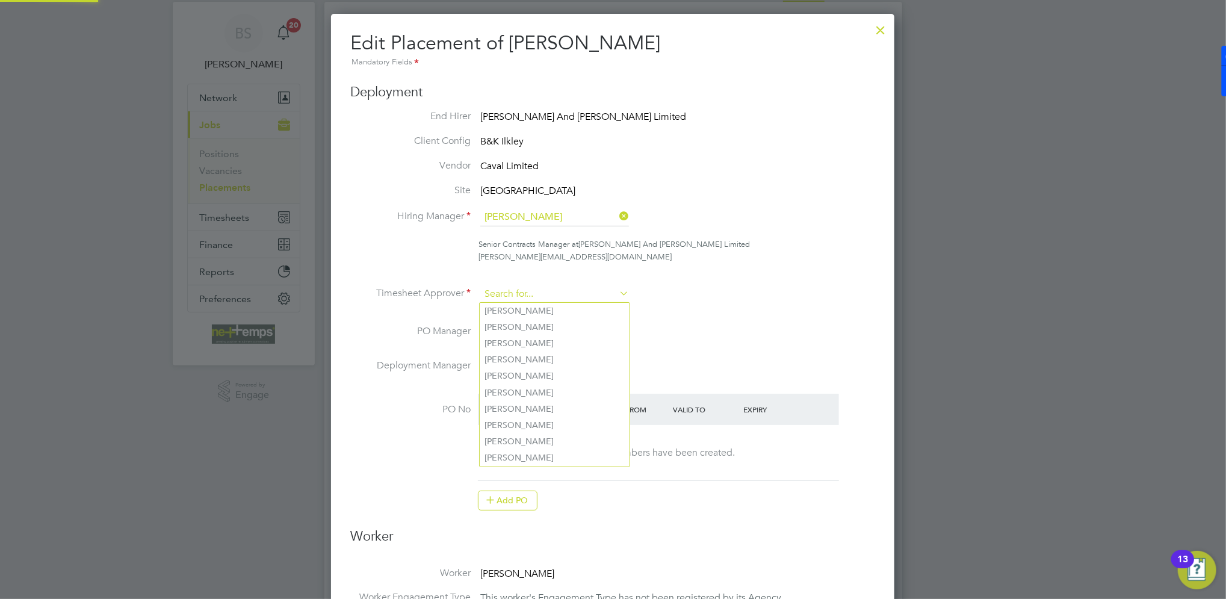
click at [583, 289] on input at bounding box center [554, 294] width 149 height 18
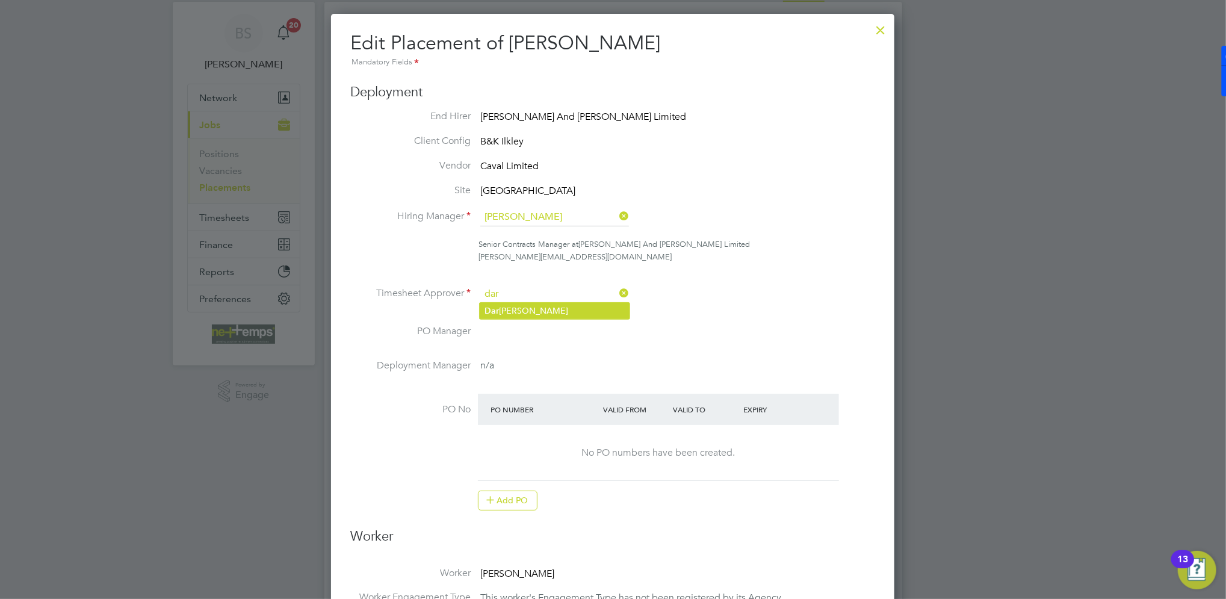
click at [566, 309] on li "Dar yl Jackson" at bounding box center [555, 311] width 150 height 16
type input "[PERSON_NAME]"
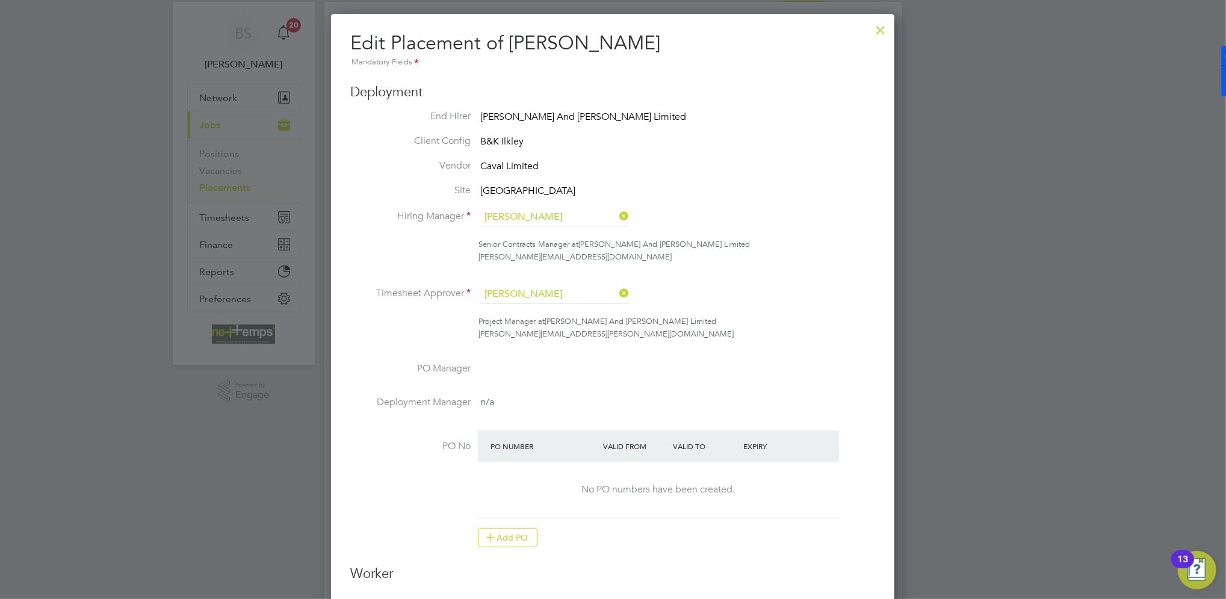
click at [732, 288] on li "Timesheet Approver Daryl Jackson" at bounding box center [612, 300] width 525 height 30
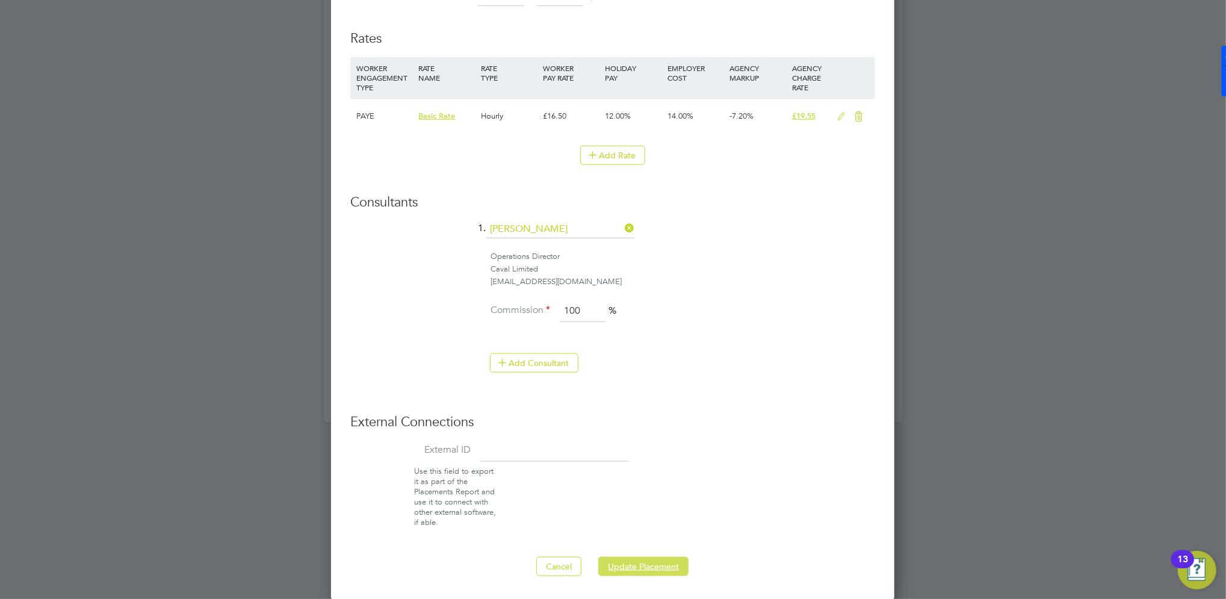
click at [656, 568] on button "Update Placement" at bounding box center [643, 566] width 90 height 19
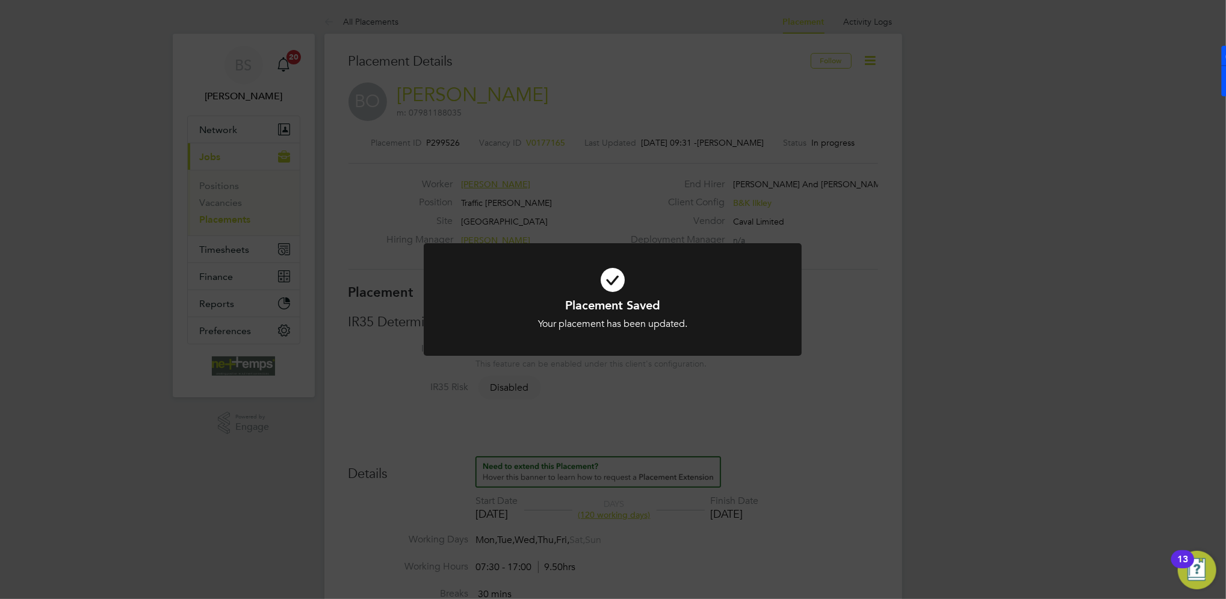
click at [602, 74] on div "Placement Saved Your placement has been updated. Cancel Okay" at bounding box center [613, 299] width 1226 height 599
